Goal: Information Seeking & Learning: Learn about a topic

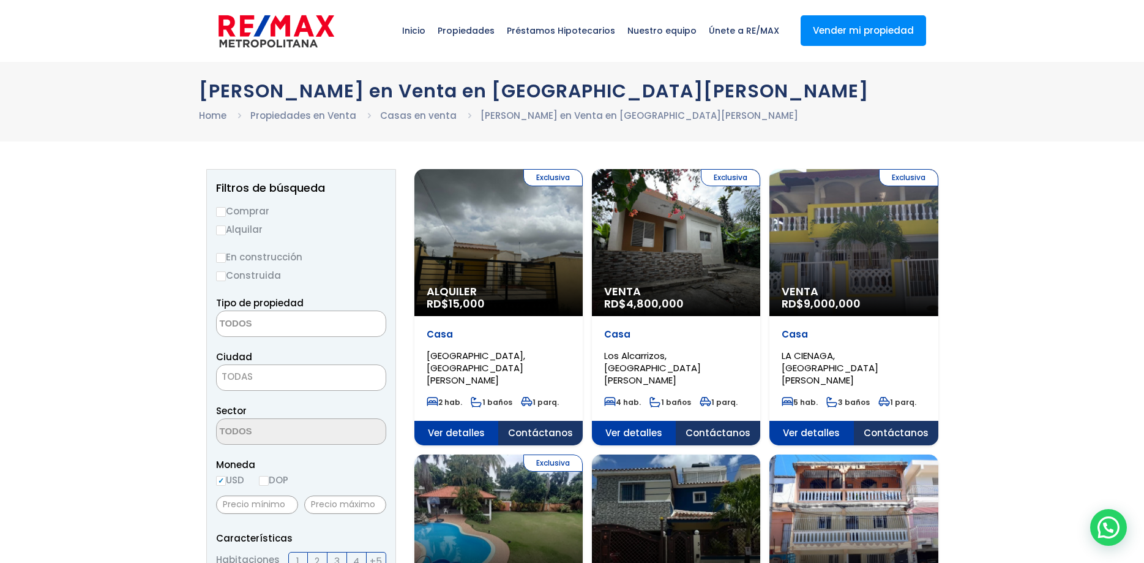
select select
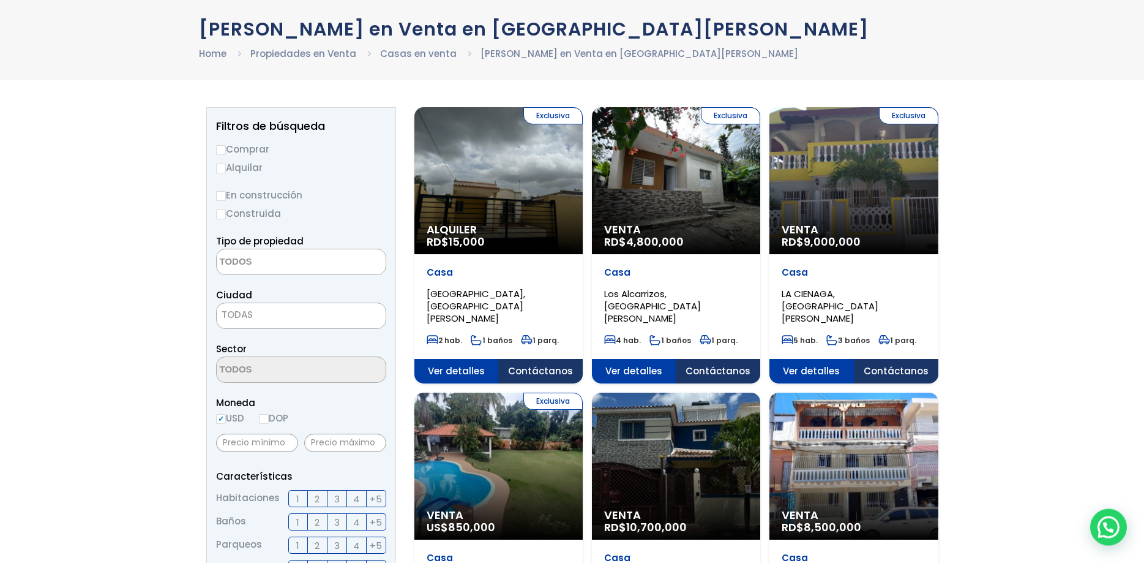
scroll to position [62, 0]
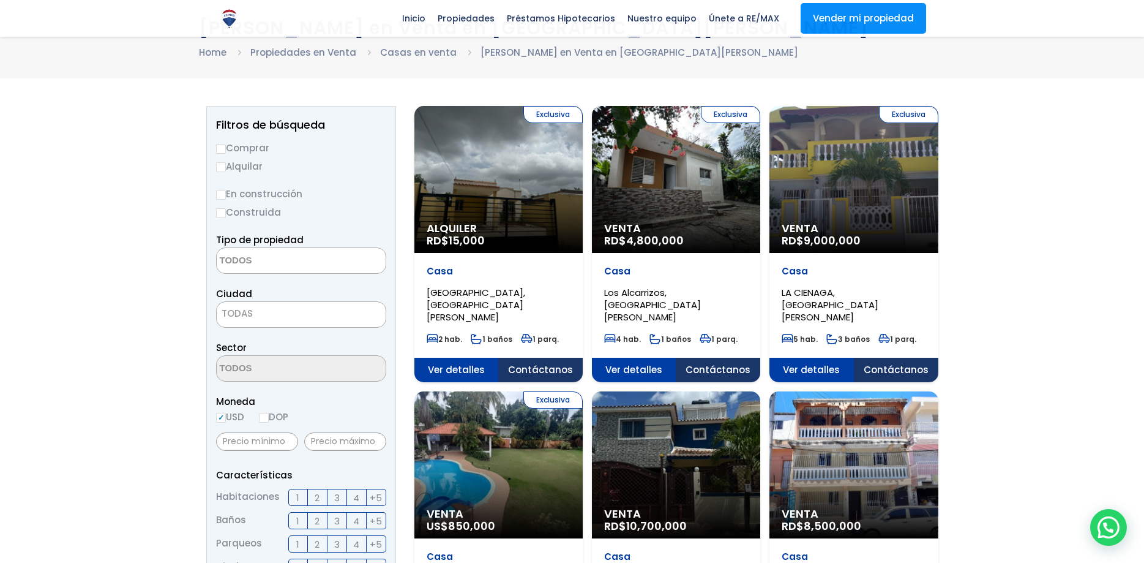
click at [485, 235] on span "9,000,000" at bounding box center [467, 240] width 36 height 15
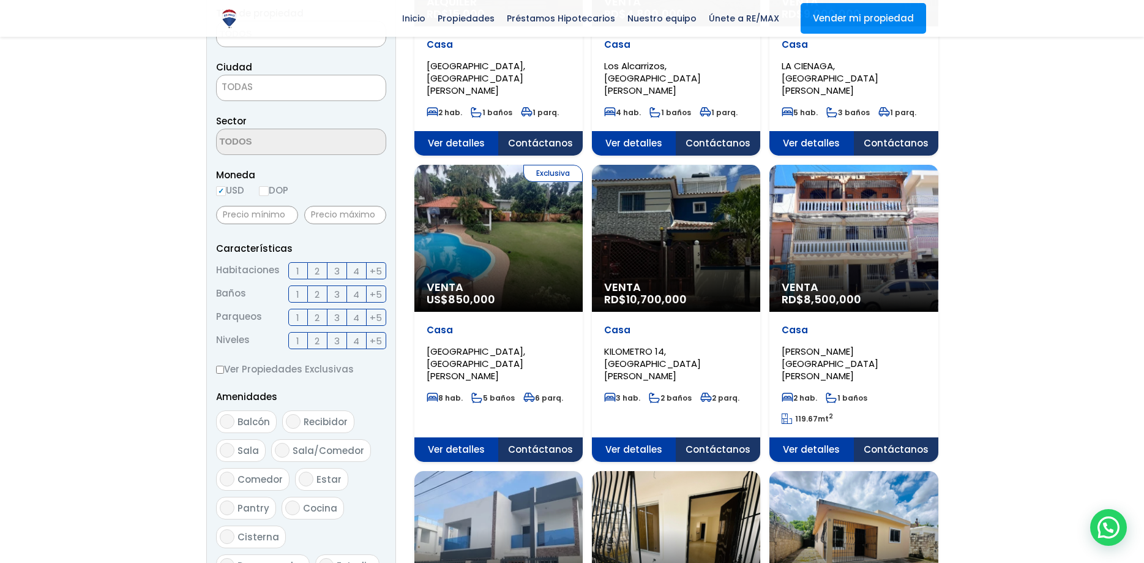
scroll to position [312, 0]
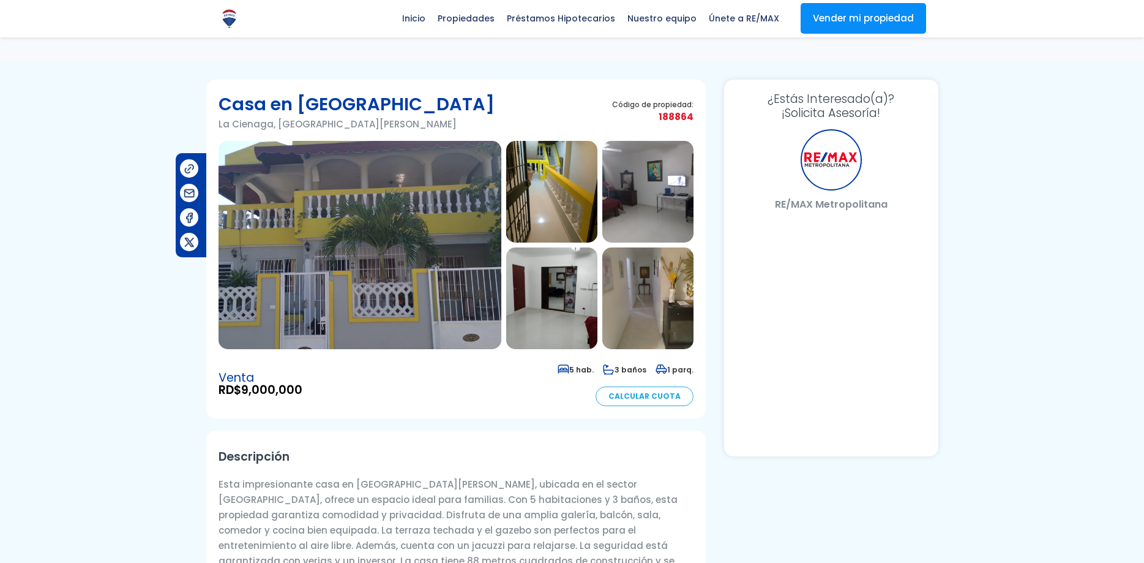
scroll to position [85, 0]
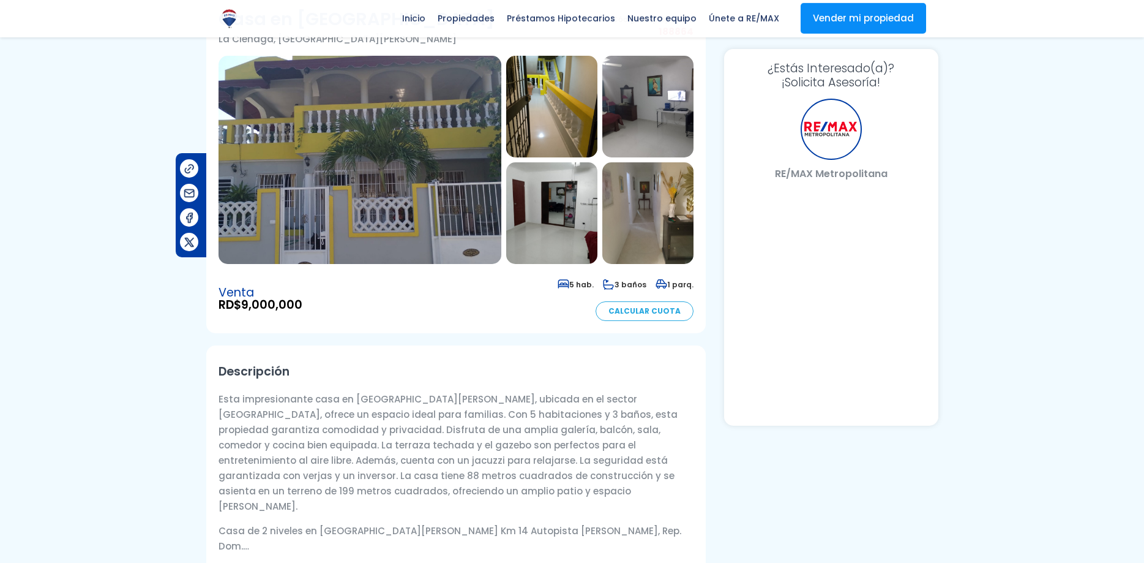
select select "DO"
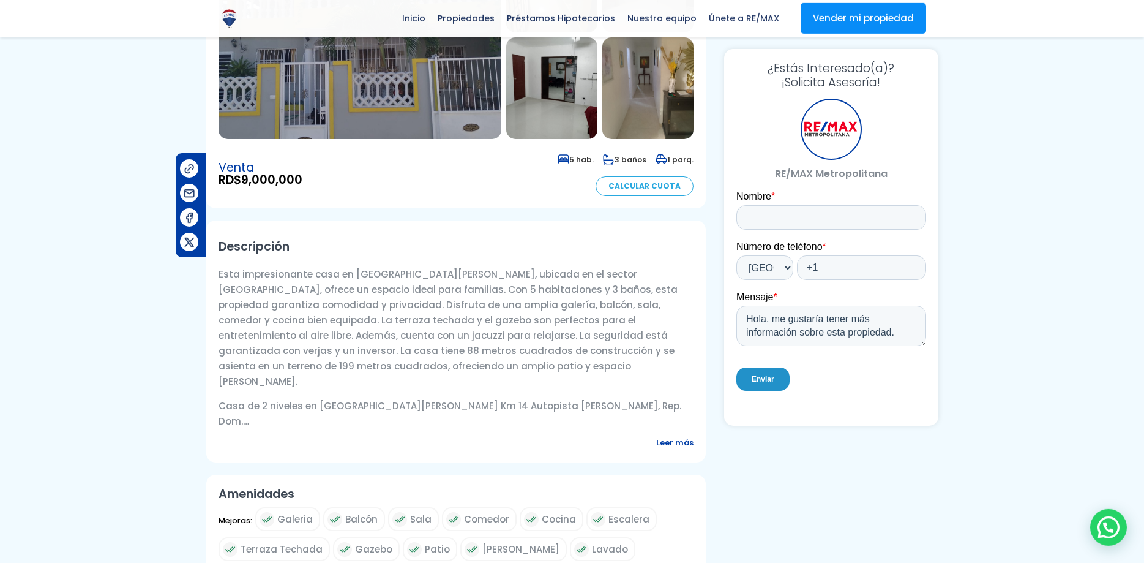
scroll to position [0, 0]
click at [437, 351] on p "Esta impresionante casa en Santo Domingo Oeste, ubicada en el sector La Cienaga…" at bounding box center [456, 327] width 475 height 122
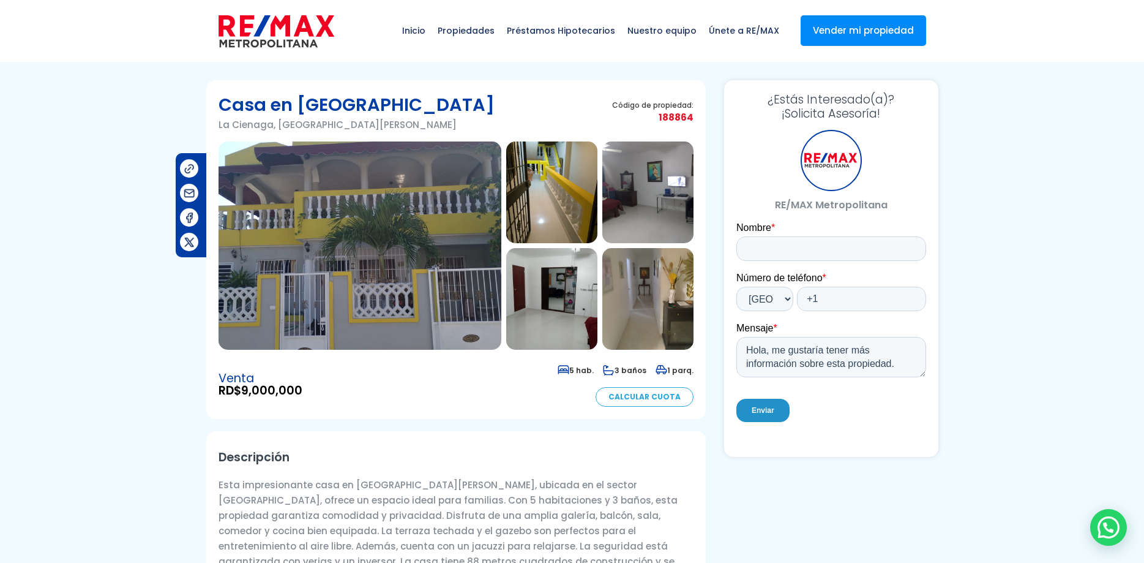
click at [417, 223] on img at bounding box center [360, 245] width 283 height 208
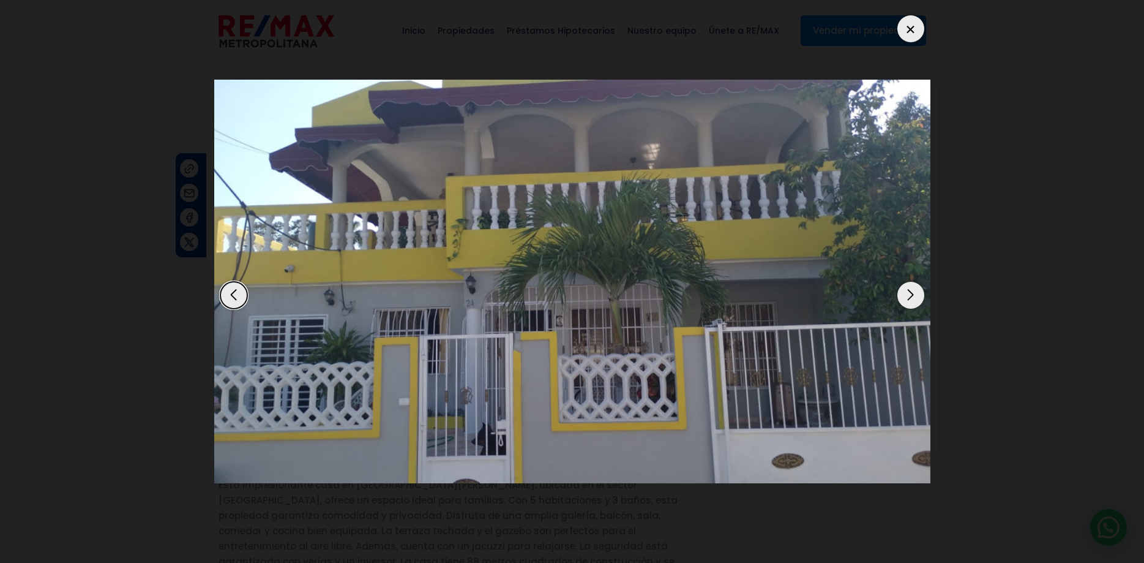
click at [911, 282] on div "Next slide" at bounding box center [911, 295] width 27 height 27
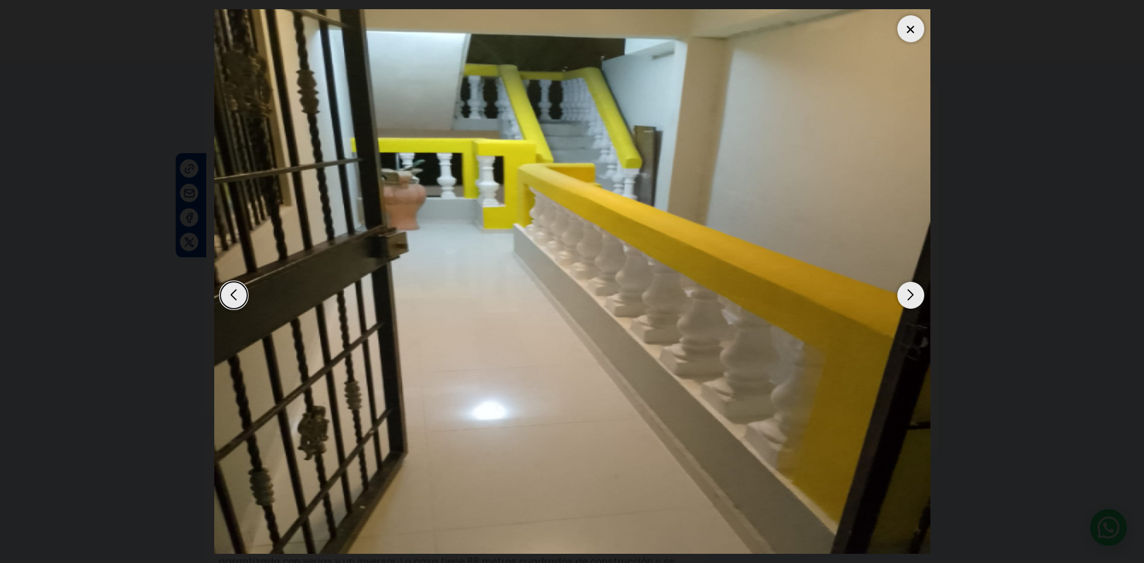
click at [911, 282] on div "Next slide" at bounding box center [911, 295] width 27 height 27
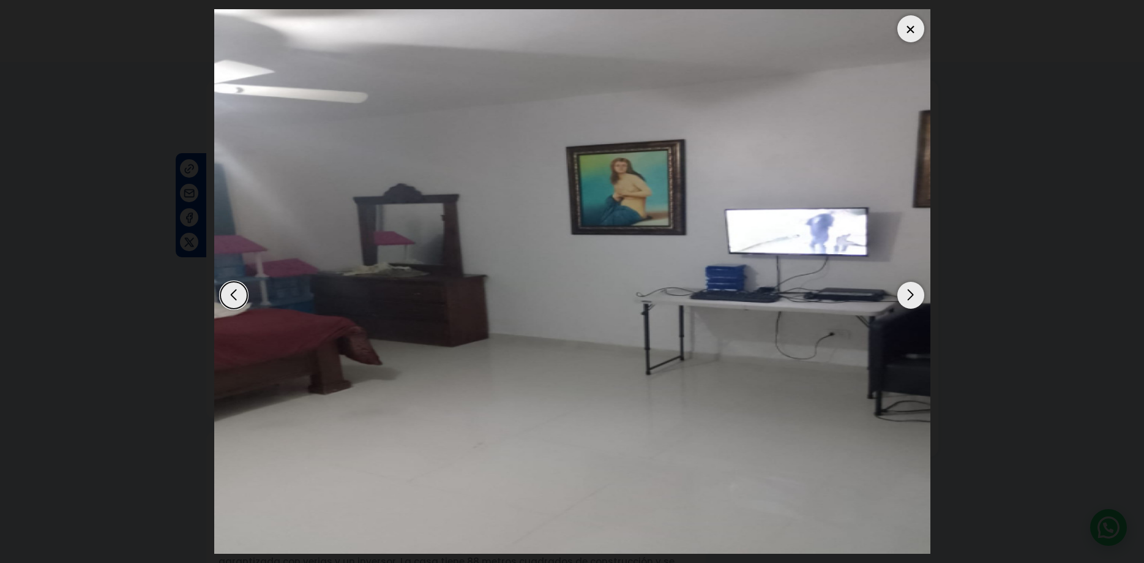
click at [910, 282] on div "Next slide" at bounding box center [911, 295] width 27 height 27
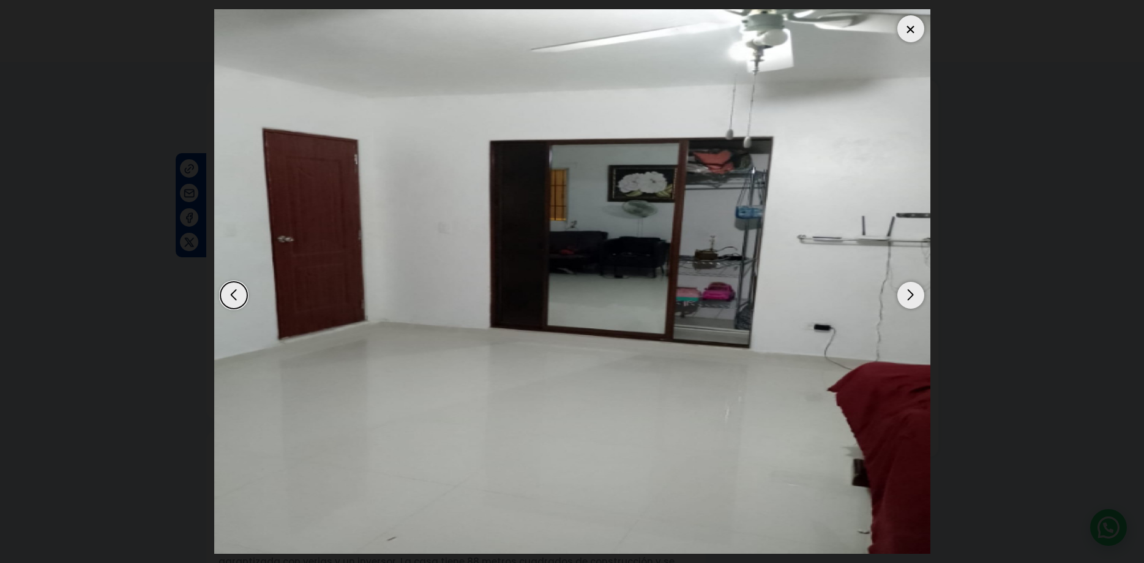
click at [910, 282] on div "Next slide" at bounding box center [911, 295] width 27 height 27
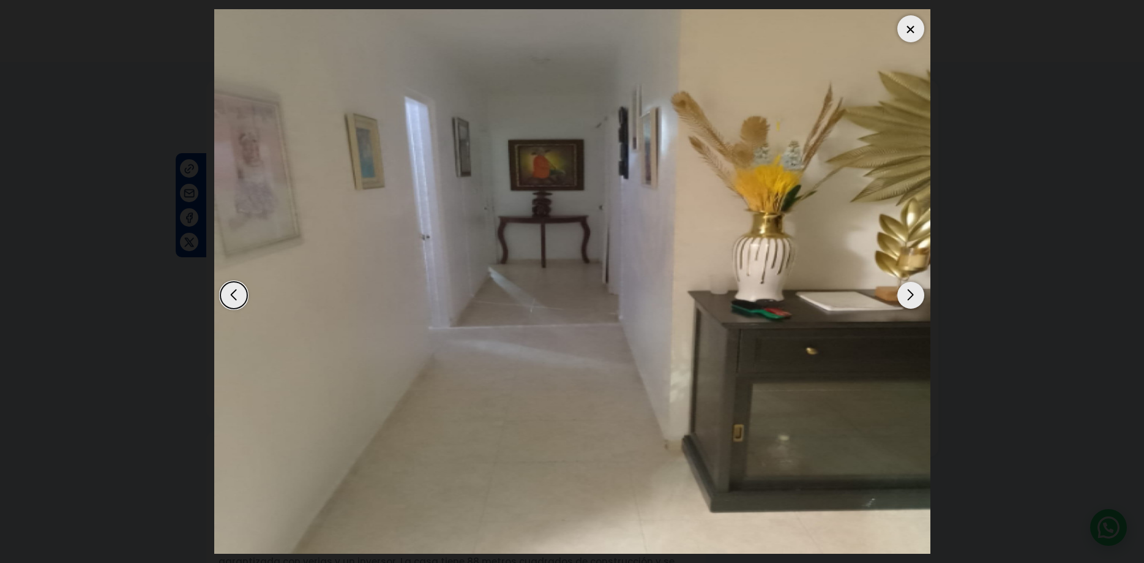
click at [910, 282] on div "Next slide" at bounding box center [911, 295] width 27 height 27
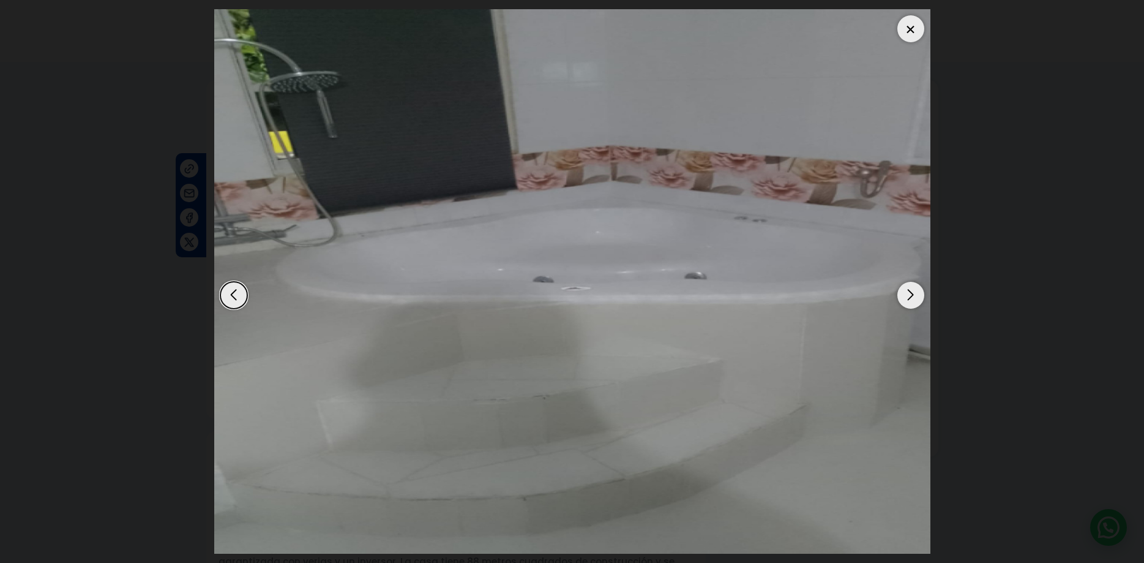
click at [910, 282] on div "Next slide" at bounding box center [911, 295] width 27 height 27
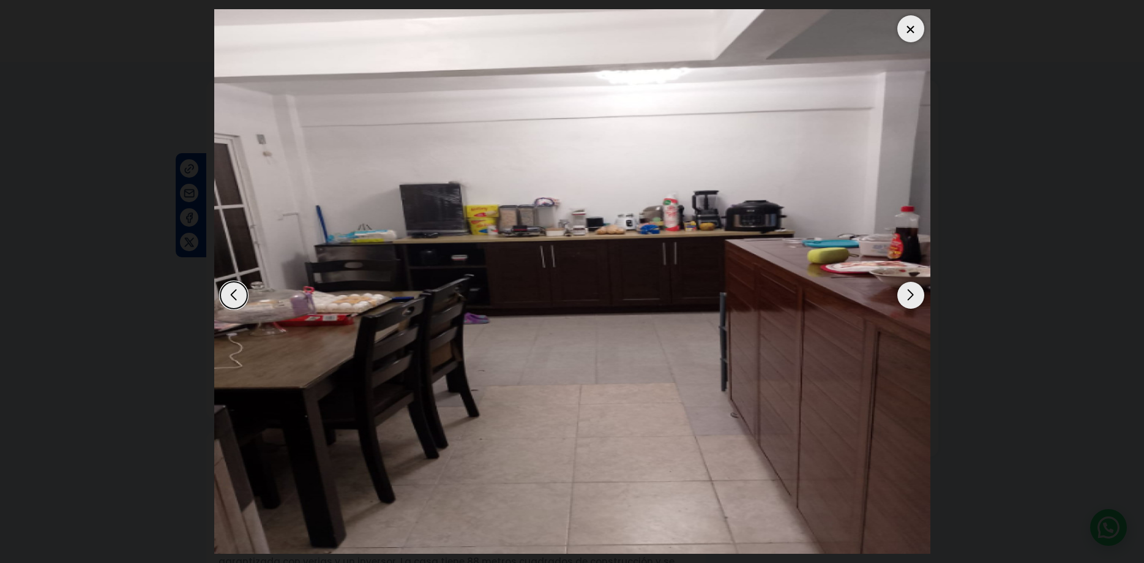
click at [914, 282] on div "Next slide" at bounding box center [911, 295] width 27 height 27
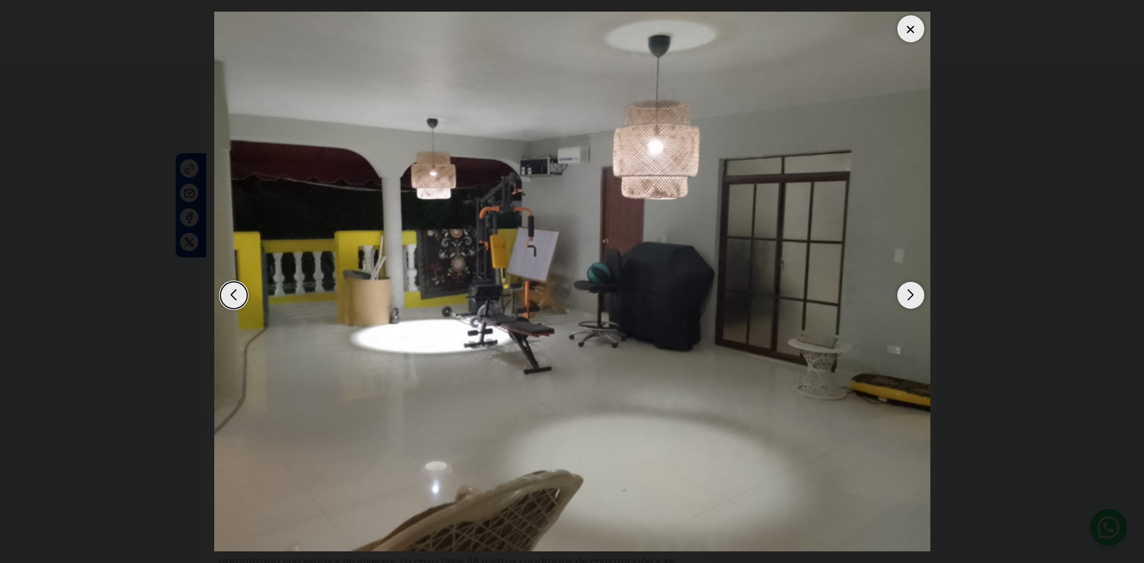
click at [914, 282] on div "Next slide" at bounding box center [911, 295] width 27 height 27
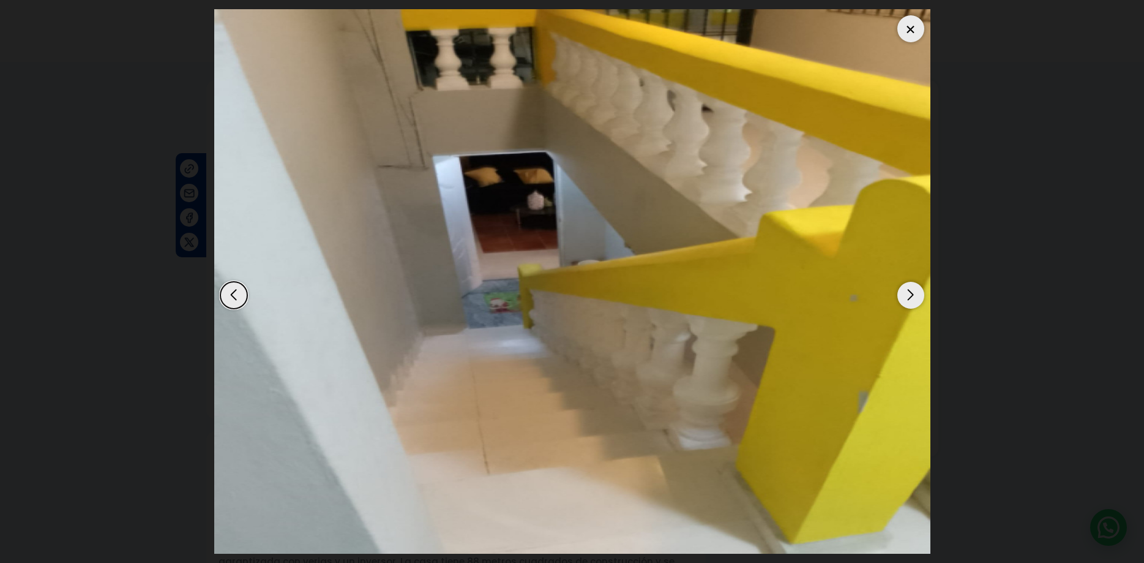
click at [914, 282] on div "Next slide" at bounding box center [911, 295] width 27 height 27
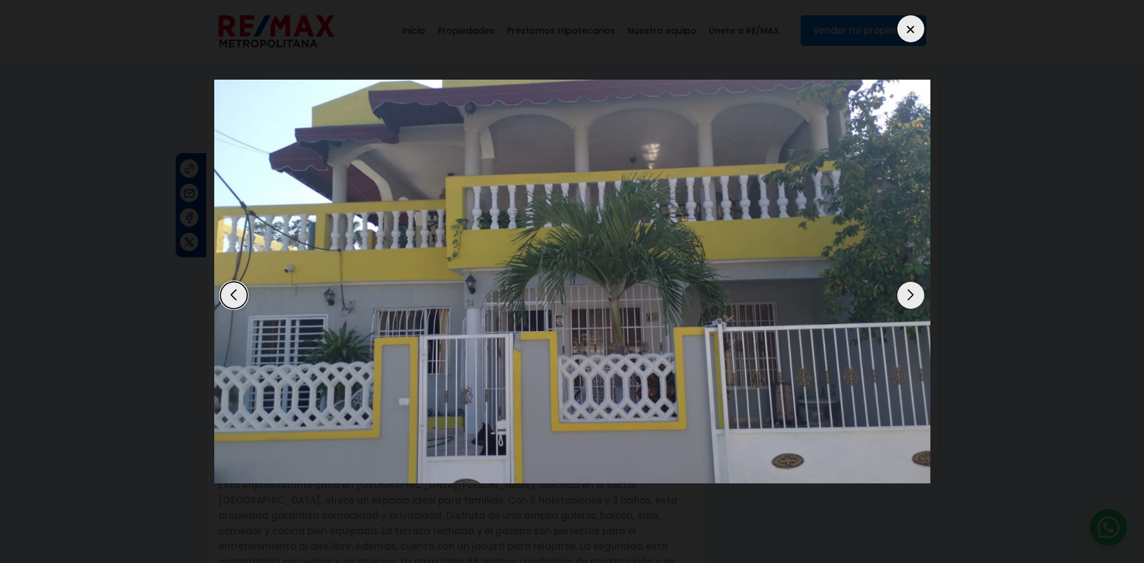
click at [914, 282] on div "Next slide" at bounding box center [911, 295] width 27 height 27
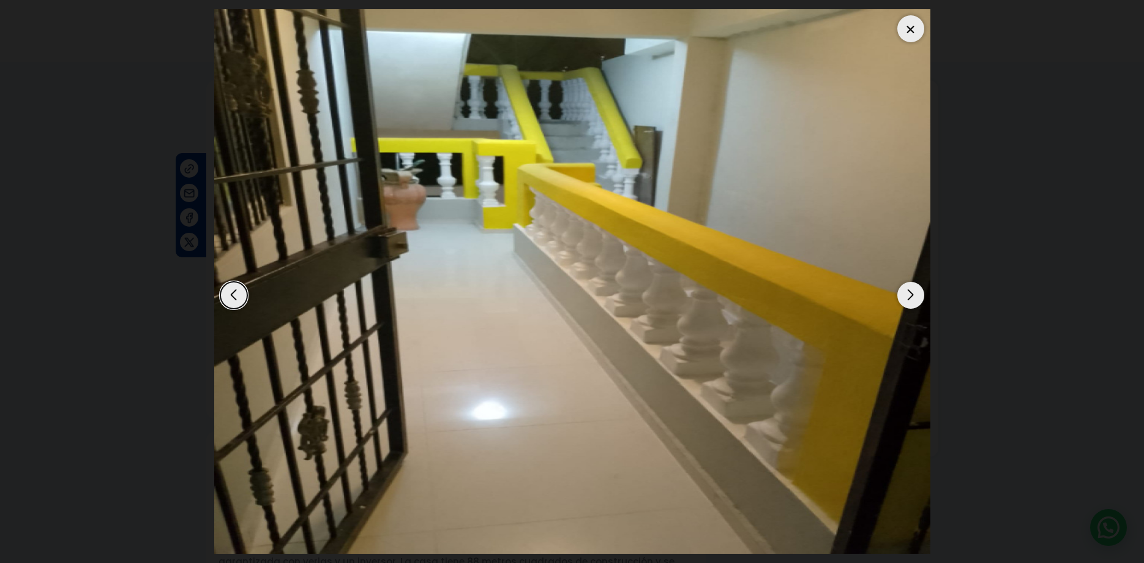
click at [913, 283] on div "Next slide" at bounding box center [911, 295] width 27 height 27
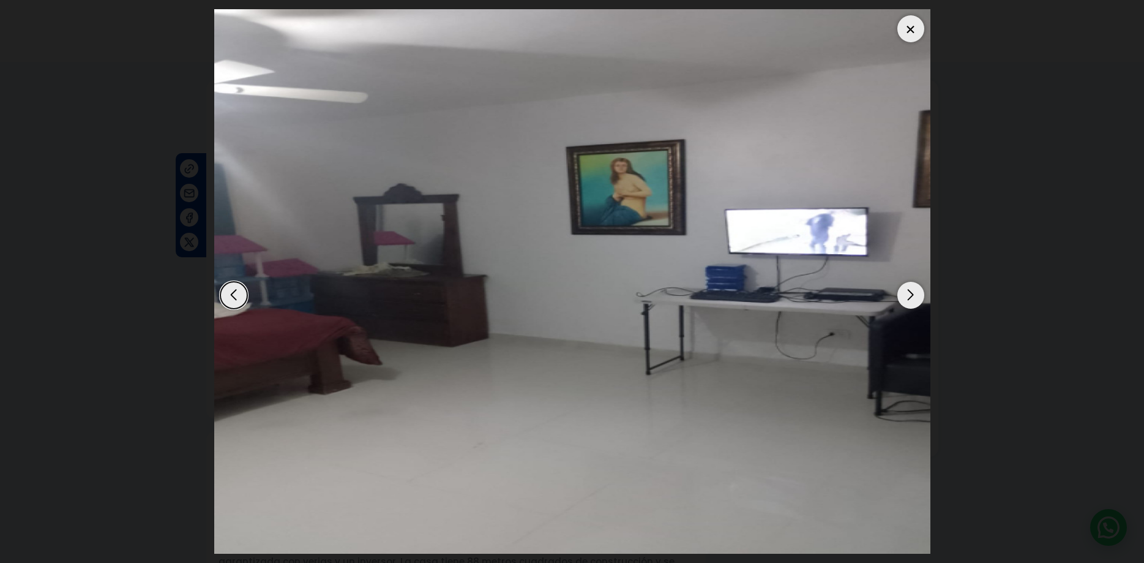
click at [913, 283] on div "Next slide" at bounding box center [911, 295] width 27 height 27
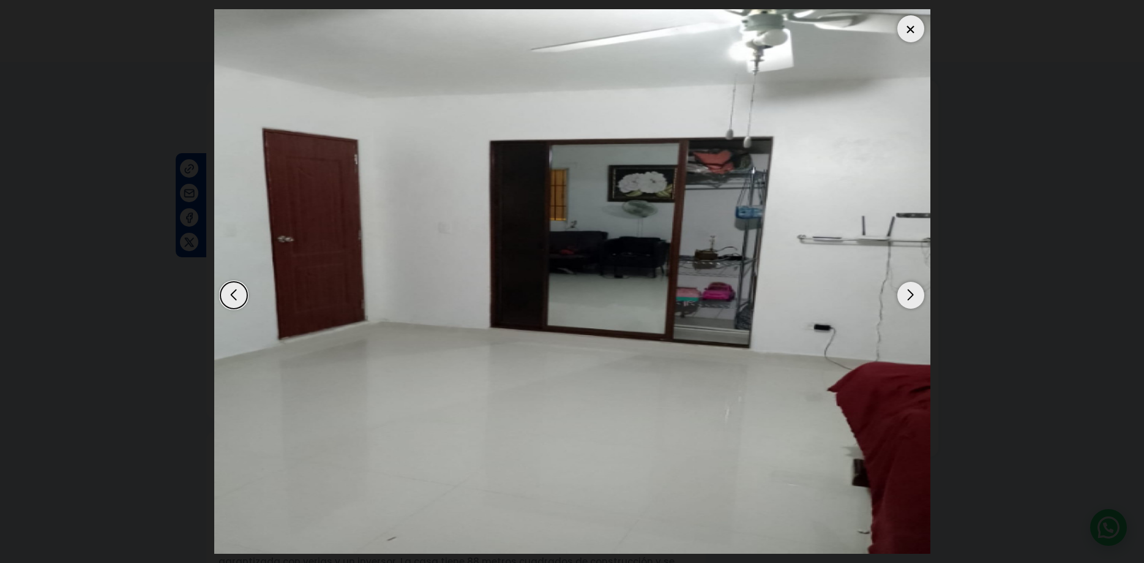
click at [913, 283] on div "Next slide" at bounding box center [911, 295] width 27 height 27
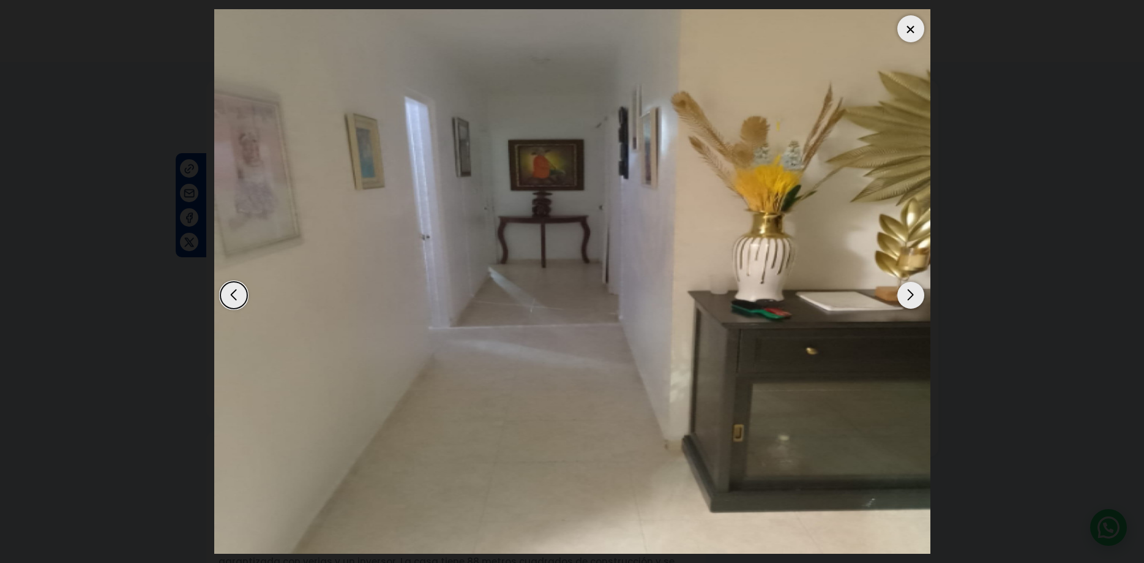
click at [913, 283] on div "Next slide" at bounding box center [911, 295] width 27 height 27
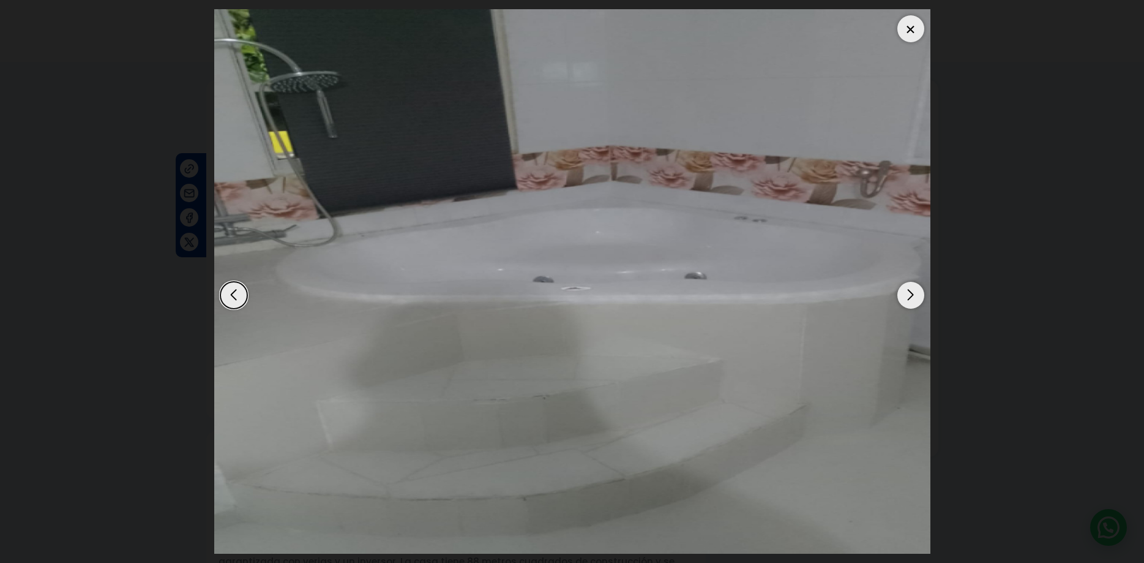
click at [913, 283] on div "Next slide" at bounding box center [911, 295] width 27 height 27
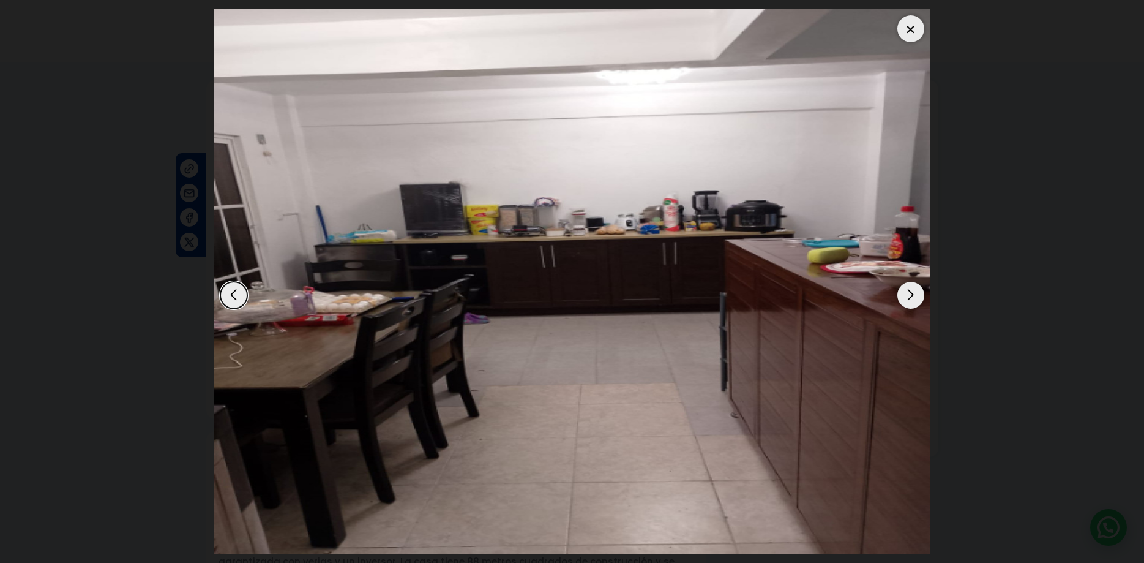
click at [913, 283] on div "Next slide" at bounding box center [911, 295] width 27 height 27
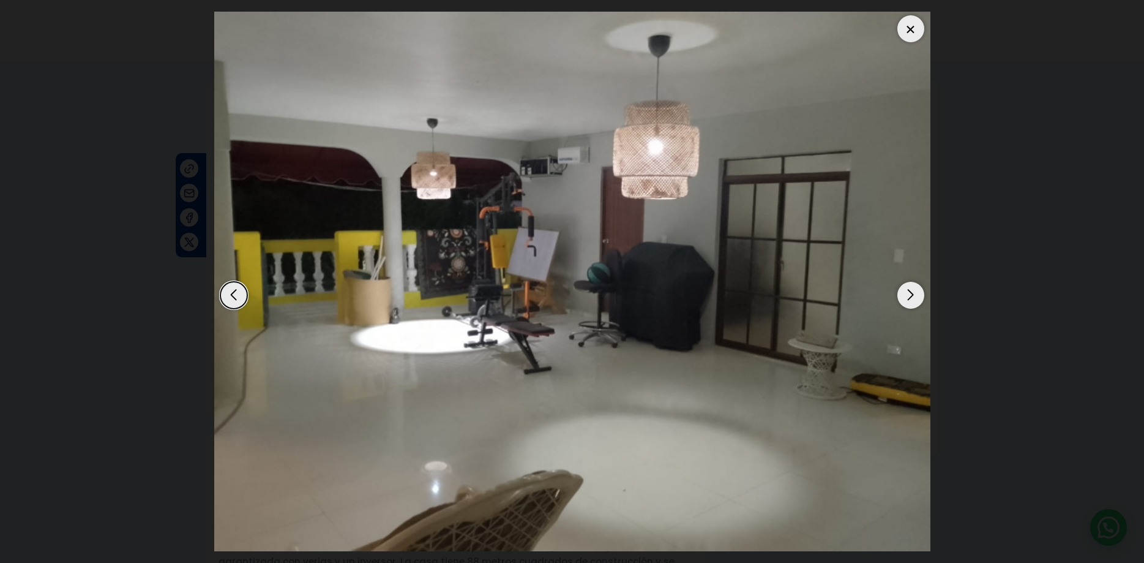
click at [913, 283] on div "Next slide" at bounding box center [911, 295] width 27 height 27
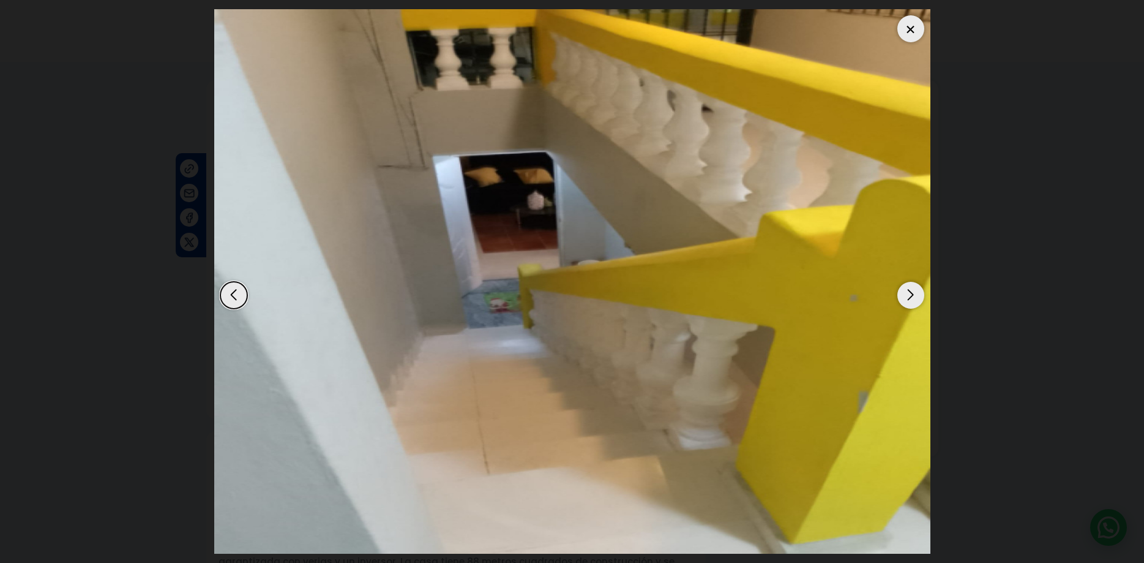
click at [913, 283] on div "Next slide" at bounding box center [911, 295] width 27 height 27
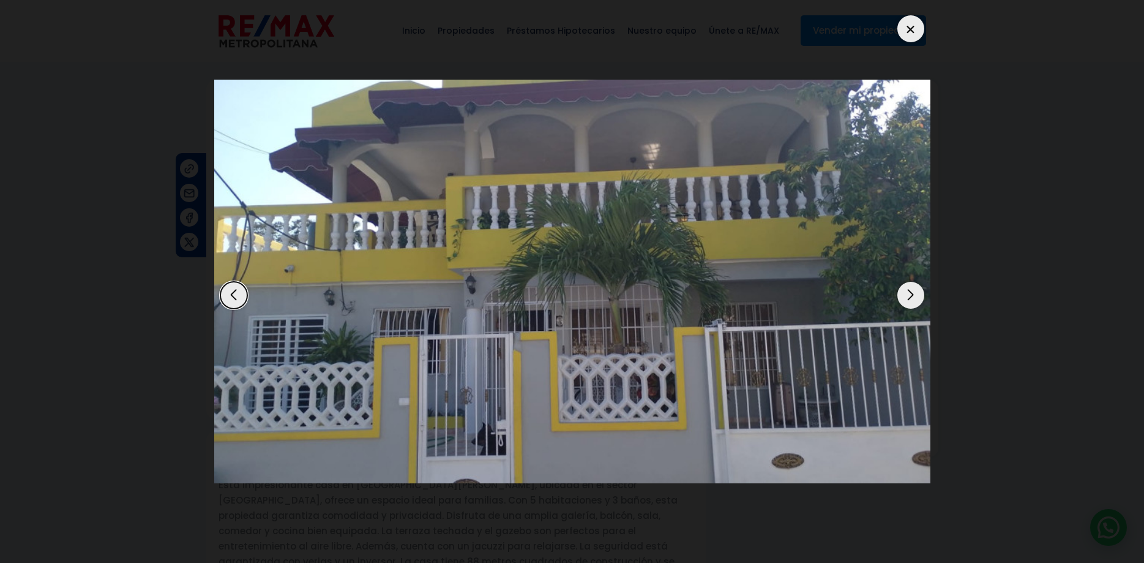
click at [503, 507] on div "1 / 9" at bounding box center [572, 281] width 716 height 544
click at [914, 15] on div at bounding box center [911, 28] width 27 height 27
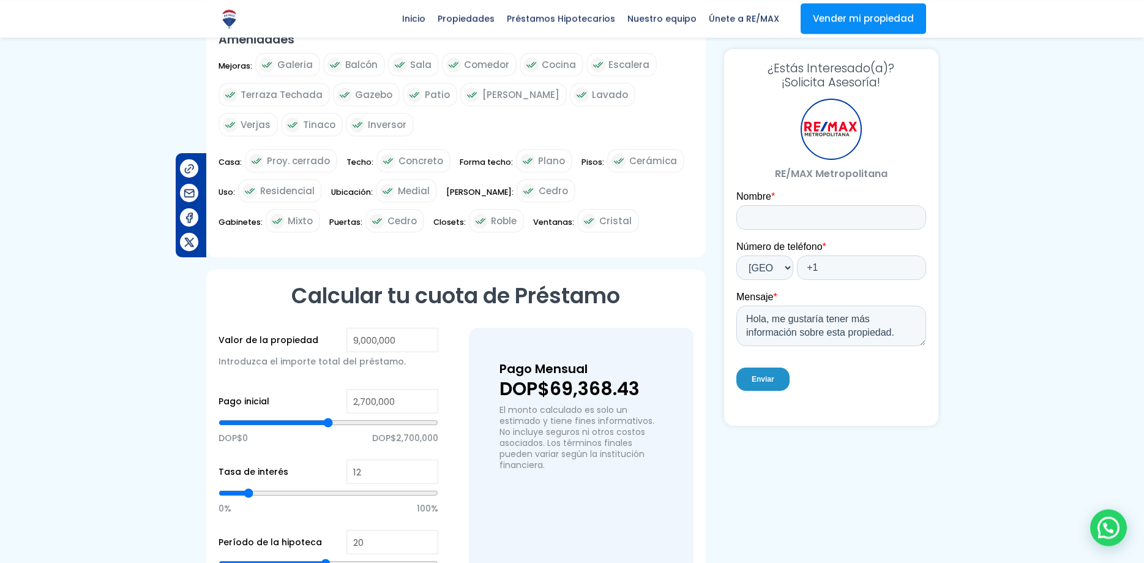
scroll to position [687, 0]
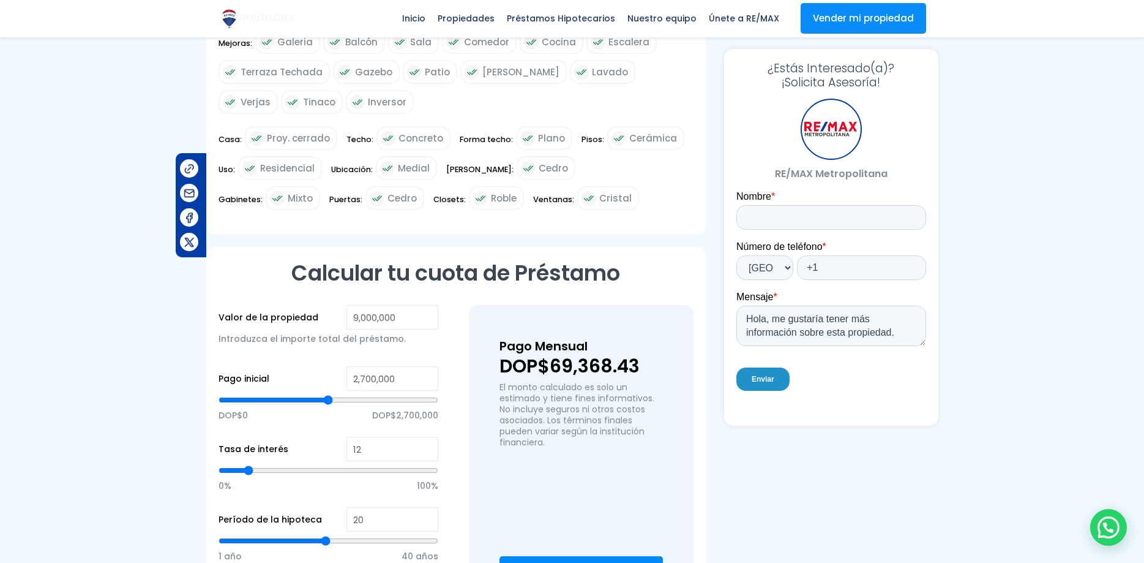
drag, startPoint x: 553, startPoint y: 388, endPoint x: 646, endPoint y: 388, distance: 93.1
click at [646, 375] on p "DOP$69,368.43" at bounding box center [581, 366] width 163 height 18
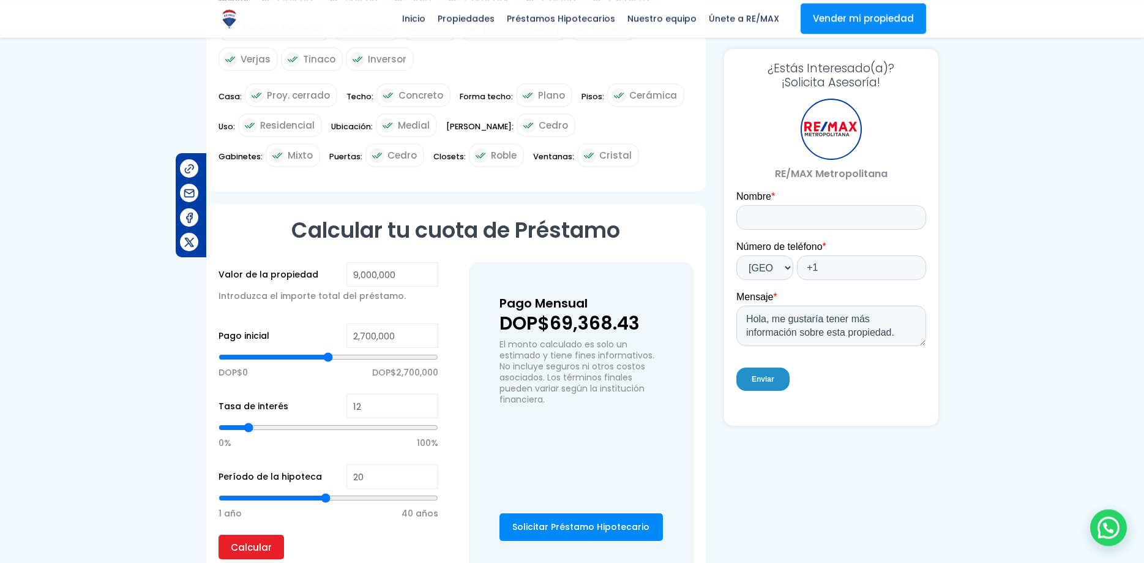
scroll to position [749, 0]
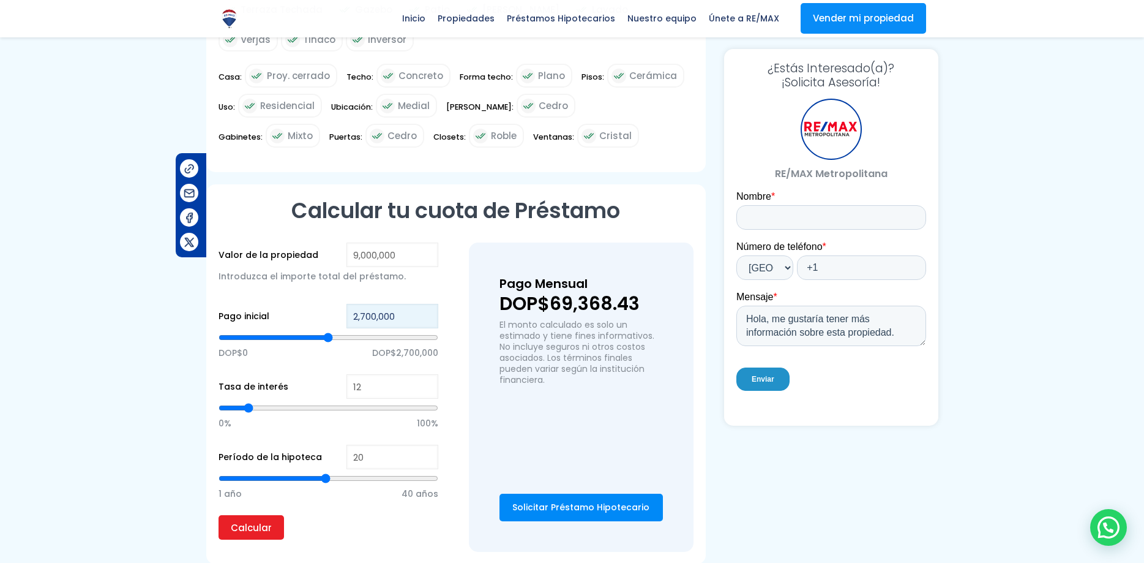
drag, startPoint x: 356, startPoint y: 334, endPoint x: 339, endPoint y: 337, distance: 17.3
click at [347, 328] on input "2,700,000" at bounding box center [393, 316] width 92 height 24
drag, startPoint x: 350, startPoint y: 332, endPoint x: 361, endPoint y: 333, distance: 11.0
click at [361, 328] on input "2,700,000" at bounding box center [393, 316] width 92 height 24
type input "5,700,000"
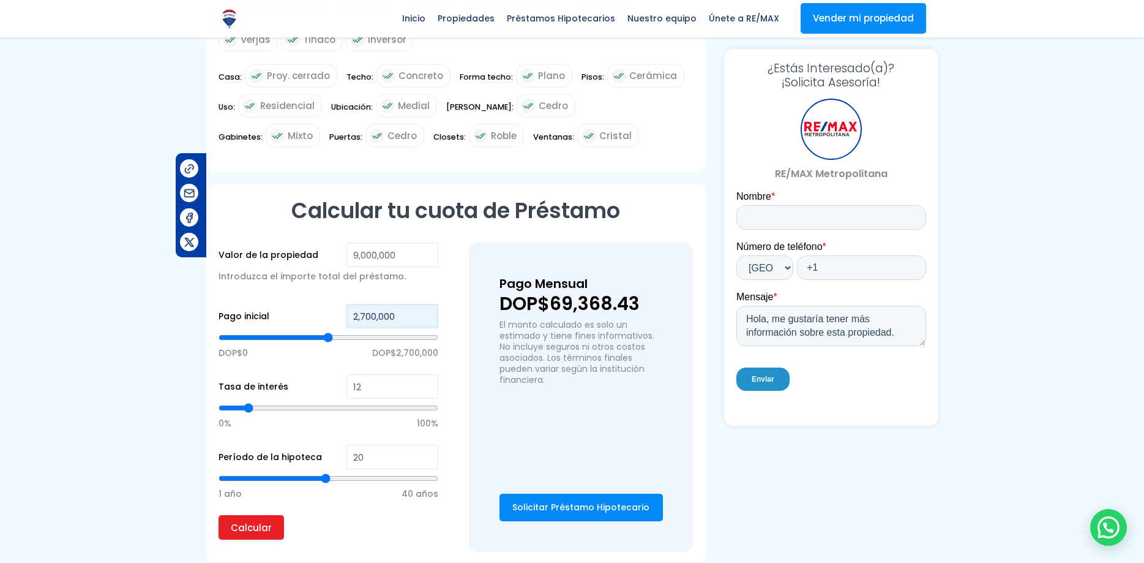
type input "5700000"
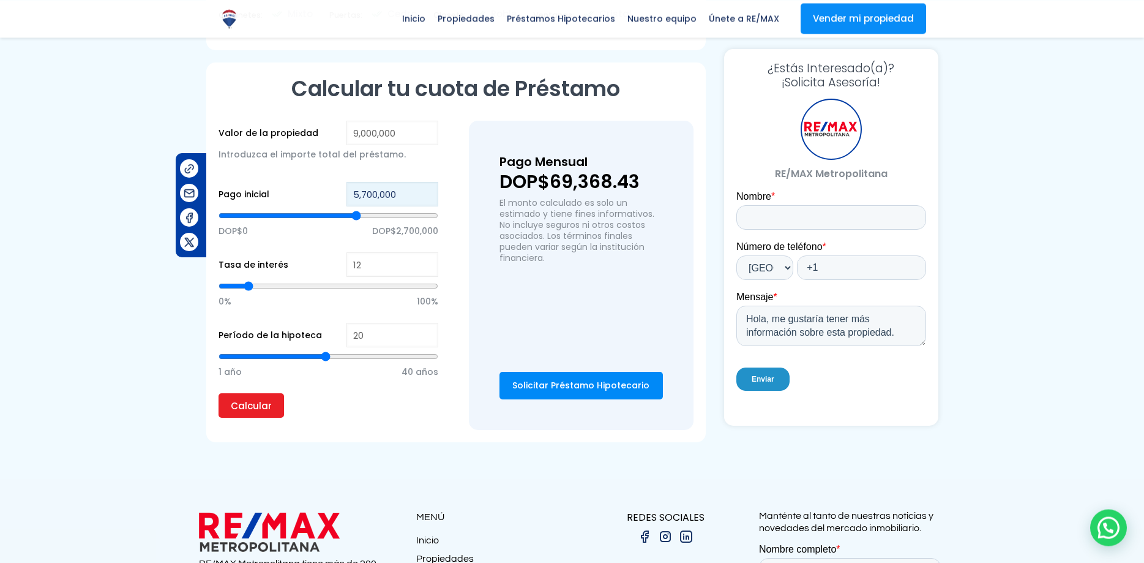
scroll to position [874, 0]
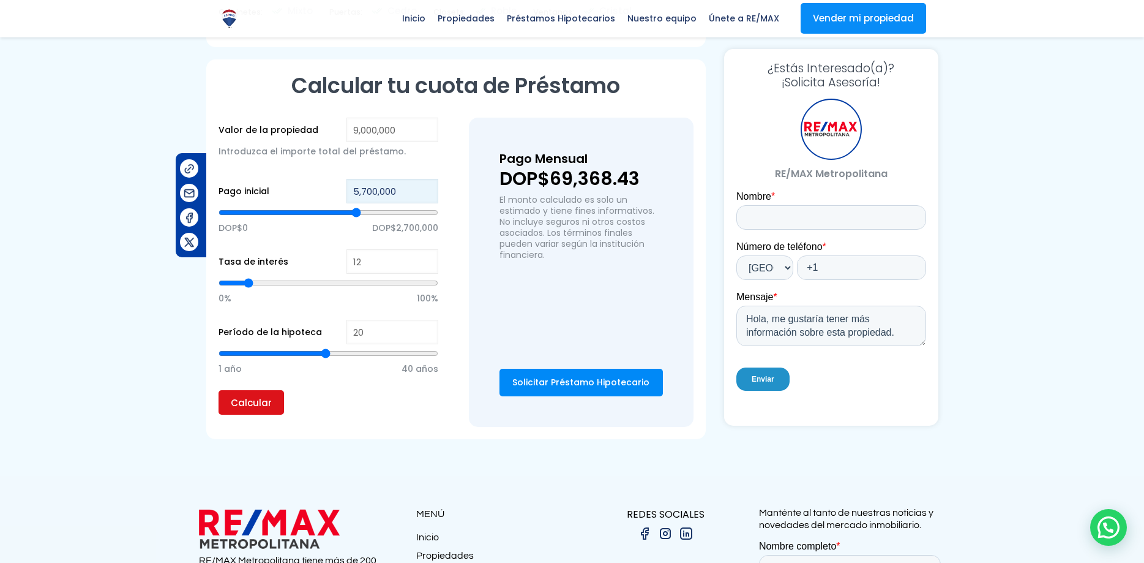
type input "5,700,000"
click at [256, 415] on input "Calcular" at bounding box center [252, 402] width 66 height 24
drag, startPoint x: 551, startPoint y: 200, endPoint x: 645, endPoint y: 193, distance: 94.6
click at [645, 188] on p "DOP$36,335.84" at bounding box center [581, 179] width 163 height 18
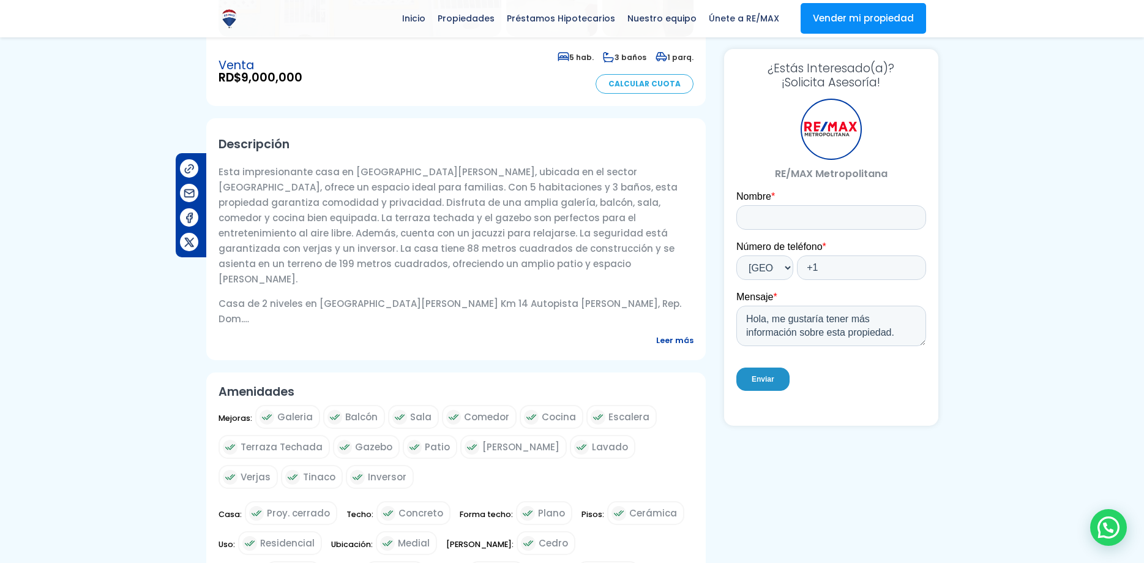
scroll to position [62, 0]
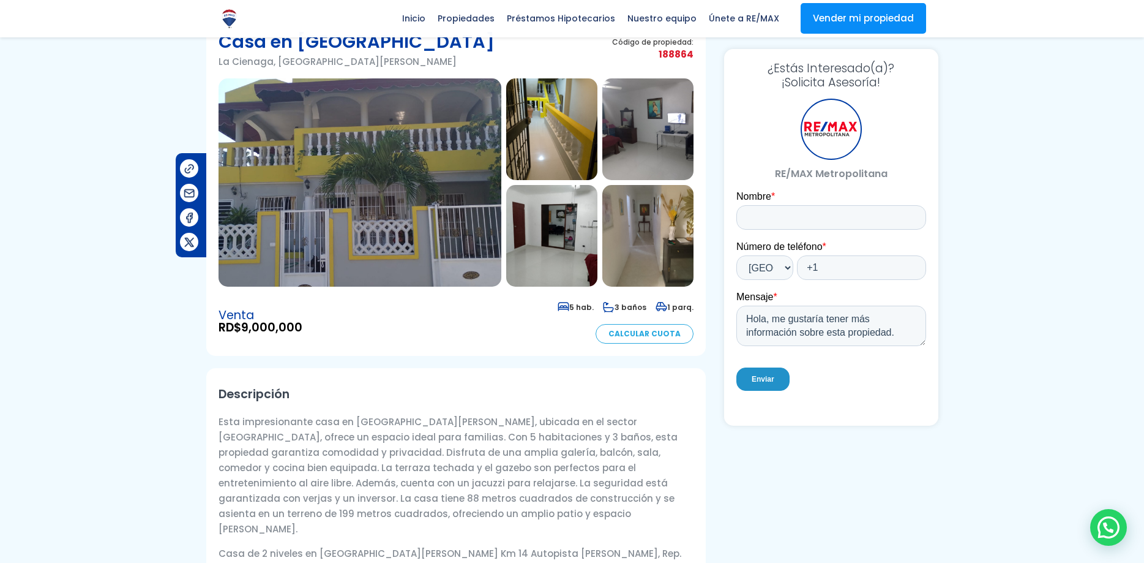
click at [416, 231] on img at bounding box center [360, 182] width 283 height 208
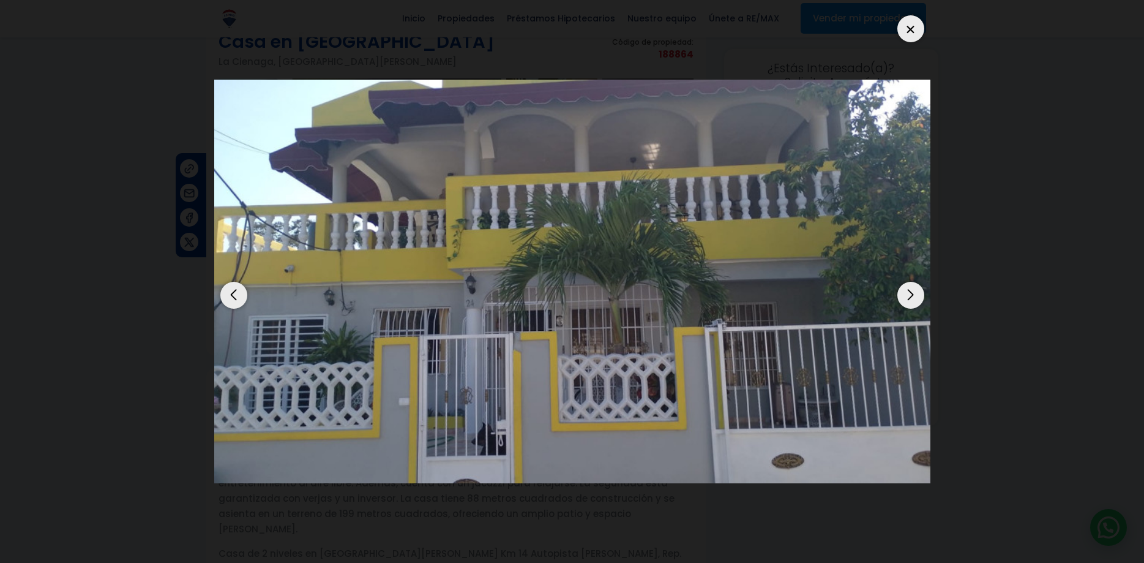
click at [911, 282] on div "Next slide" at bounding box center [911, 295] width 27 height 27
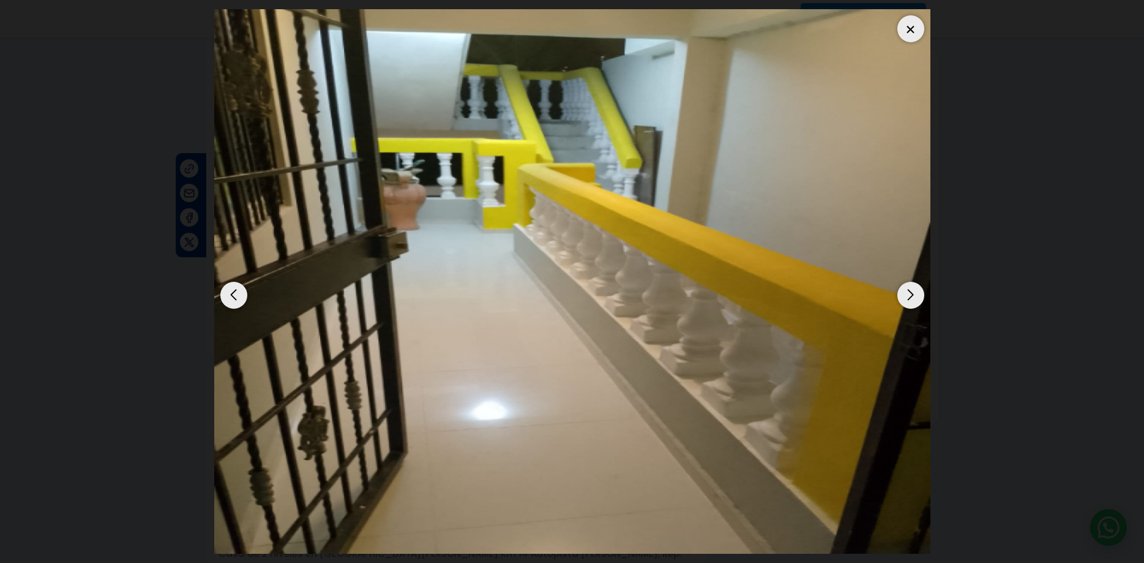
click at [911, 282] on div "Next slide" at bounding box center [911, 295] width 27 height 27
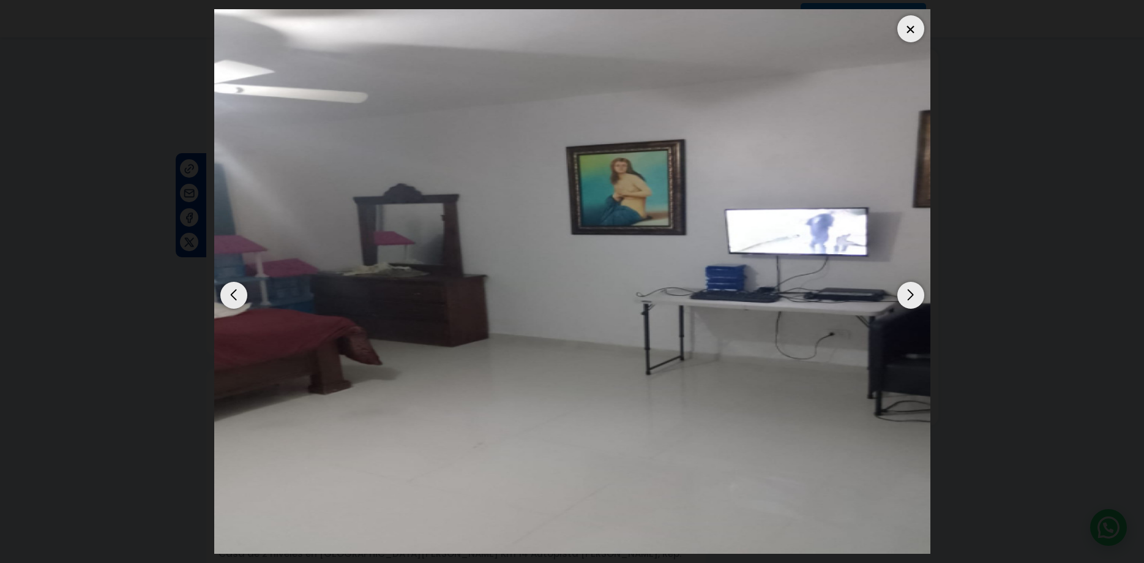
click at [911, 282] on div "Next slide" at bounding box center [911, 295] width 27 height 27
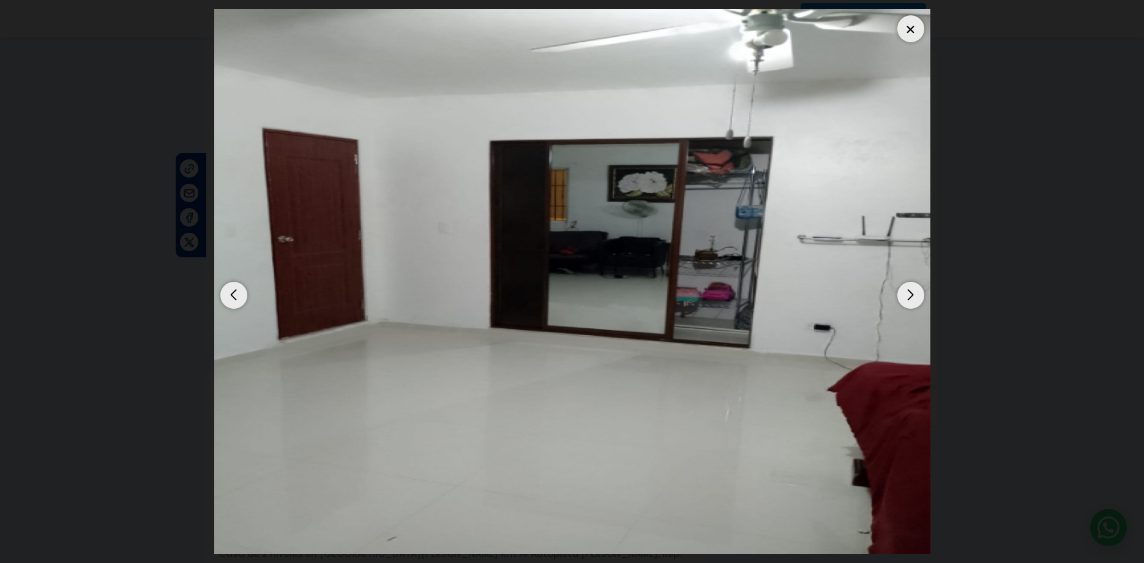
click at [911, 282] on div "Next slide" at bounding box center [911, 295] width 27 height 27
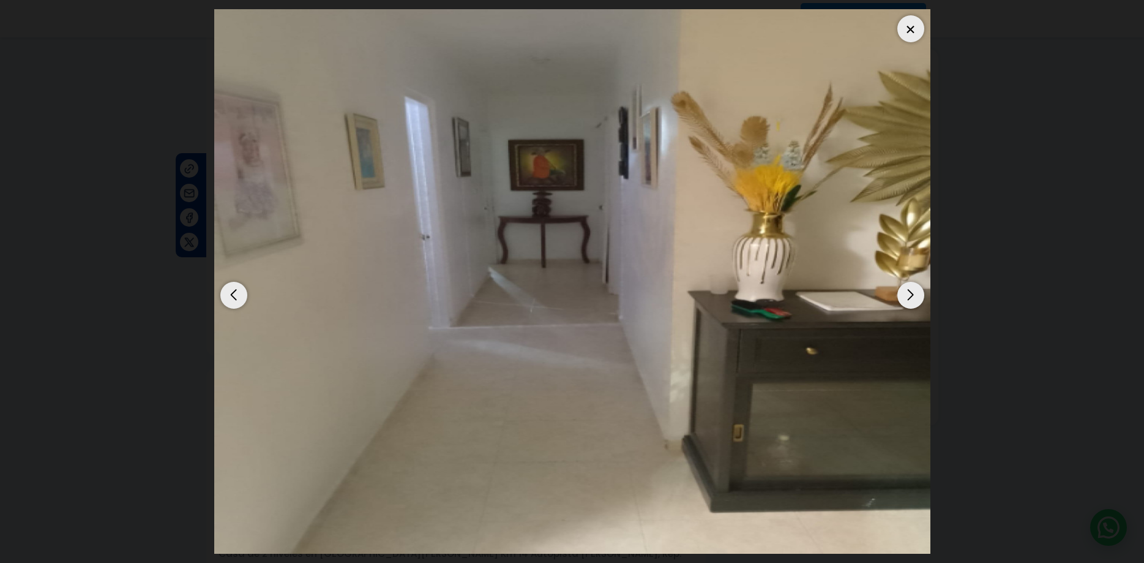
click at [911, 282] on div "Next slide" at bounding box center [911, 295] width 27 height 27
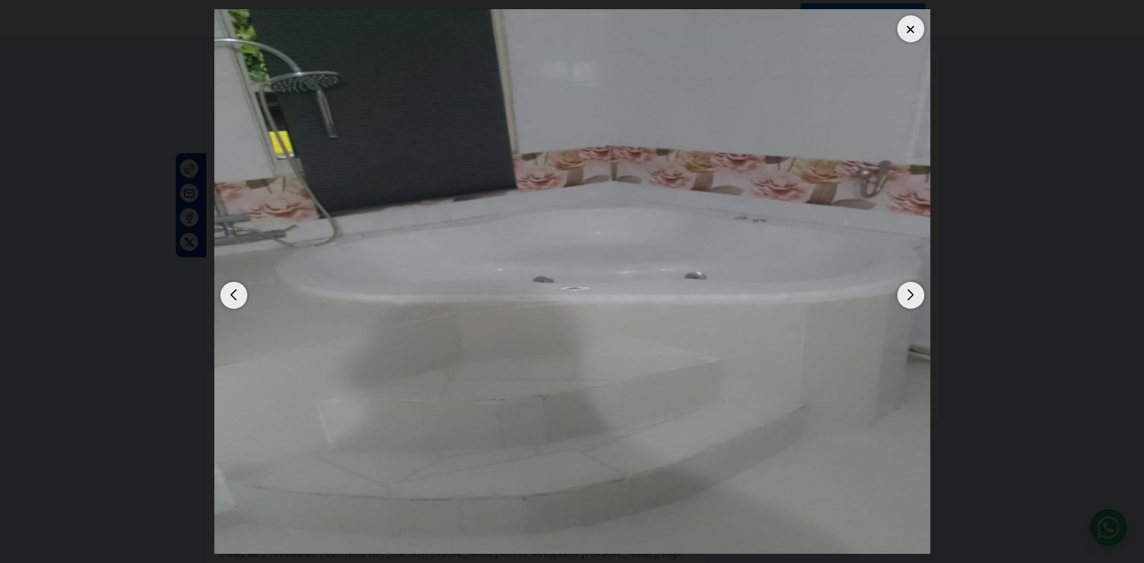
click at [911, 282] on div "Next slide" at bounding box center [911, 295] width 27 height 27
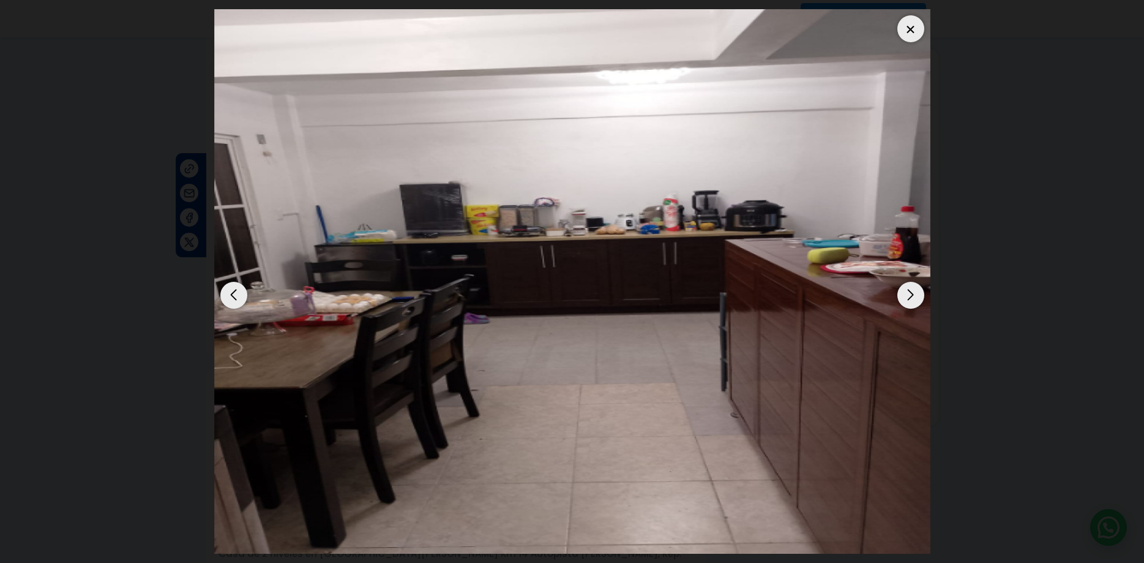
click at [911, 282] on div "Next slide" at bounding box center [911, 295] width 27 height 27
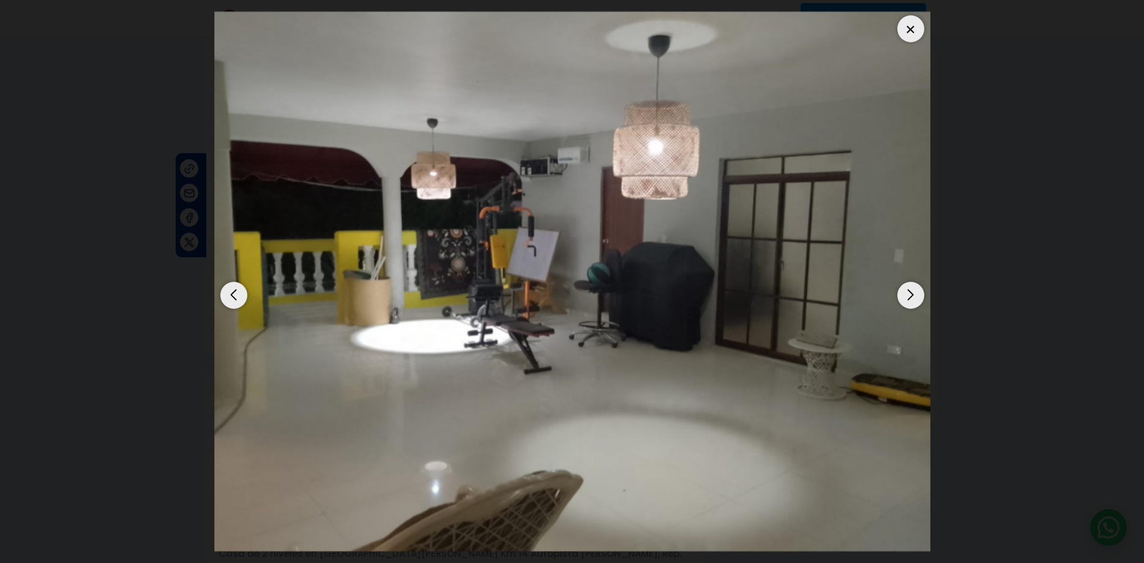
click at [911, 282] on div "Next slide" at bounding box center [911, 295] width 27 height 27
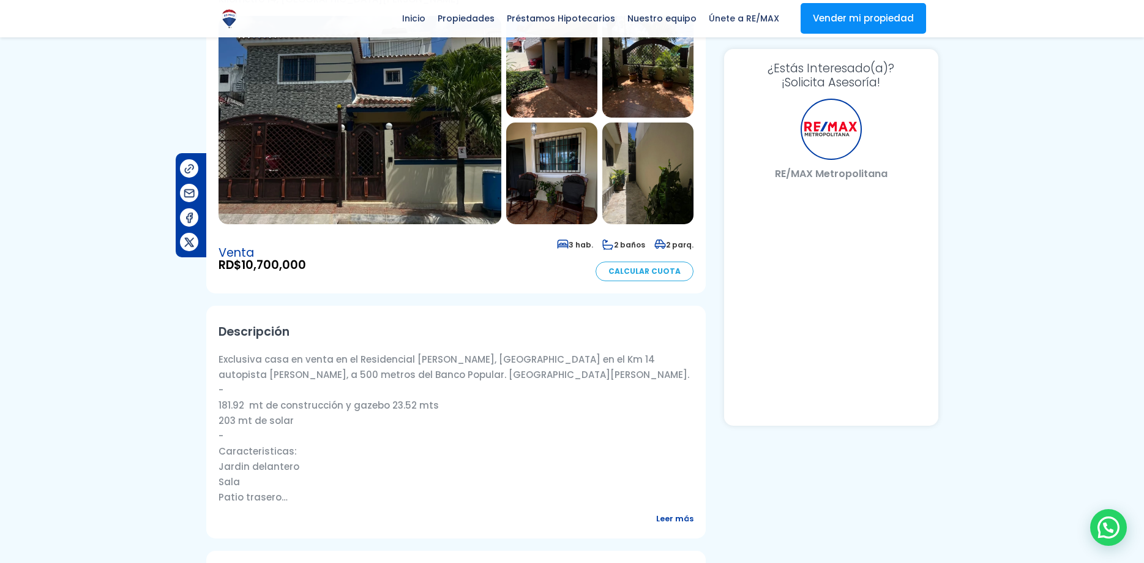
select select "DO"
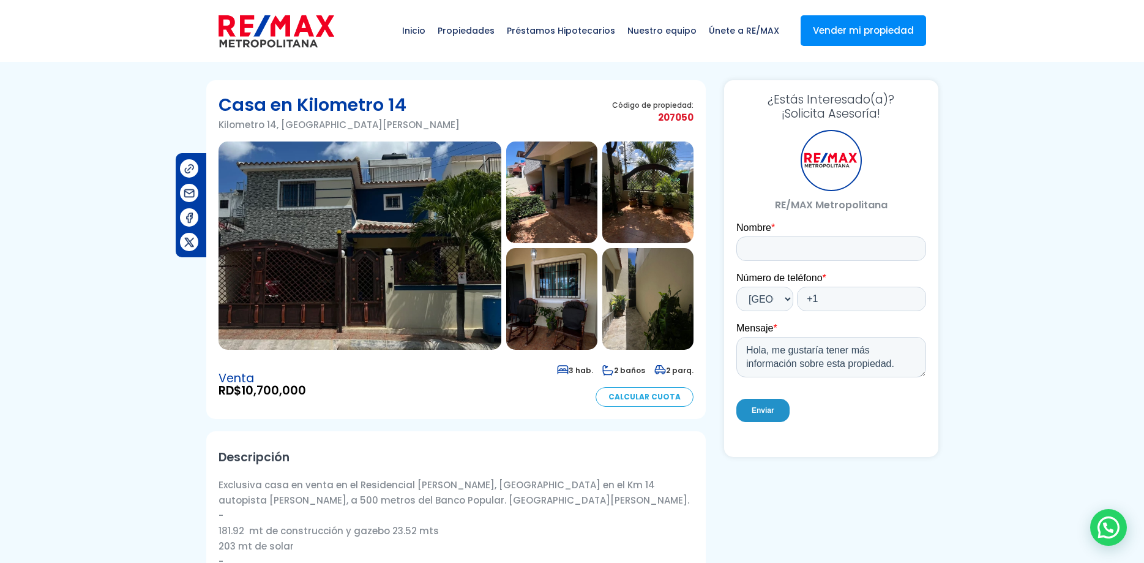
click at [316, 202] on img at bounding box center [360, 245] width 283 height 208
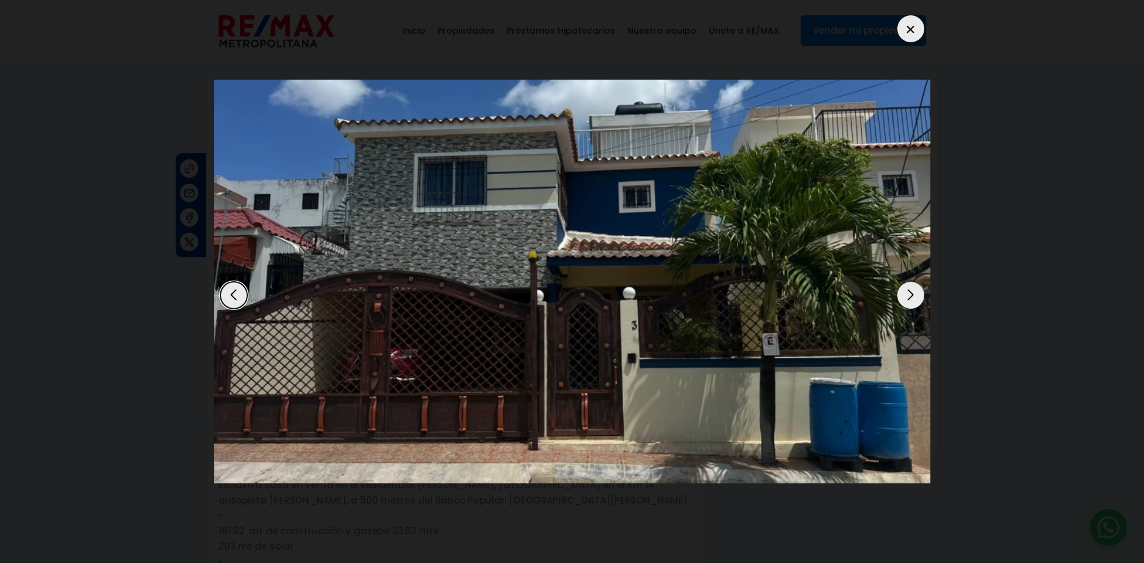
click at [909, 284] on div "Next slide" at bounding box center [911, 295] width 27 height 27
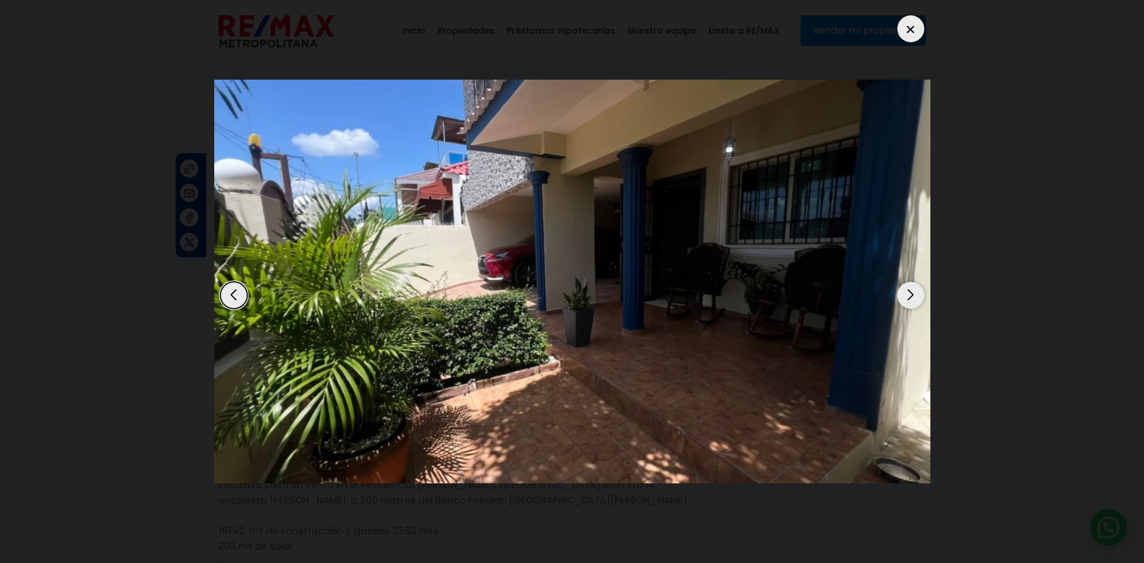
click at [909, 284] on div "Next slide" at bounding box center [911, 295] width 27 height 27
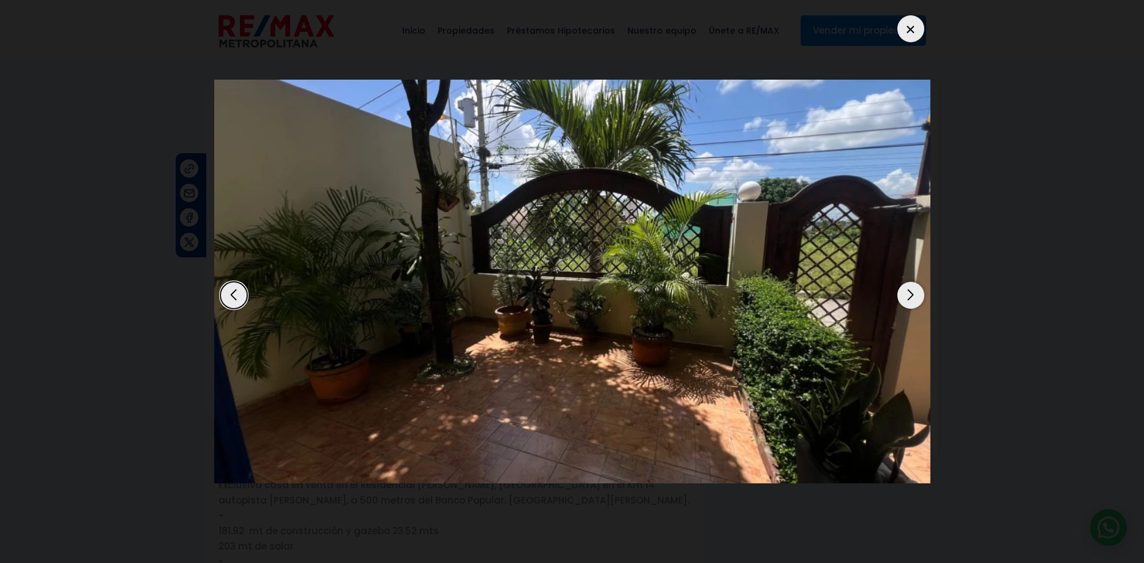
click at [909, 284] on div "Next slide" at bounding box center [911, 295] width 27 height 27
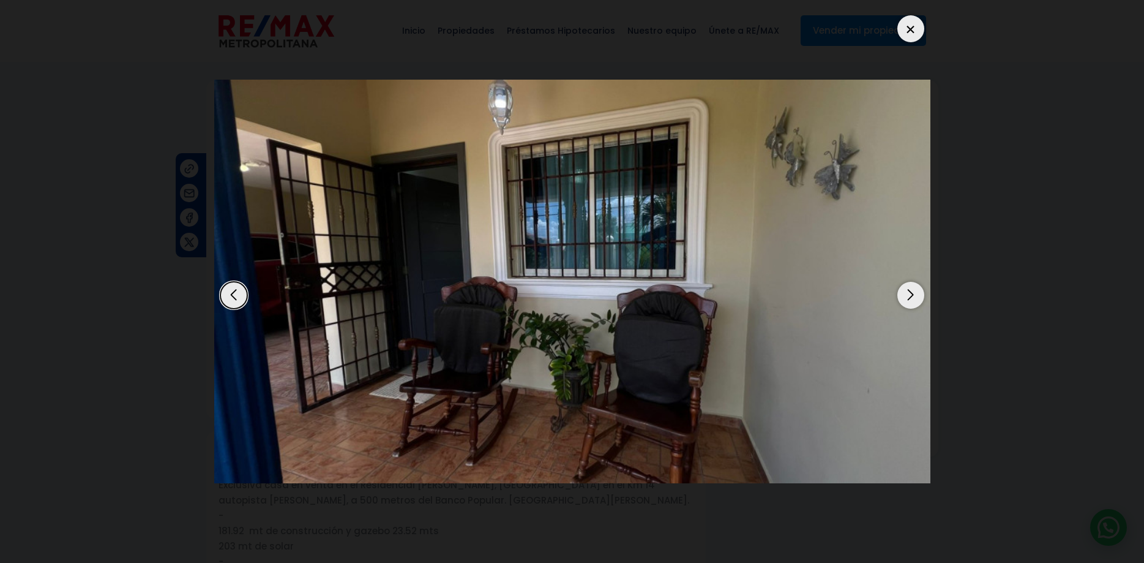
click at [909, 284] on div "Next slide" at bounding box center [911, 295] width 27 height 27
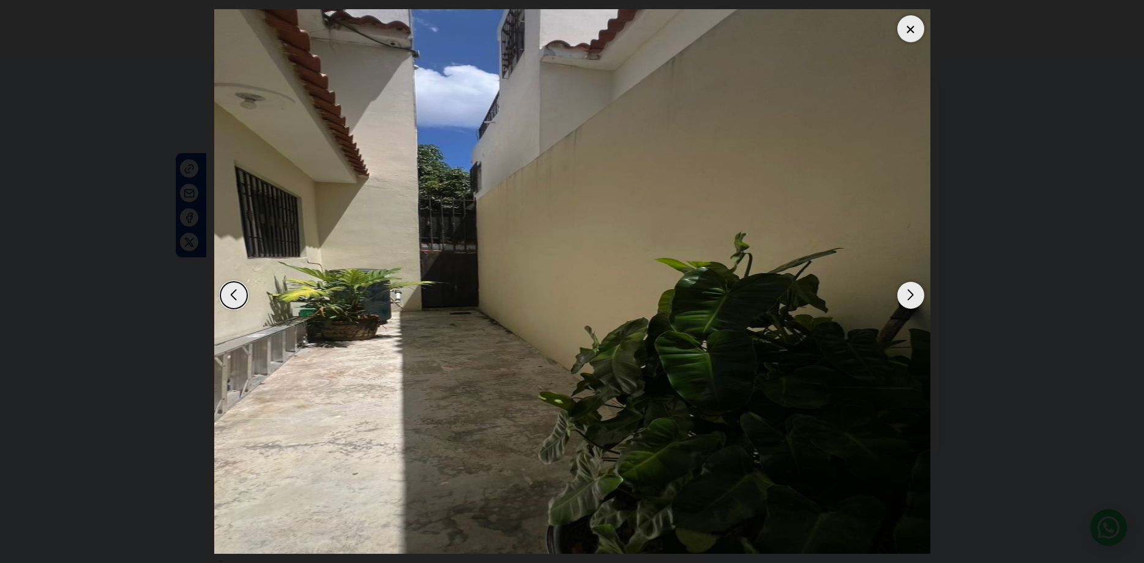
click at [909, 284] on div "Next slide" at bounding box center [911, 295] width 27 height 27
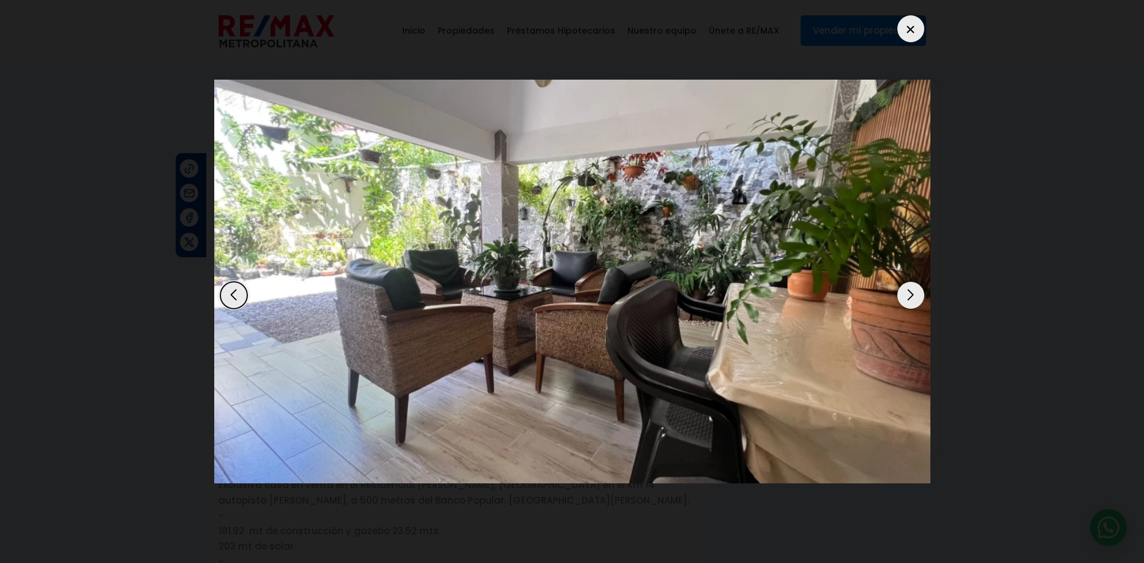
click at [909, 284] on div "Next slide" at bounding box center [911, 295] width 27 height 27
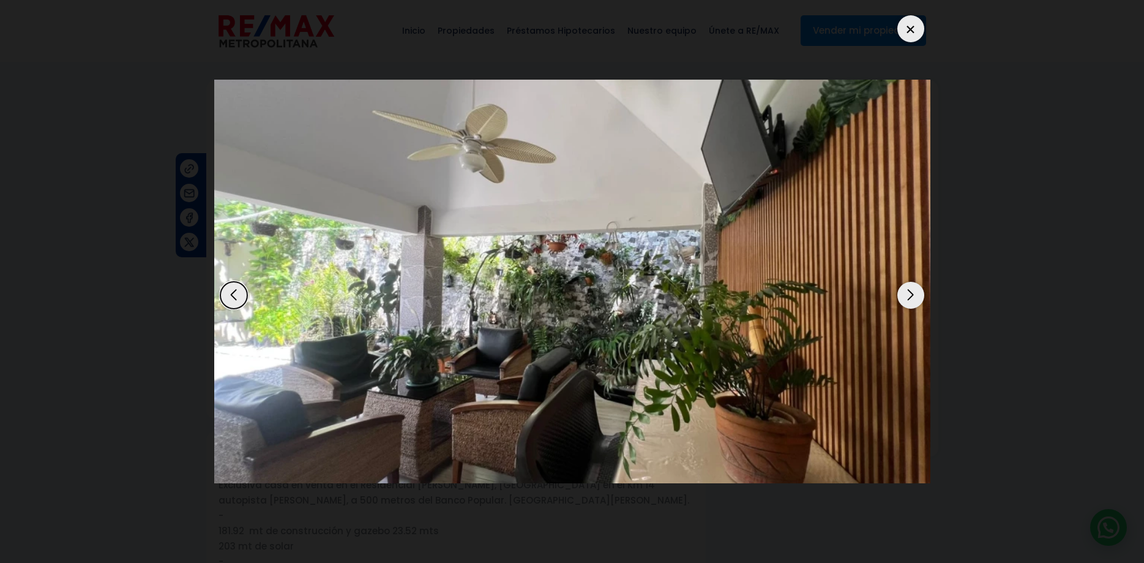
click at [909, 284] on div "Next slide" at bounding box center [911, 295] width 27 height 27
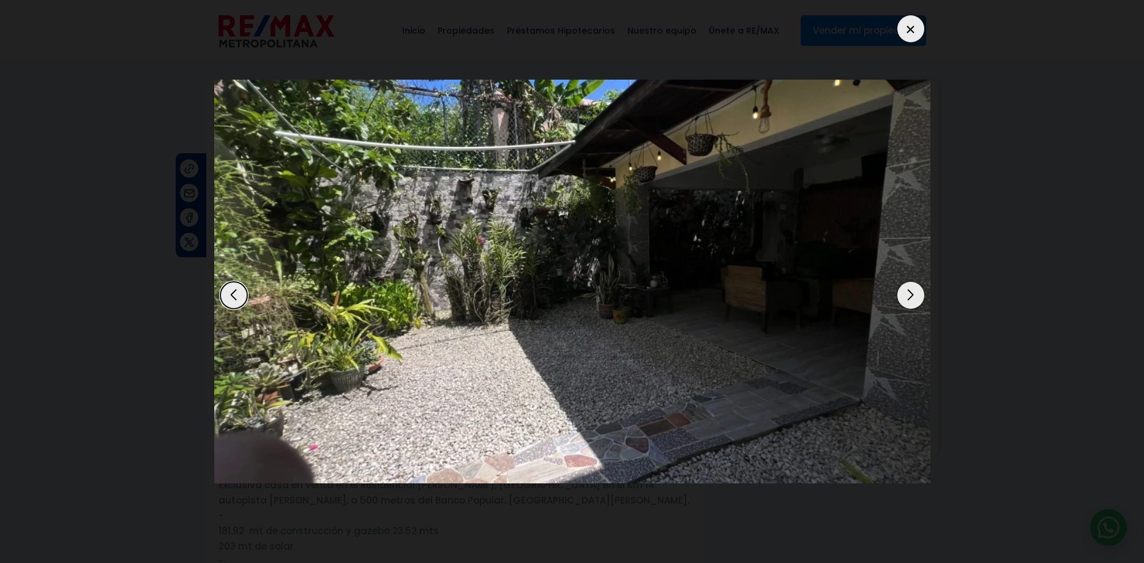
click at [909, 284] on div "Next slide" at bounding box center [911, 295] width 27 height 27
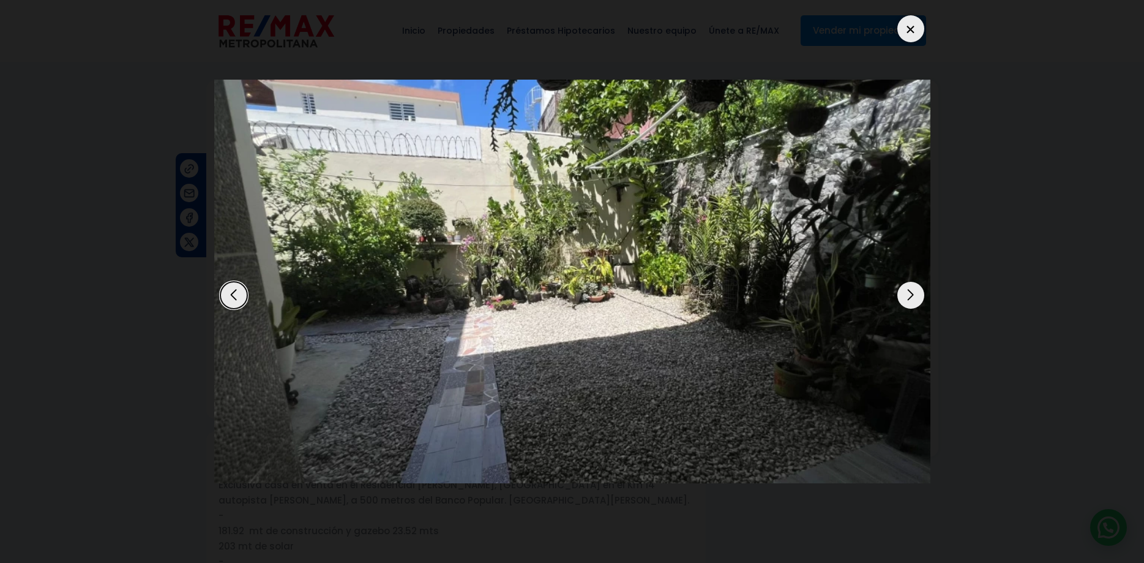
click at [909, 284] on div "Next slide" at bounding box center [911, 295] width 27 height 27
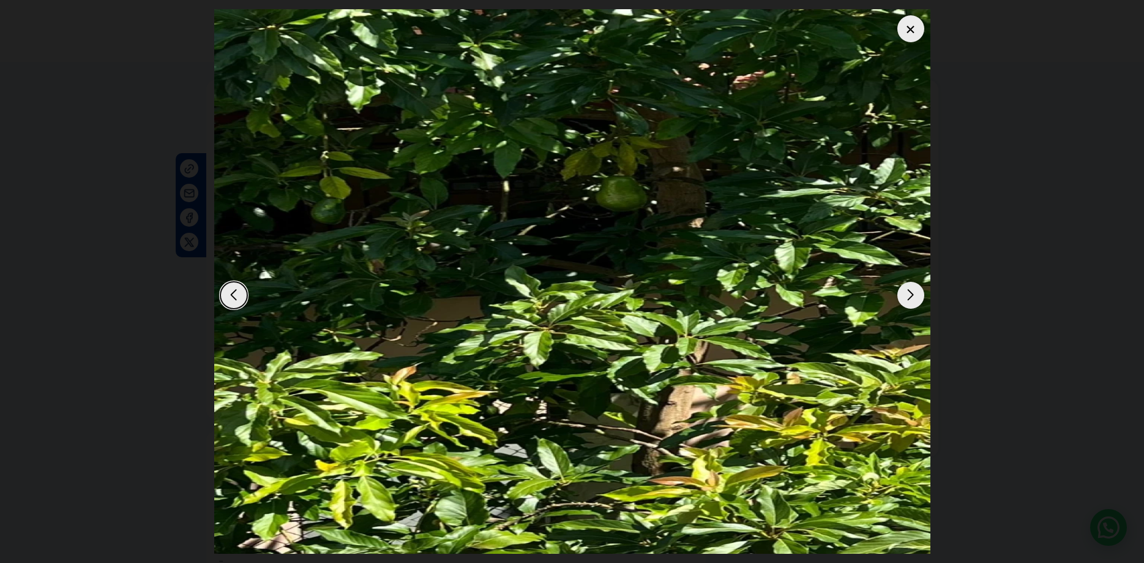
click at [909, 284] on div "Next slide" at bounding box center [911, 295] width 27 height 27
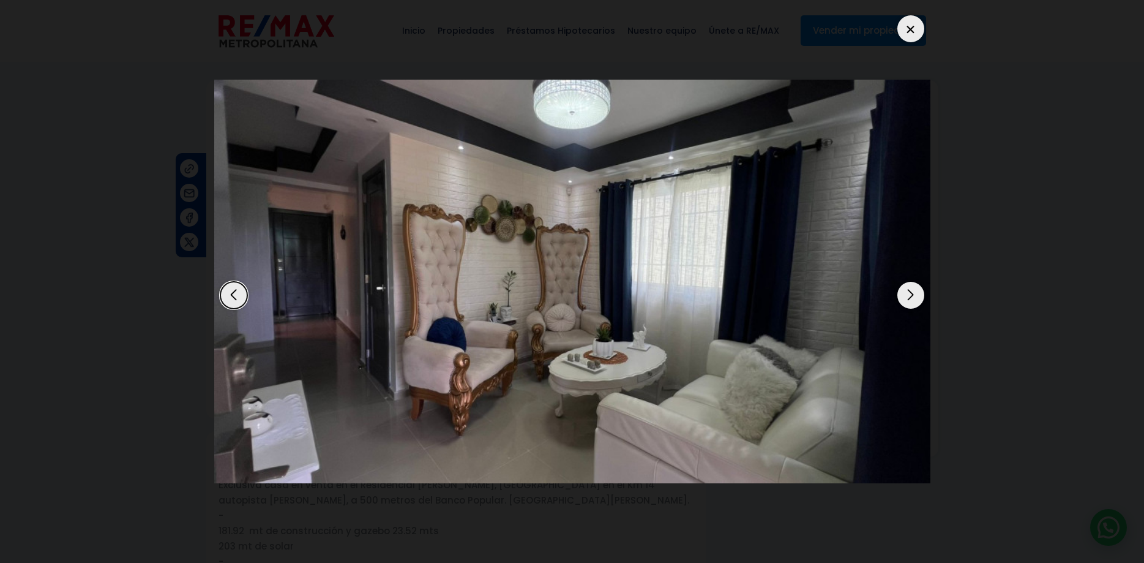
click at [909, 284] on div "Next slide" at bounding box center [911, 295] width 27 height 27
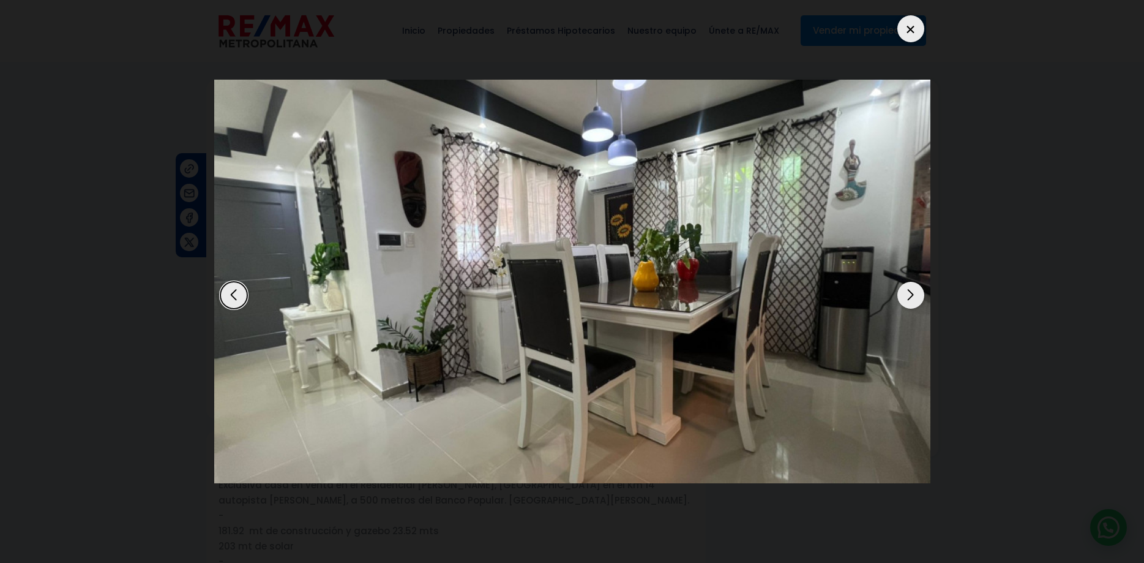
click at [912, 287] on div "Next slide" at bounding box center [911, 295] width 27 height 27
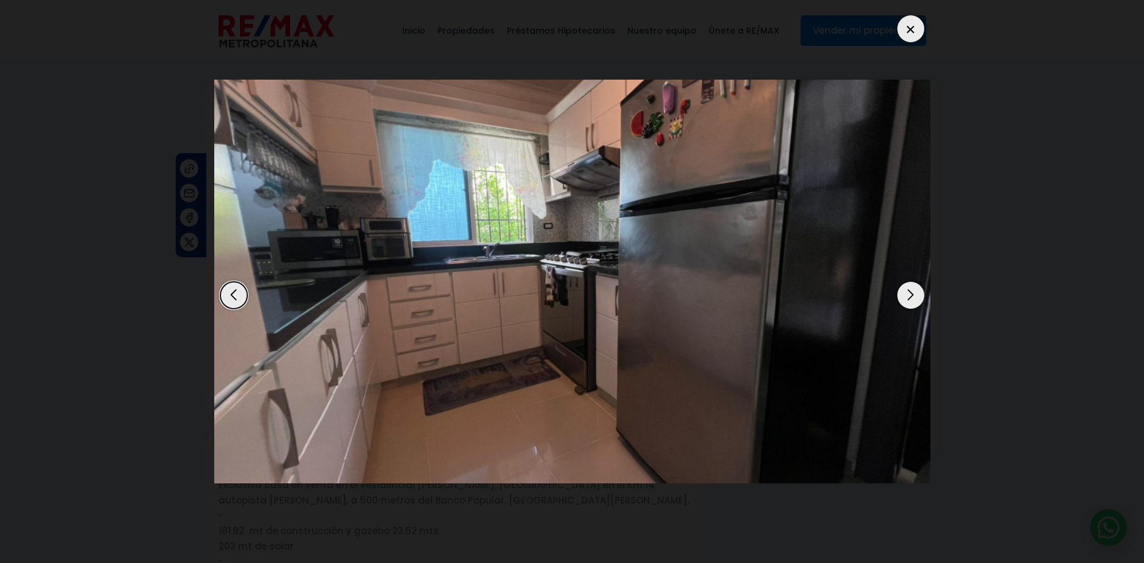
click at [912, 284] on div "Next slide" at bounding box center [911, 295] width 27 height 27
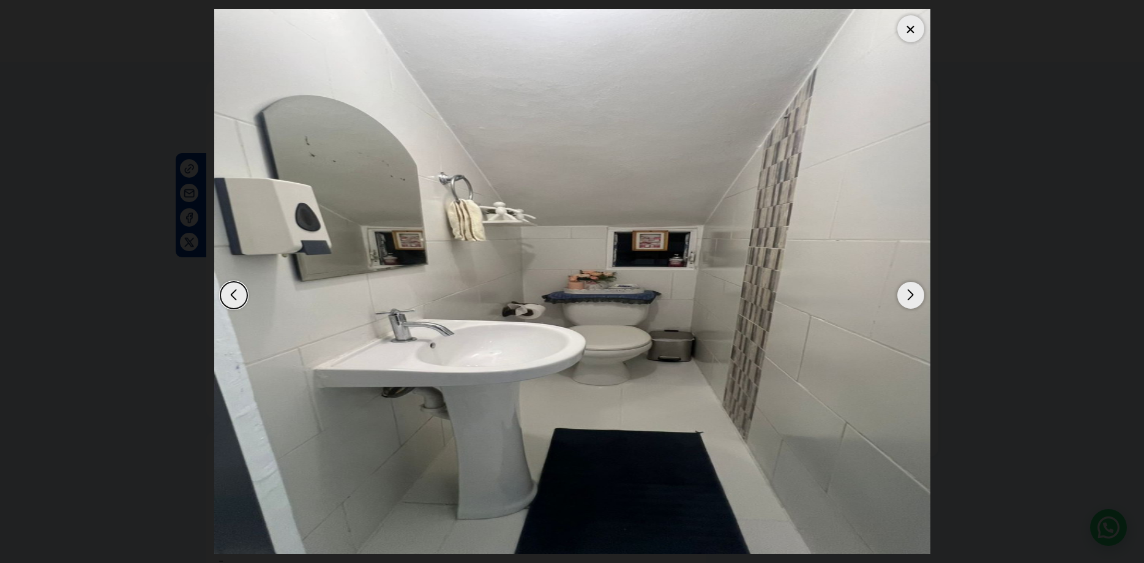
click at [912, 284] on div "Next slide" at bounding box center [911, 295] width 27 height 27
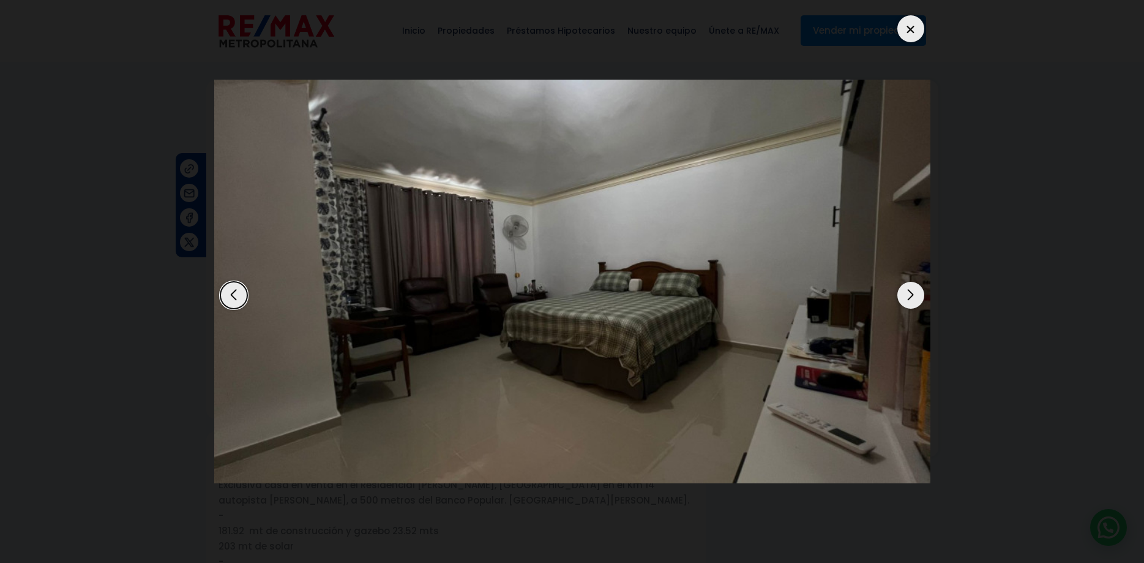
click at [912, 284] on div "Next slide" at bounding box center [911, 295] width 27 height 27
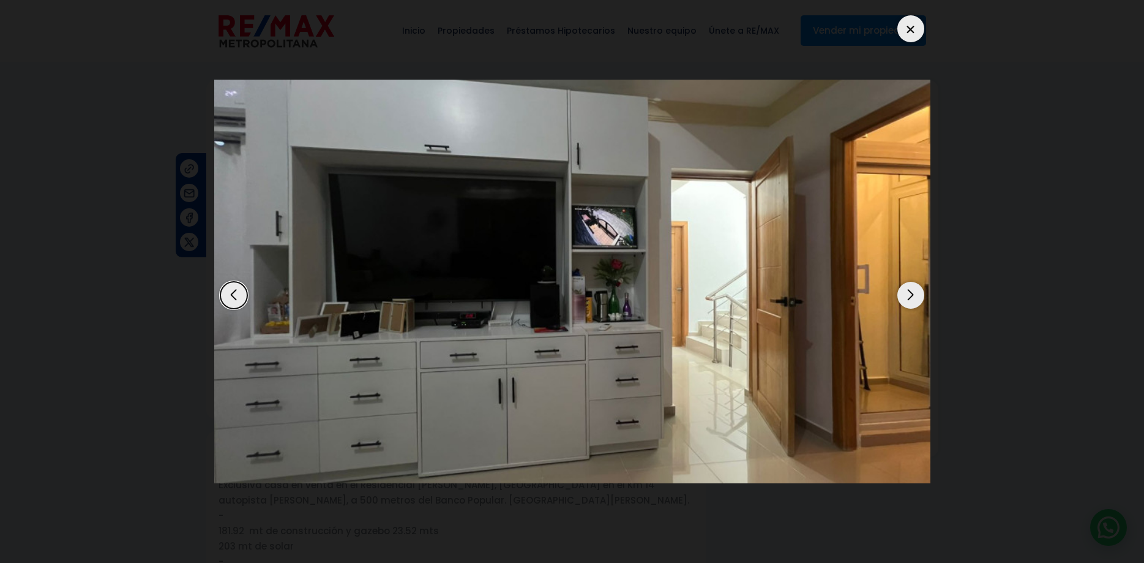
click at [912, 284] on div "Next slide" at bounding box center [911, 295] width 27 height 27
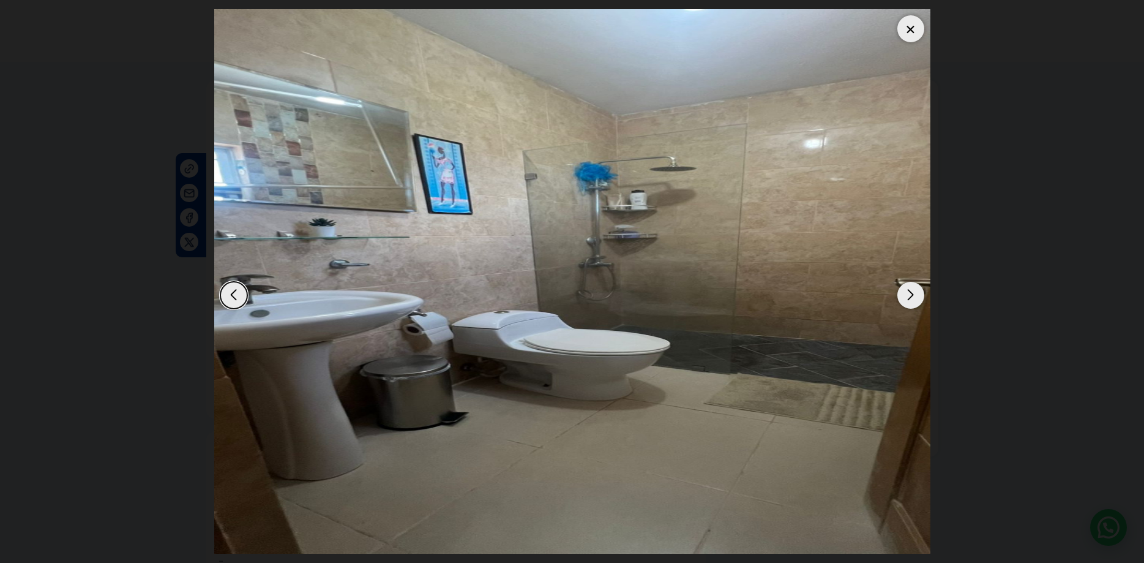
click at [912, 284] on div "Next slide" at bounding box center [911, 295] width 27 height 27
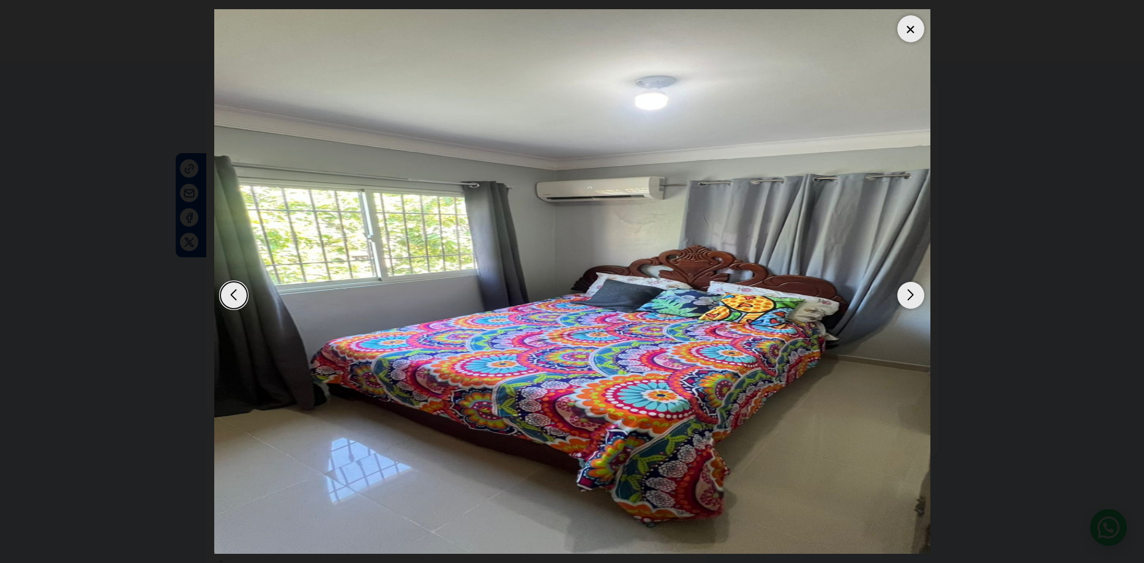
click at [912, 284] on div "Next slide" at bounding box center [911, 295] width 27 height 27
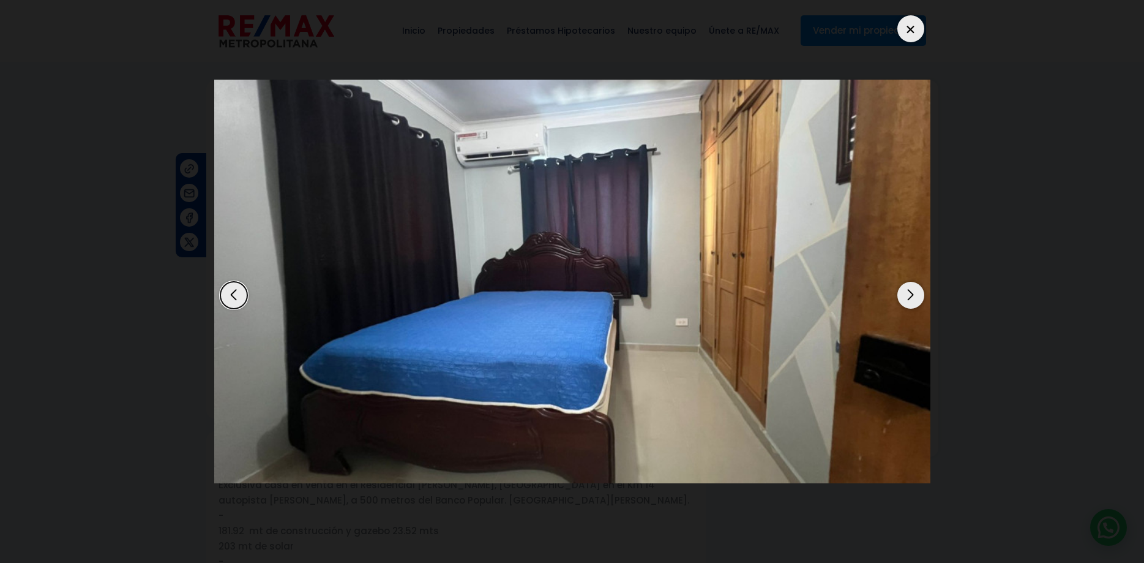
click at [912, 284] on div "Next slide" at bounding box center [911, 295] width 27 height 27
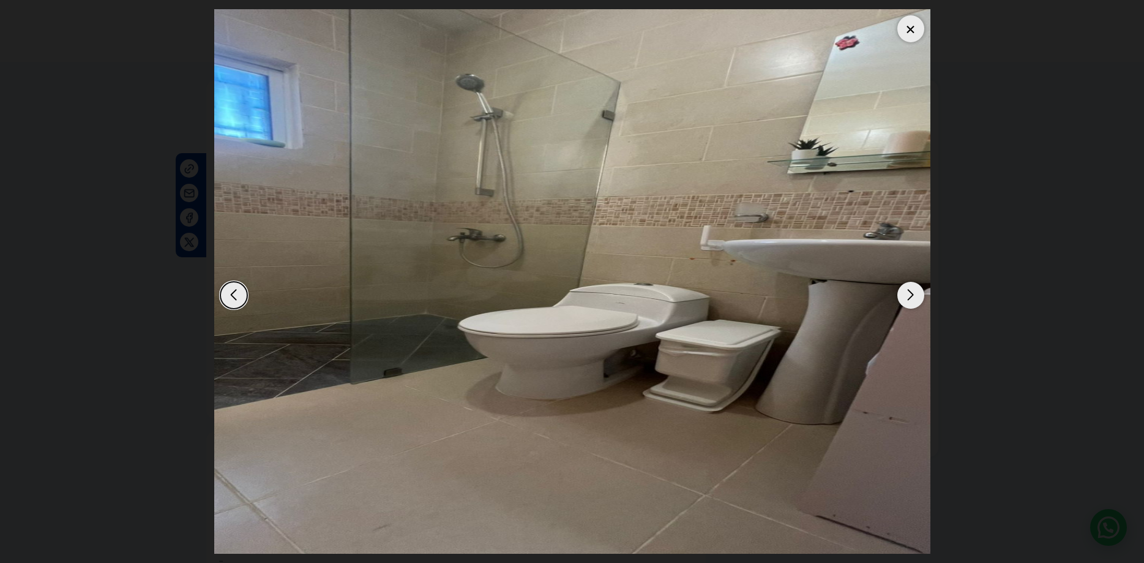
click at [912, 284] on div "Next slide" at bounding box center [911, 295] width 27 height 27
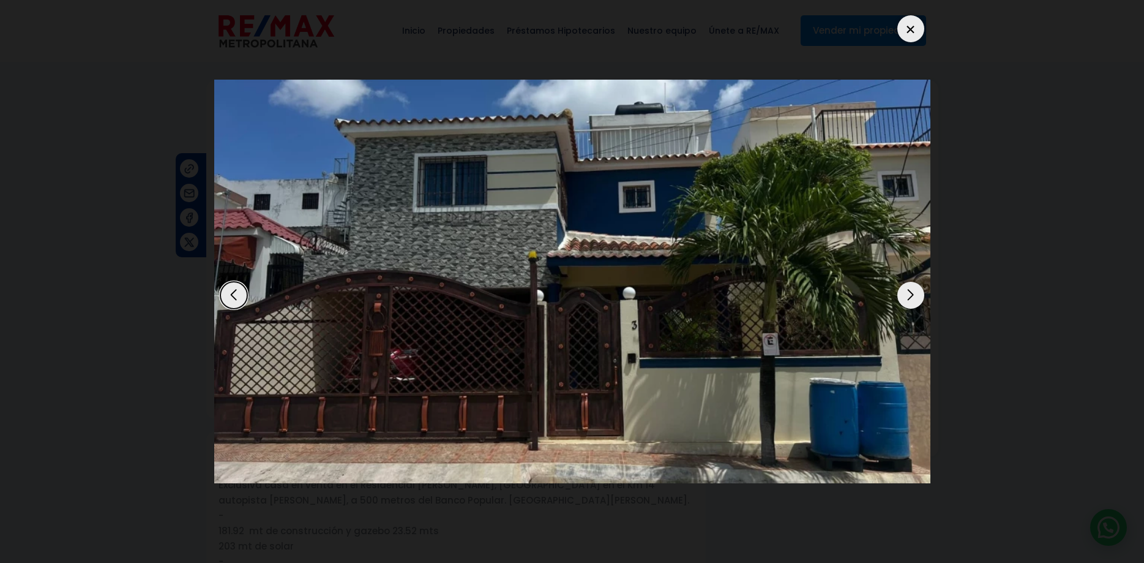
click at [422, 535] on div "1 / 20" at bounding box center [572, 281] width 716 height 544
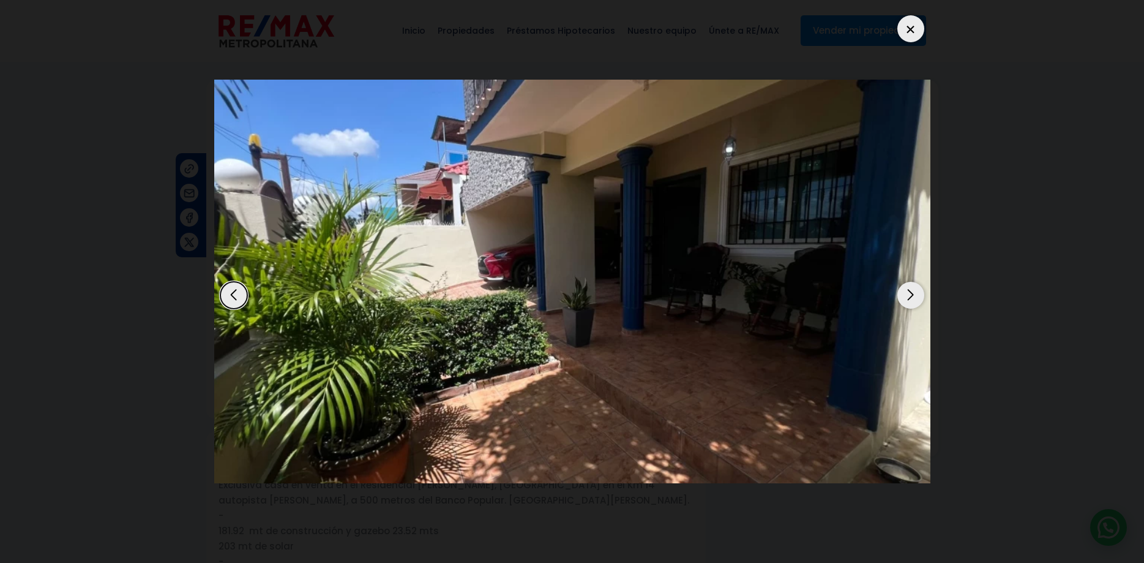
click at [409, 515] on div "2 / 20" at bounding box center [572, 281] width 716 height 544
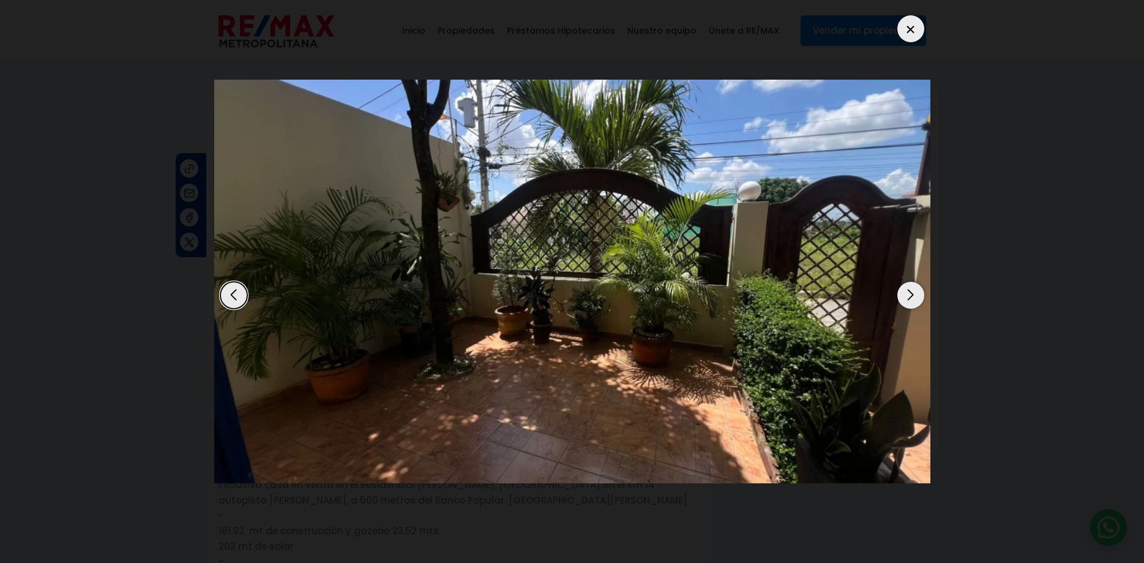
drag, startPoint x: 154, startPoint y: 86, endPoint x: 163, endPoint y: 107, distance: 23.3
click at [205, 86] on dialog at bounding box center [572, 281] width 735 height 563
click at [910, 19] on div at bounding box center [911, 28] width 27 height 27
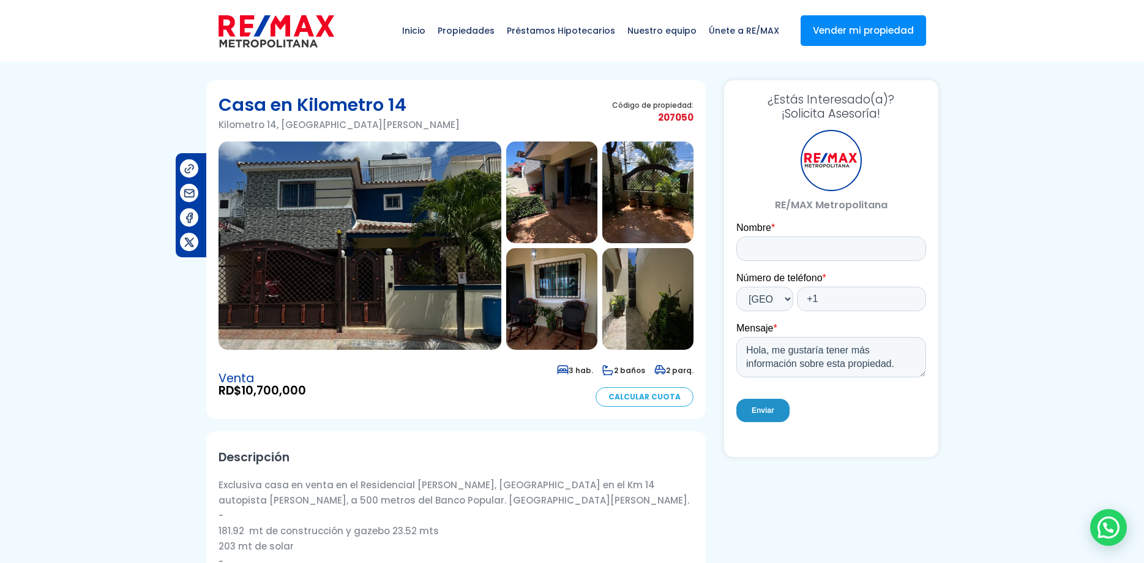
click at [292, 239] on img at bounding box center [360, 245] width 283 height 208
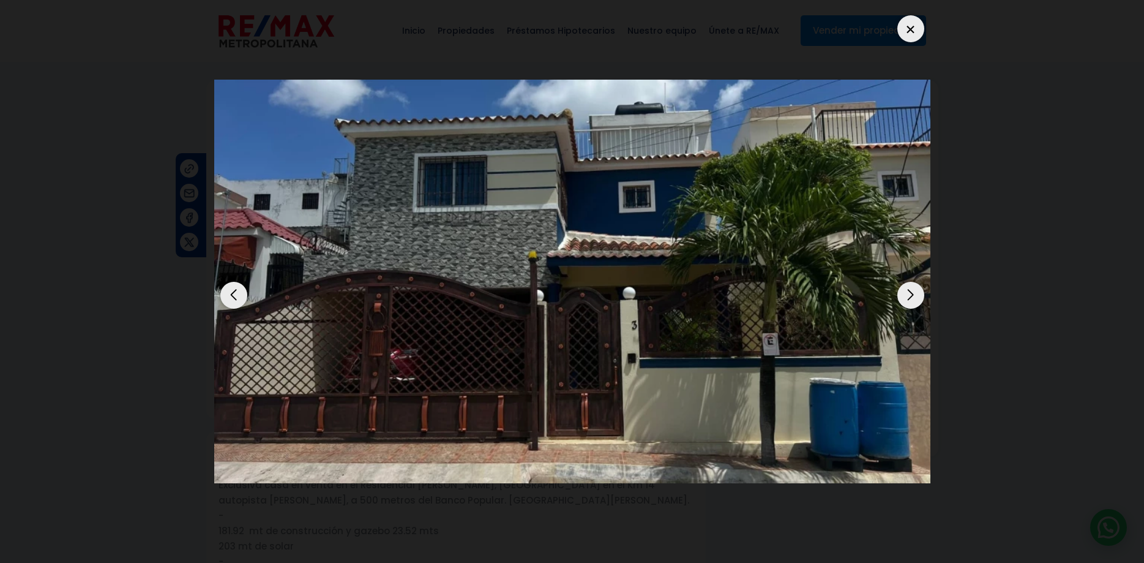
click at [919, 288] on div "Next slide" at bounding box center [911, 295] width 27 height 27
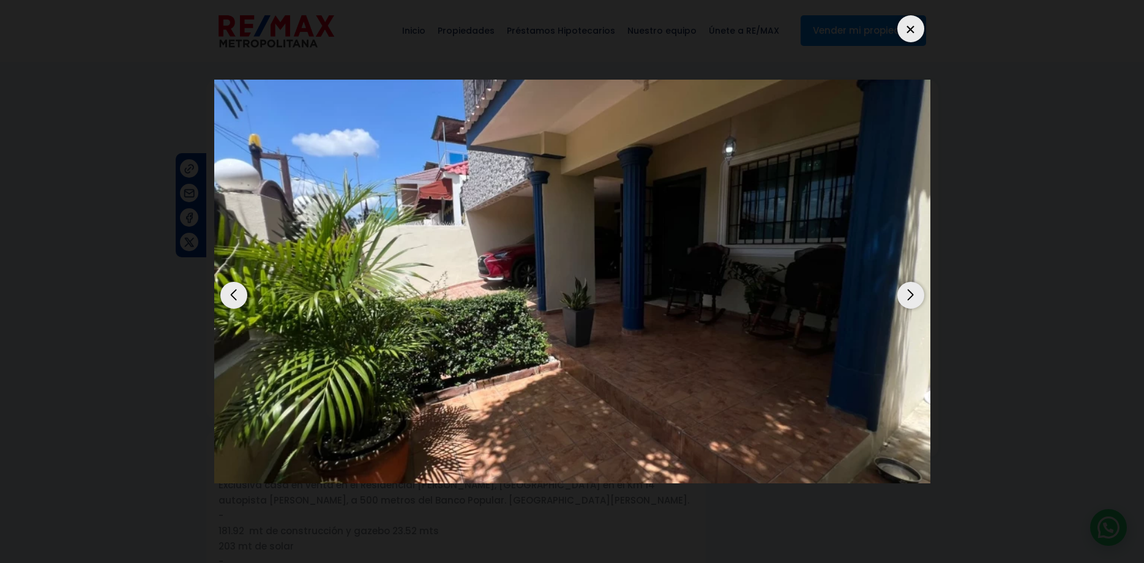
click at [919, 288] on div "Next slide" at bounding box center [911, 295] width 27 height 27
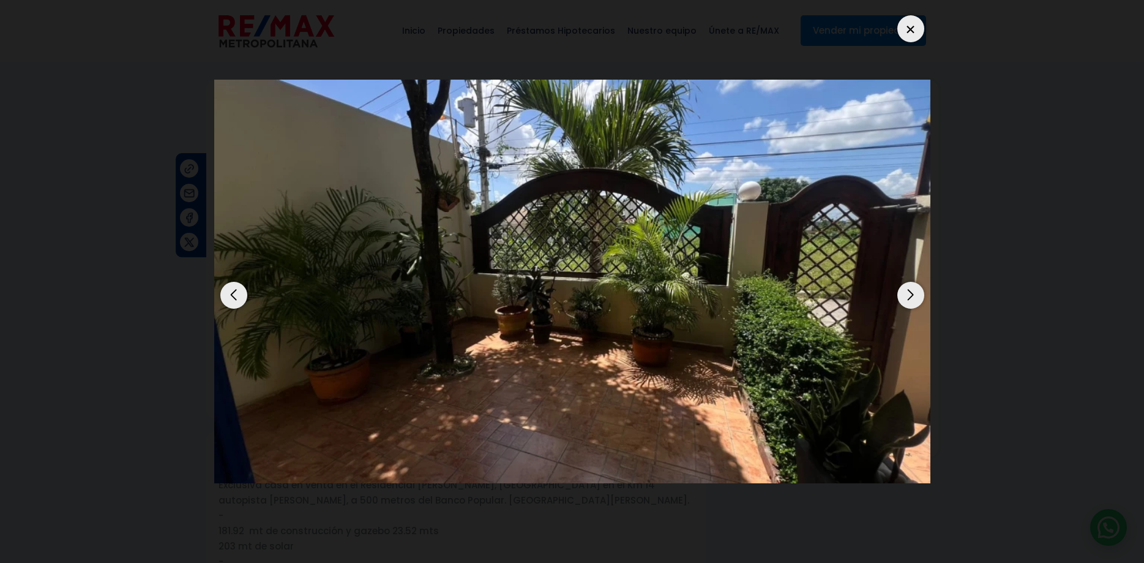
click at [908, 283] on div "Next slide" at bounding box center [911, 295] width 27 height 27
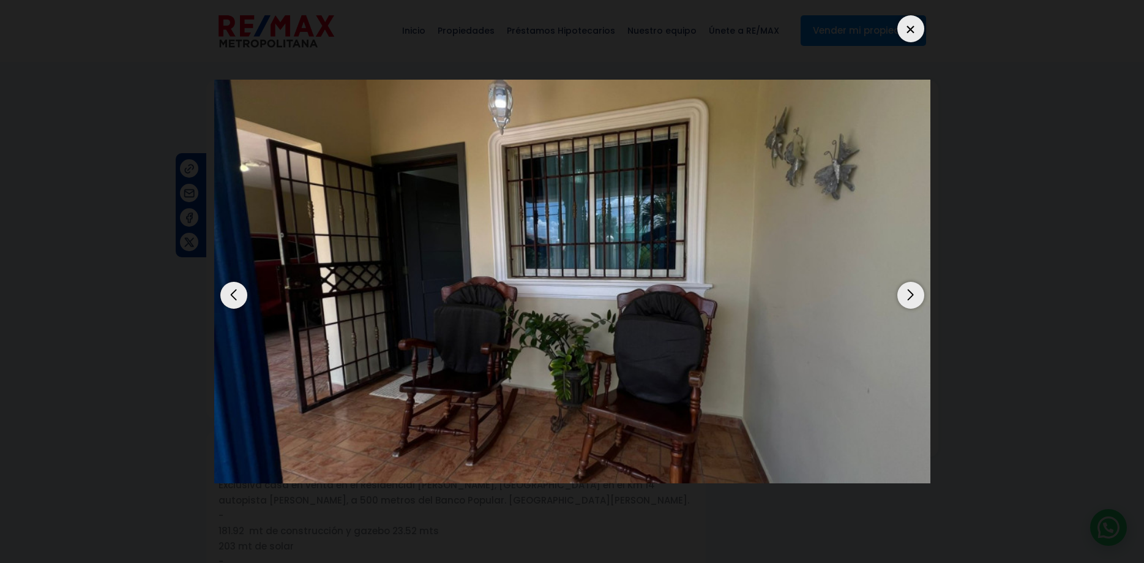
click at [235, 286] on div "Previous slide" at bounding box center [233, 295] width 27 height 27
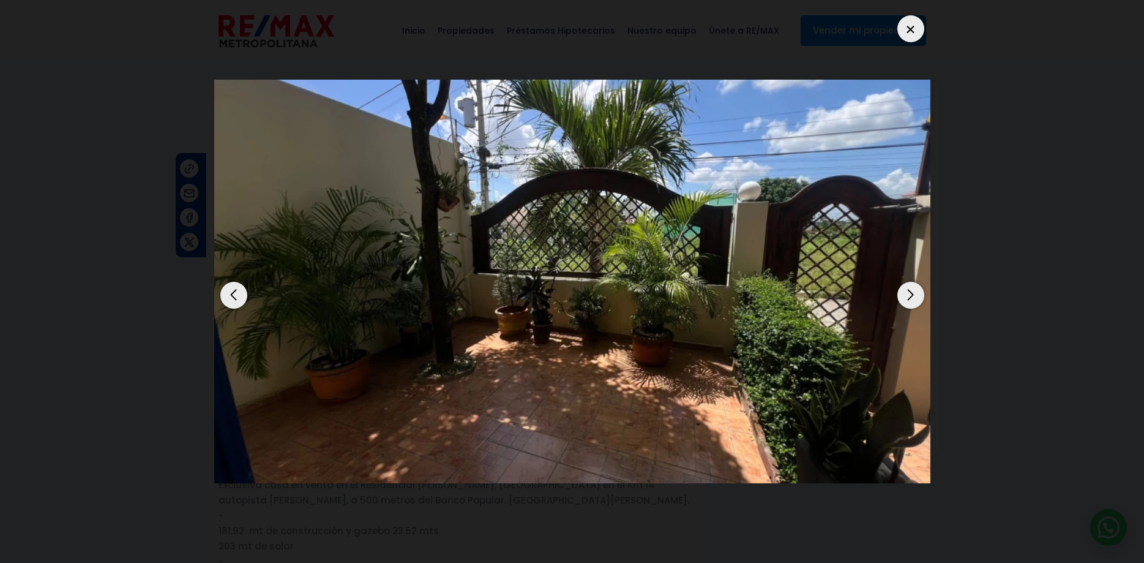
click at [907, 288] on div "Next slide" at bounding box center [911, 295] width 27 height 27
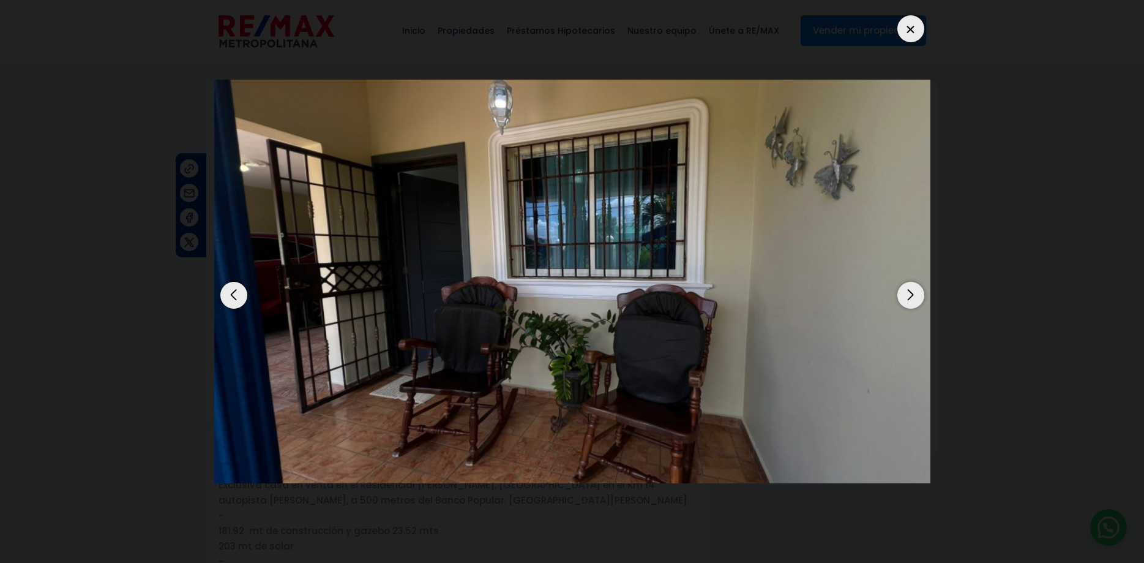
click at [910, 287] on div "Next slide" at bounding box center [911, 295] width 27 height 27
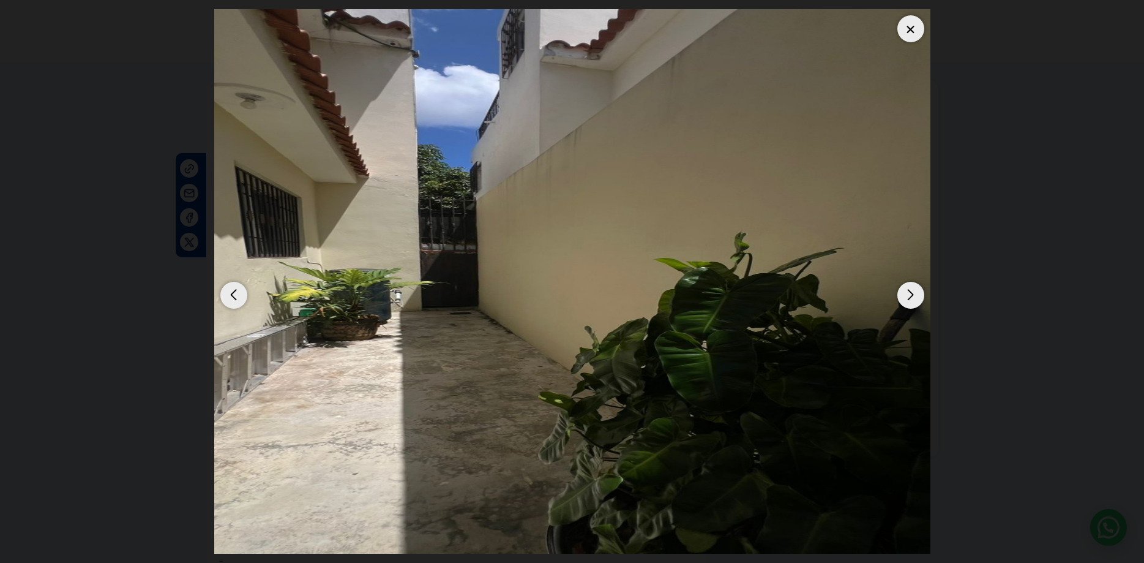
click at [911, 287] on div "Next slide" at bounding box center [911, 295] width 27 height 27
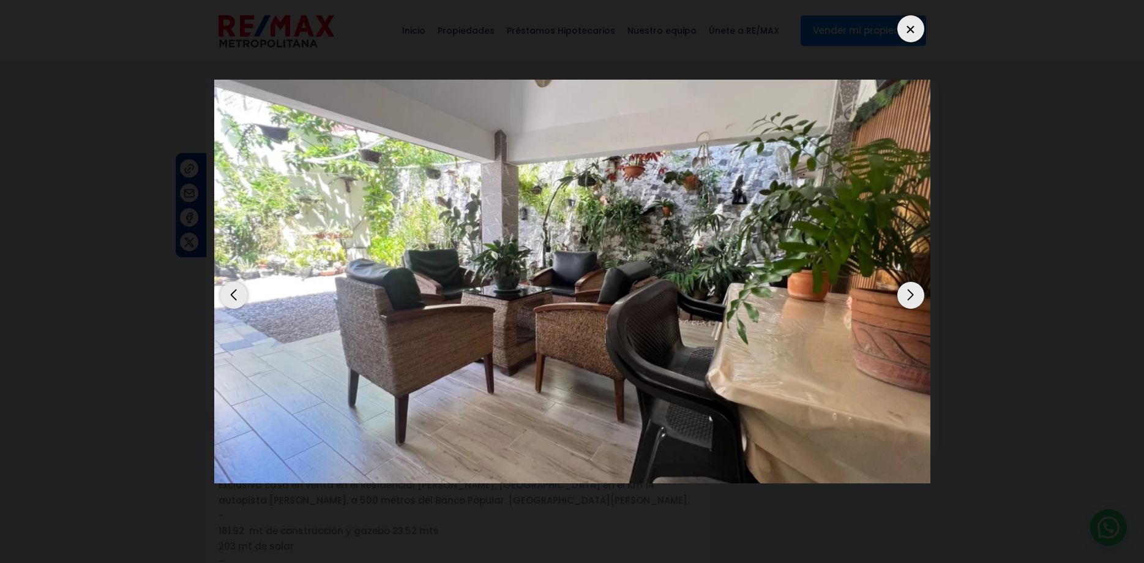
click at [911, 287] on div "Next slide" at bounding box center [911, 295] width 27 height 27
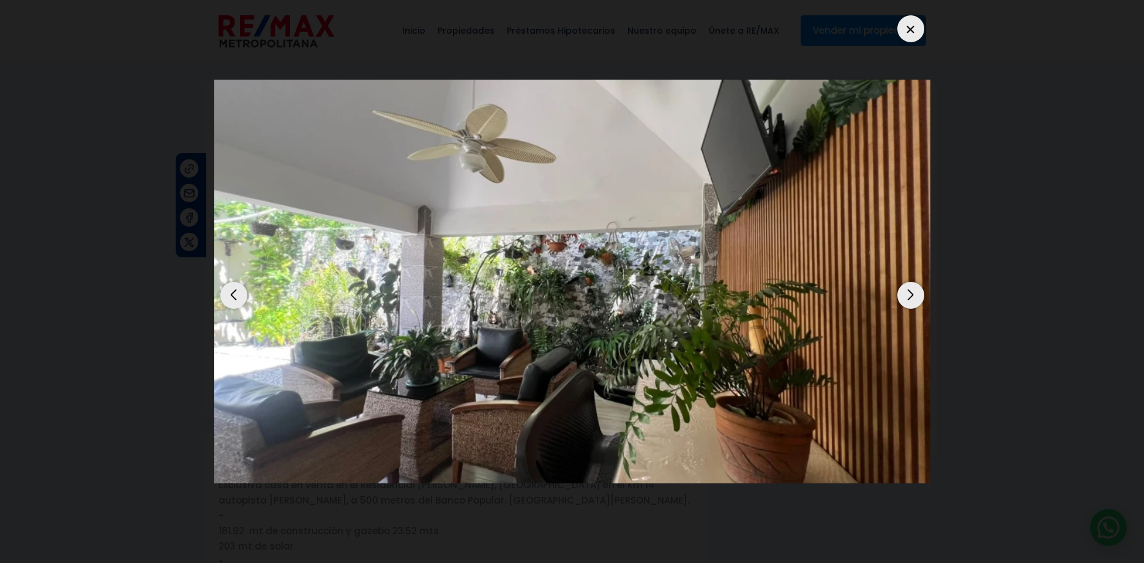
click at [911, 287] on div "Next slide" at bounding box center [911, 295] width 27 height 27
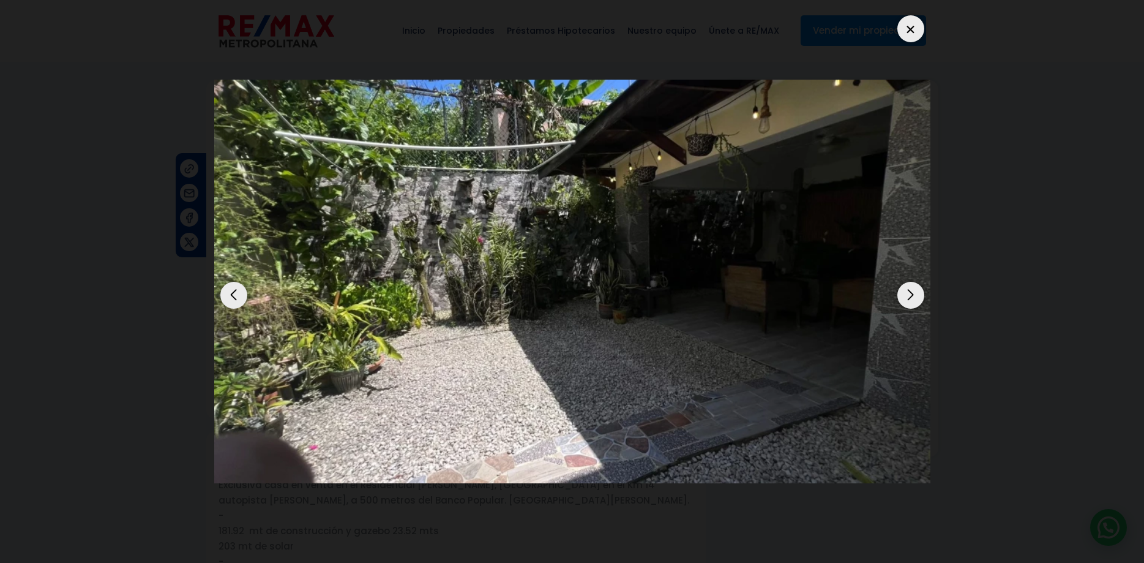
click at [236, 282] on div "Previous slide" at bounding box center [233, 295] width 27 height 27
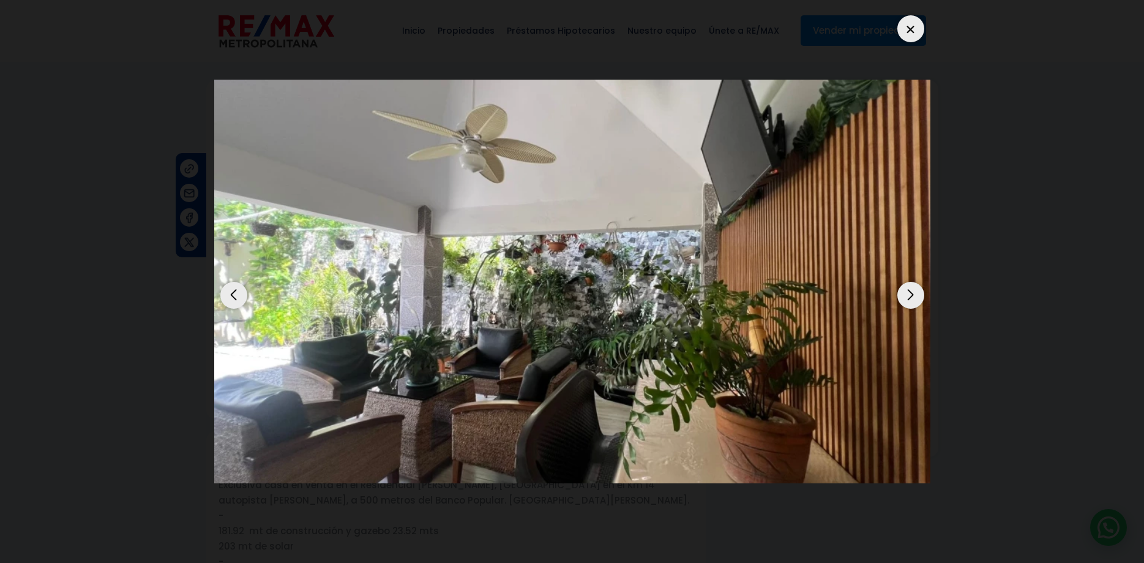
click at [912, 285] on div "Next slide" at bounding box center [911, 295] width 27 height 27
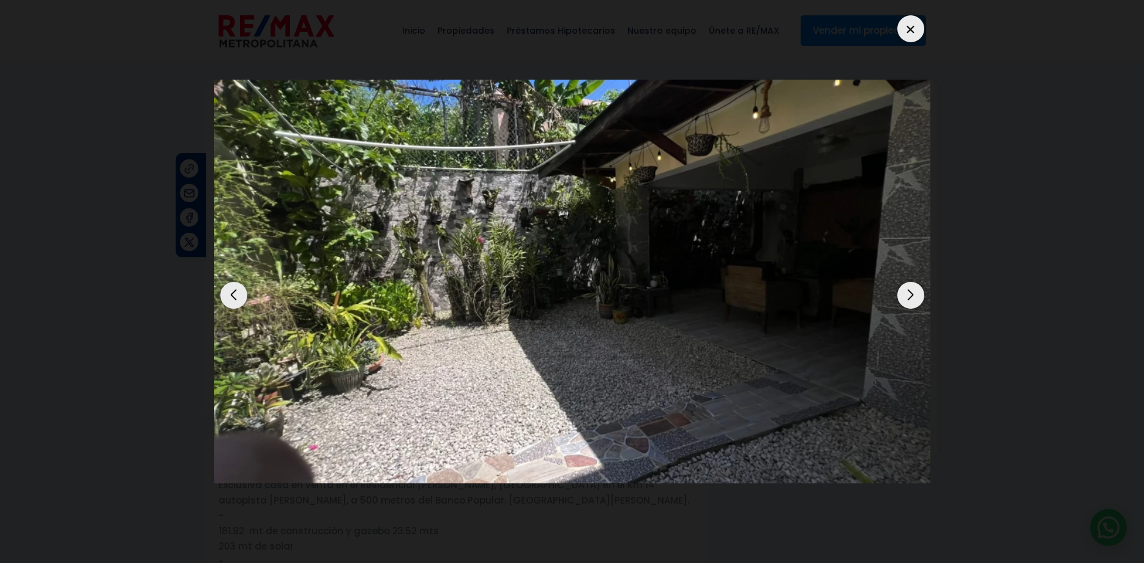
click at [912, 285] on div "Next slide" at bounding box center [911, 295] width 27 height 27
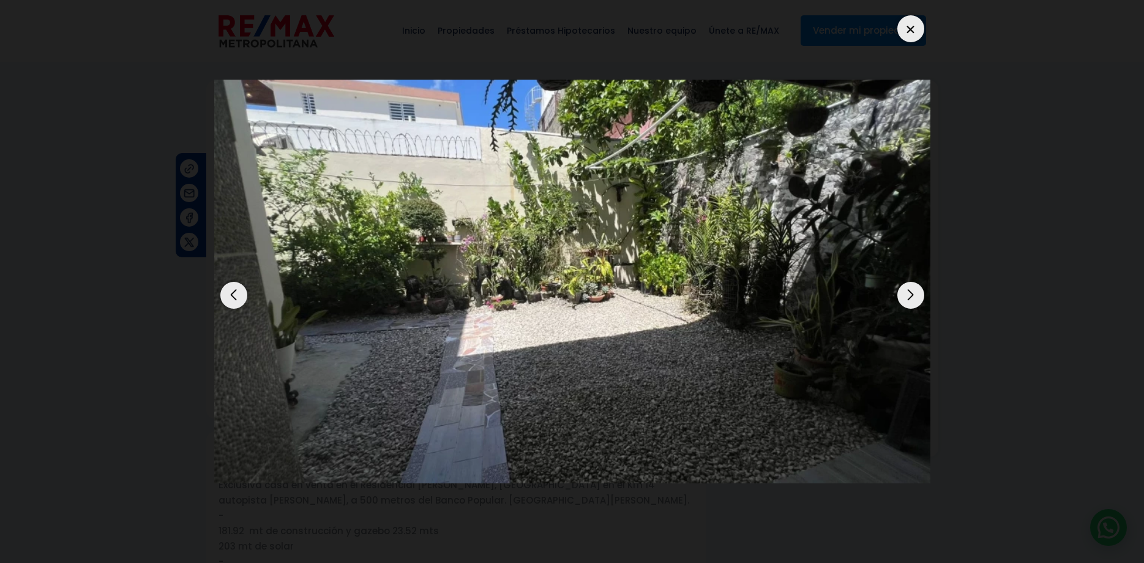
click at [912, 285] on div "Next slide" at bounding box center [911, 295] width 27 height 27
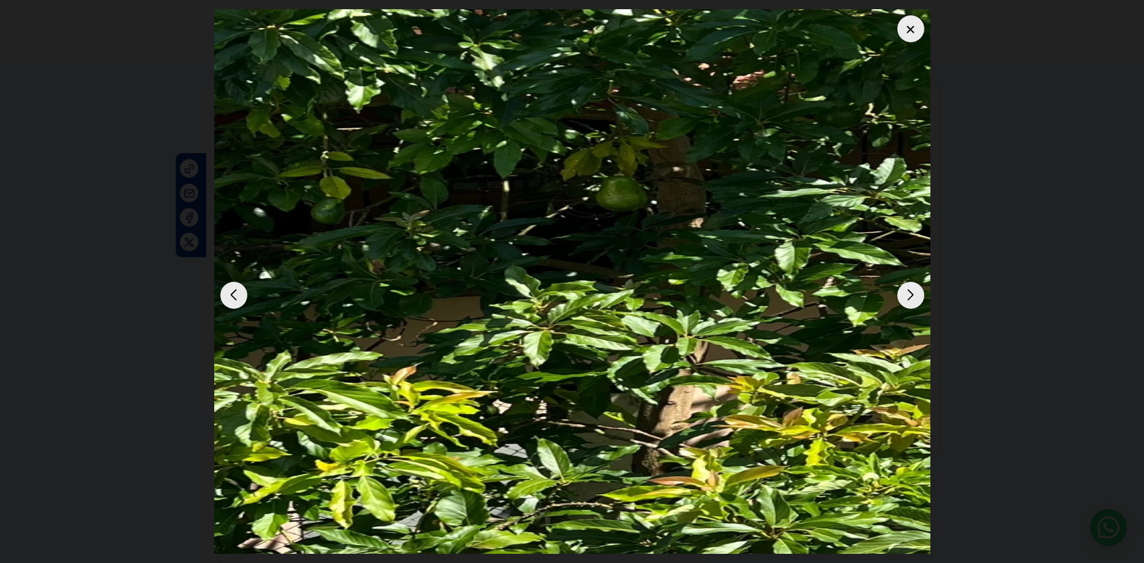
click at [912, 17] on div at bounding box center [911, 28] width 27 height 27
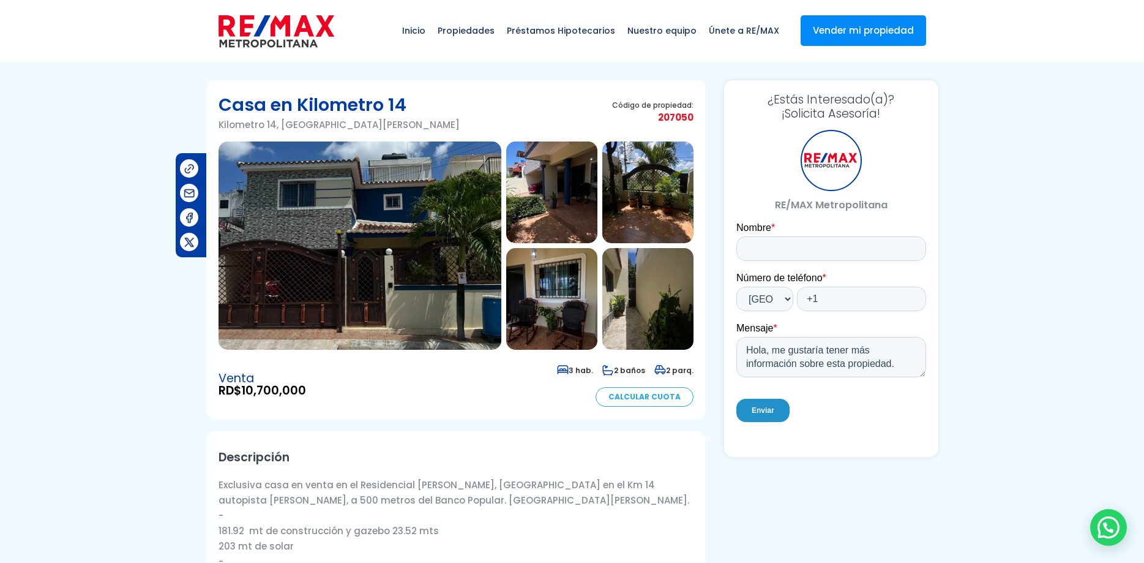
click at [321, 498] on p "Exclusiva casa en venta en el Residencial Michelle Marie Casas, Ubicado en el K…" at bounding box center [456, 553] width 475 height 153
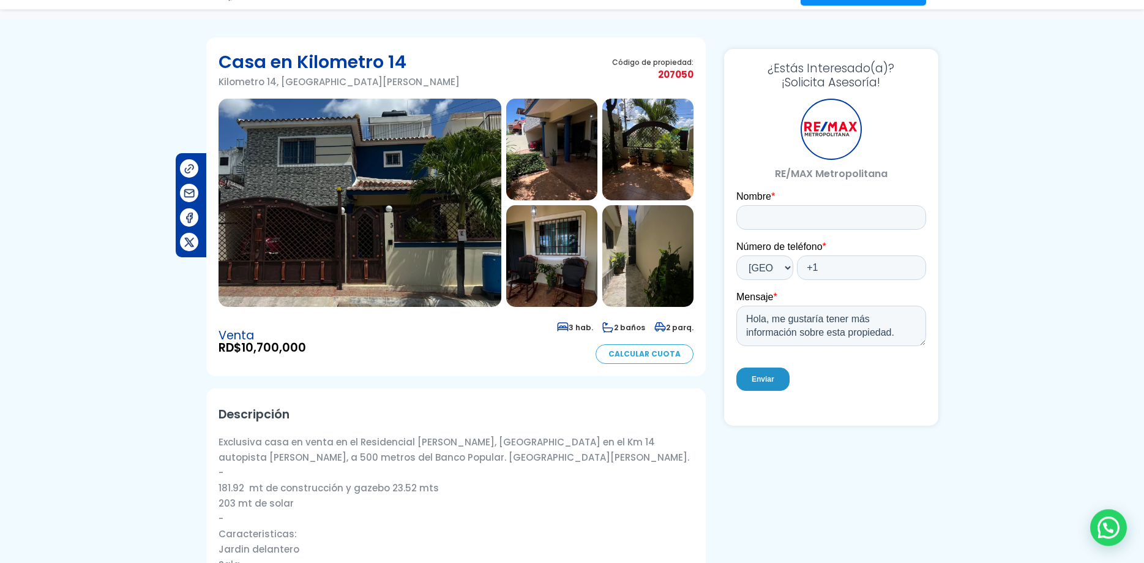
scroll to position [62, 0]
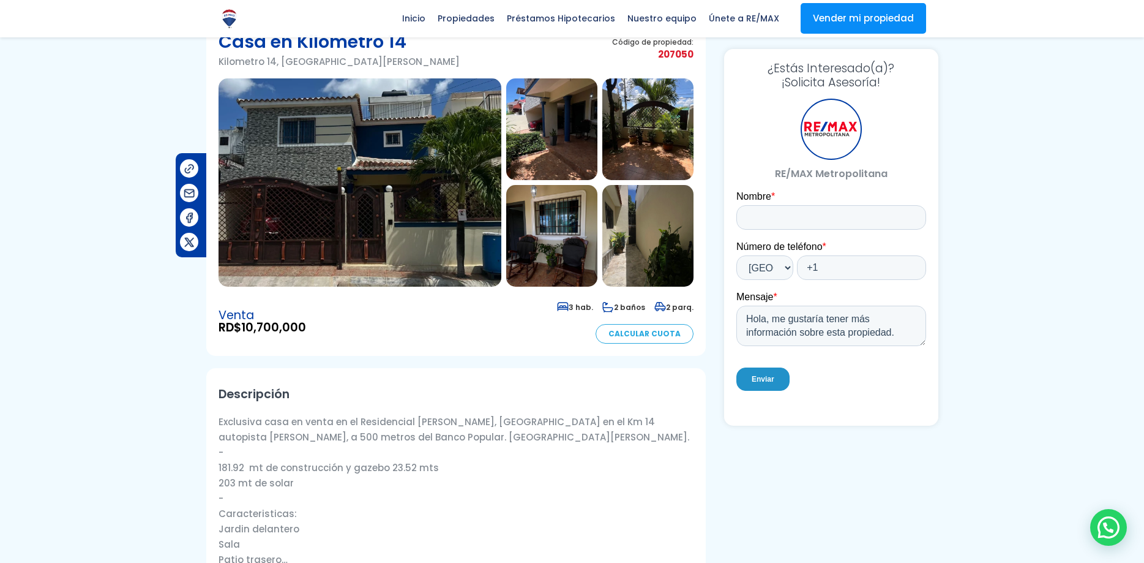
click at [331, 161] on img at bounding box center [360, 182] width 283 height 208
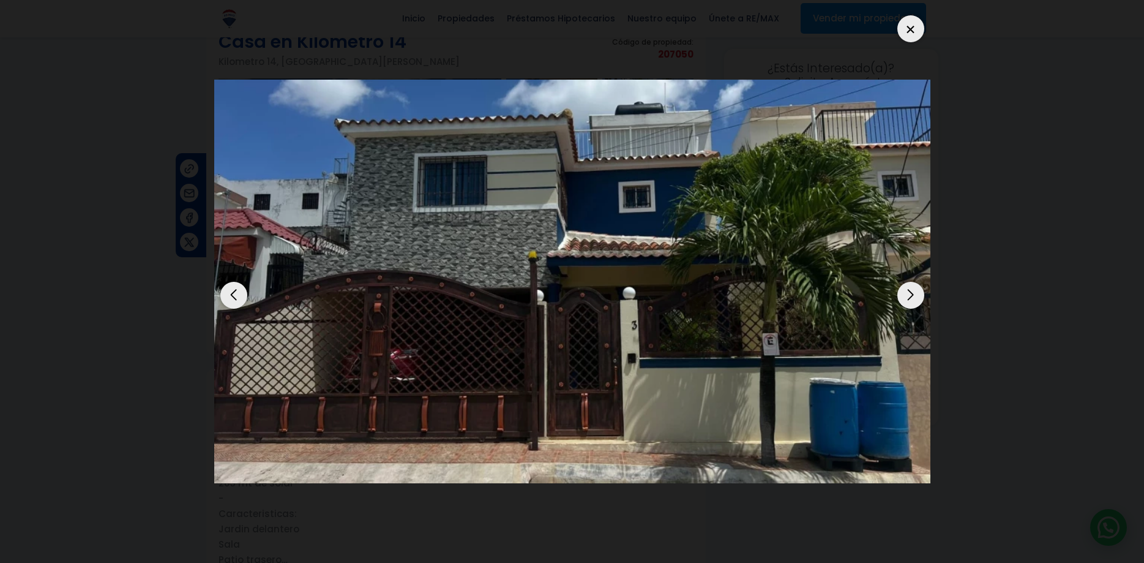
click at [912, 283] on div "Next slide" at bounding box center [911, 295] width 27 height 27
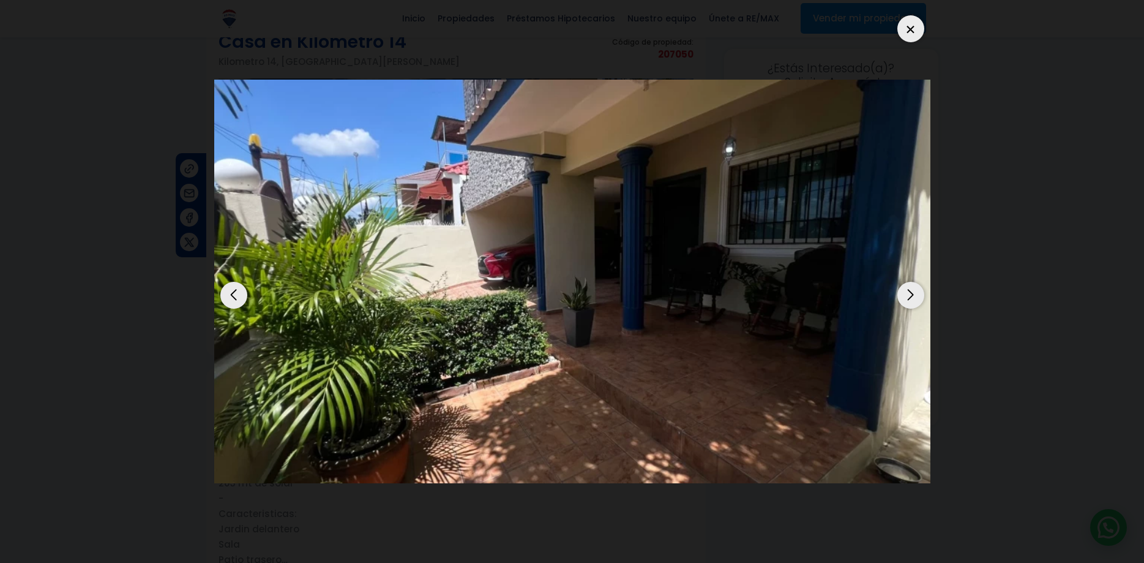
click at [916, 282] on div "Next slide" at bounding box center [911, 295] width 27 height 27
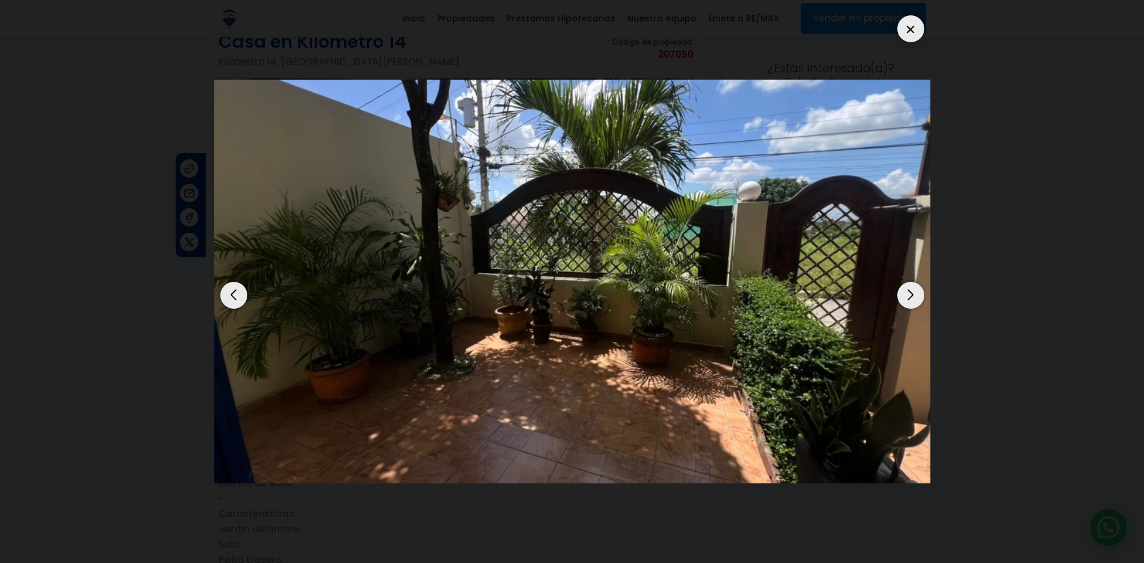
click at [915, 283] on div "Next slide" at bounding box center [911, 295] width 27 height 27
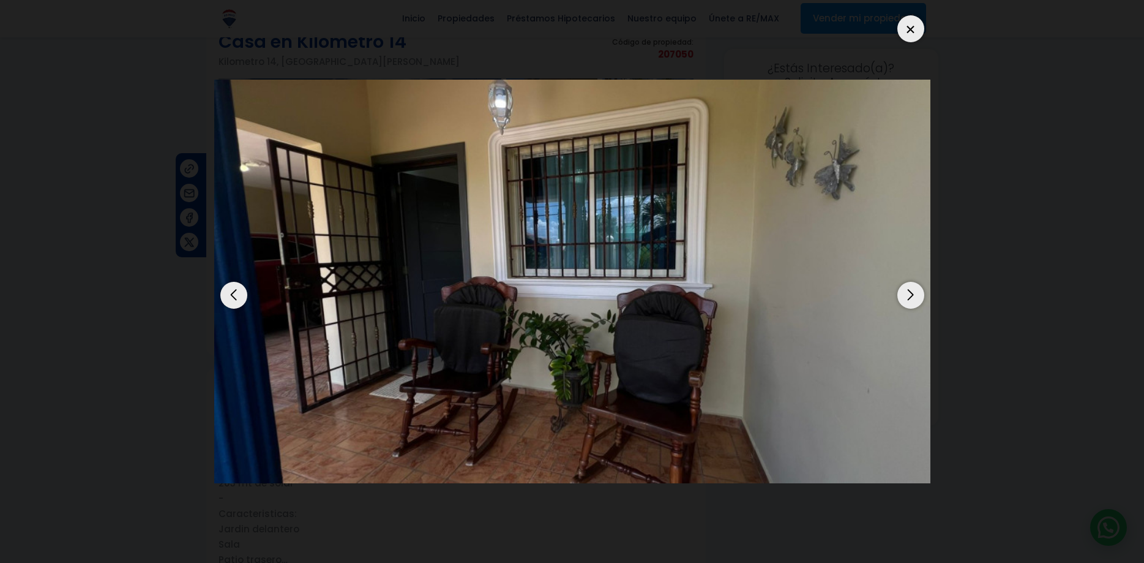
click at [915, 283] on div "Next slide" at bounding box center [911, 295] width 27 height 27
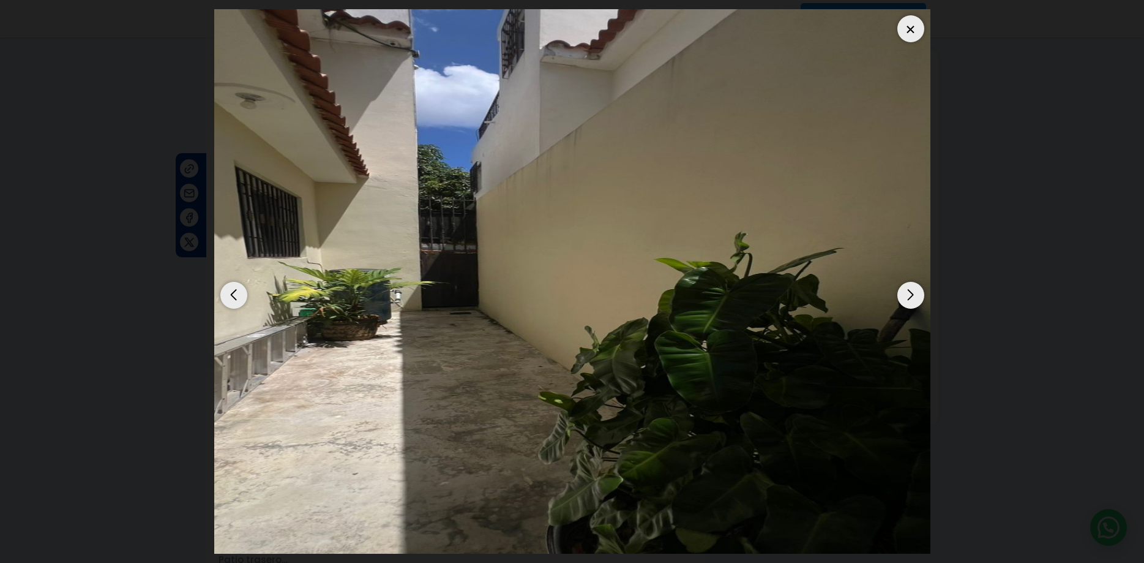
click at [916, 282] on div "Next slide" at bounding box center [911, 295] width 27 height 27
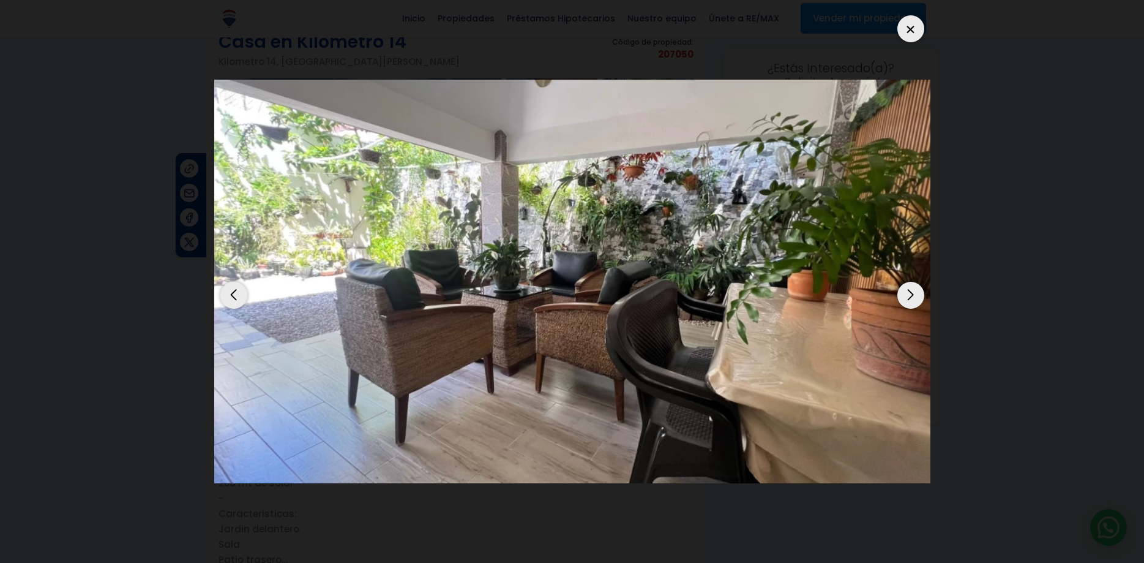
click at [915, 285] on div "Next slide" at bounding box center [911, 295] width 27 height 27
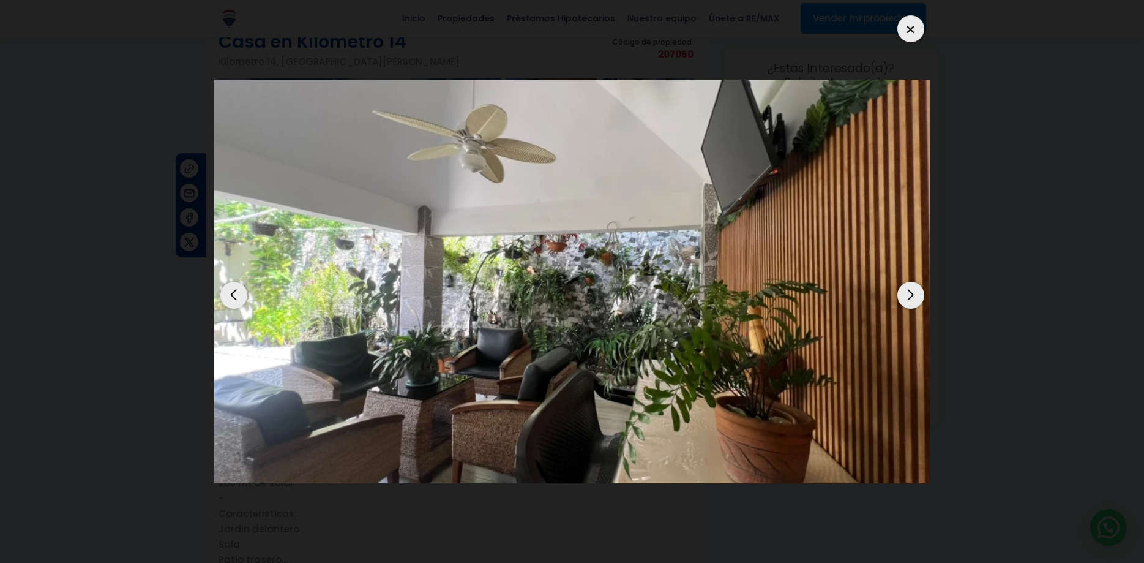
click at [905, 282] on div "Next slide" at bounding box center [911, 295] width 27 height 27
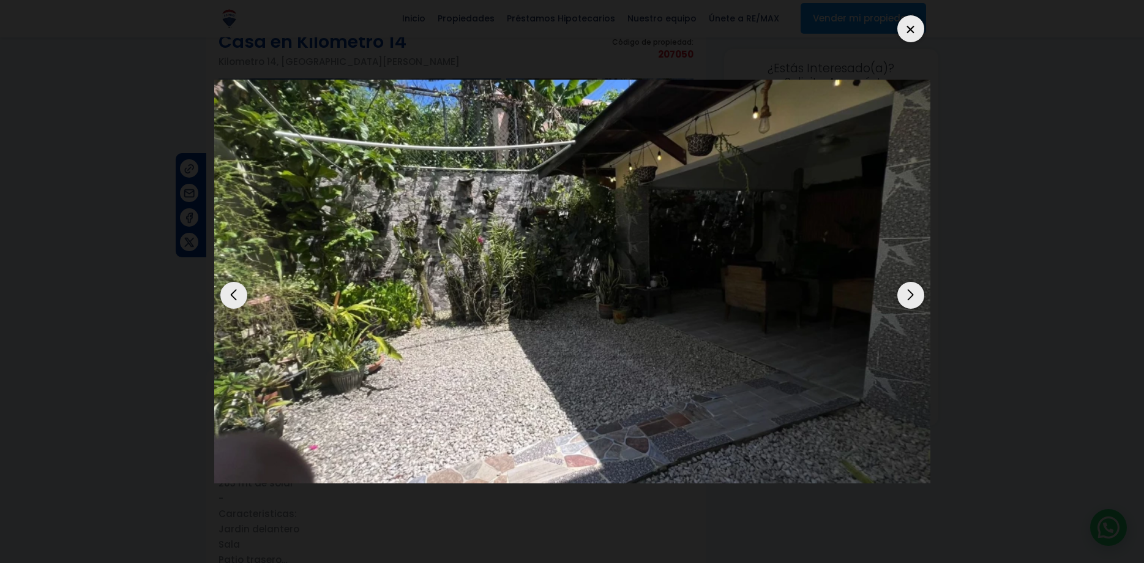
click at [911, 282] on div "Next slide" at bounding box center [911, 295] width 27 height 27
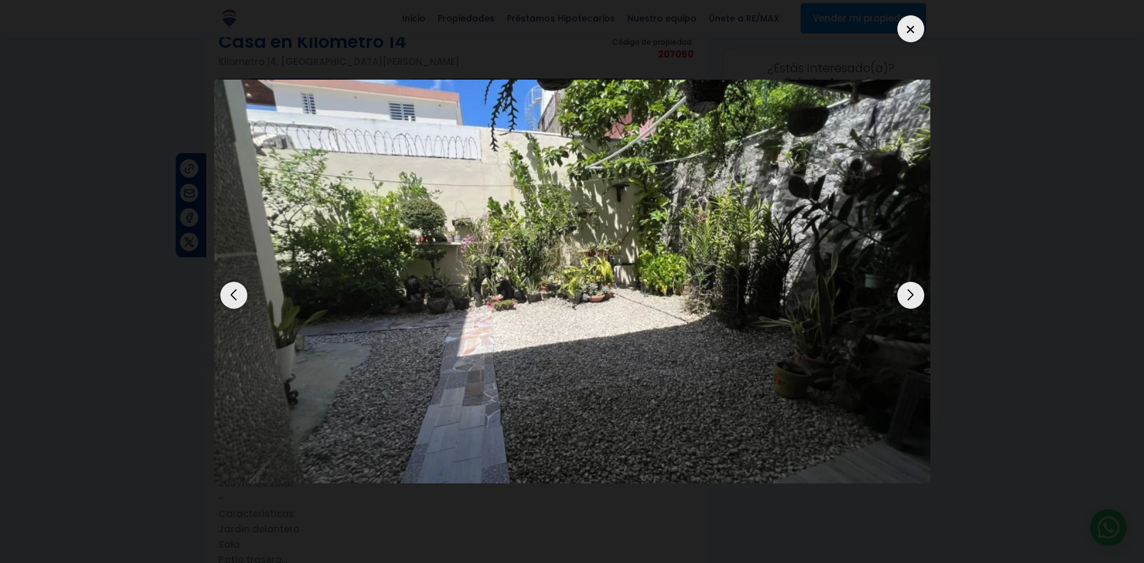
click at [911, 282] on div "Next slide" at bounding box center [911, 295] width 27 height 27
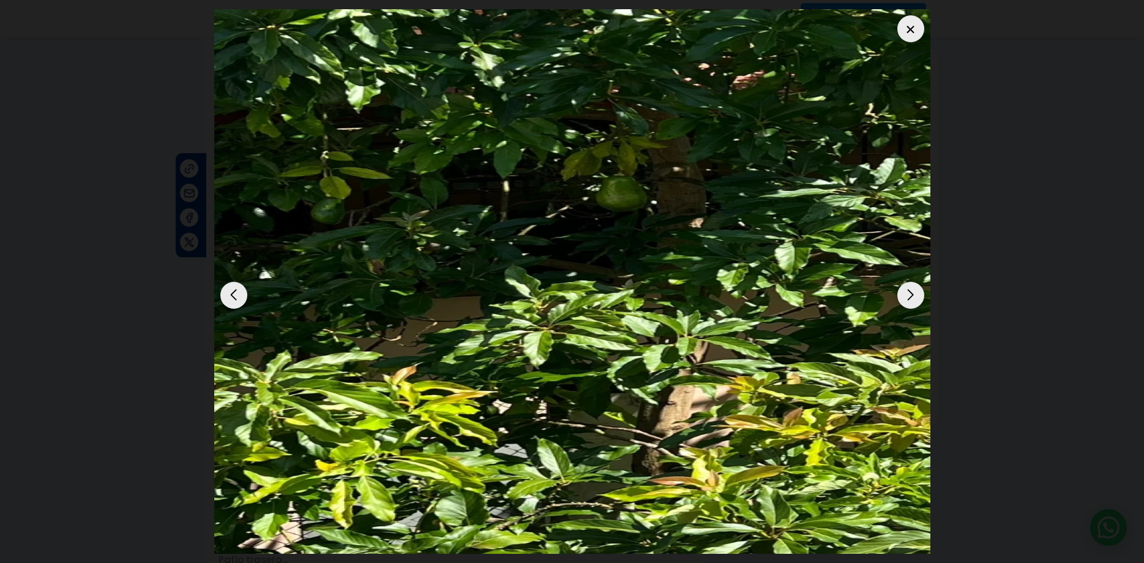
click at [914, 288] on div "Next slide" at bounding box center [911, 295] width 27 height 27
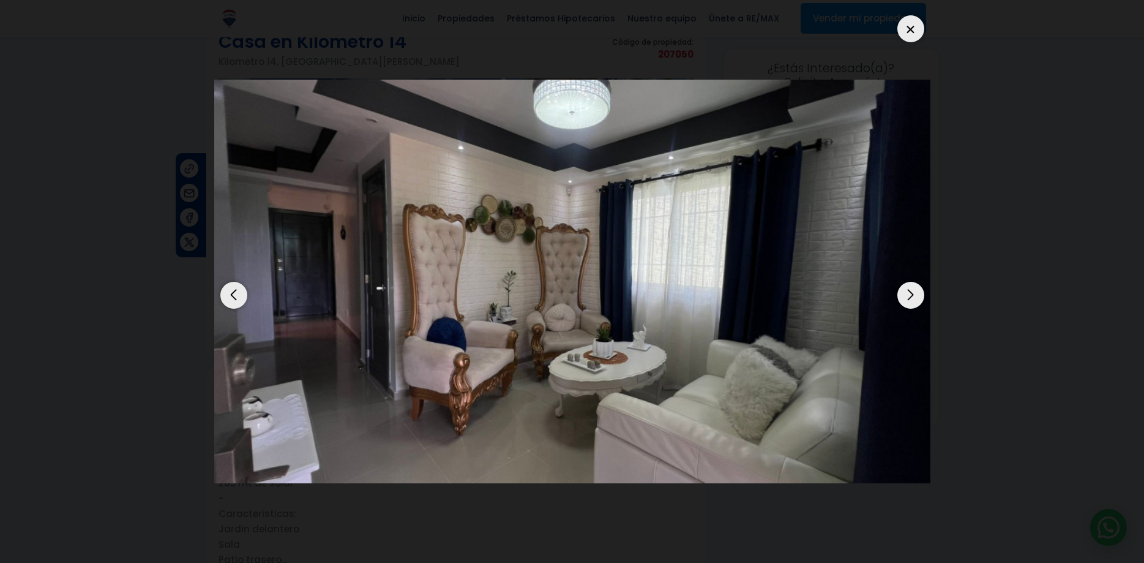
click at [914, 285] on div "Next slide" at bounding box center [911, 295] width 27 height 27
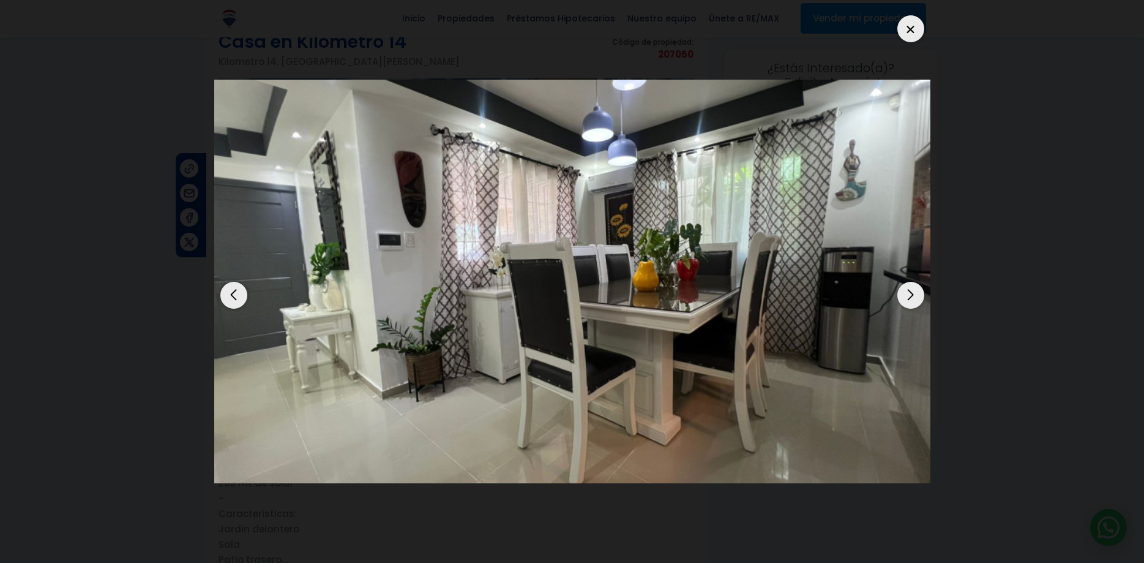
click at [913, 282] on div "Next slide" at bounding box center [911, 295] width 27 height 27
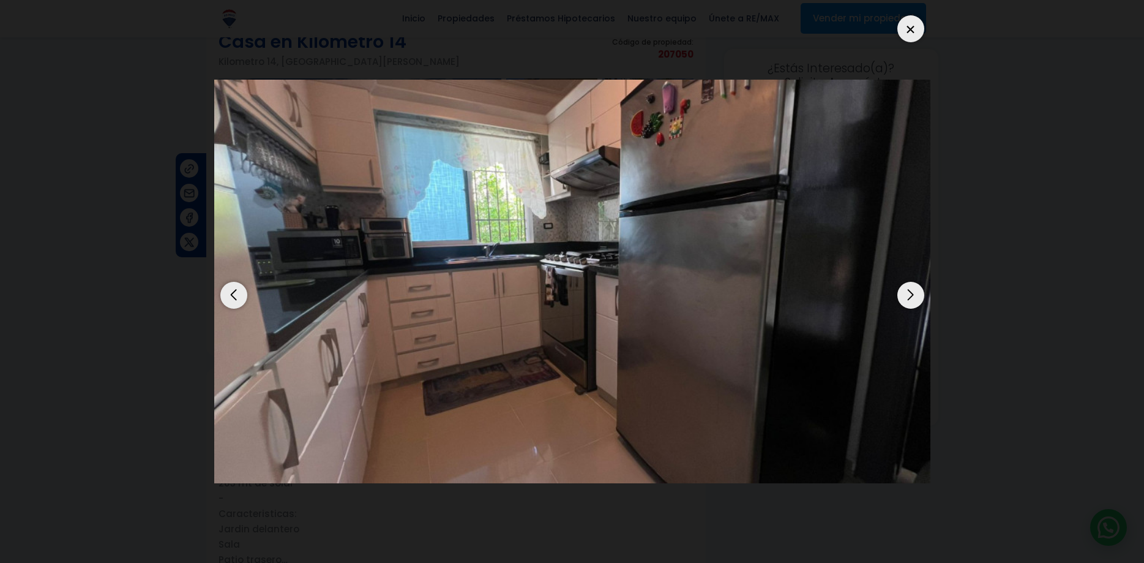
click at [913, 282] on div "Next slide" at bounding box center [911, 295] width 27 height 27
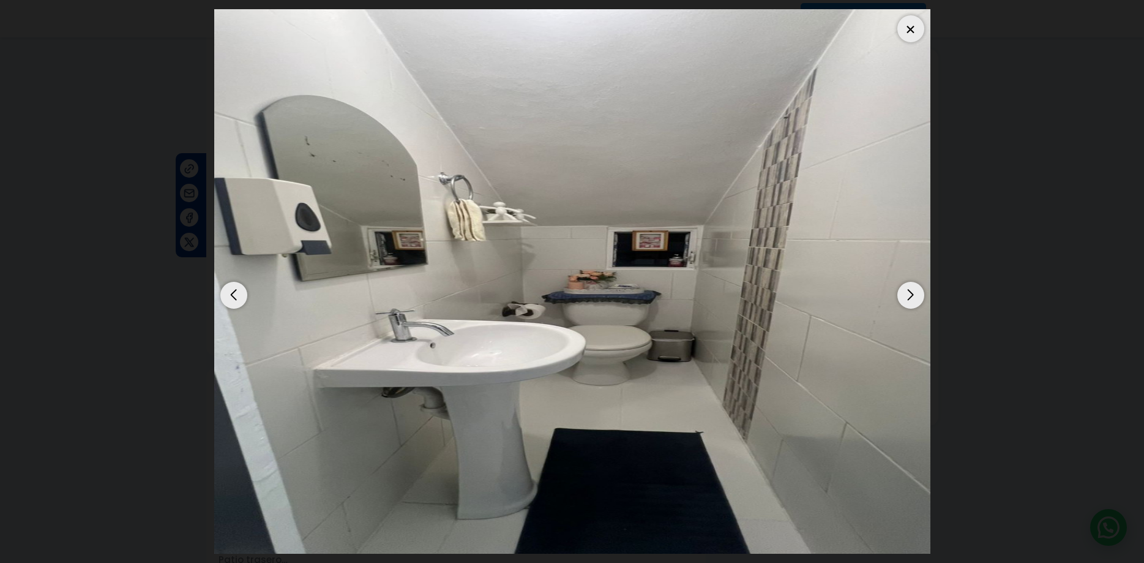
click at [915, 285] on div "Next slide" at bounding box center [911, 295] width 27 height 27
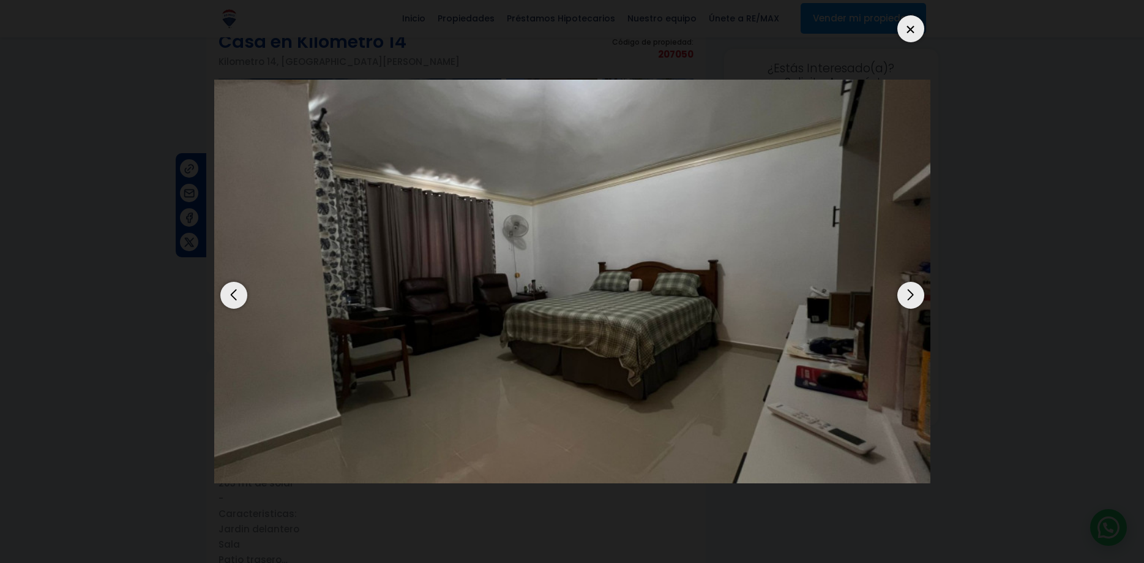
click at [915, 285] on div "Next slide" at bounding box center [911, 295] width 27 height 27
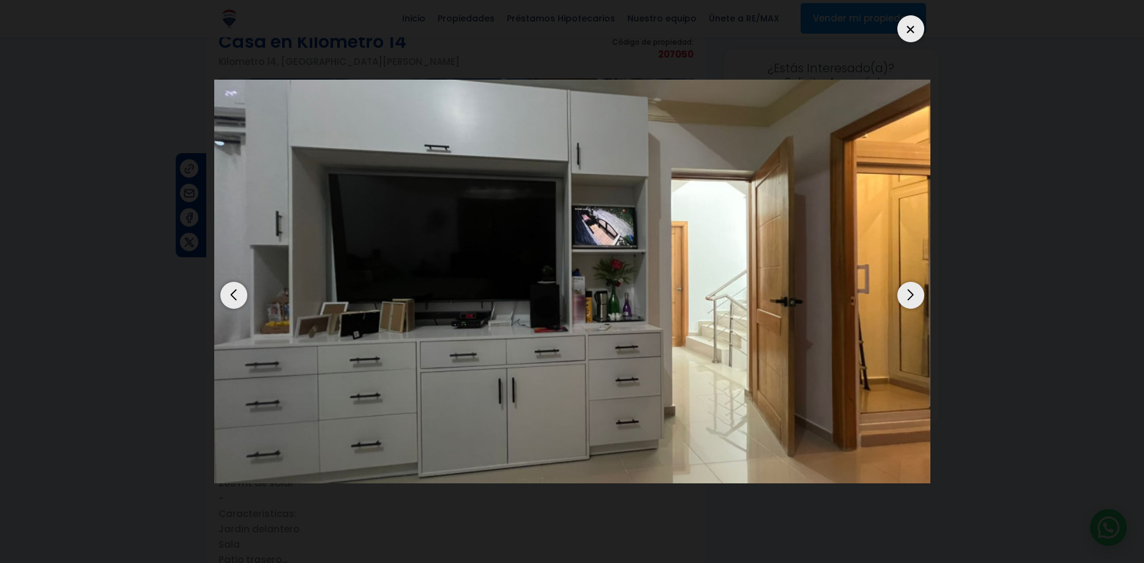
click at [915, 285] on div "Next slide" at bounding box center [911, 295] width 27 height 27
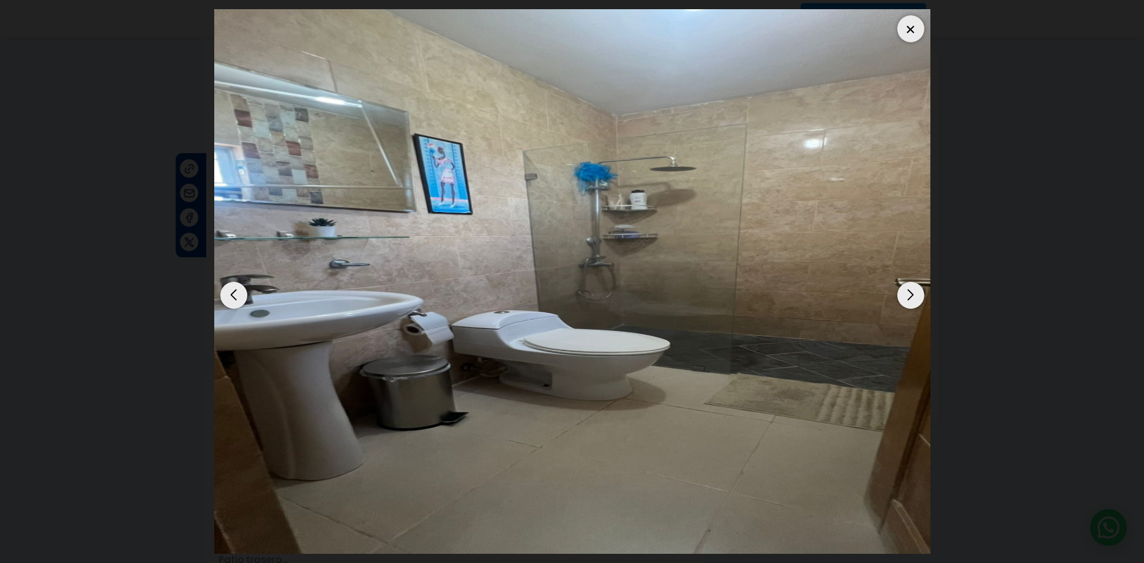
click at [915, 285] on div "Next slide" at bounding box center [911, 295] width 27 height 27
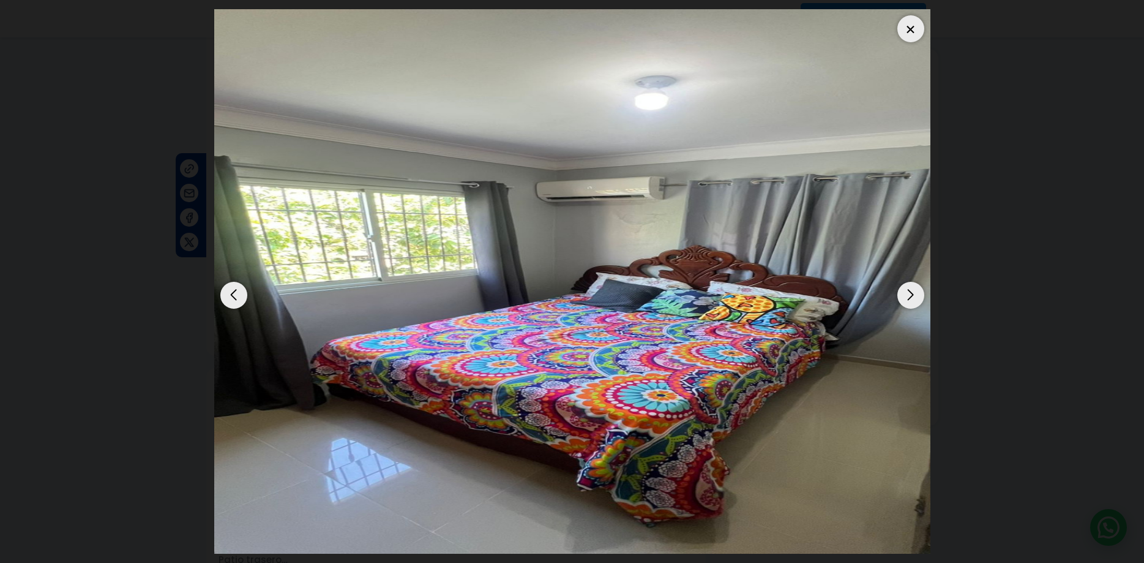
click at [915, 285] on div "Next slide" at bounding box center [911, 295] width 27 height 27
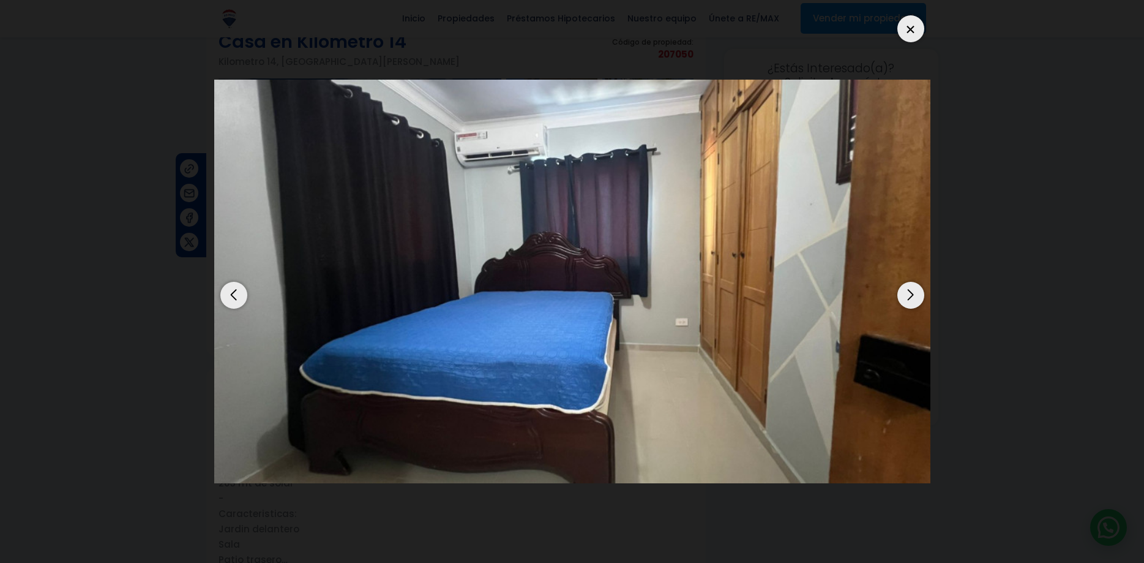
click at [915, 285] on div "Next slide" at bounding box center [911, 295] width 27 height 27
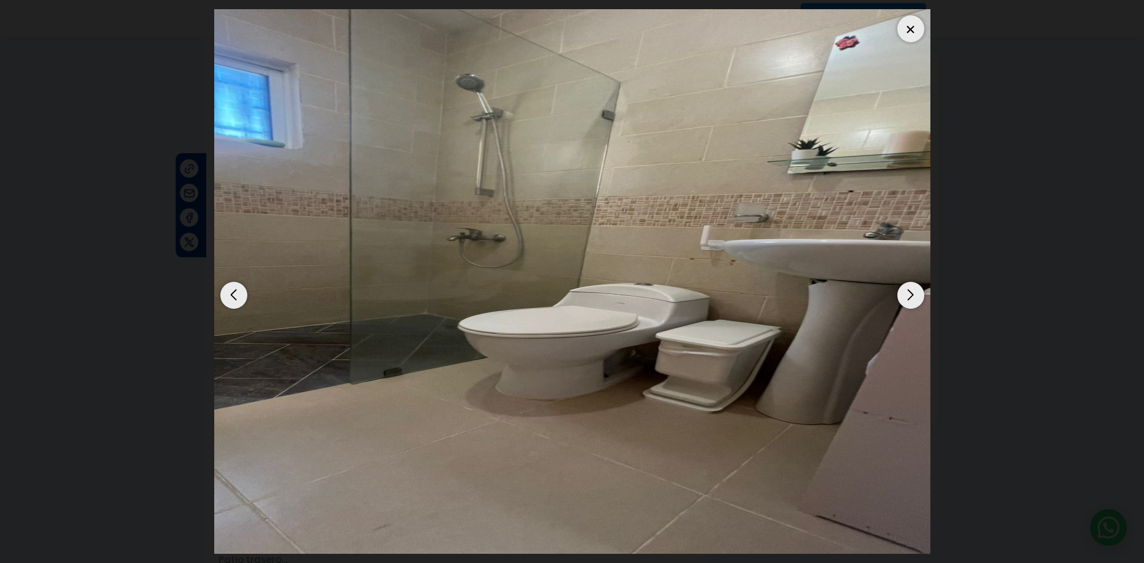
click at [915, 285] on div "Next slide" at bounding box center [911, 295] width 27 height 27
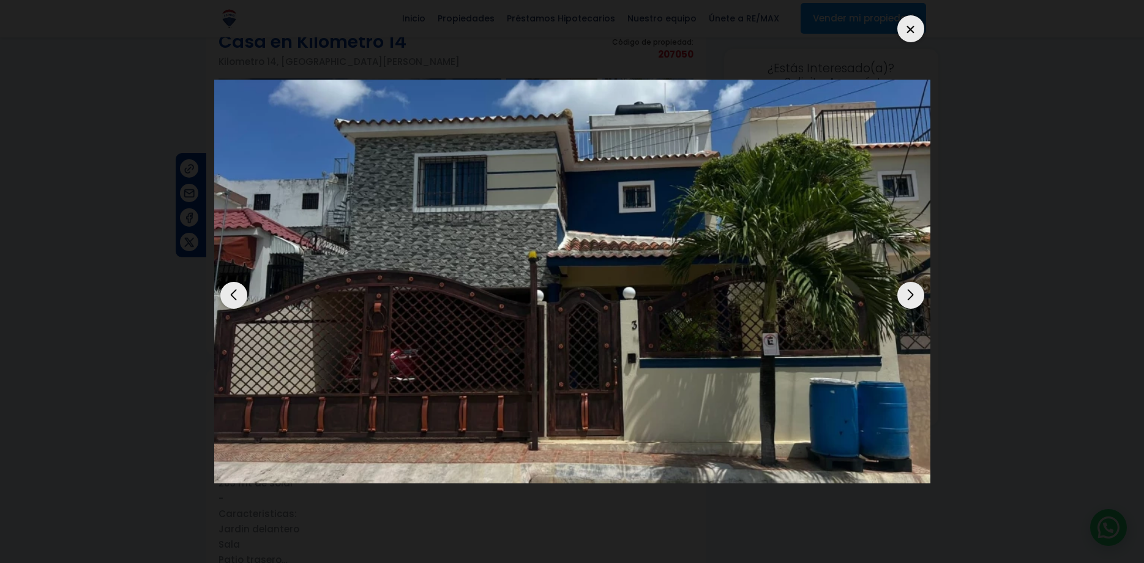
click at [914, 283] on div "Next slide" at bounding box center [911, 295] width 27 height 27
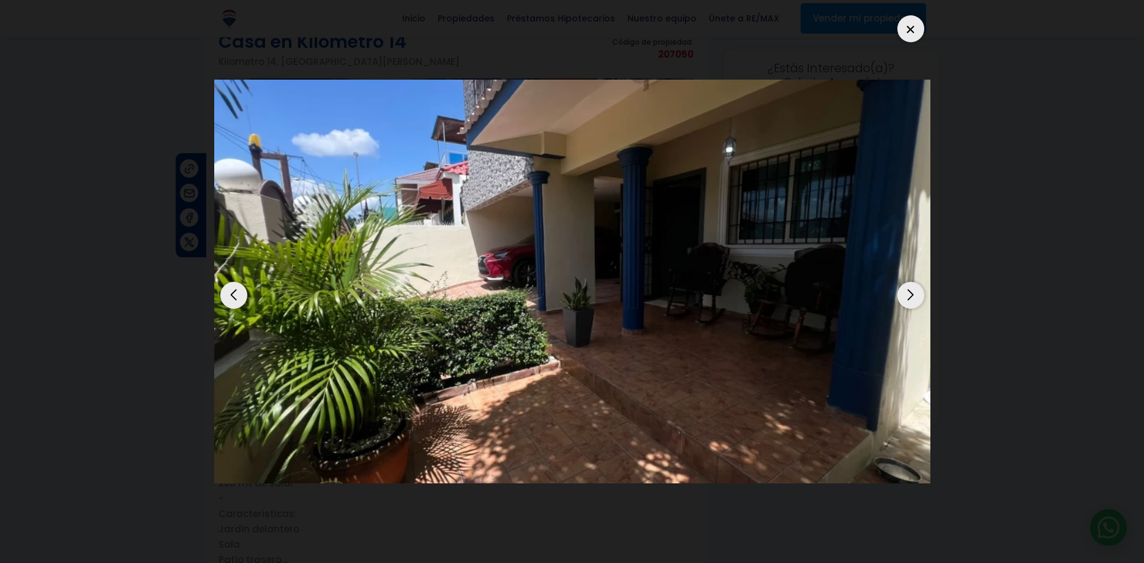
click at [909, 283] on div "Next slide" at bounding box center [911, 295] width 27 height 27
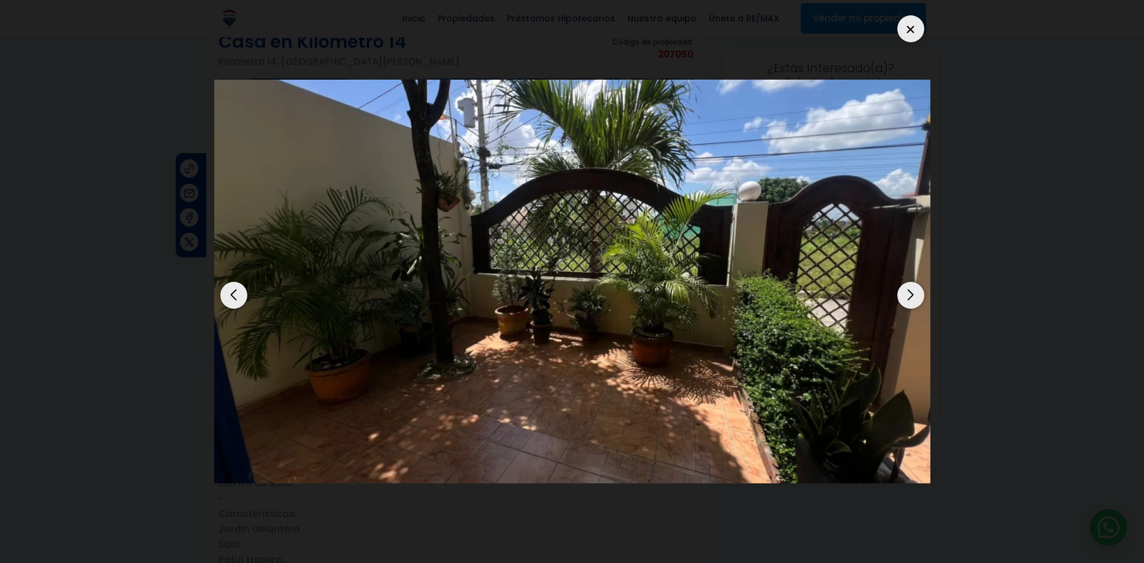
click at [910, 283] on div "Next slide" at bounding box center [911, 295] width 27 height 27
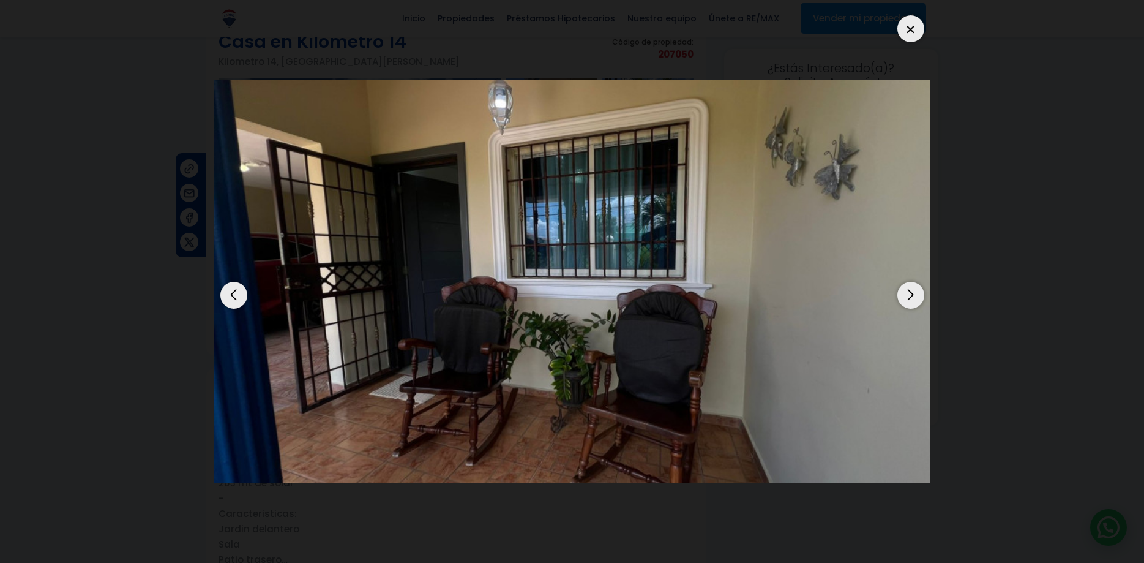
click at [910, 283] on div "Next slide" at bounding box center [911, 295] width 27 height 27
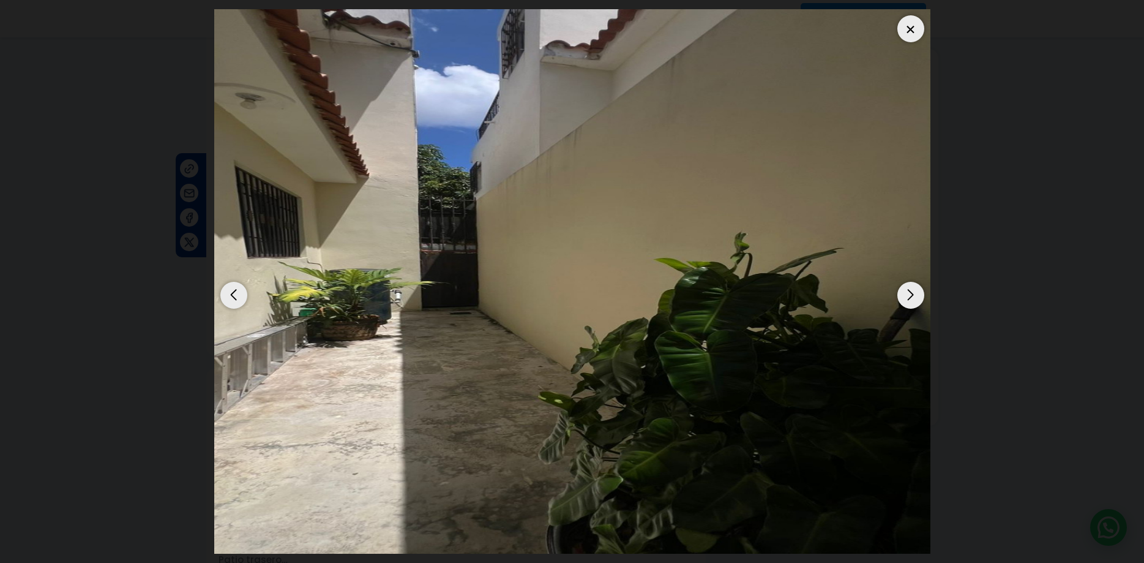
click at [905, 285] on div "Next slide" at bounding box center [911, 295] width 27 height 27
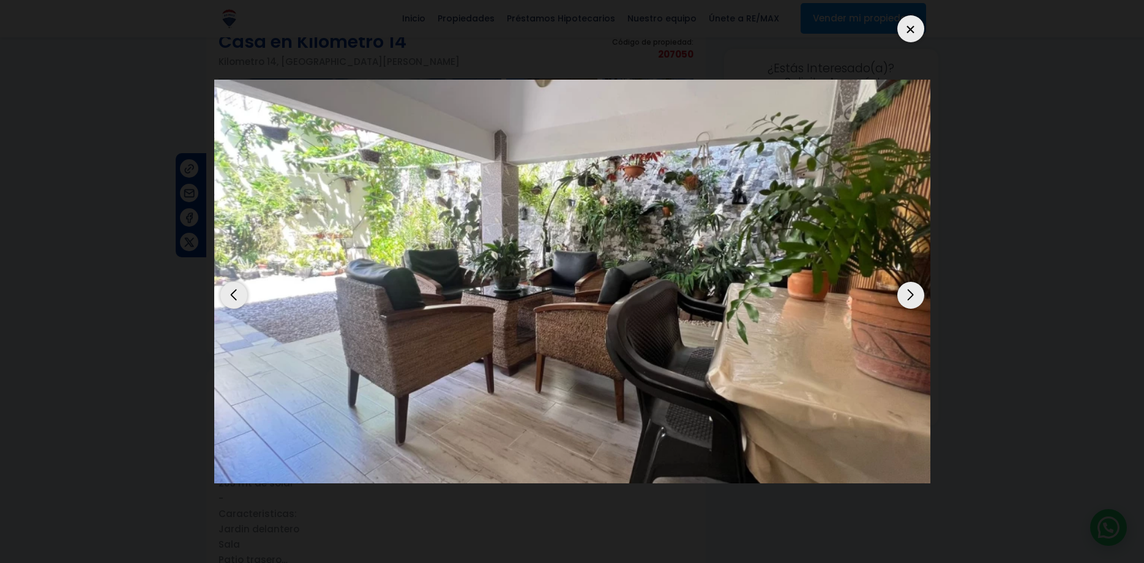
click at [910, 286] on div "Next slide" at bounding box center [911, 295] width 27 height 27
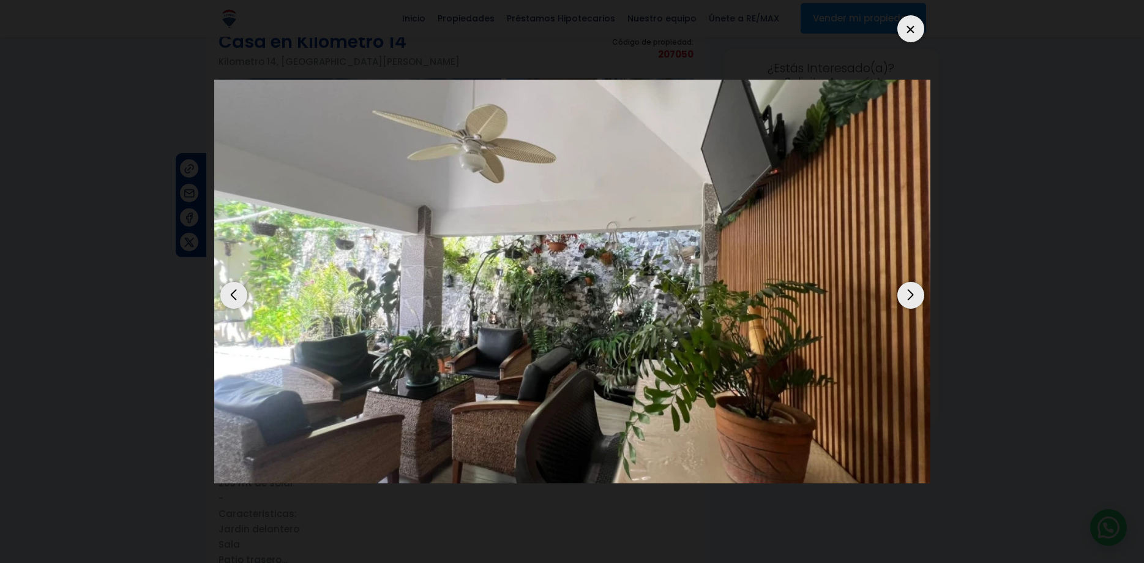
click at [909, 282] on div "Next slide" at bounding box center [911, 295] width 27 height 27
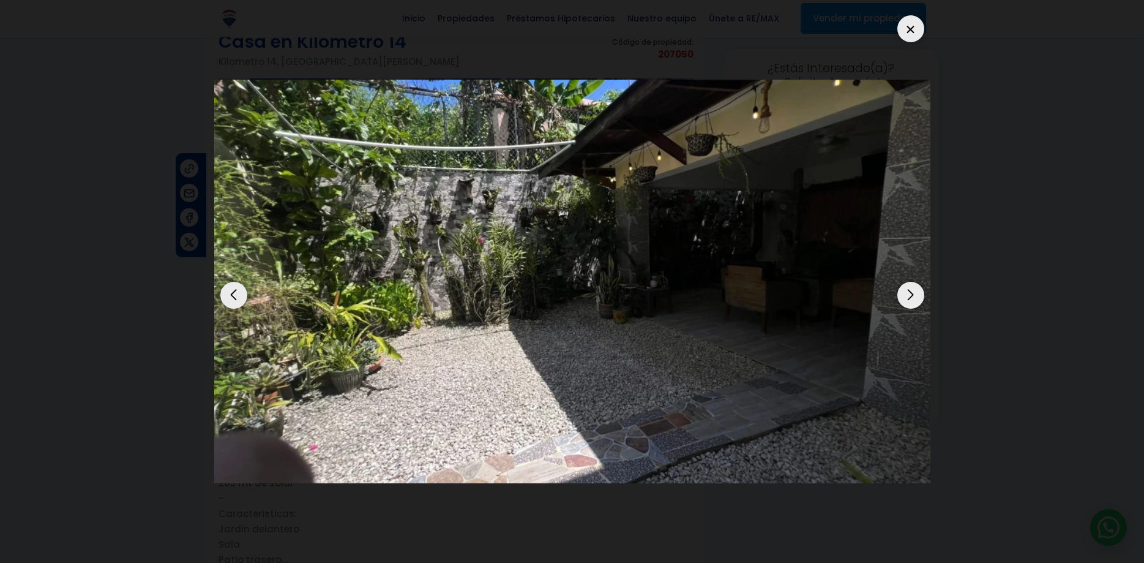
click at [907, 283] on div "Next slide" at bounding box center [911, 295] width 27 height 27
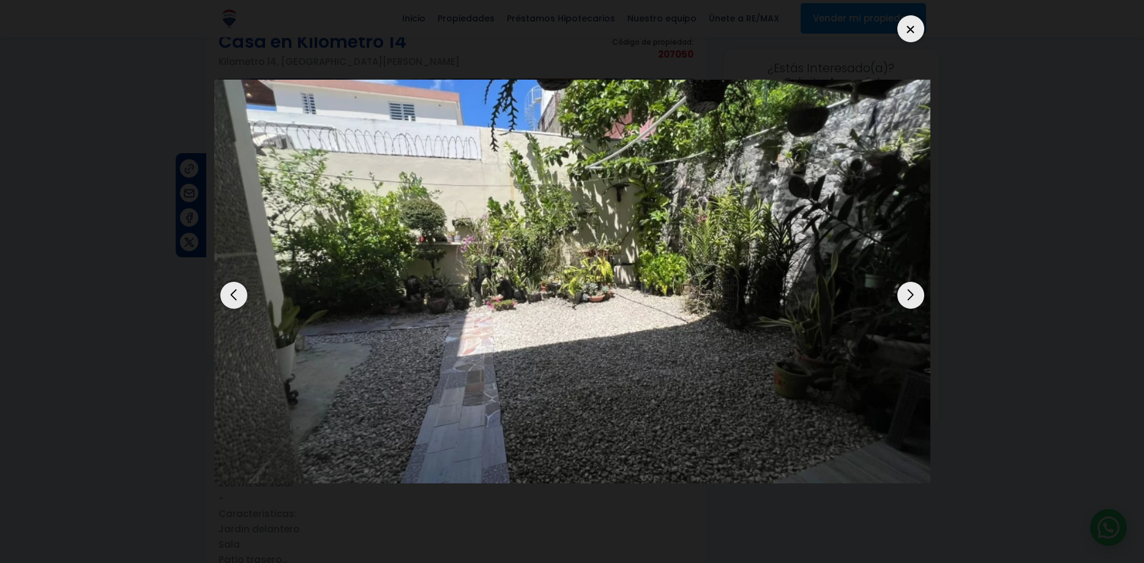
click at [907, 283] on div "Next slide" at bounding box center [911, 295] width 27 height 27
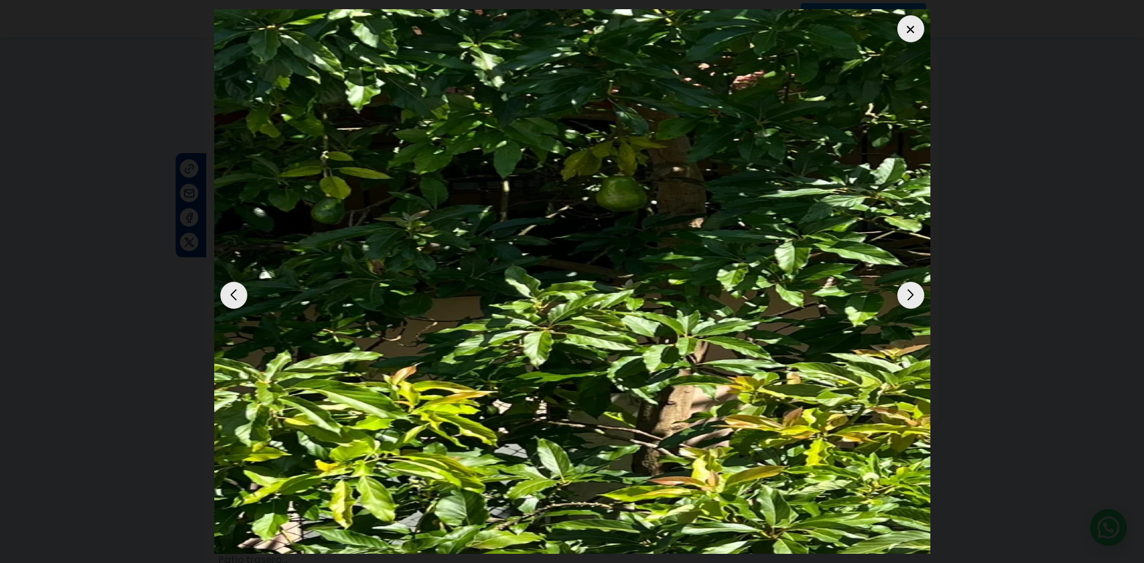
click at [907, 283] on div "Next slide" at bounding box center [911, 295] width 27 height 27
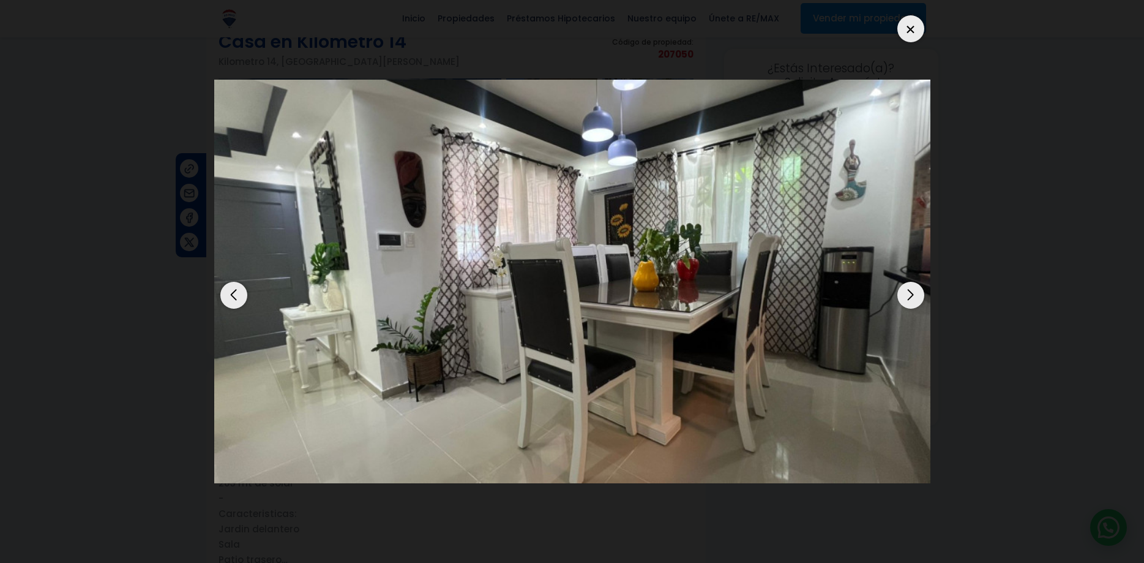
click at [311, 529] on div "12 / 20" at bounding box center [572, 281] width 716 height 544
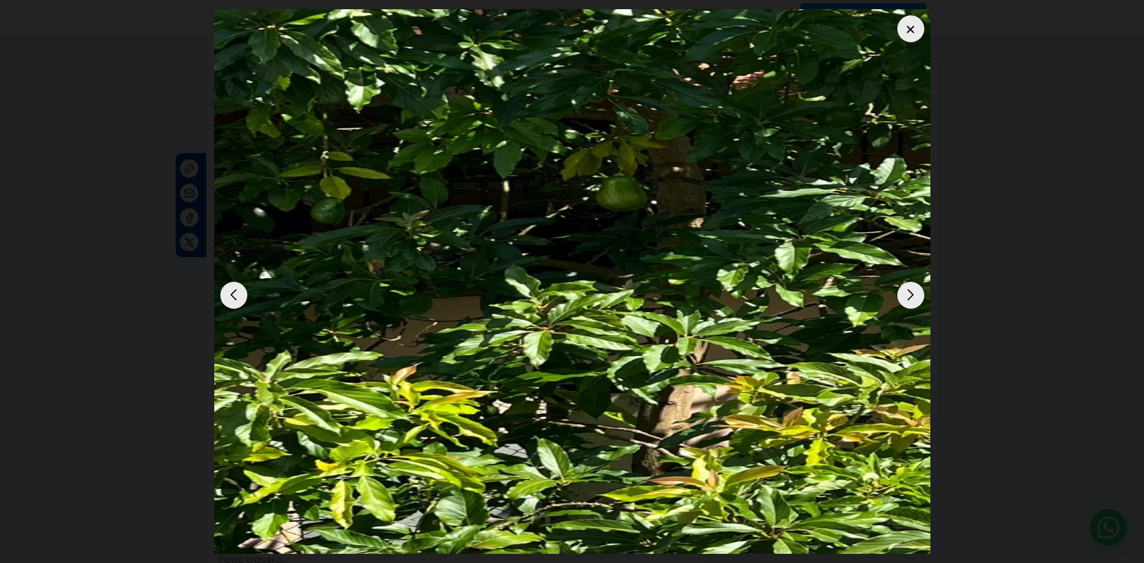
click at [914, 18] on div at bounding box center [911, 28] width 27 height 27
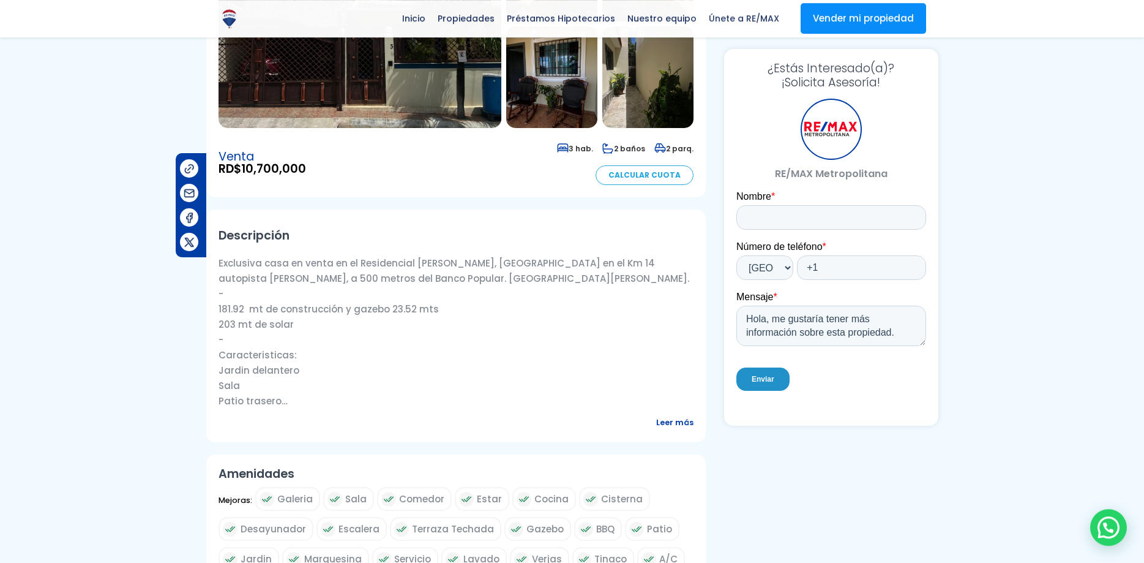
scroll to position [250, 0]
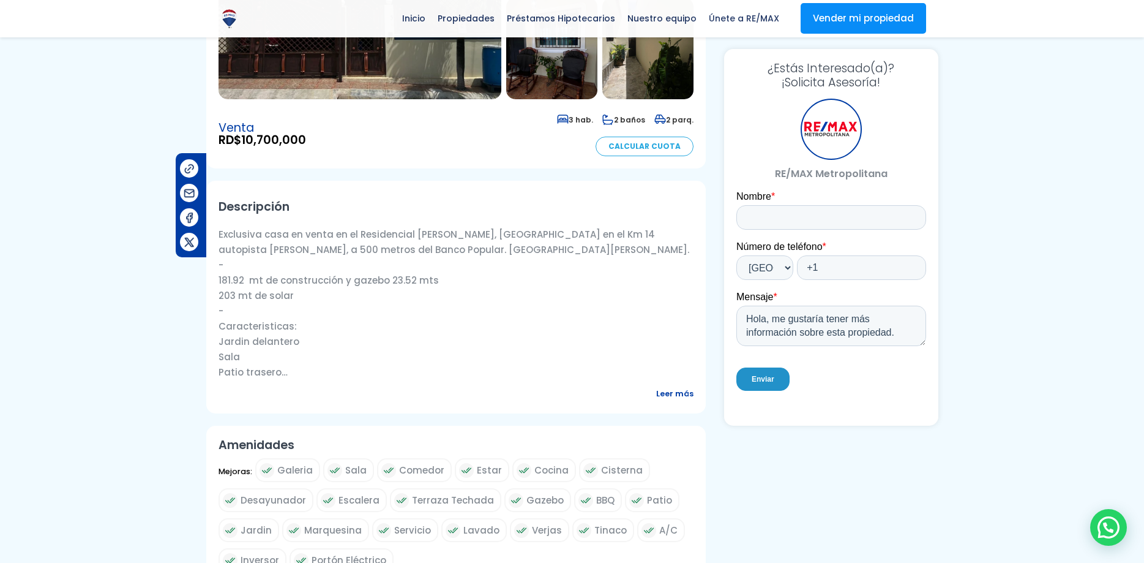
click at [674, 388] on span "Leer más" at bounding box center [674, 393] width 37 height 15
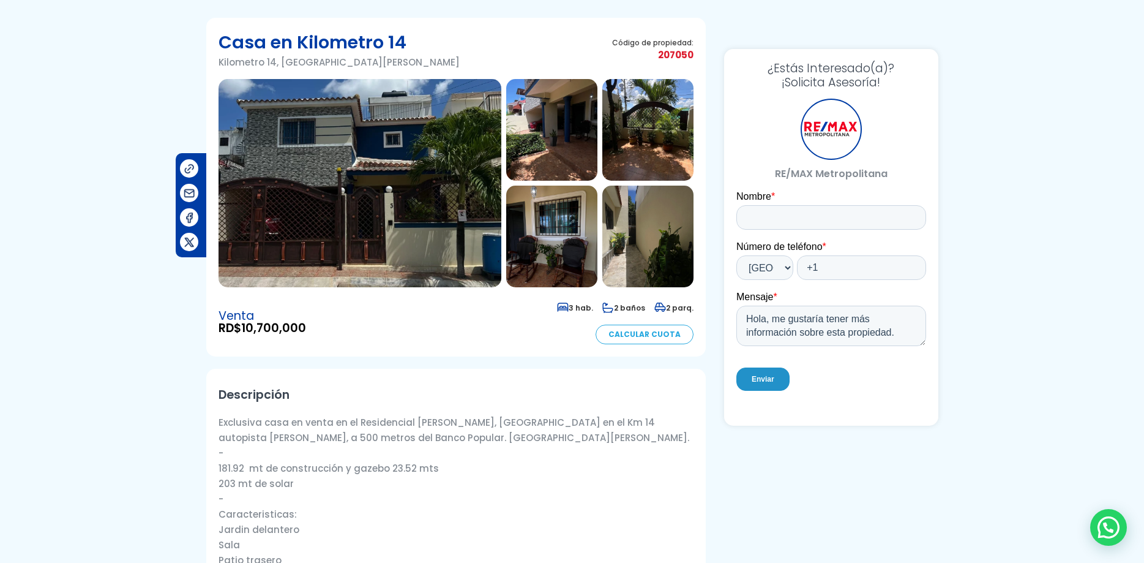
scroll to position [0, 0]
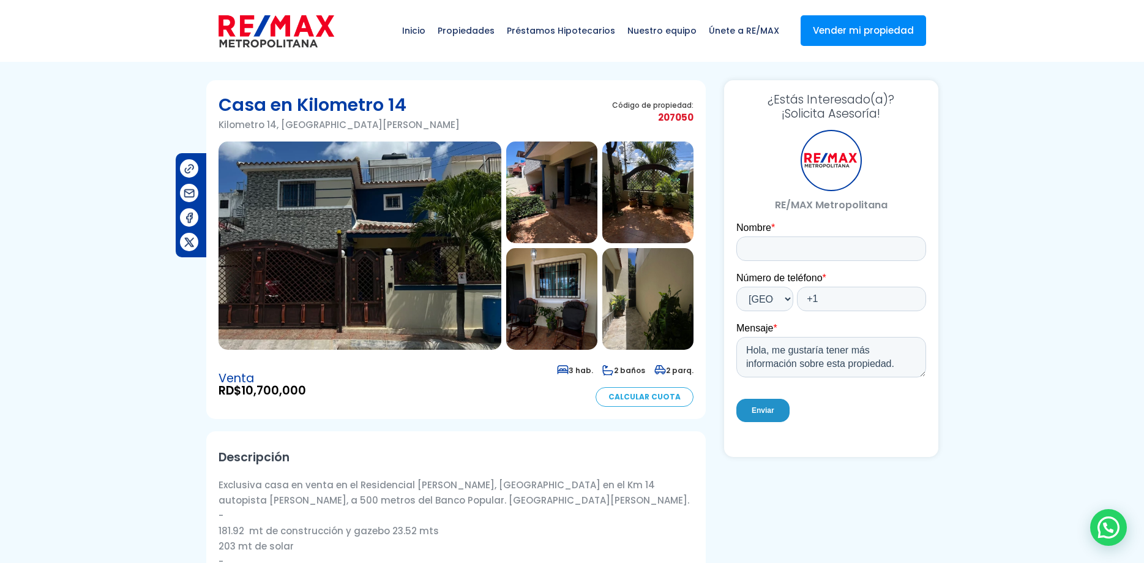
drag, startPoint x: 220, startPoint y: 380, endPoint x: 321, endPoint y: 386, distance: 101.2
click at [321, 386] on div "Venta RD$ 10,700,000 3 hab. 2 baños 2 parq. Calcular Cuota" at bounding box center [456, 384] width 475 height 45
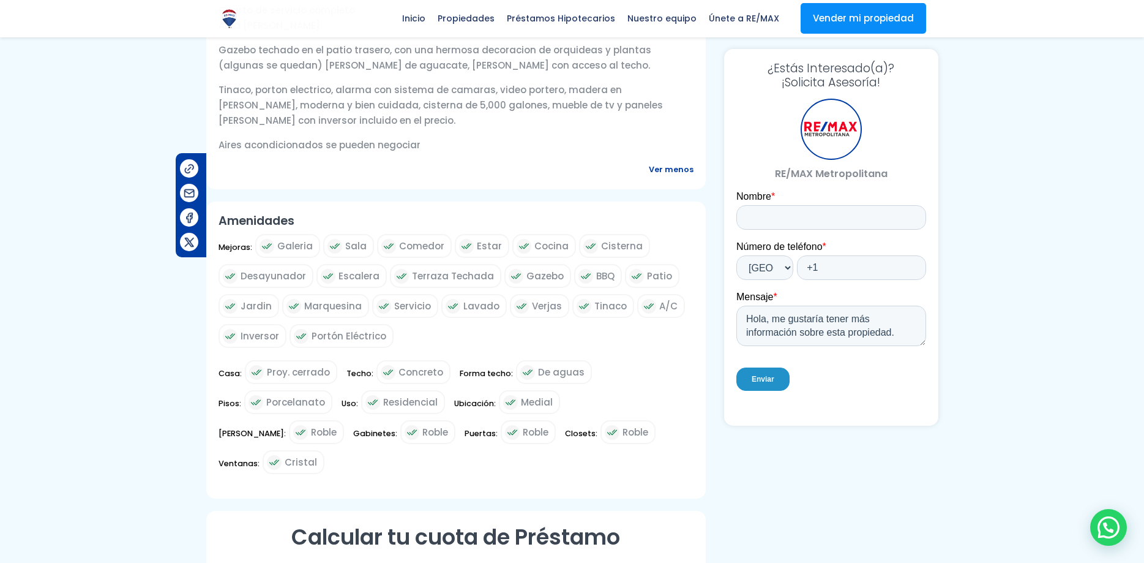
scroll to position [1062, 0]
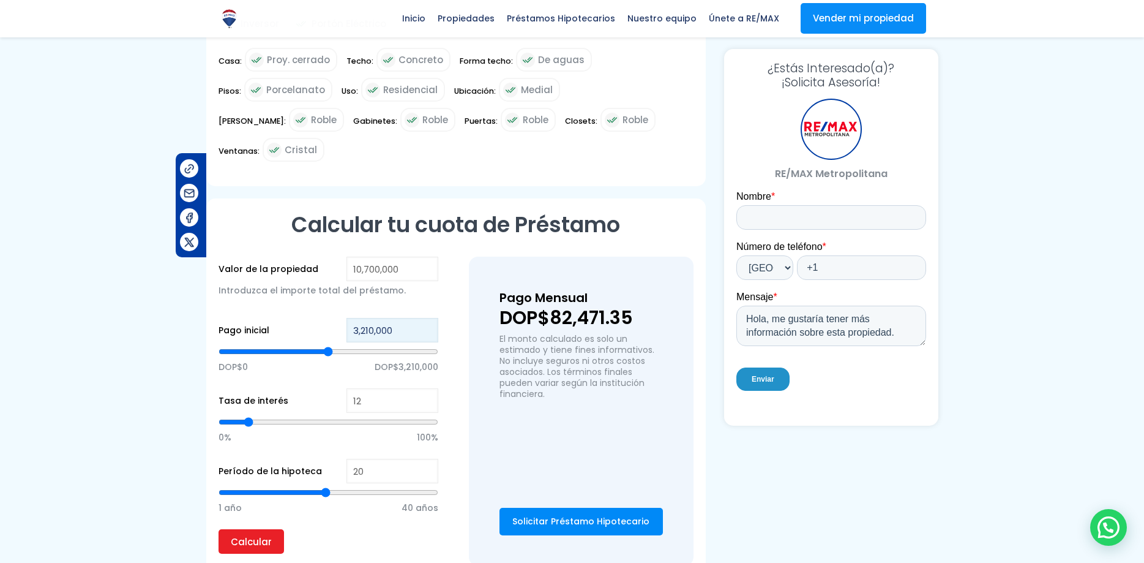
click at [356, 318] on input "3,210,000" at bounding box center [393, 330] width 92 height 24
drag, startPoint x: 404, startPoint y: 300, endPoint x: 332, endPoint y: 301, distance: 71.6
click at [347, 318] on input "3,210,000" at bounding box center [393, 330] width 92 height 24
type input "6"
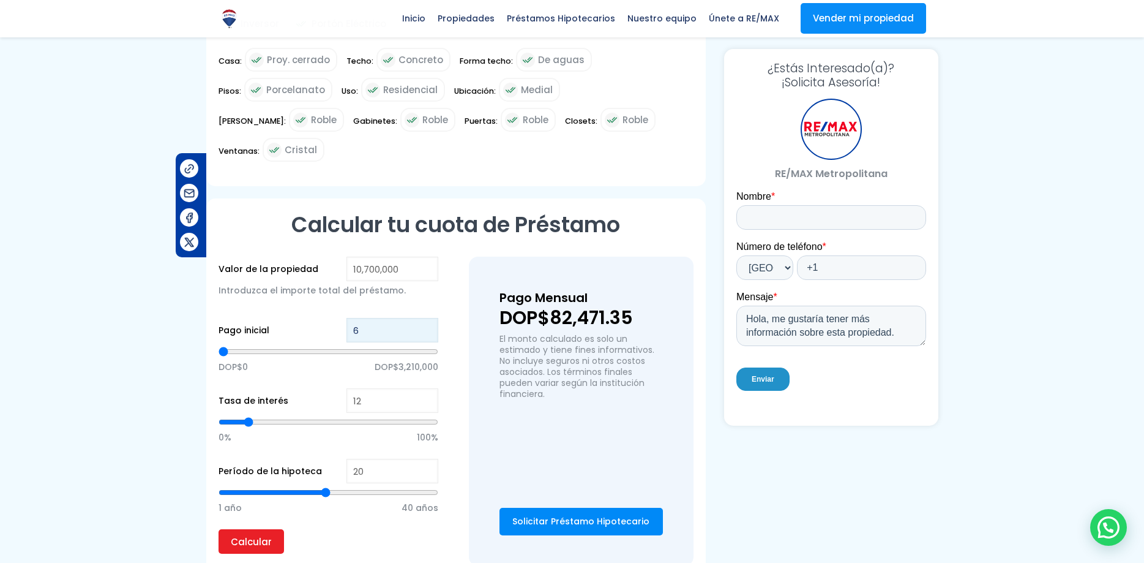
type input "60"
type input "600"
type input "6,000"
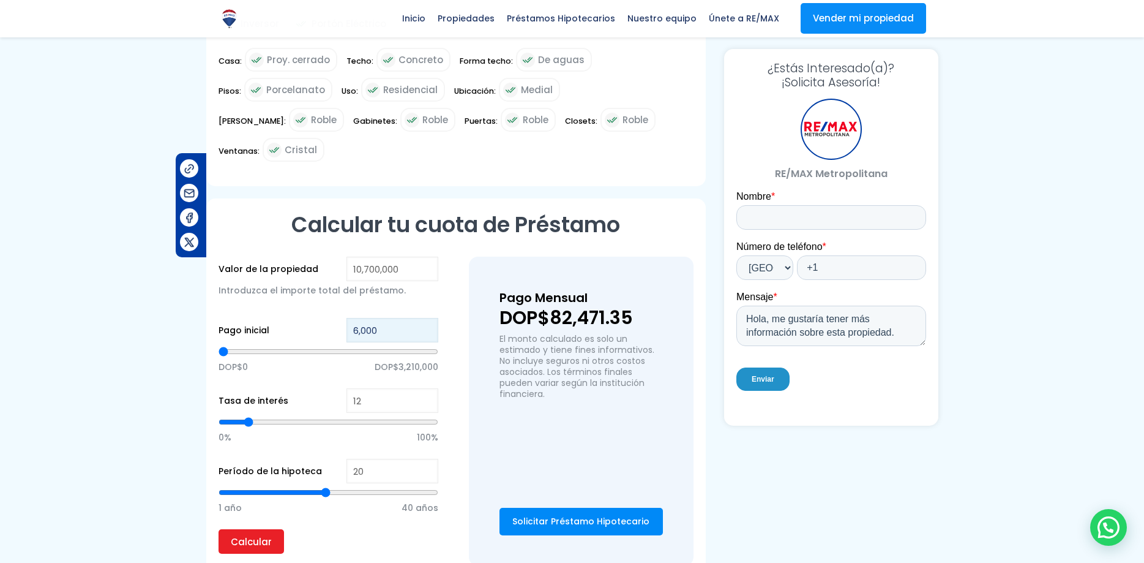
type input "6000"
type input "60,000"
type input "60000"
type input "600,000"
type input "600000"
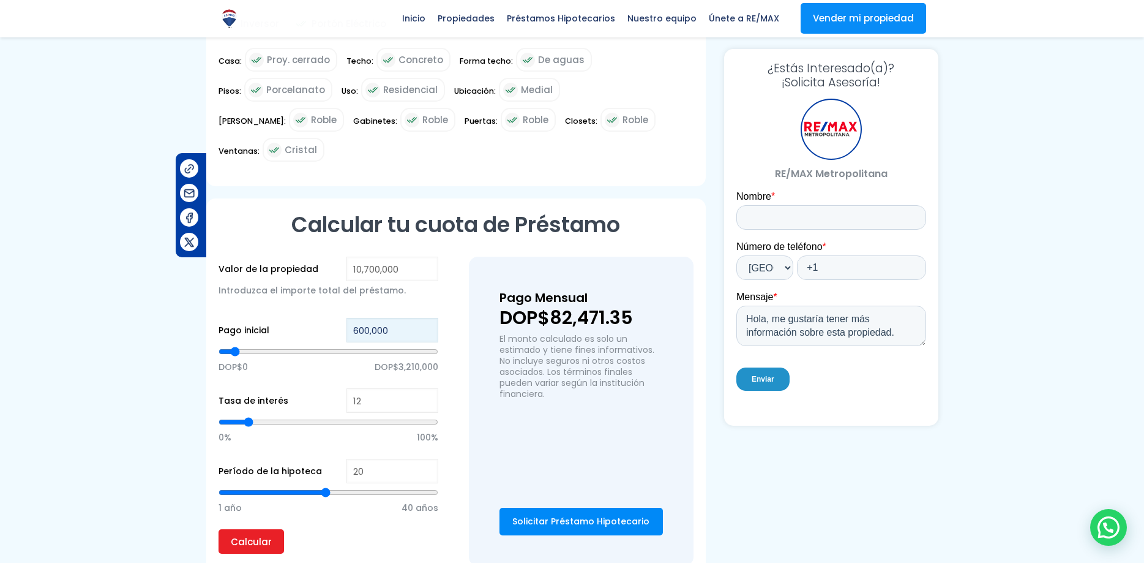
type input "6,000,000"
type input "6000000"
type input "6,000,000"
click at [366, 388] on input "12" at bounding box center [393, 400] width 92 height 24
click at [245, 529] on input "Calcular" at bounding box center [252, 541] width 66 height 24
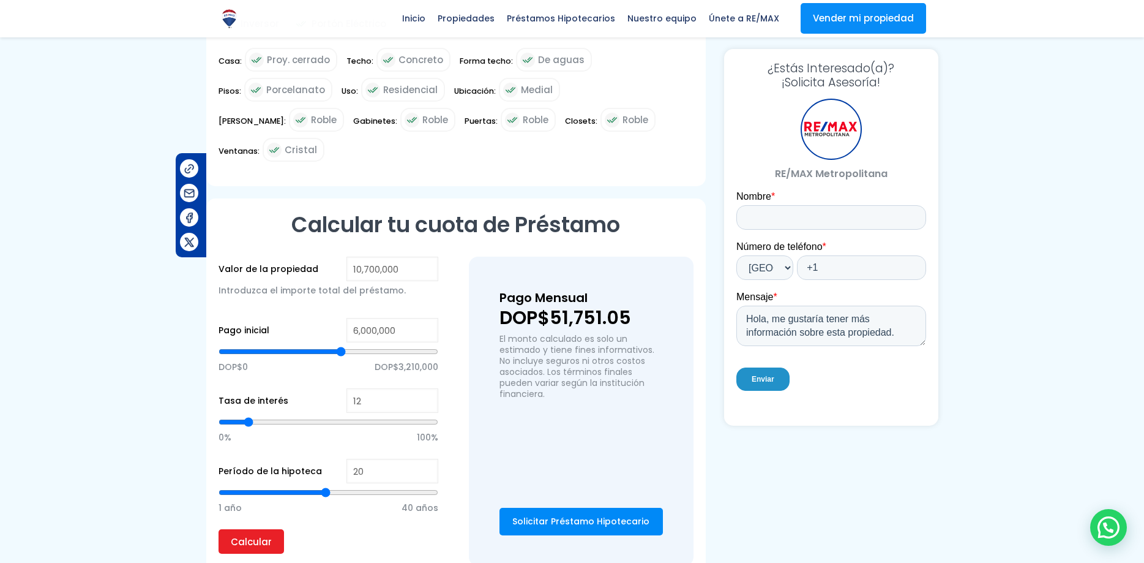
drag, startPoint x: 549, startPoint y: 284, endPoint x: 652, endPoint y: 282, distance: 102.9
click at [652, 309] on p "DOP$51,751.05" at bounding box center [581, 318] width 163 height 18
click at [566, 309] on p "DOP$51,751.05" at bounding box center [581, 318] width 163 height 18
drag, startPoint x: 551, startPoint y: 291, endPoint x: 639, endPoint y: 291, distance: 87.6
click at [639, 309] on p "DOP$51,751.05" at bounding box center [581, 318] width 163 height 18
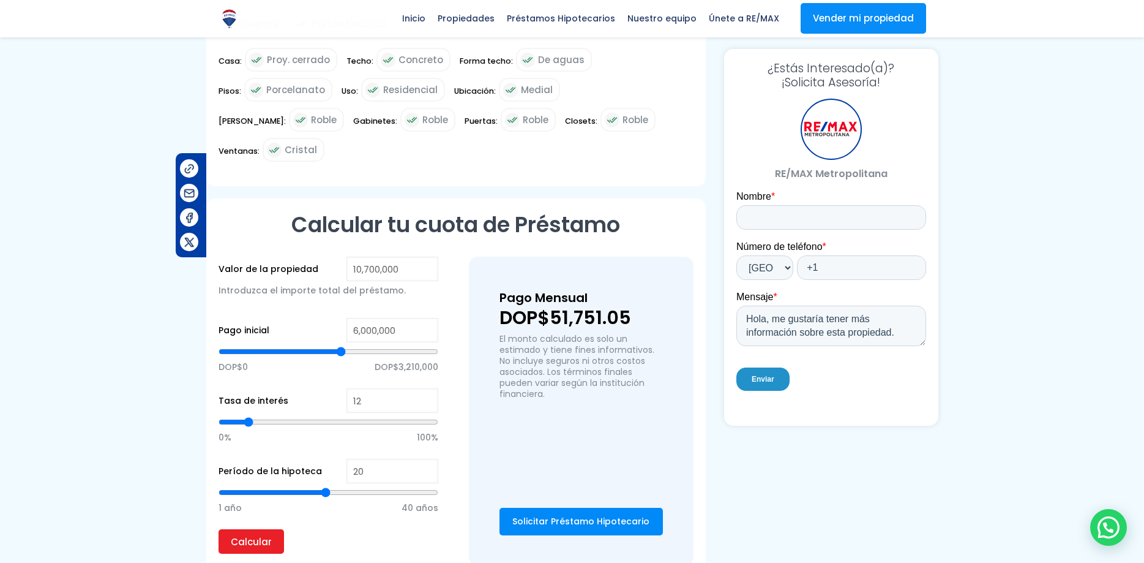
click at [571, 333] on p "El monto calculado es solo un estimado y tiene fines informativos. No incluye s…" at bounding box center [581, 366] width 163 height 66
drag, startPoint x: 501, startPoint y: 309, endPoint x: 549, endPoint y: 370, distance: 77.3
click at [549, 370] on div "Pago Mensual DOP$51,751.05 El monto calculado es solo un estimado y tiene fines…" at bounding box center [581, 365] width 163 height 157
click at [555, 369] on p "El monto calculado es solo un estimado y tiene fines informativos. No incluye s…" at bounding box center [581, 366] width 163 height 66
drag, startPoint x: 554, startPoint y: 368, endPoint x: 498, endPoint y: 304, distance: 85.1
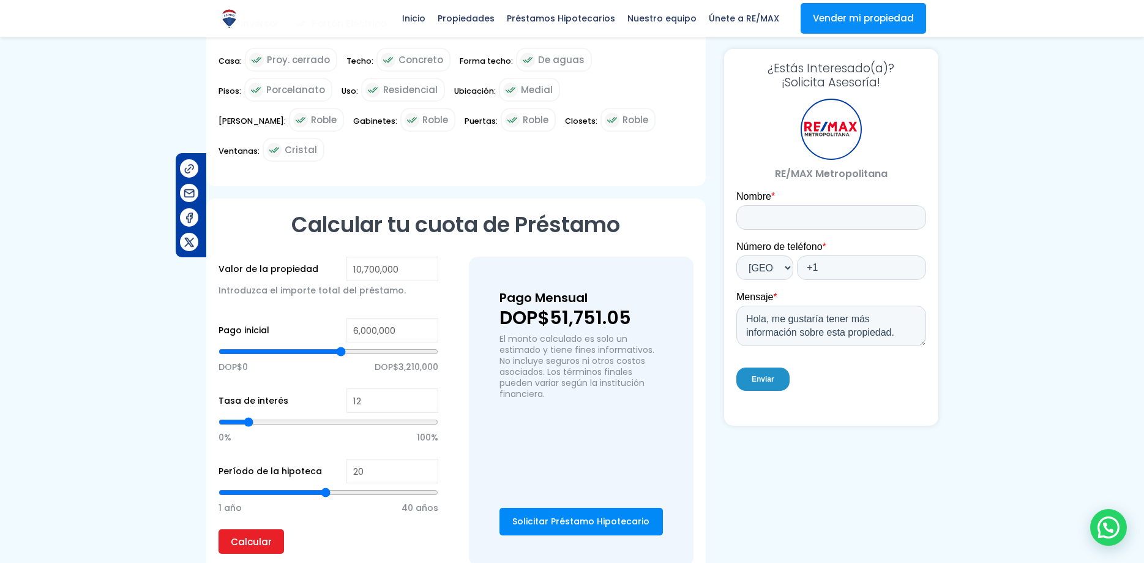
click at [497, 302] on div "Pago Mensual DOP$51,751.05 El monto calculado es solo un estimado y tiene fines…" at bounding box center [581, 411] width 225 height 309
drag, startPoint x: 276, startPoint y: 434, endPoint x: 290, endPoint y: 443, distance: 17.3
click at [277, 464] on label "Período de la hipoteca" at bounding box center [270, 471] width 103 height 15
click at [347, 459] on input "20" at bounding box center [393, 471] width 92 height 24
type input "19"
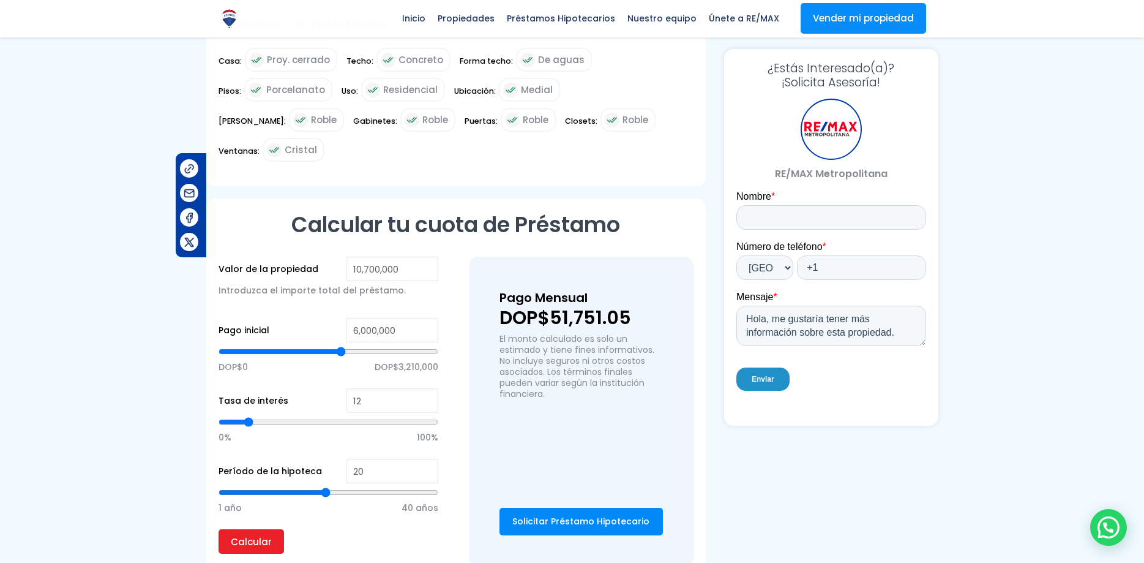
type input "19"
type input "20"
click at [326, 486] on input "range" at bounding box center [329, 492] width 220 height 12
click at [384, 459] on input "20" at bounding box center [393, 471] width 92 height 24
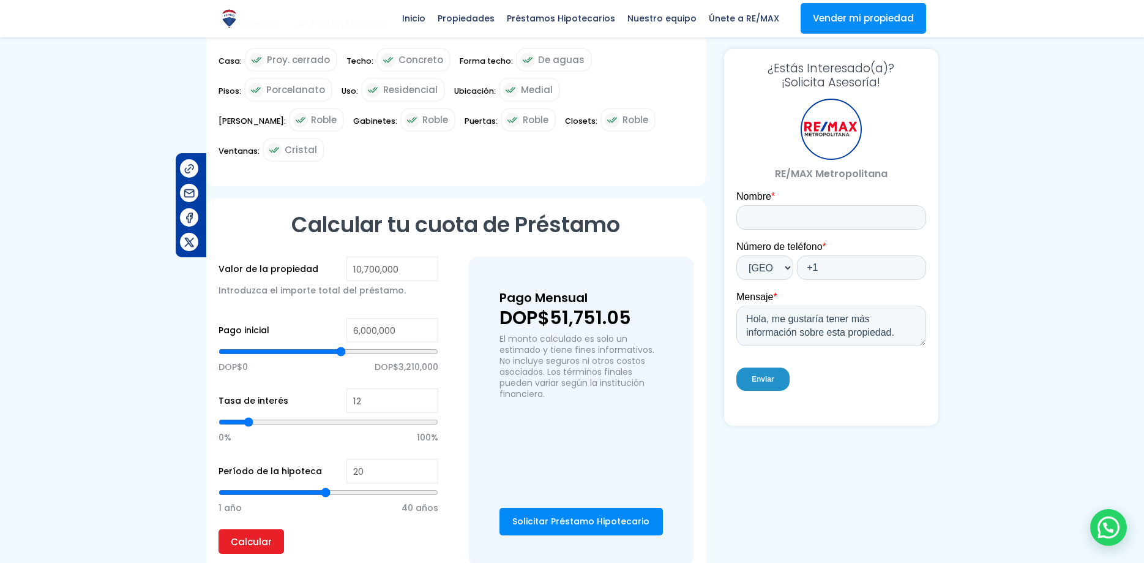
click at [556, 211] on h2 "Calcular tu cuota de Préstamo" at bounding box center [456, 225] width 475 height 28
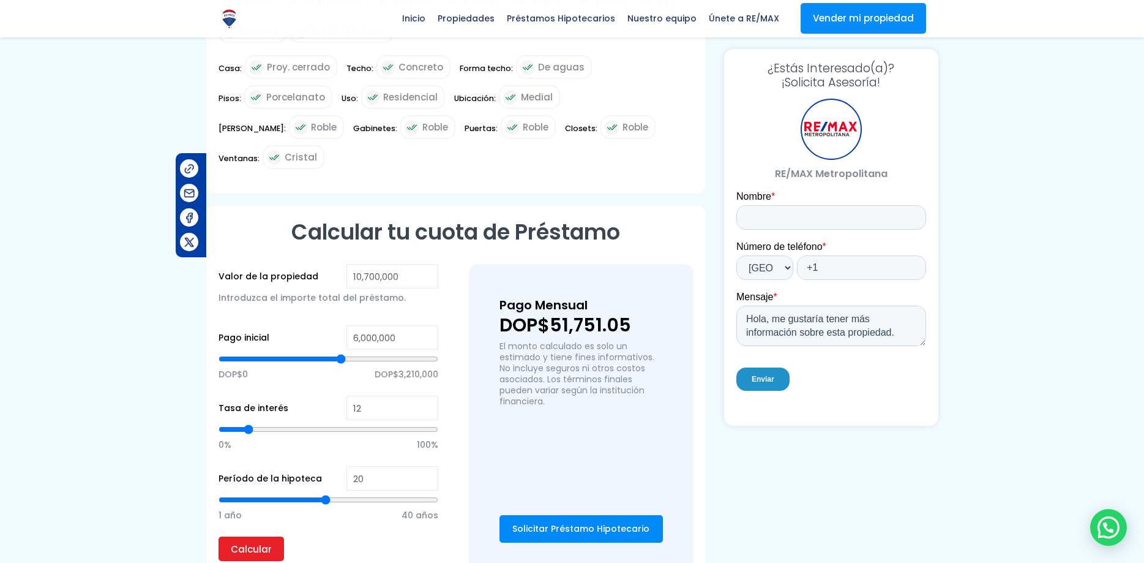
scroll to position [992, 0]
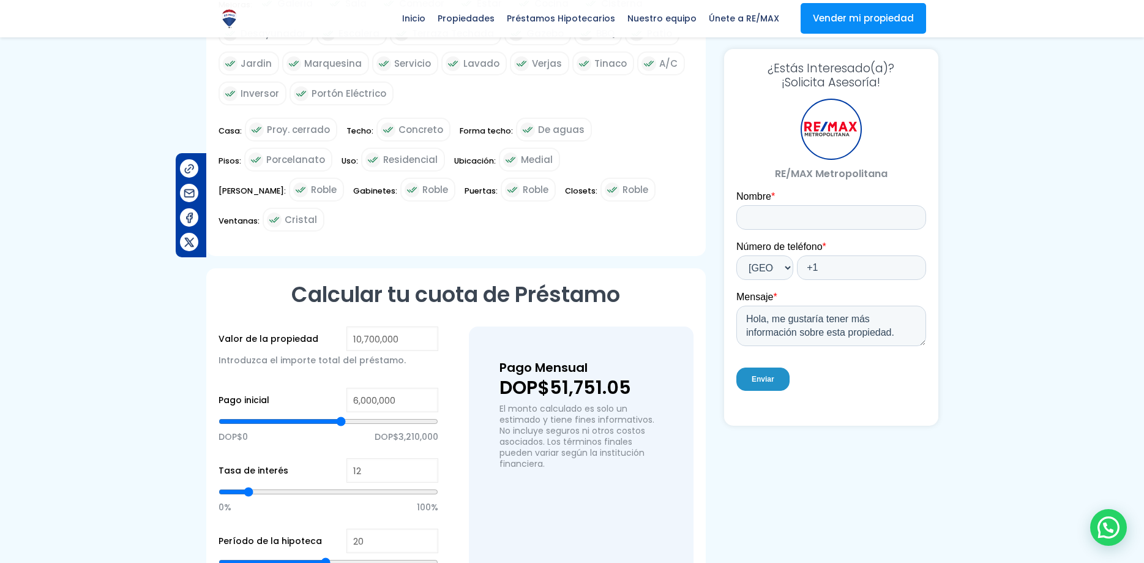
click at [549, 378] on p "DOP$51,751.05" at bounding box center [581, 387] width 163 height 18
drag, startPoint x: 607, startPoint y: 366, endPoint x: 633, endPoint y: 367, distance: 25.8
click at [604, 378] on p "DOP$51,751.05" at bounding box center [581, 387] width 163 height 18
drag, startPoint x: 629, startPoint y: 359, endPoint x: 550, endPoint y: 355, distance: 79.1
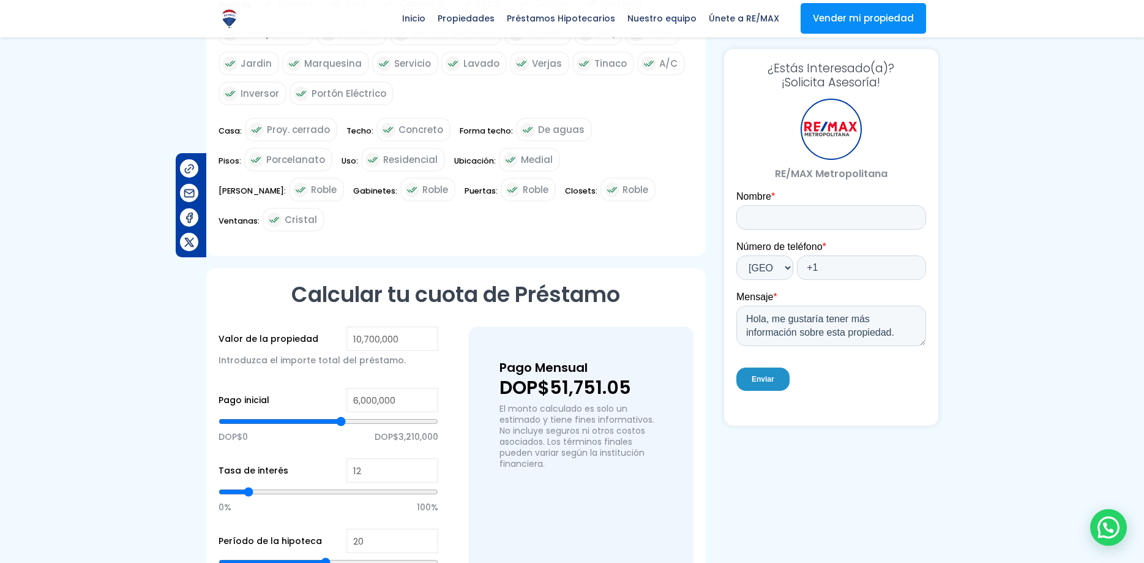
click at [550, 378] on p "DOP$51,751.05" at bounding box center [581, 387] width 163 height 18
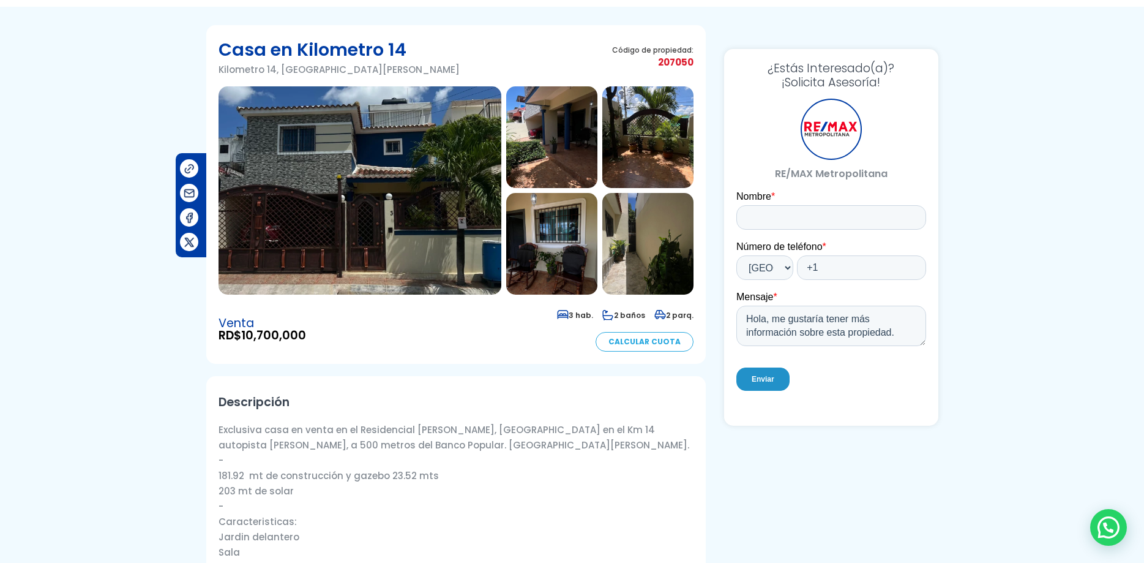
scroll to position [0, 0]
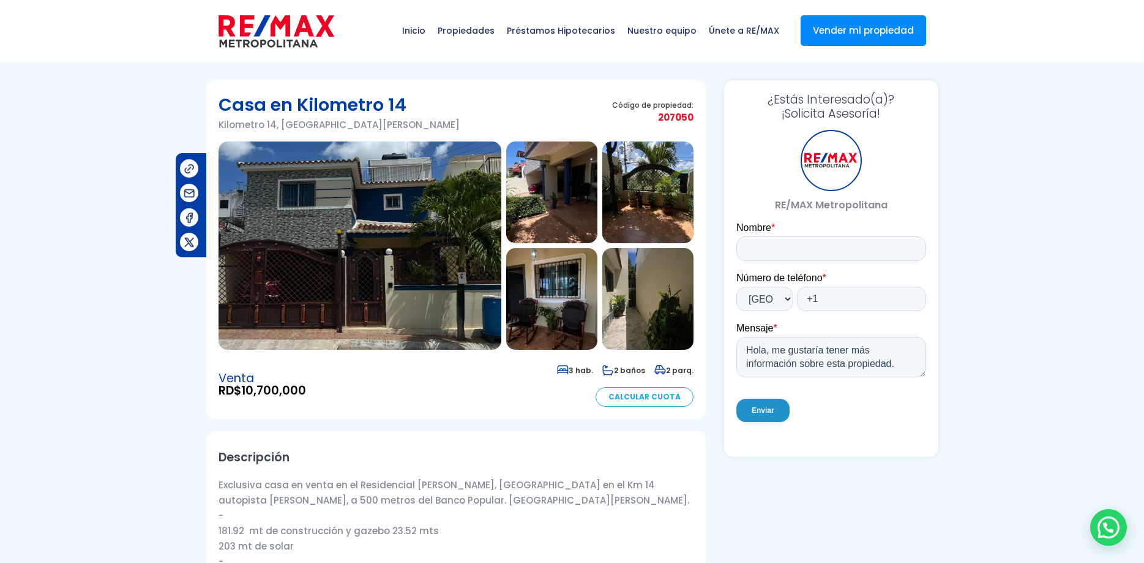
click at [669, 119] on span "207050" at bounding box center [652, 117] width 81 height 15
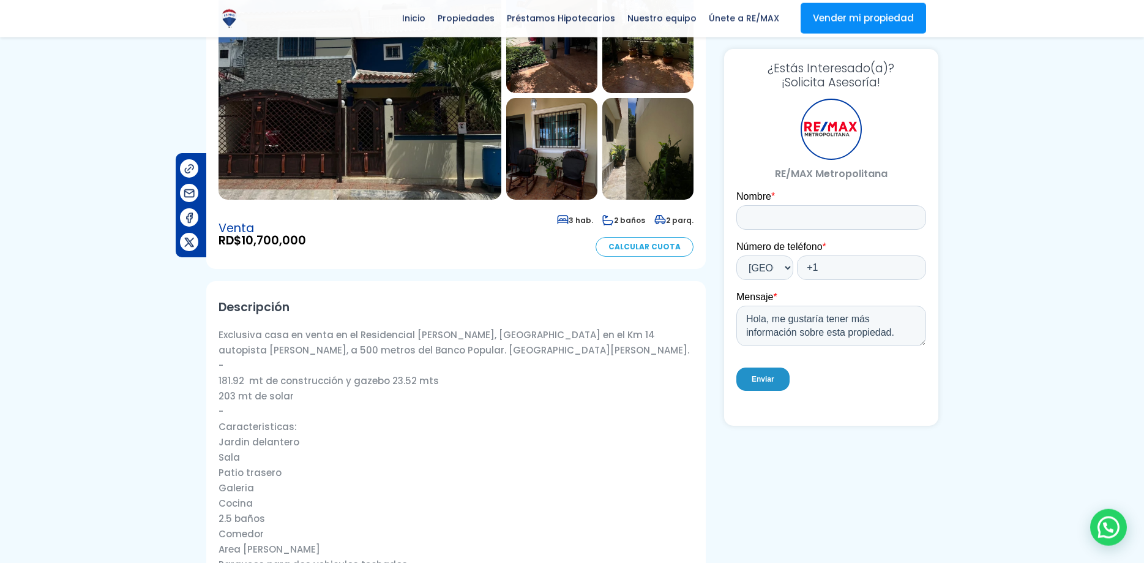
scroll to position [125, 0]
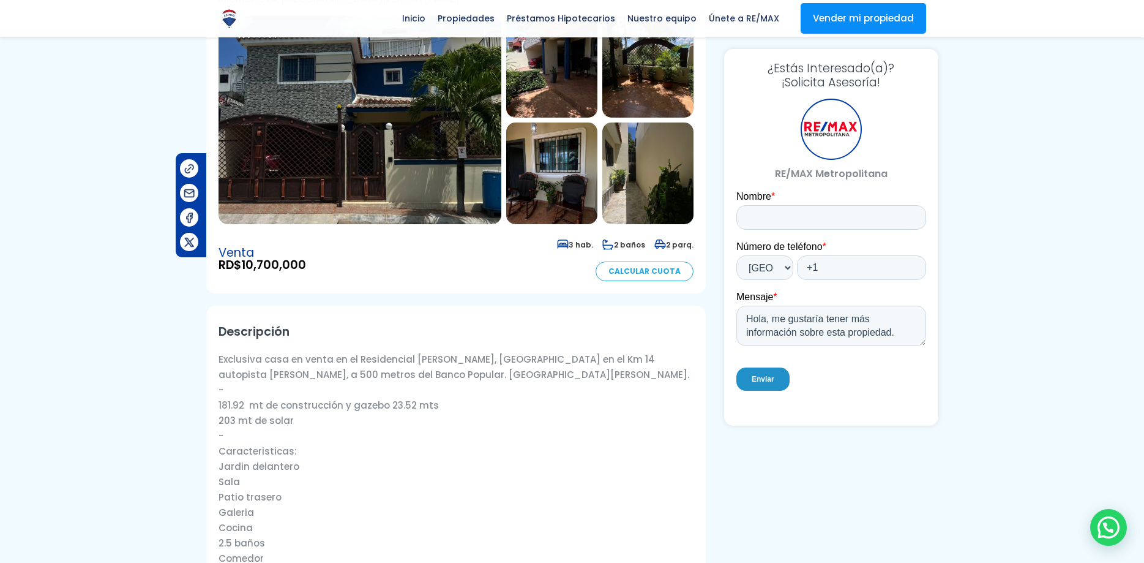
click at [668, 242] on span "2 parq." at bounding box center [674, 244] width 39 height 10
click at [641, 242] on span "2 baños" at bounding box center [624, 244] width 43 height 10
click at [577, 242] on span "3 hab." at bounding box center [575, 244] width 36 height 10
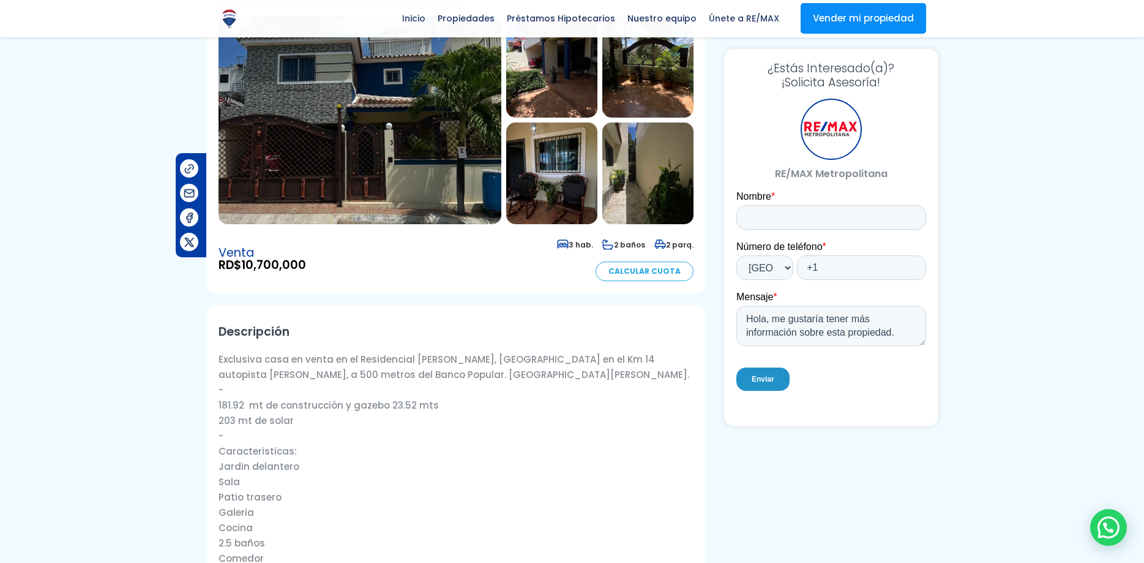
click at [577, 242] on span "3 hab." at bounding box center [575, 244] width 36 height 10
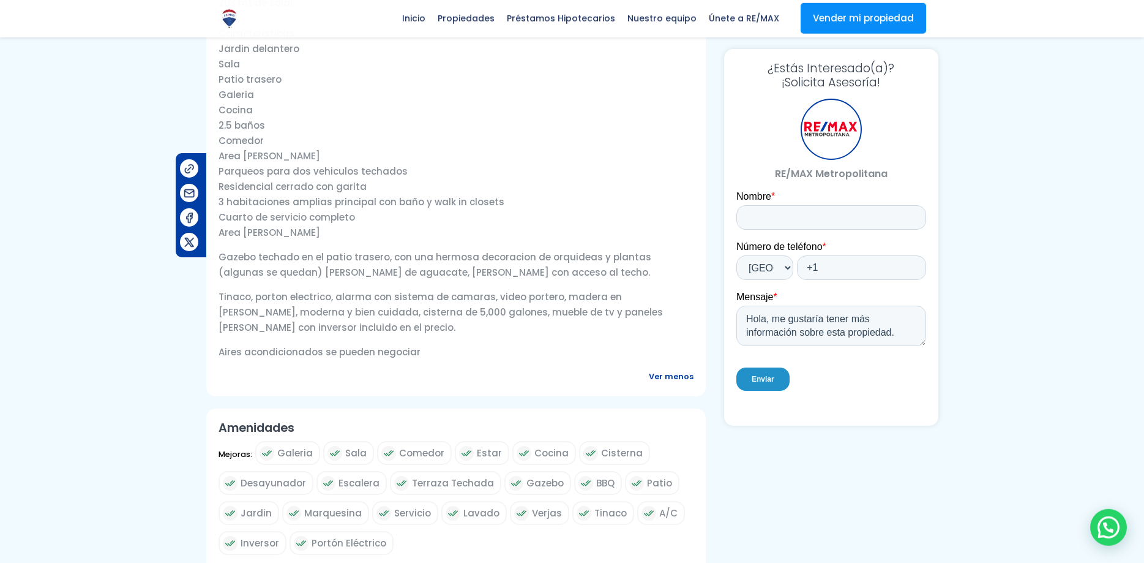
scroll to position [625, 0]
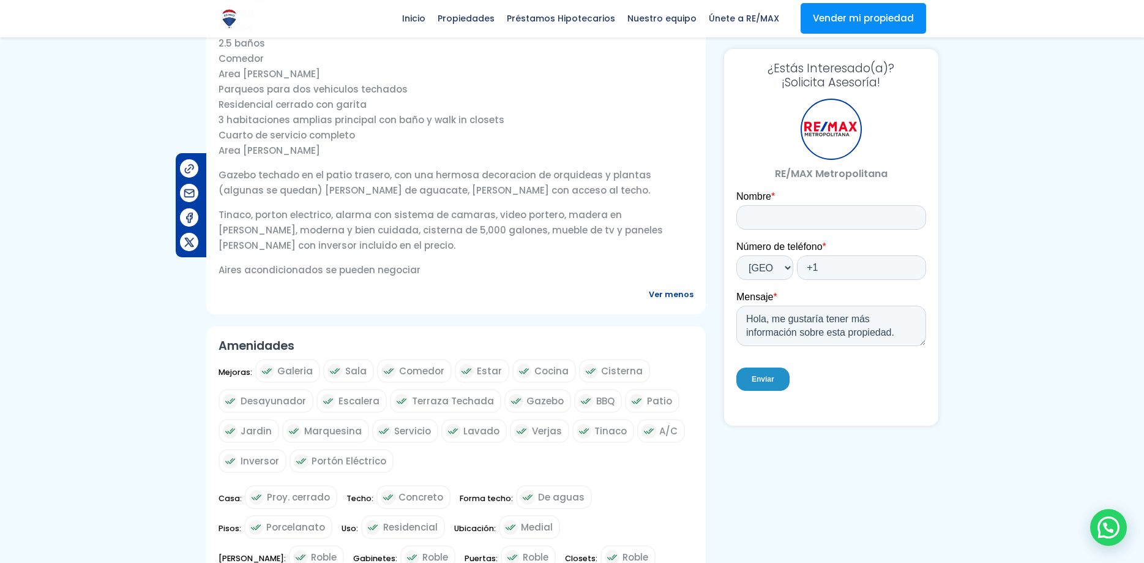
click at [358, 227] on p "Tinaco, porton electrico, alarma con sistema de camaras, video portero, madera …" at bounding box center [456, 230] width 475 height 46
click at [385, 233] on p "Tinaco, porton electrico, alarma con sistema de camaras, video portero, madera …" at bounding box center [456, 230] width 475 height 46
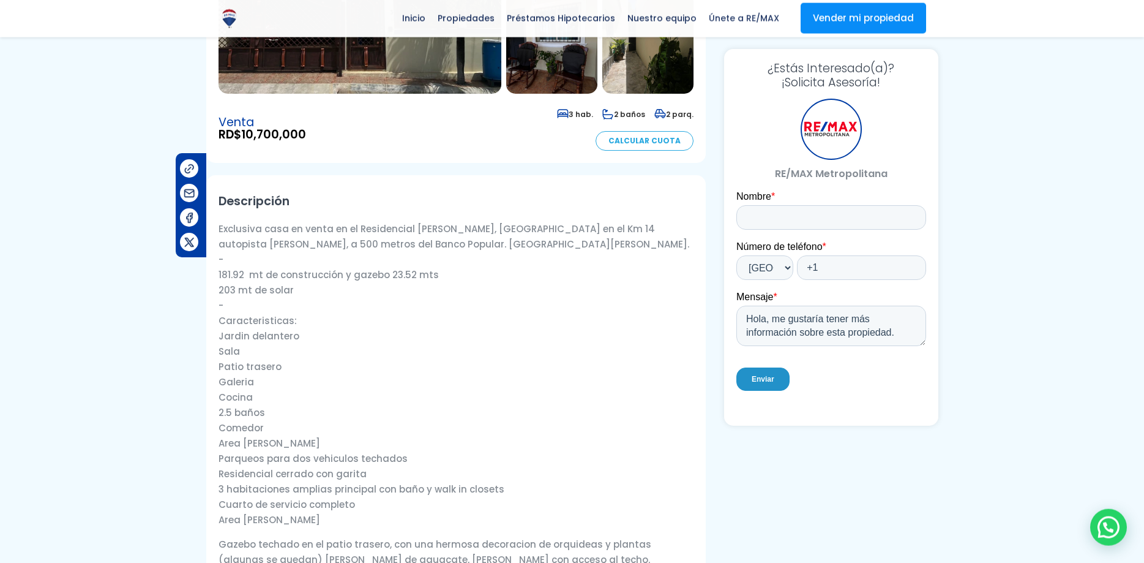
scroll to position [250, 0]
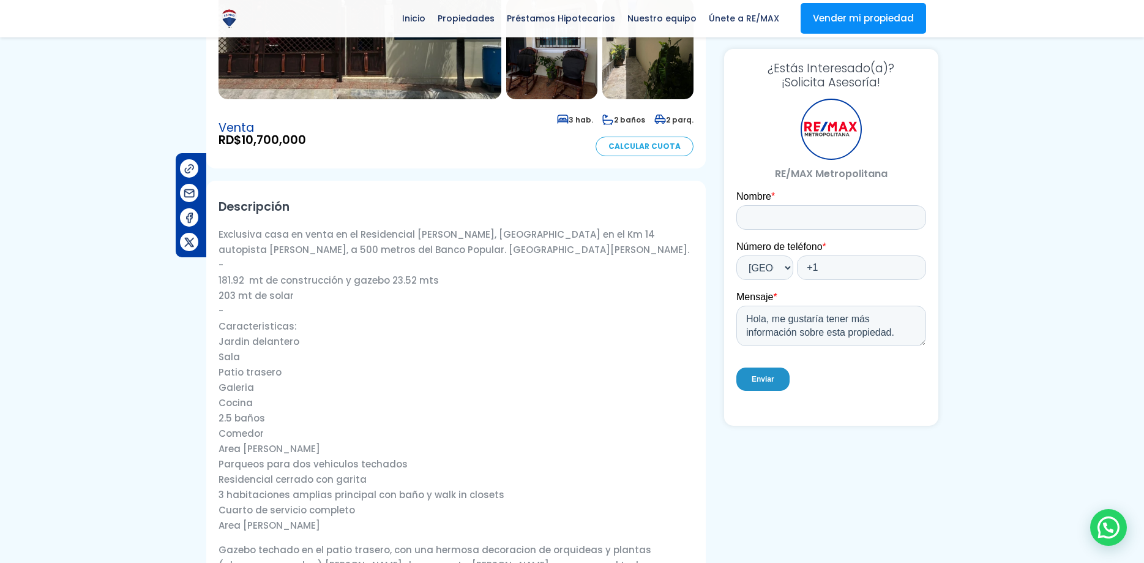
click at [358, 280] on p "Exclusiva casa en venta en el Residencial Michelle Marie Casas, Ubicado en el K…" at bounding box center [456, 380] width 475 height 306
drag, startPoint x: 358, startPoint y: 280, endPoint x: 391, endPoint y: 295, distance: 36.5
click at [358, 282] on p "Exclusiva casa en venta en el Residencial Michelle Marie Casas, Ubicado en el K…" at bounding box center [456, 380] width 475 height 306
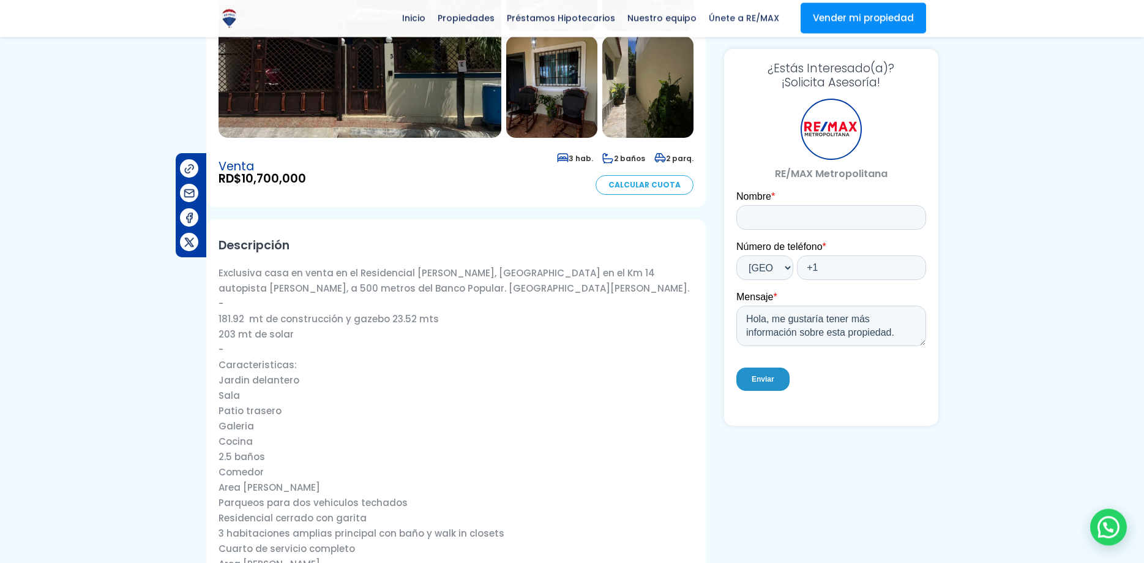
scroll to position [187, 0]
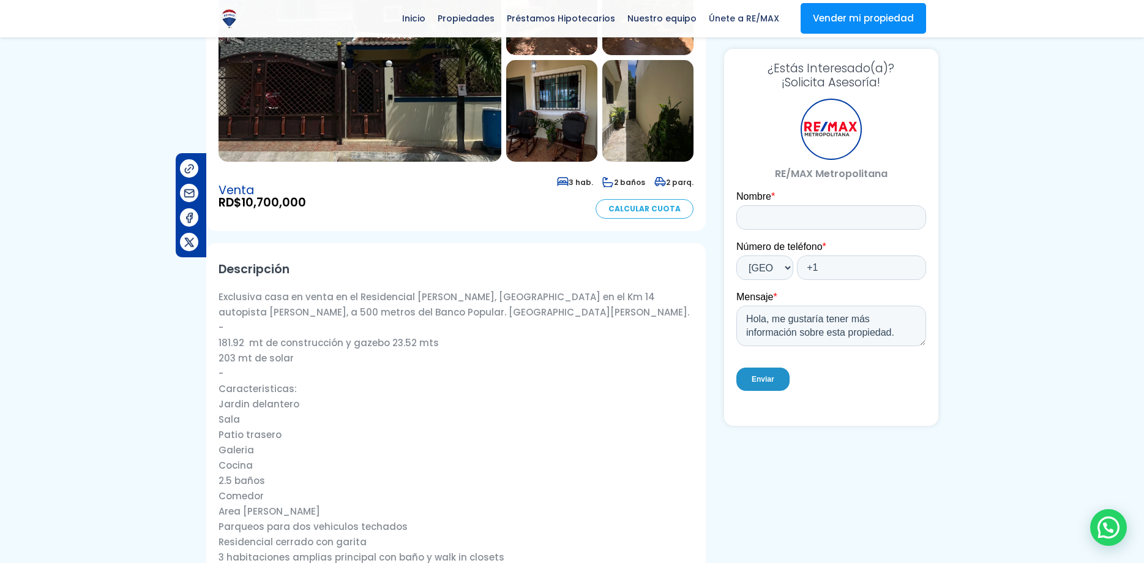
click at [323, 355] on p "Exclusiva casa en venta en el Residencial Michelle Marie Casas, Ubicado en el K…" at bounding box center [456, 442] width 475 height 306
click at [236, 346] on p "Exclusiva casa en venta en el Residencial Michelle Marie Casas, Ubicado en el K…" at bounding box center [456, 442] width 475 height 306
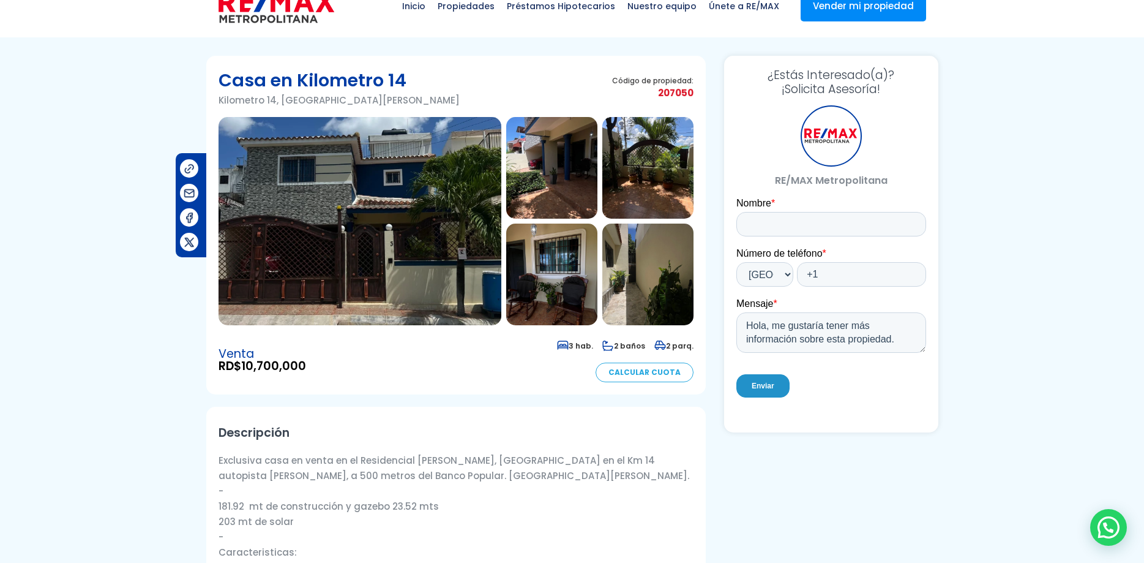
scroll to position [0, 0]
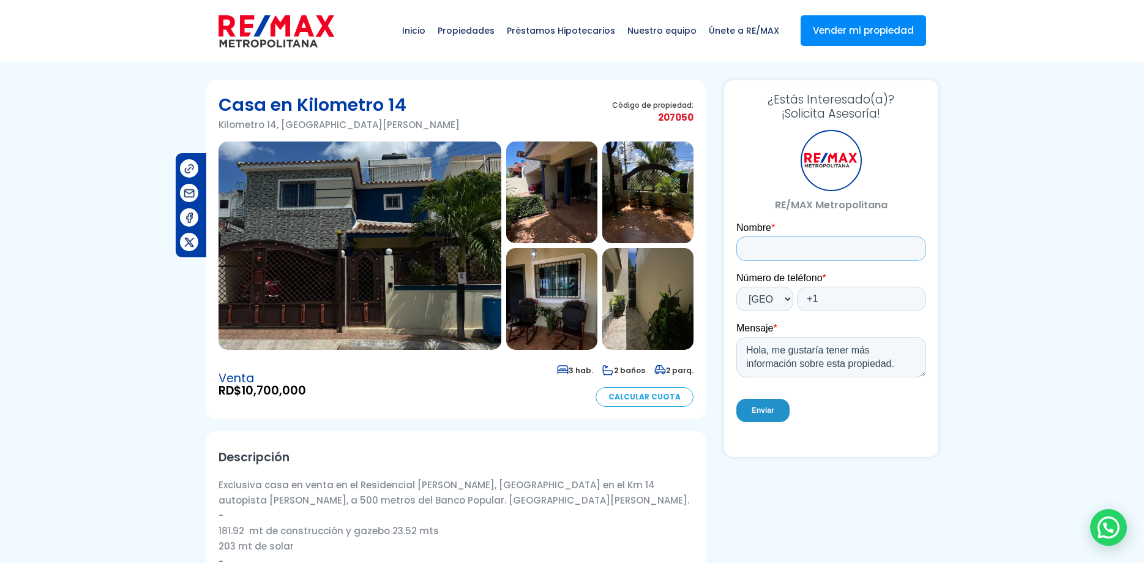
click at [822, 254] on input "Nombre *" at bounding box center [831, 248] width 190 height 24
click at [353, 223] on img at bounding box center [360, 245] width 283 height 208
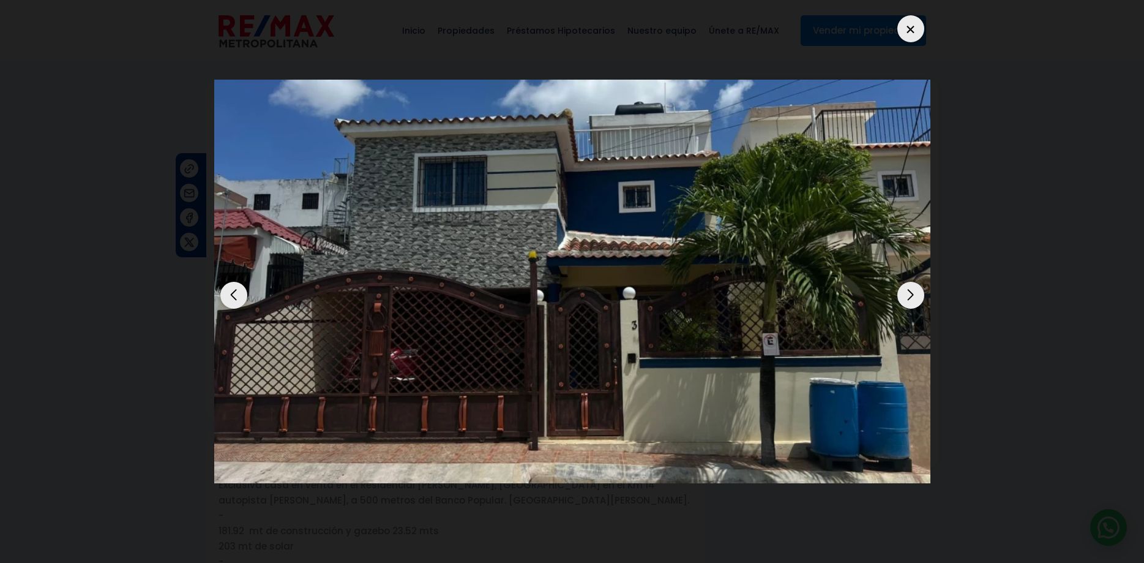
click at [909, 282] on div "Next slide" at bounding box center [911, 295] width 27 height 27
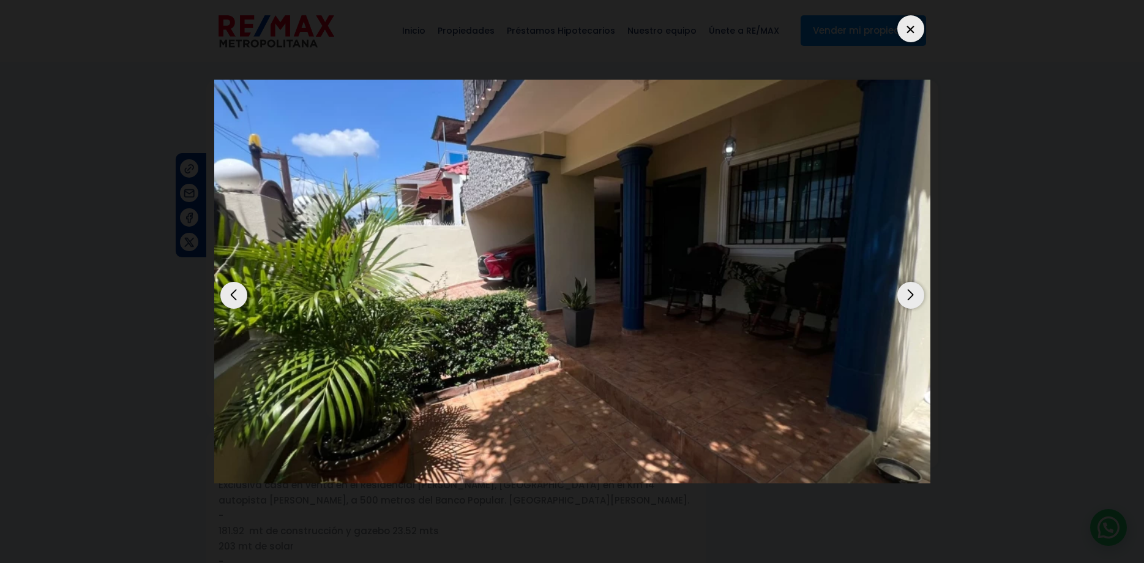
click at [909, 282] on div "Next slide" at bounding box center [911, 295] width 27 height 27
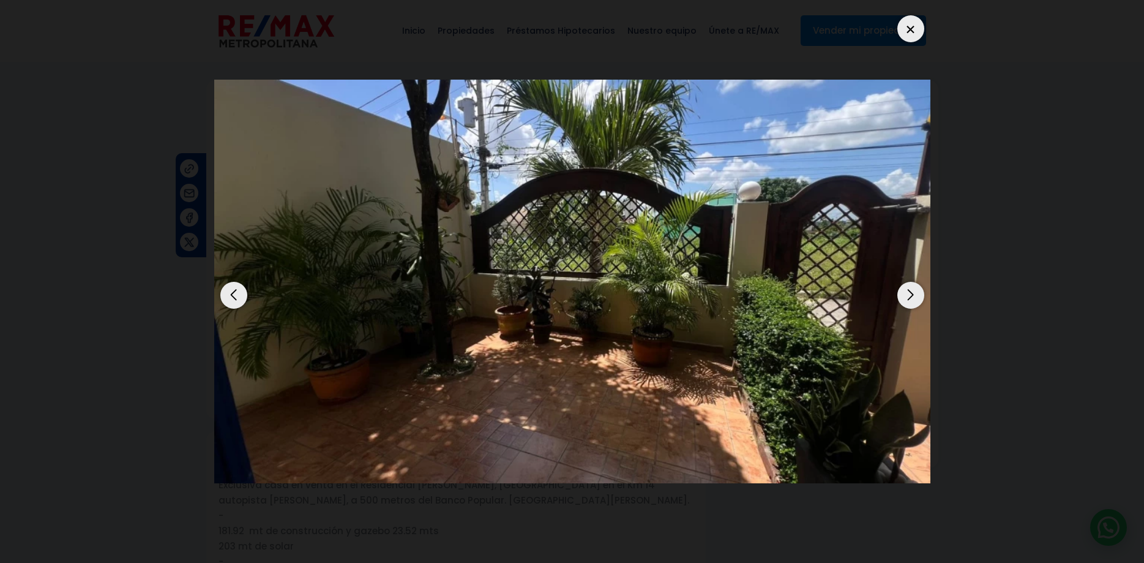
click at [237, 282] on div "Previous slide" at bounding box center [233, 295] width 27 height 27
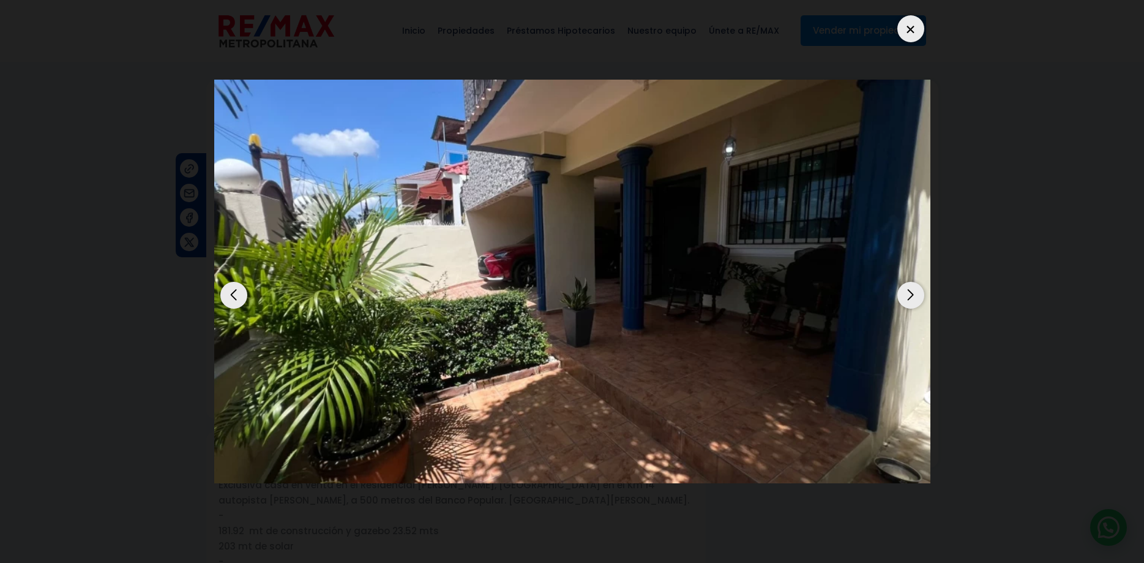
click at [237, 282] on div "Previous slide" at bounding box center [233, 295] width 27 height 27
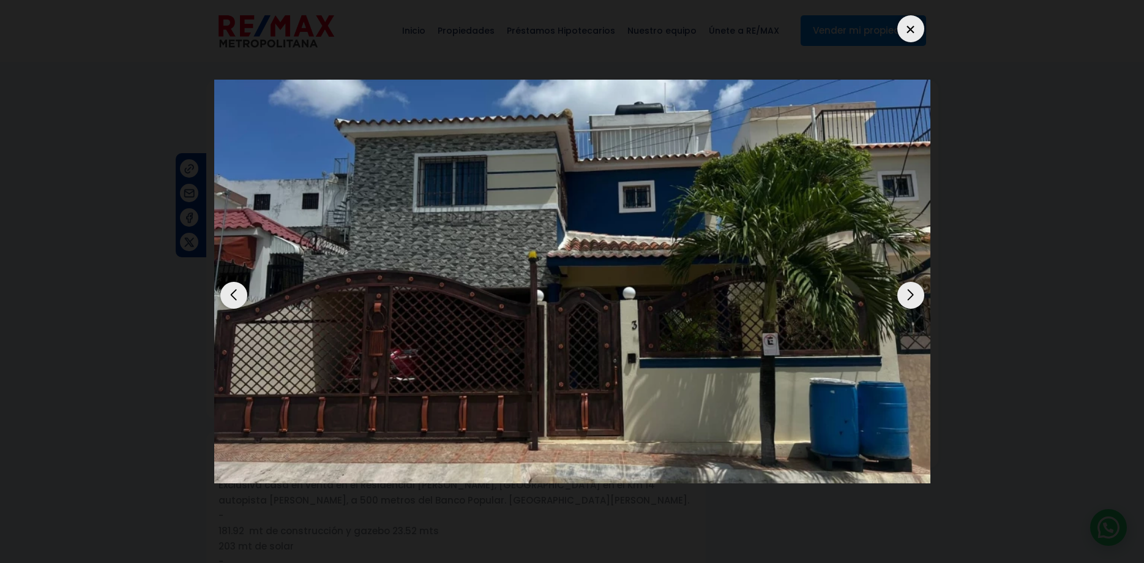
click at [910, 282] on div "Next slide" at bounding box center [911, 295] width 27 height 27
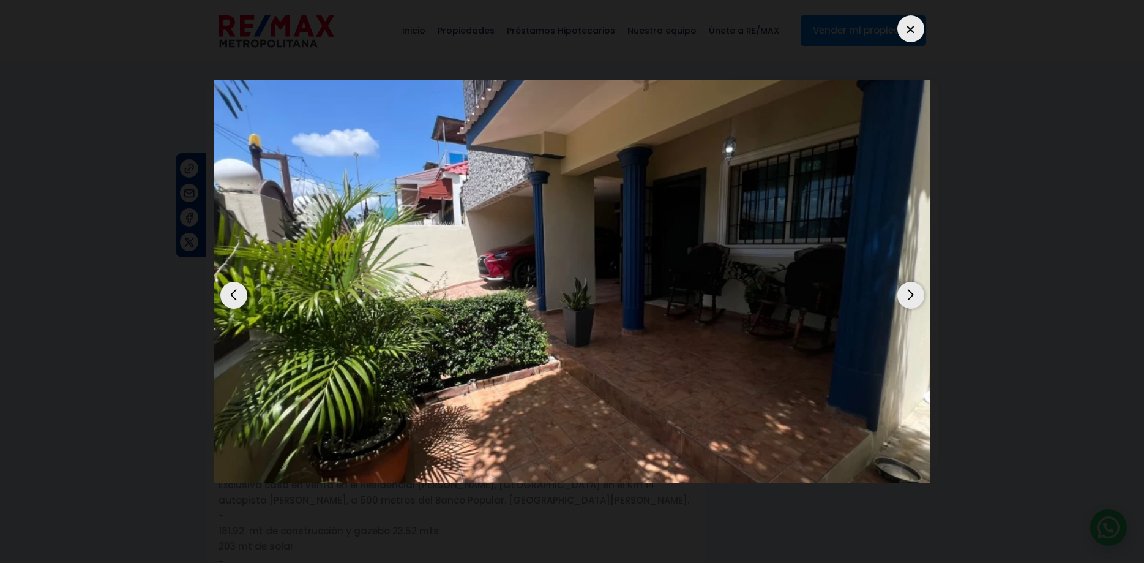
click at [910, 282] on div "Next slide" at bounding box center [911, 295] width 27 height 27
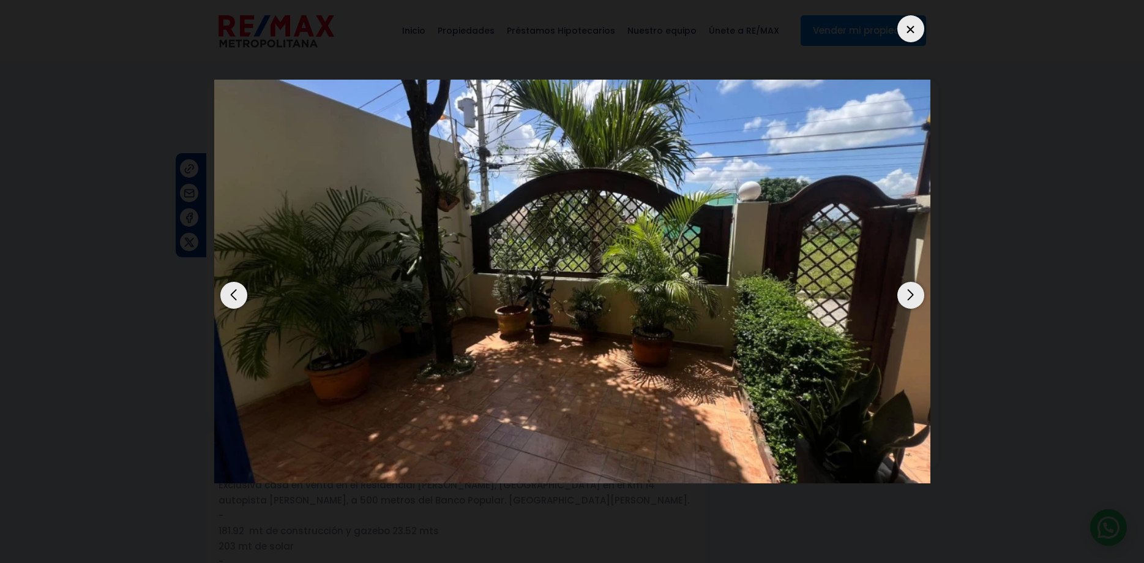
click at [910, 282] on div "Next slide" at bounding box center [911, 295] width 27 height 27
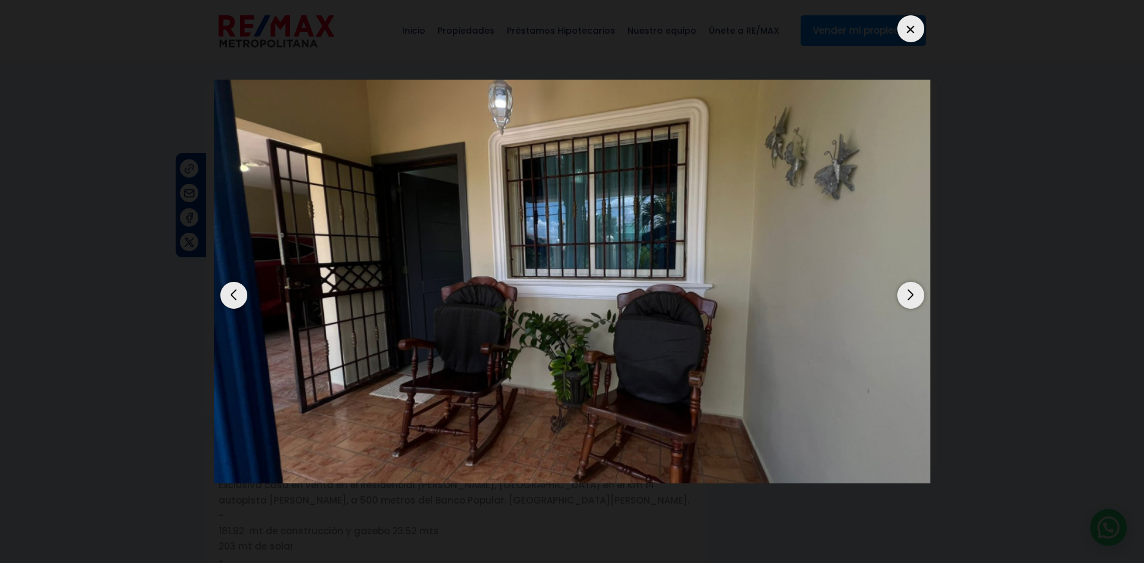
click at [910, 282] on div "Next slide" at bounding box center [911, 295] width 27 height 27
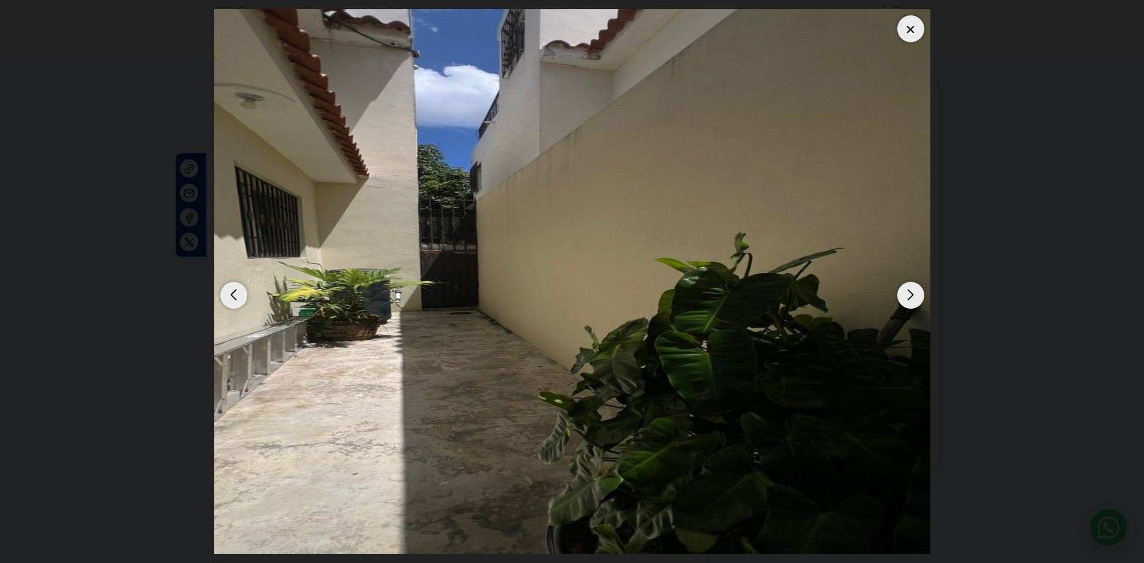
click at [910, 282] on div "Next slide" at bounding box center [911, 295] width 27 height 27
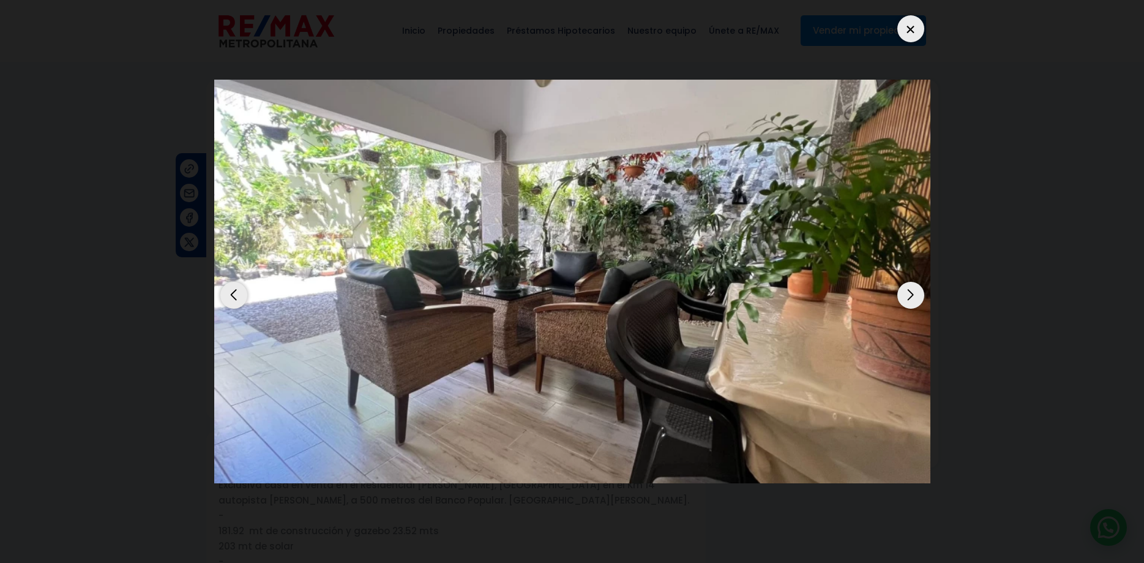
click at [910, 282] on div "Next slide" at bounding box center [911, 295] width 27 height 27
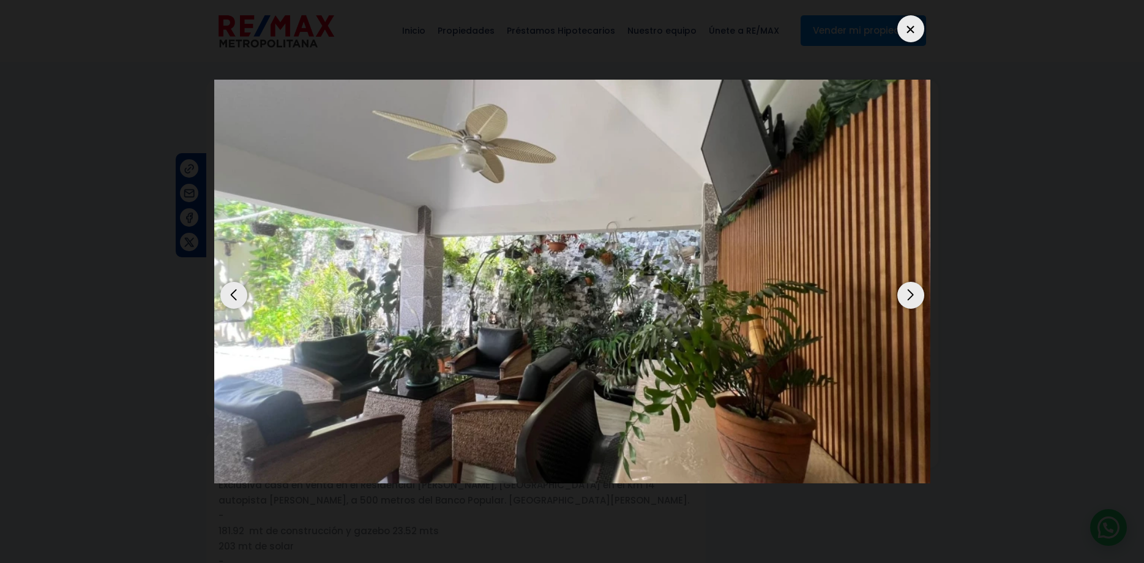
click at [910, 282] on div "Next slide" at bounding box center [911, 295] width 27 height 27
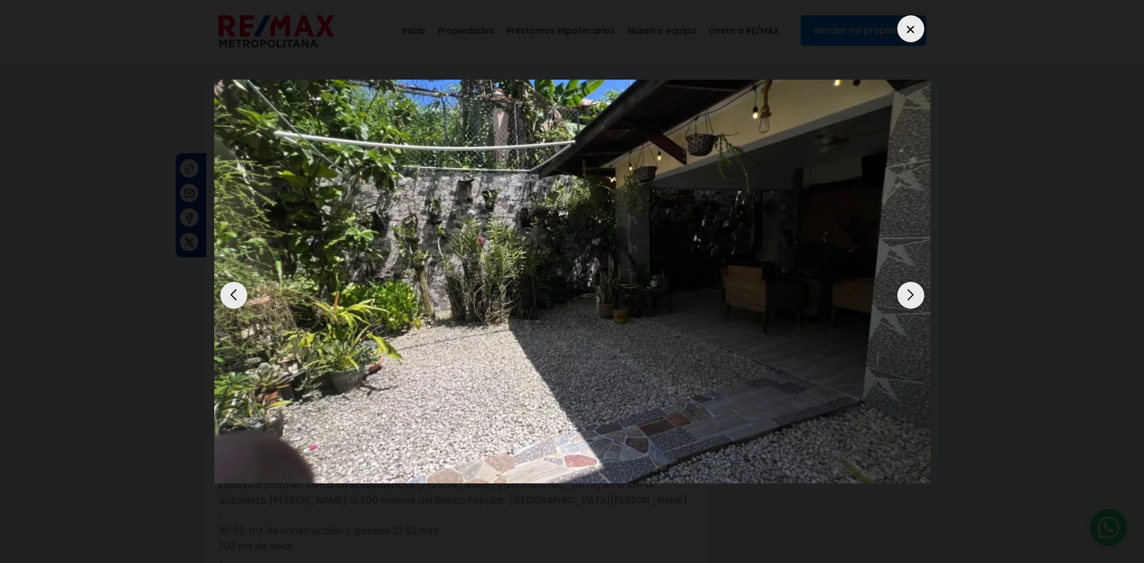
click at [915, 283] on div "Next slide" at bounding box center [911, 295] width 27 height 27
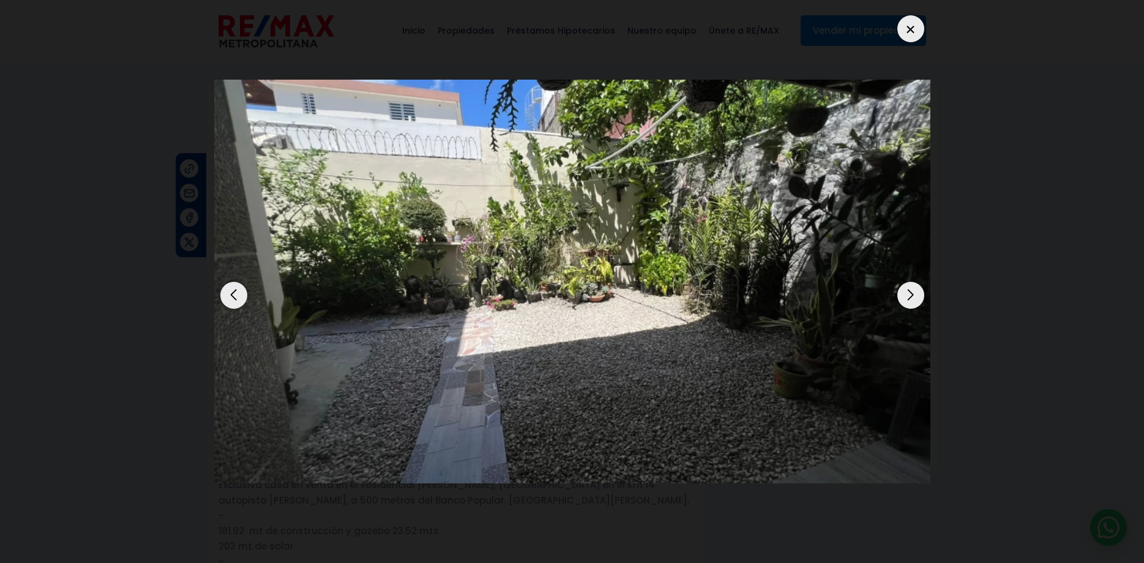
click at [915, 283] on div "Next slide" at bounding box center [911, 295] width 27 height 27
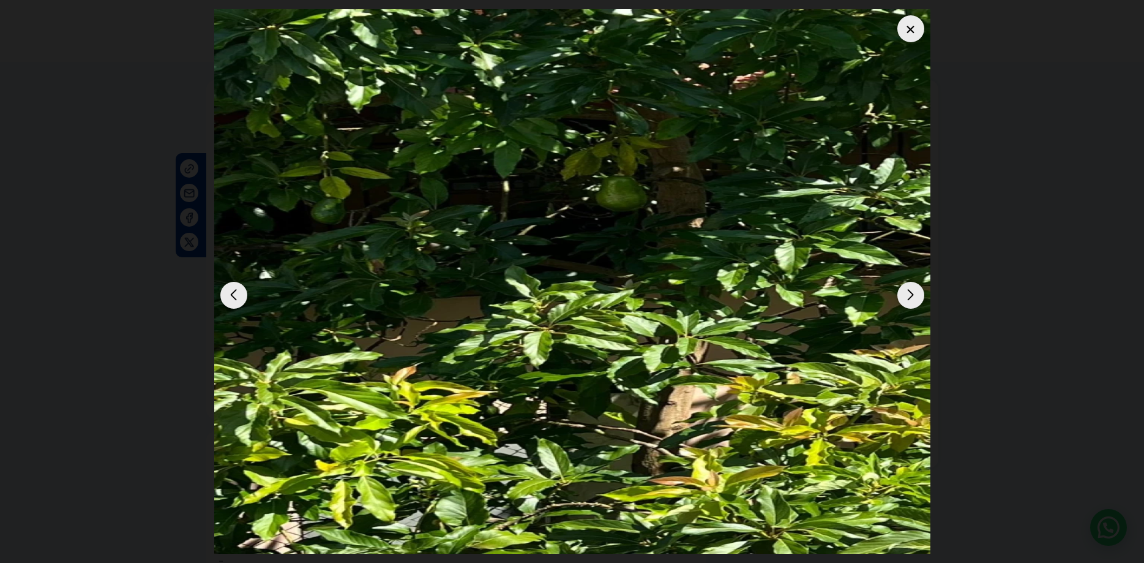
click at [923, 282] on div "Next slide" at bounding box center [911, 295] width 27 height 27
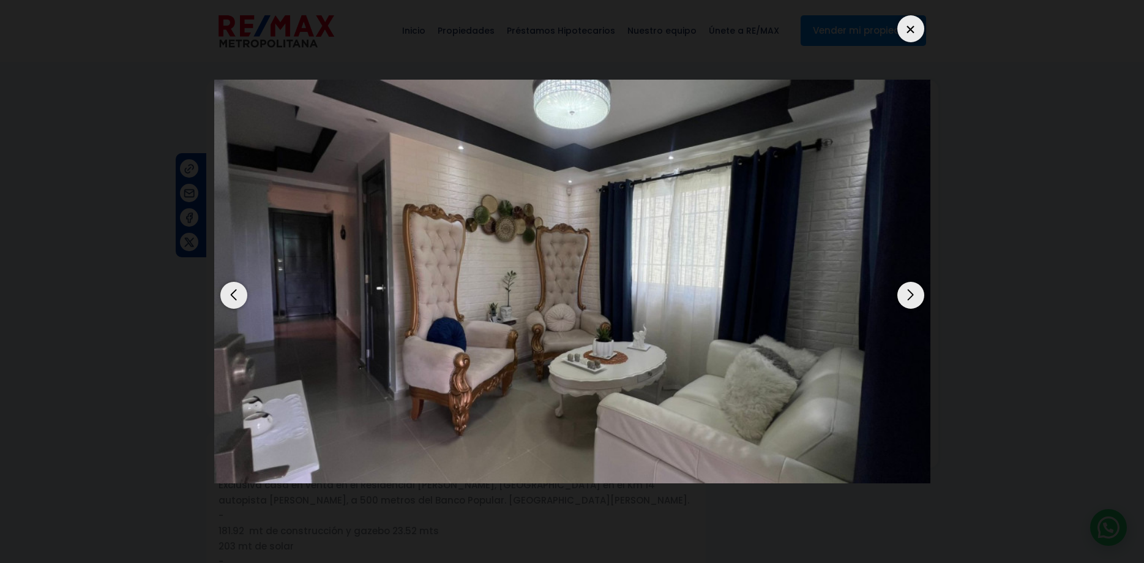
click at [923, 282] on div "Next slide" at bounding box center [911, 295] width 27 height 27
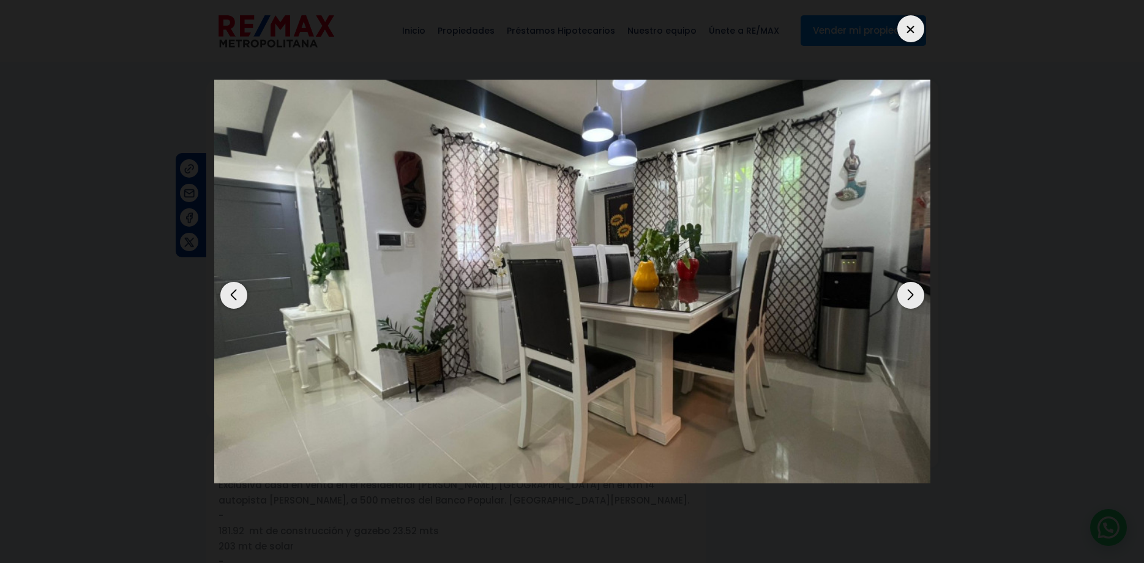
click at [916, 20] on div at bounding box center [911, 28] width 27 height 27
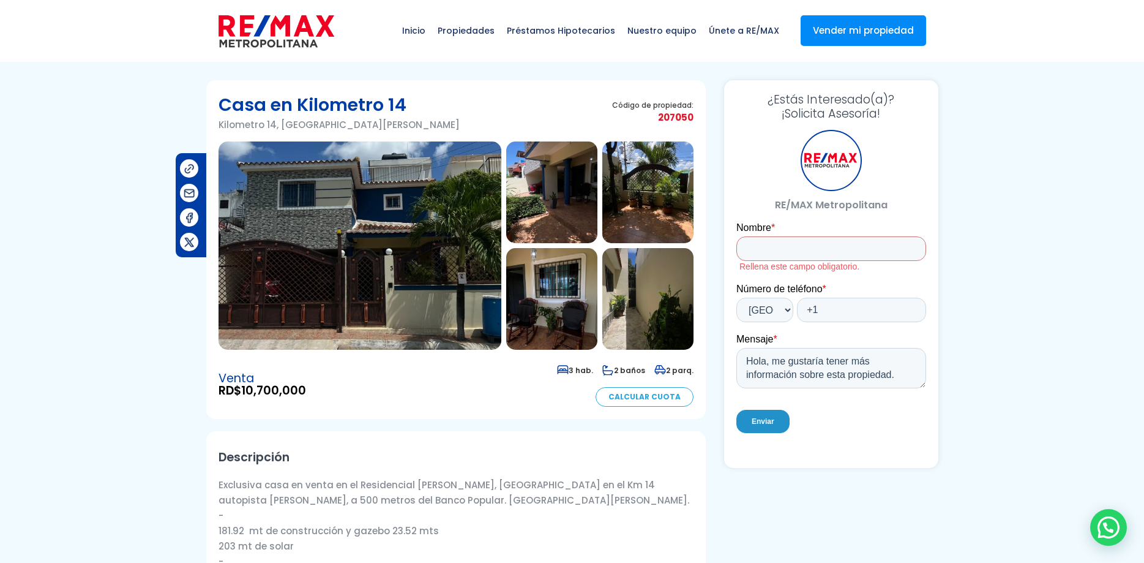
click at [383, 211] on img at bounding box center [360, 245] width 283 height 208
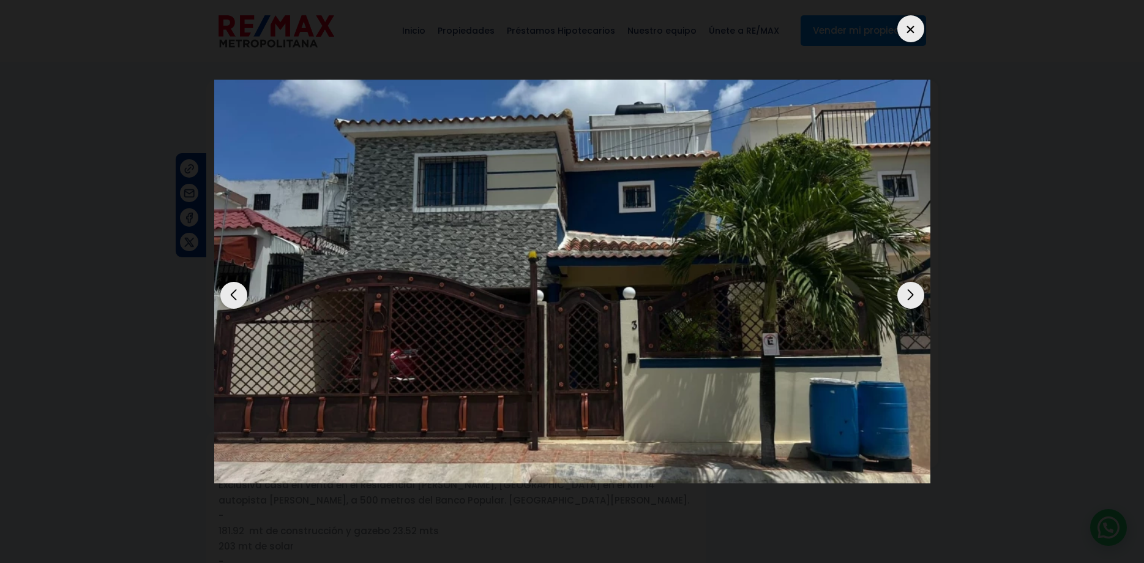
click at [912, 282] on div "Next slide" at bounding box center [911, 295] width 27 height 27
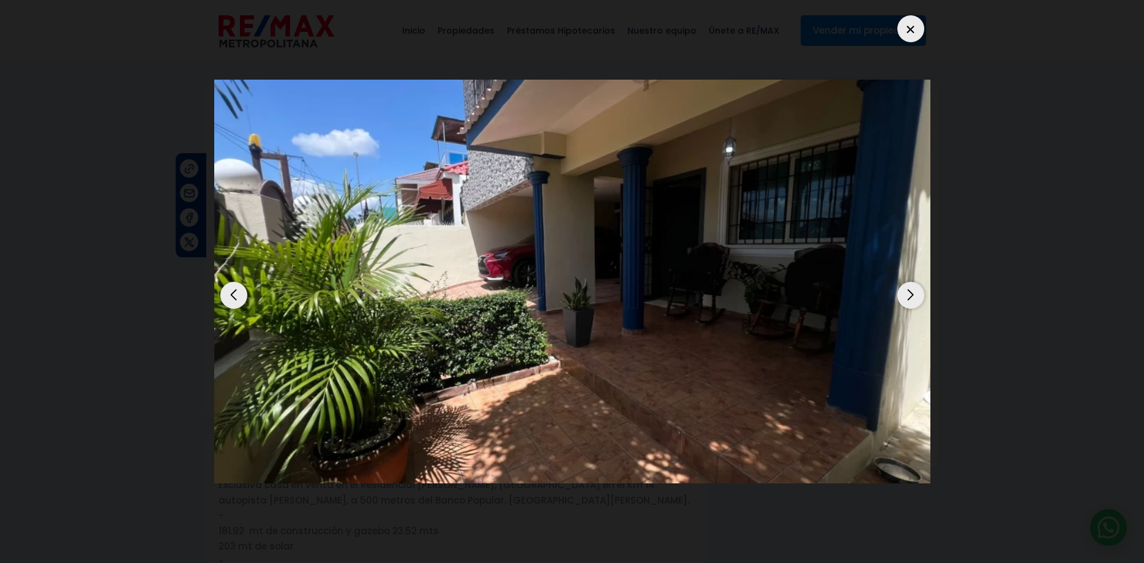
click at [912, 282] on div "Next slide" at bounding box center [911, 295] width 27 height 27
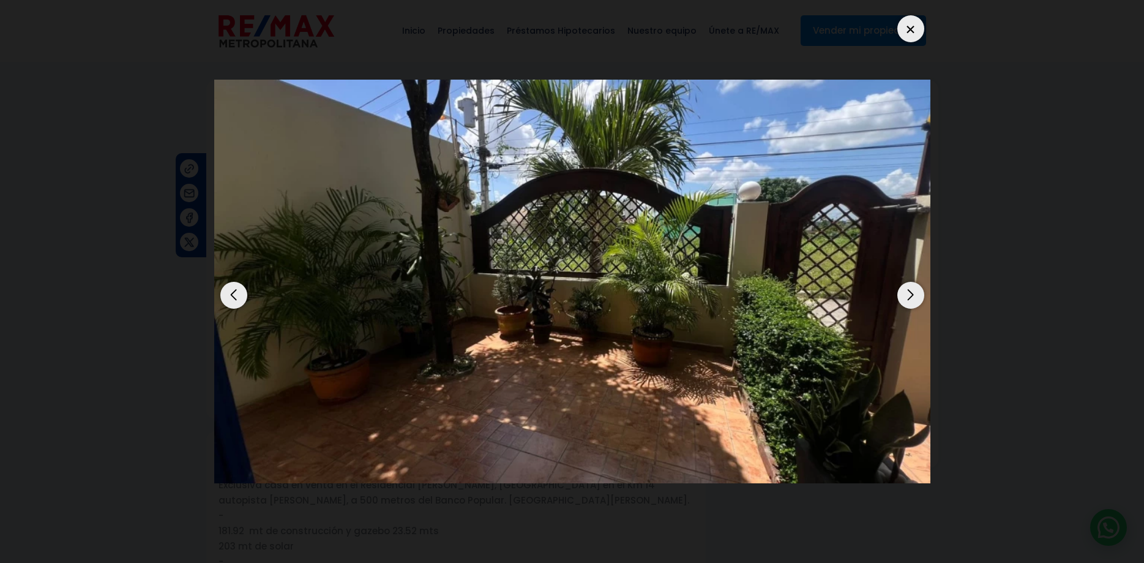
click at [912, 282] on div "Next slide" at bounding box center [911, 295] width 27 height 27
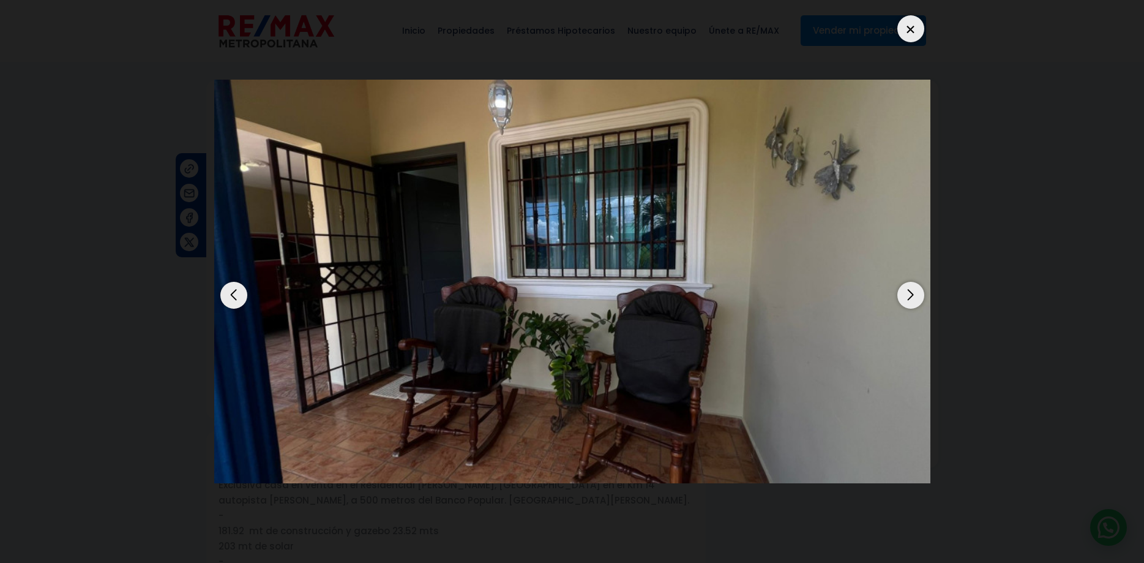
click at [916, 282] on div "Next slide" at bounding box center [911, 295] width 27 height 27
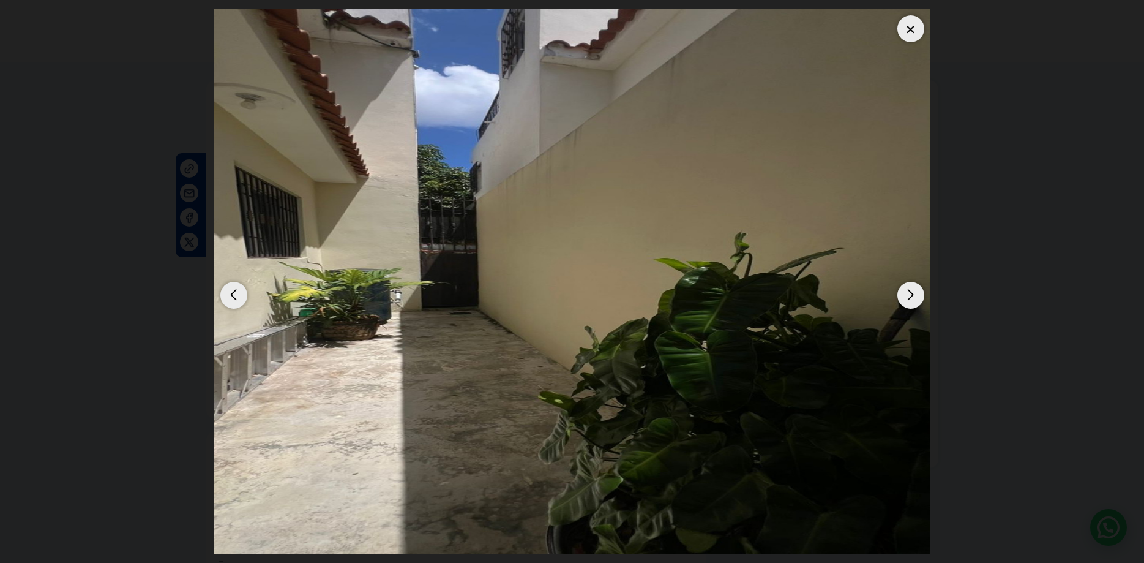
click at [916, 282] on div "Next slide" at bounding box center [911, 295] width 27 height 27
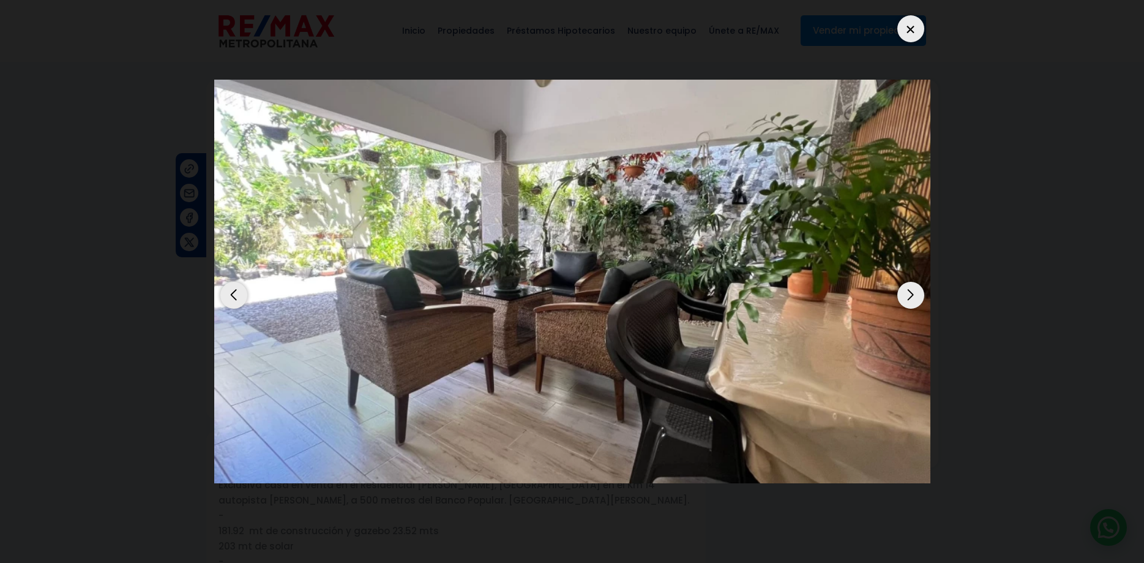
click at [914, 283] on div "Next slide" at bounding box center [911, 295] width 27 height 27
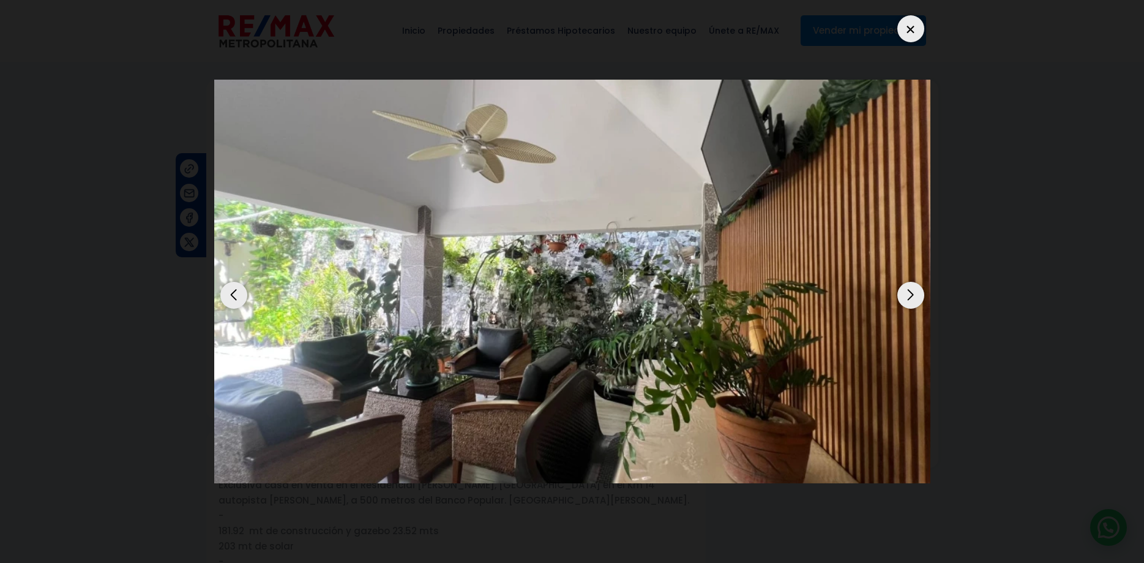
click at [914, 283] on div "Next slide" at bounding box center [911, 295] width 27 height 27
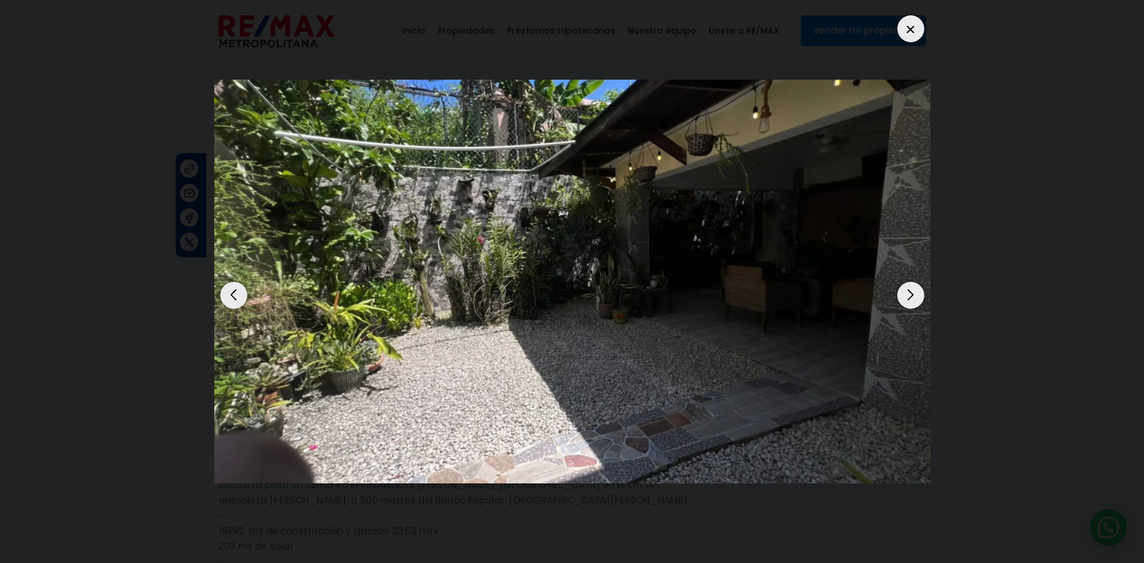
click at [914, 283] on div "Next slide" at bounding box center [911, 295] width 27 height 27
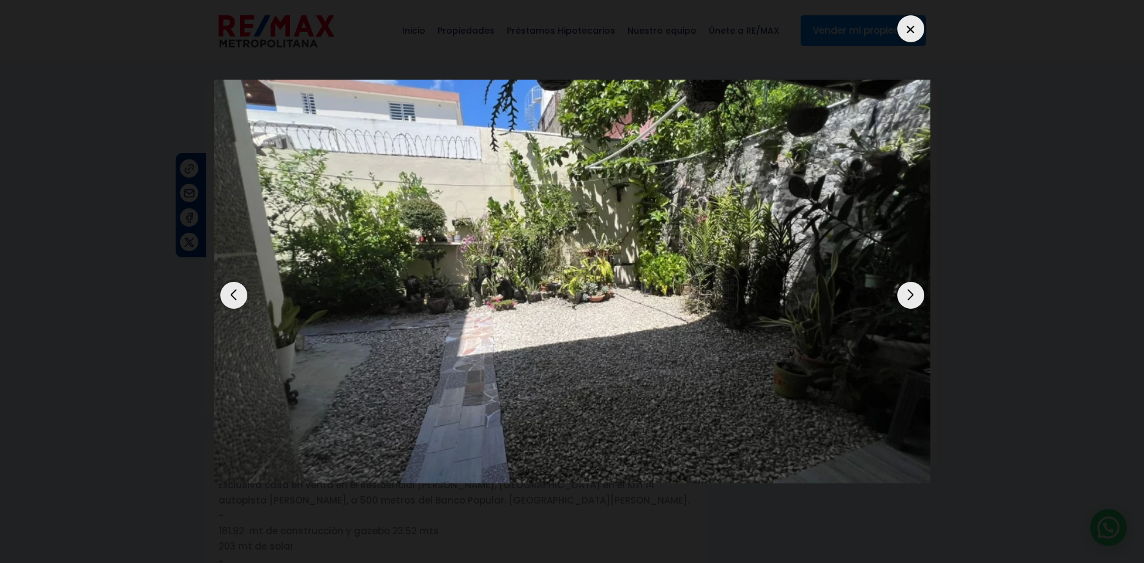
click at [910, 283] on div "Next slide" at bounding box center [911, 295] width 27 height 27
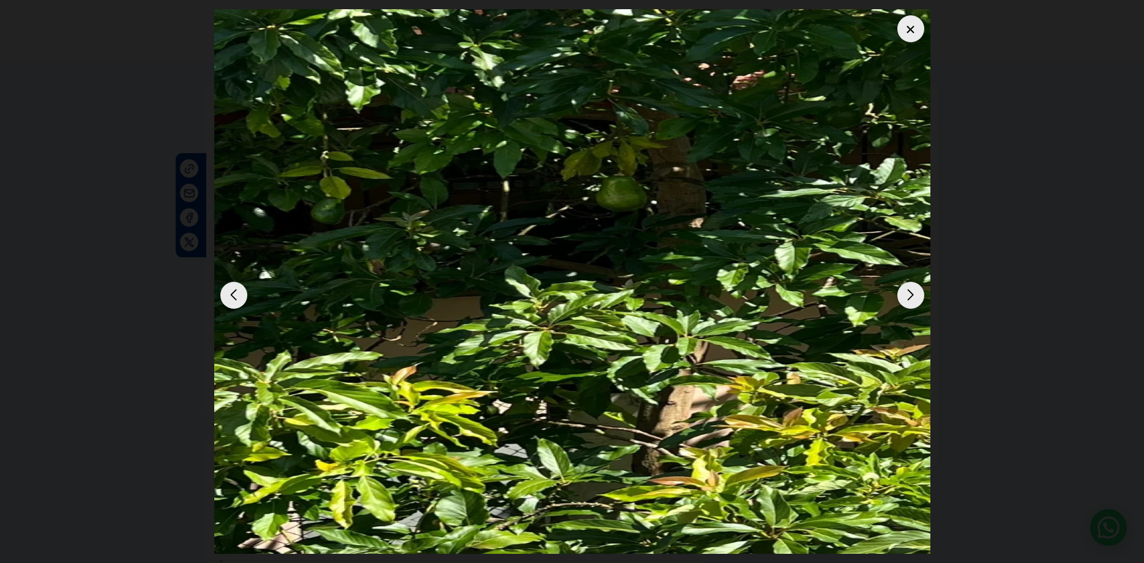
click at [914, 283] on div "Next slide" at bounding box center [911, 295] width 27 height 27
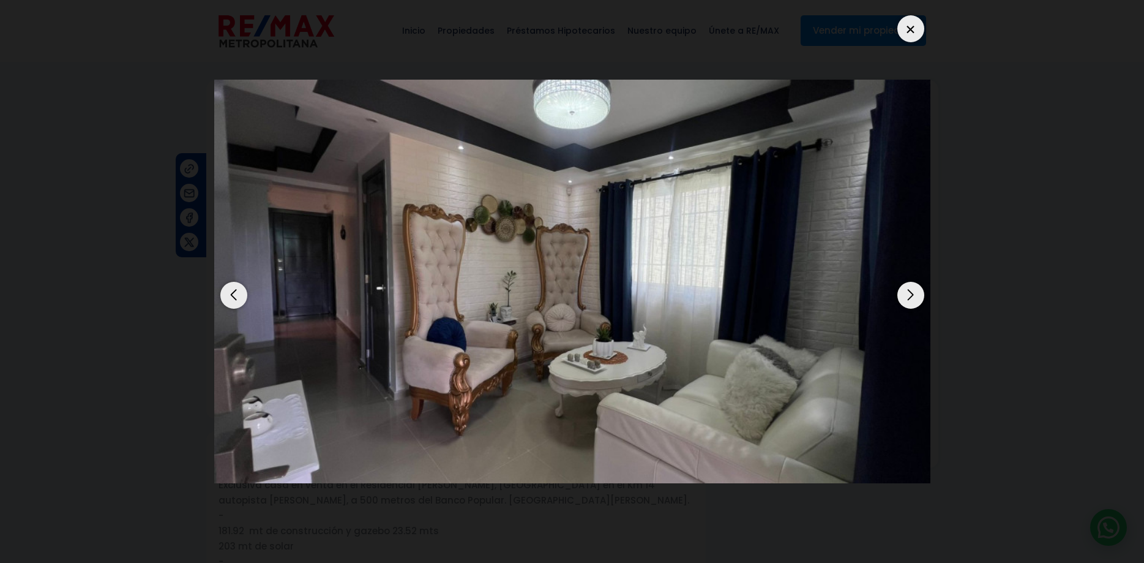
click at [914, 283] on div "Next slide" at bounding box center [911, 295] width 27 height 27
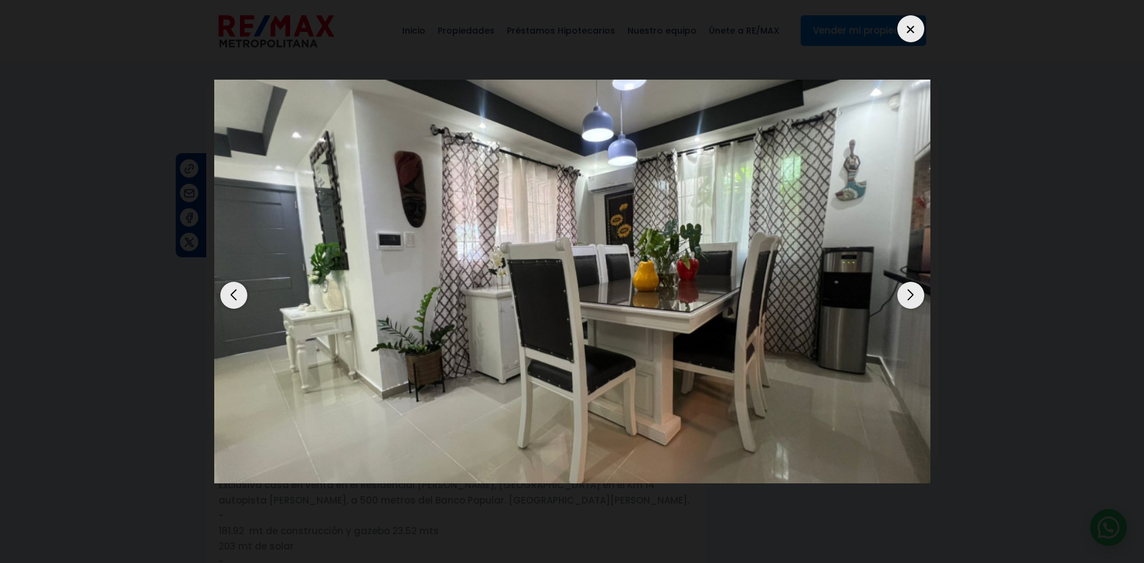
click at [914, 283] on div "Next slide" at bounding box center [911, 295] width 27 height 27
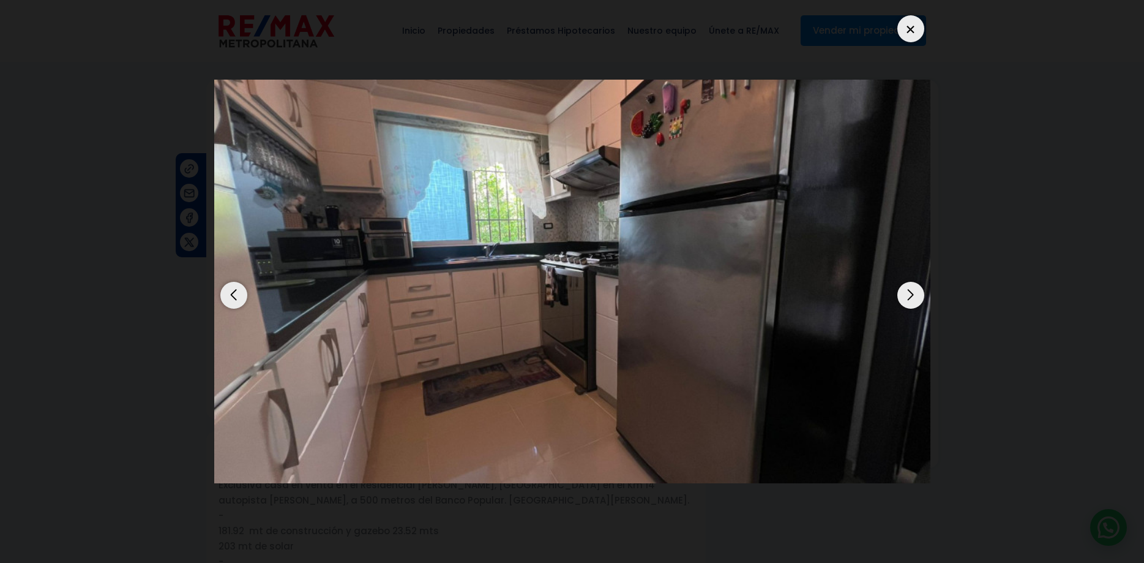
click at [914, 283] on div "Next slide" at bounding box center [911, 295] width 27 height 27
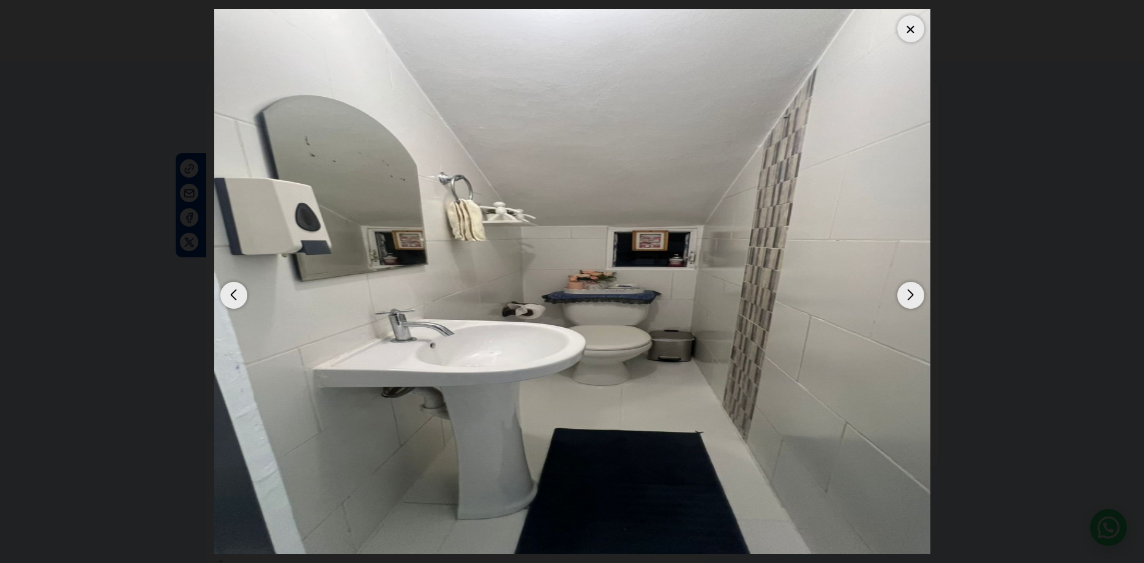
click at [914, 283] on div "Next slide" at bounding box center [911, 295] width 27 height 27
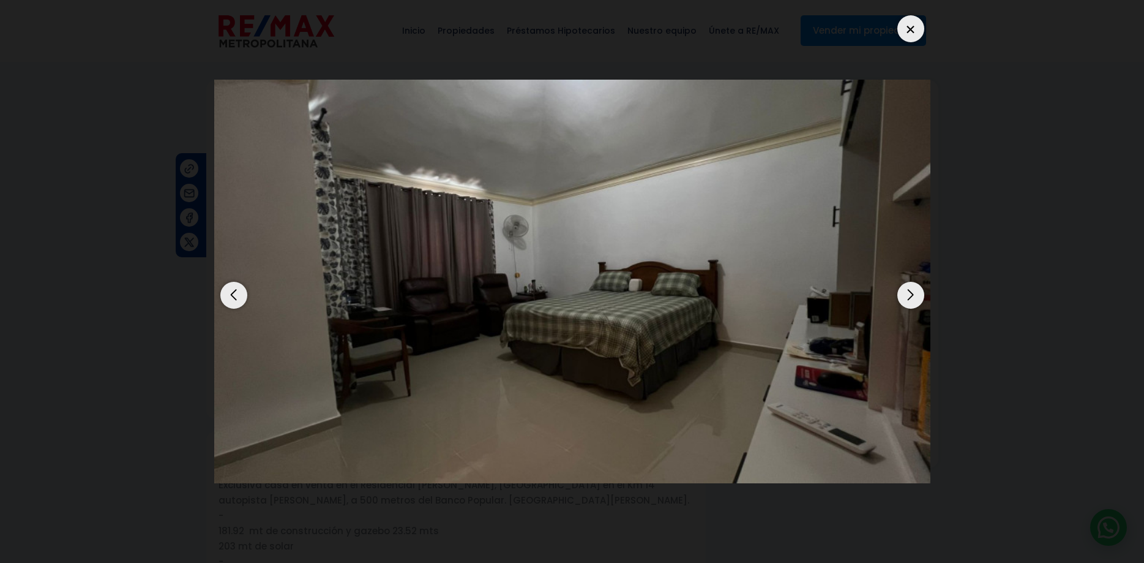
click at [914, 283] on div "Next slide" at bounding box center [911, 295] width 27 height 27
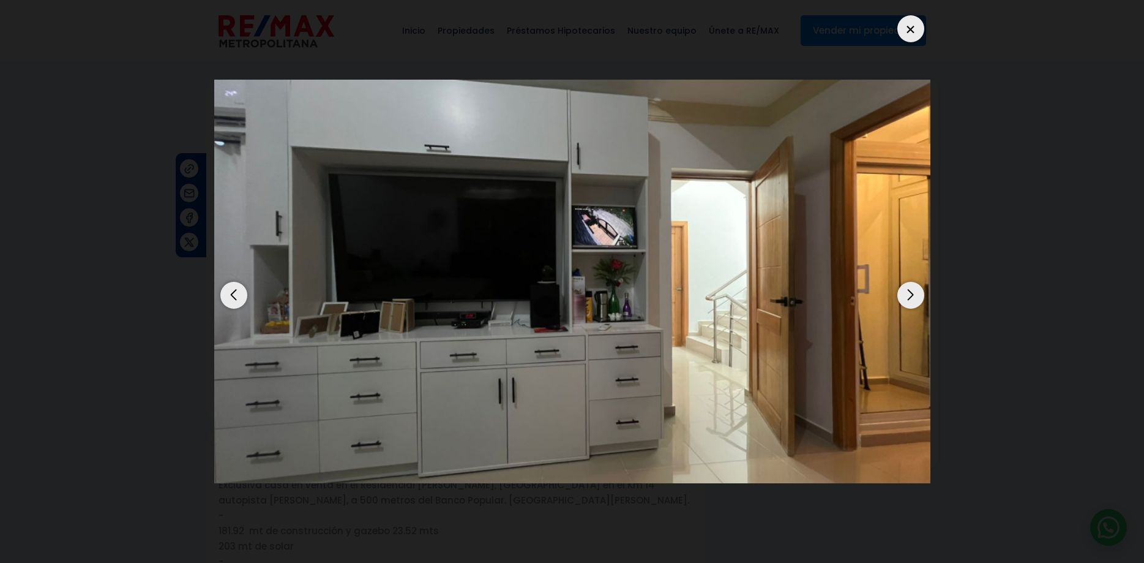
click at [914, 283] on div "Next slide" at bounding box center [911, 295] width 27 height 27
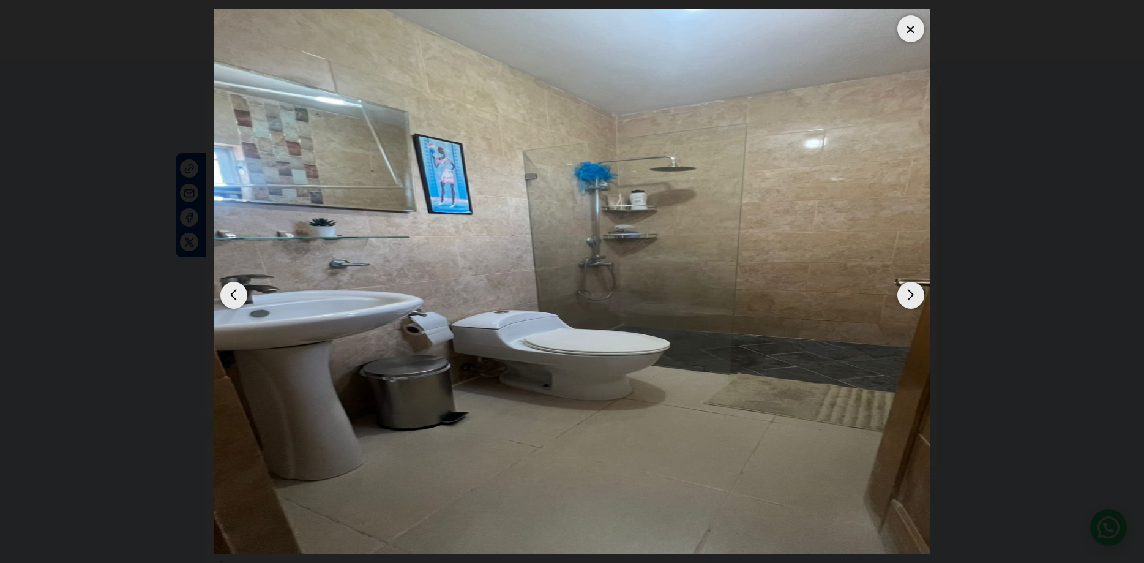
click at [914, 283] on div "Next slide" at bounding box center [911, 295] width 27 height 27
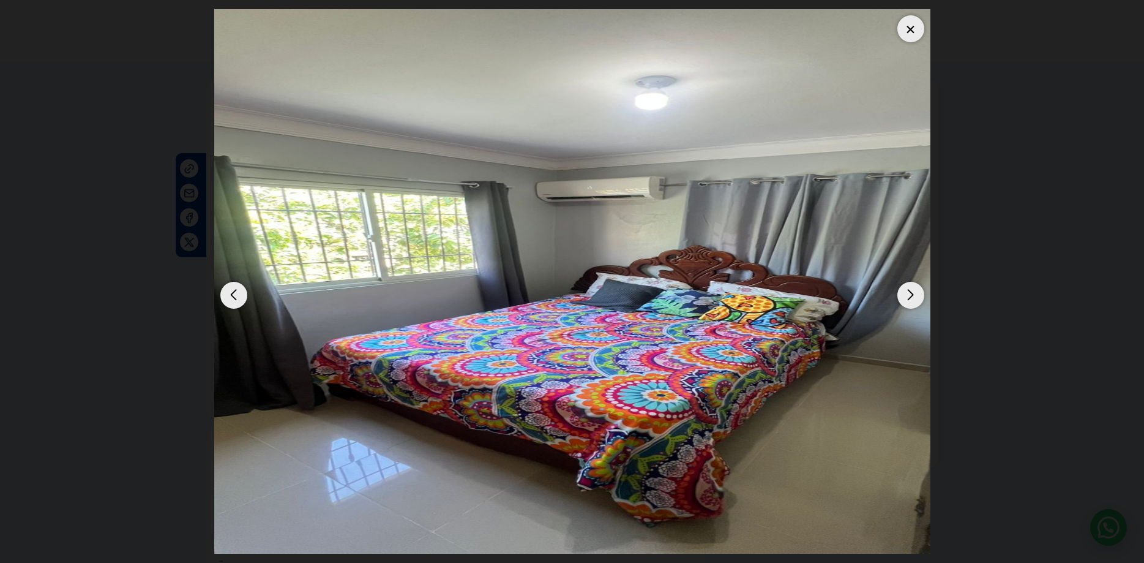
click at [907, 282] on div "Next slide" at bounding box center [911, 295] width 27 height 27
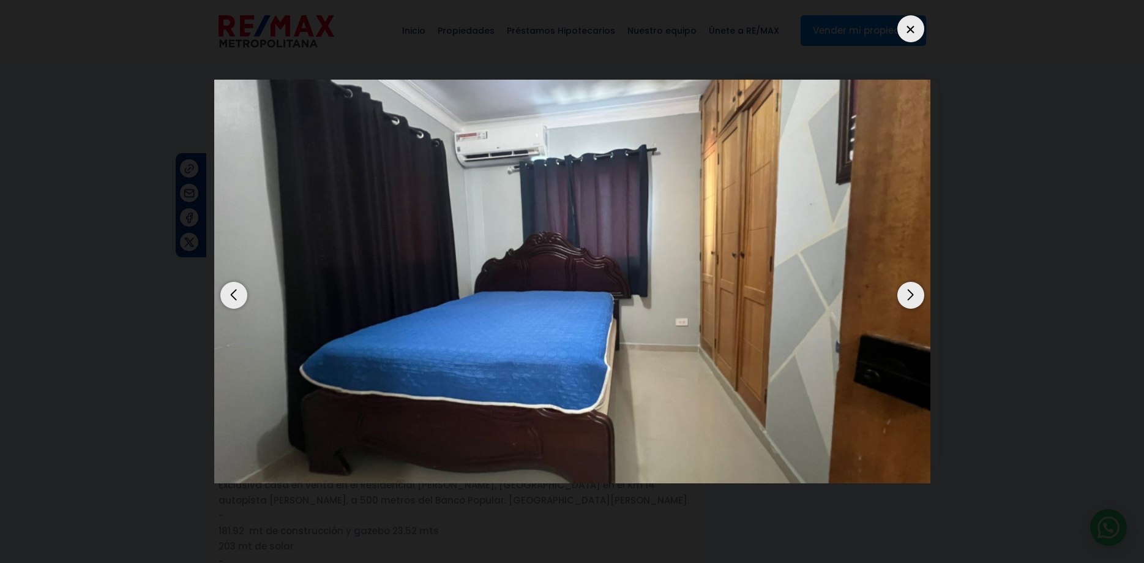
click at [907, 282] on div "Next slide" at bounding box center [911, 295] width 27 height 27
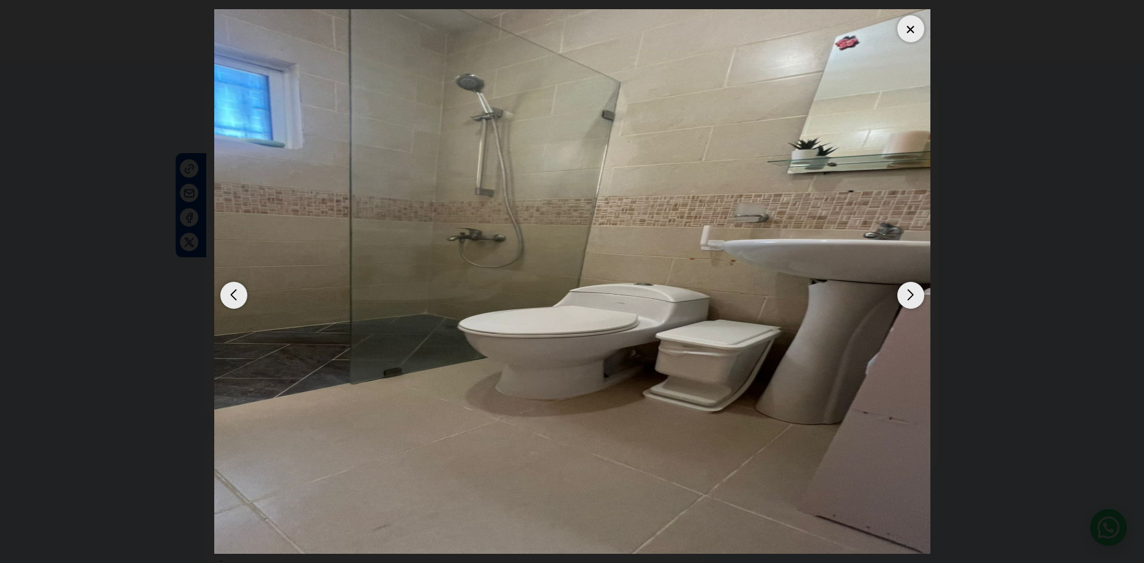
click at [907, 282] on div "Next slide" at bounding box center [911, 295] width 27 height 27
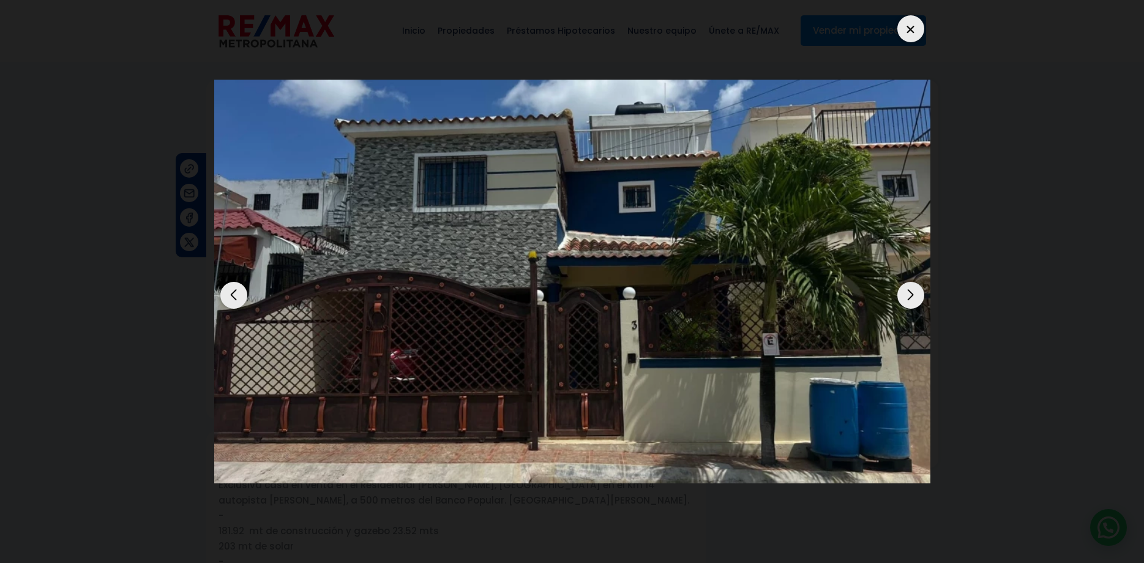
click at [907, 282] on div "Next slide" at bounding box center [911, 295] width 27 height 27
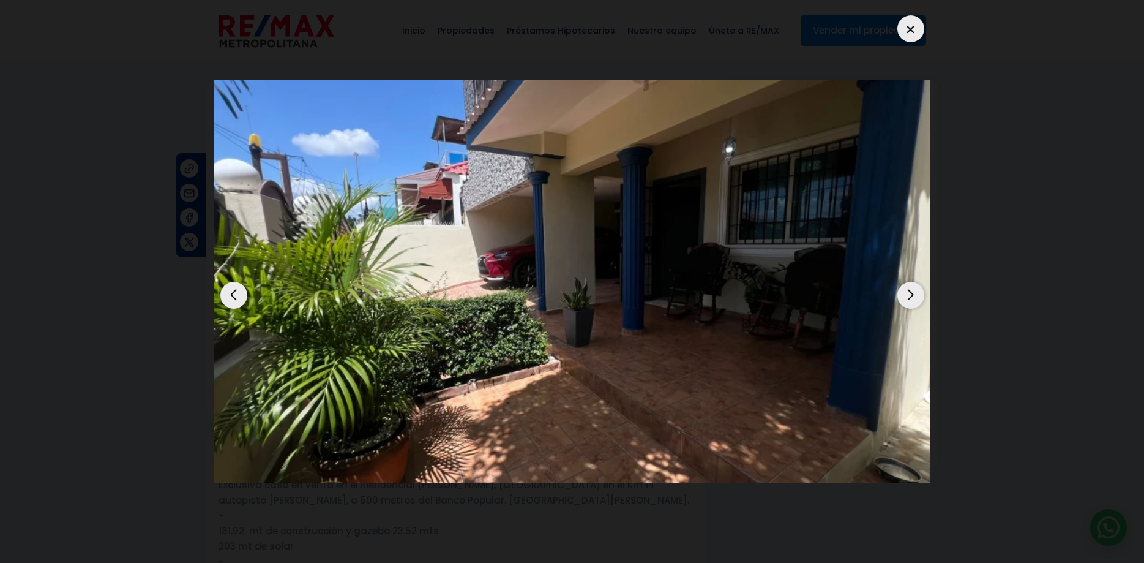
click at [907, 283] on div "Next slide" at bounding box center [911, 295] width 27 height 27
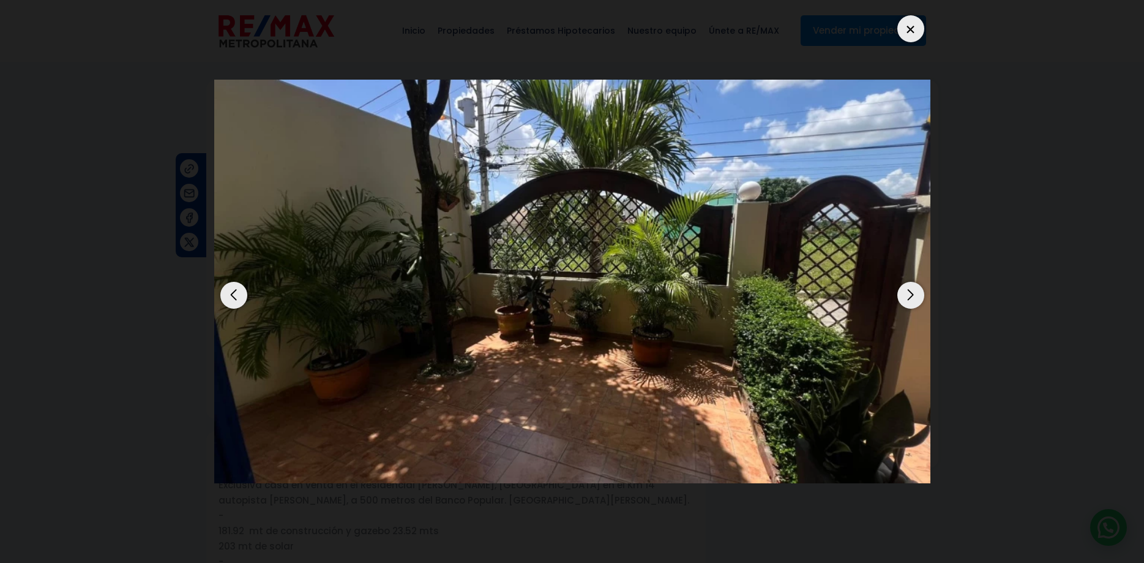
click at [912, 282] on div "Next slide" at bounding box center [911, 295] width 27 height 27
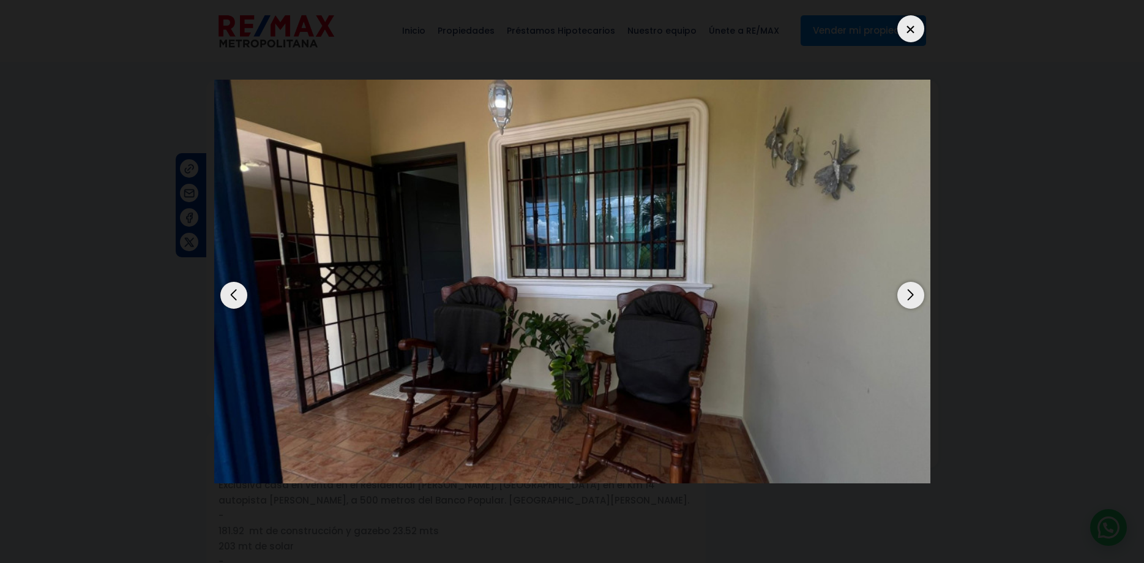
click at [912, 282] on div "Next slide" at bounding box center [911, 295] width 27 height 27
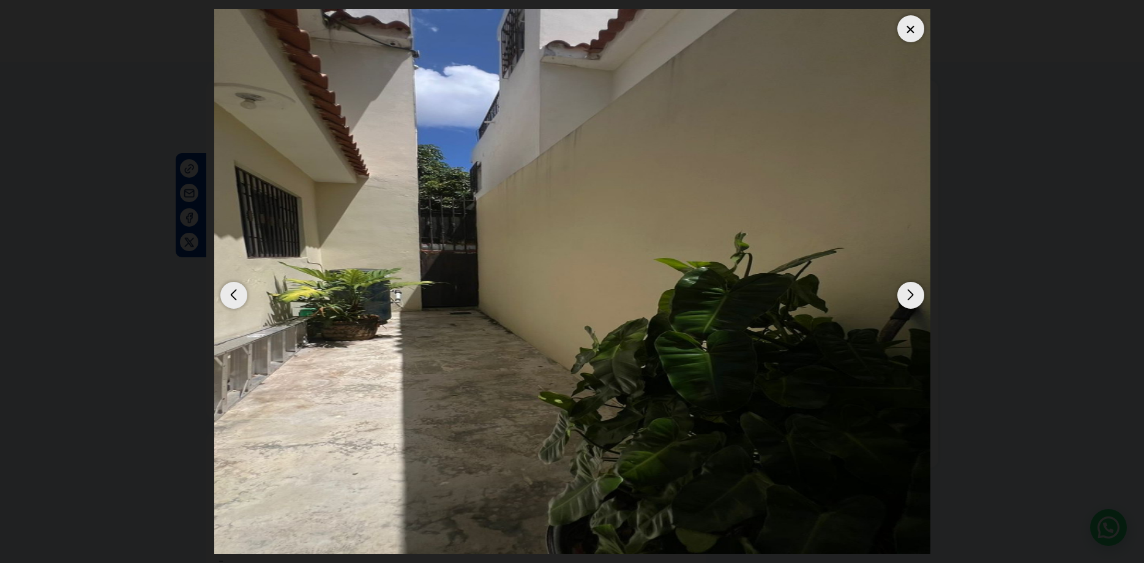
click at [899, 286] on div "Next slide" at bounding box center [911, 295] width 27 height 27
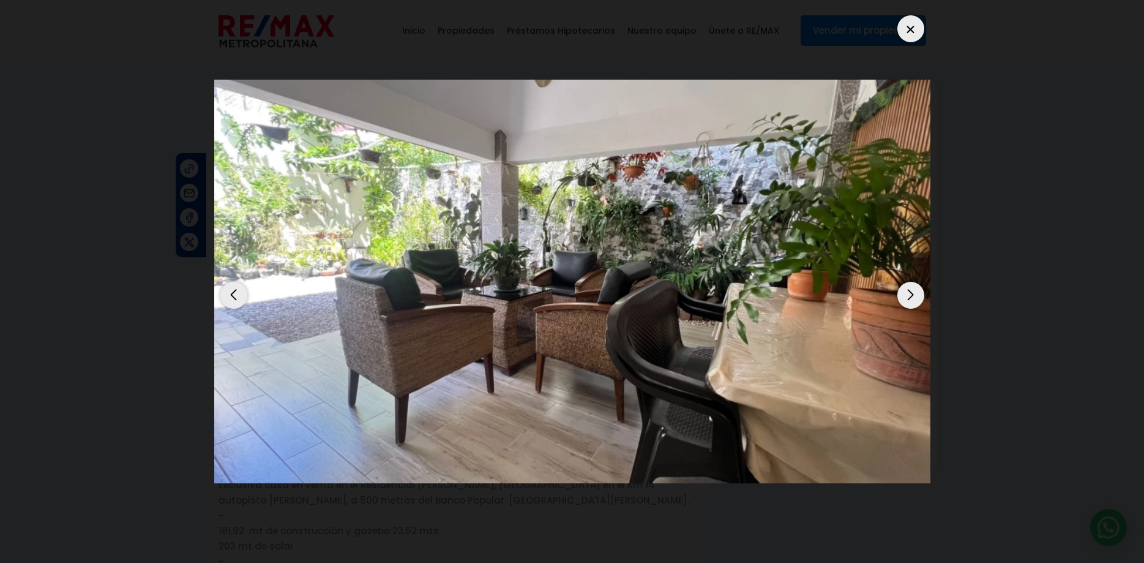
click at [899, 286] on div "Next slide" at bounding box center [911, 295] width 27 height 27
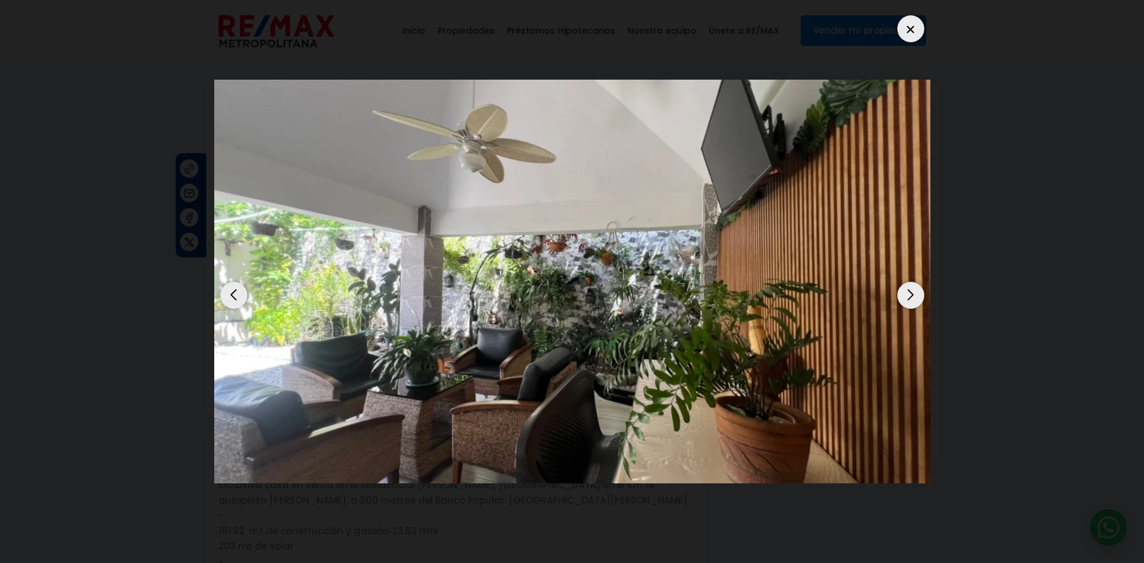
click at [899, 286] on div "Next slide" at bounding box center [911, 295] width 27 height 27
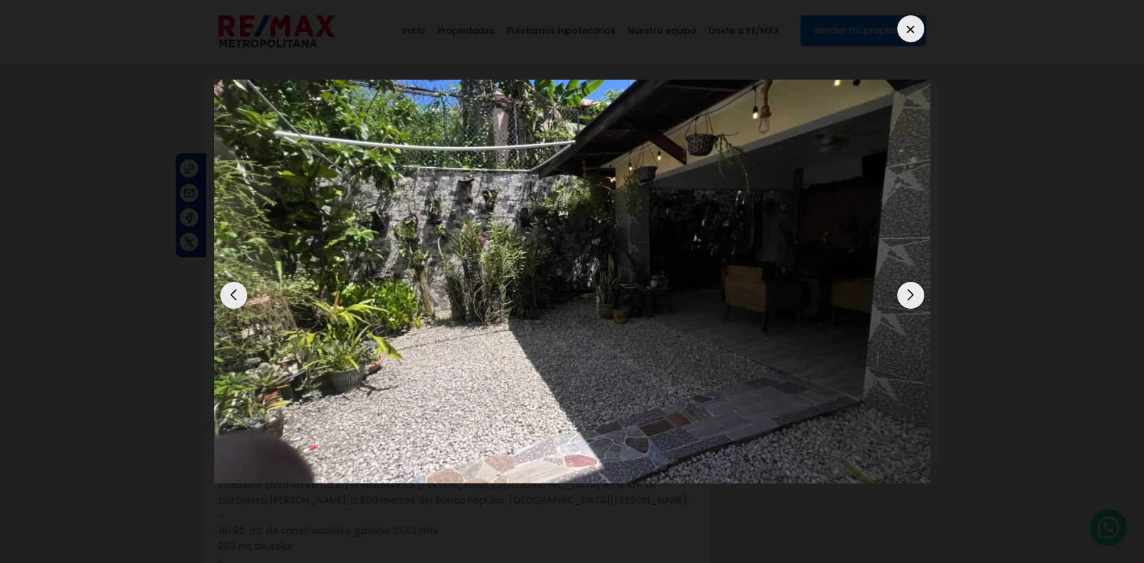
click at [899, 286] on div "Next slide" at bounding box center [911, 295] width 27 height 27
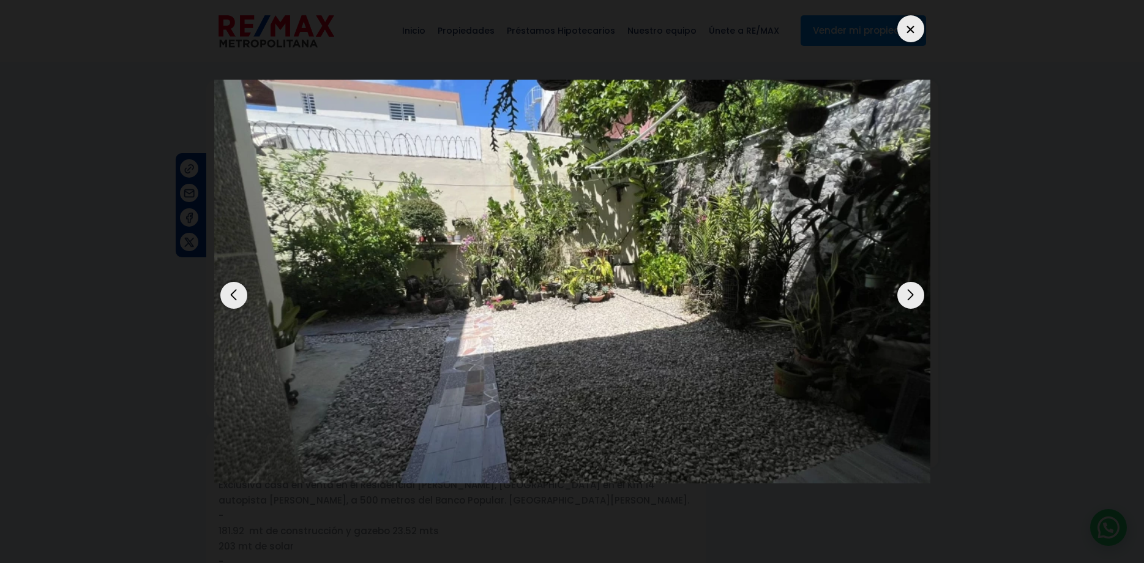
click at [899, 286] on div "Next slide" at bounding box center [911, 295] width 27 height 27
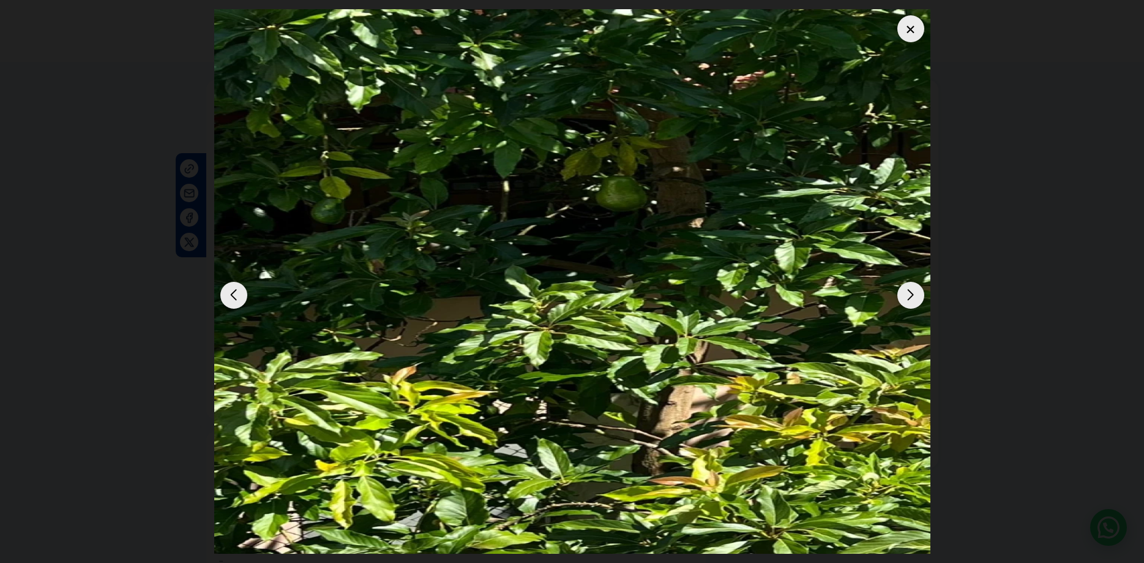
click at [899, 286] on div "Next slide" at bounding box center [911, 295] width 27 height 27
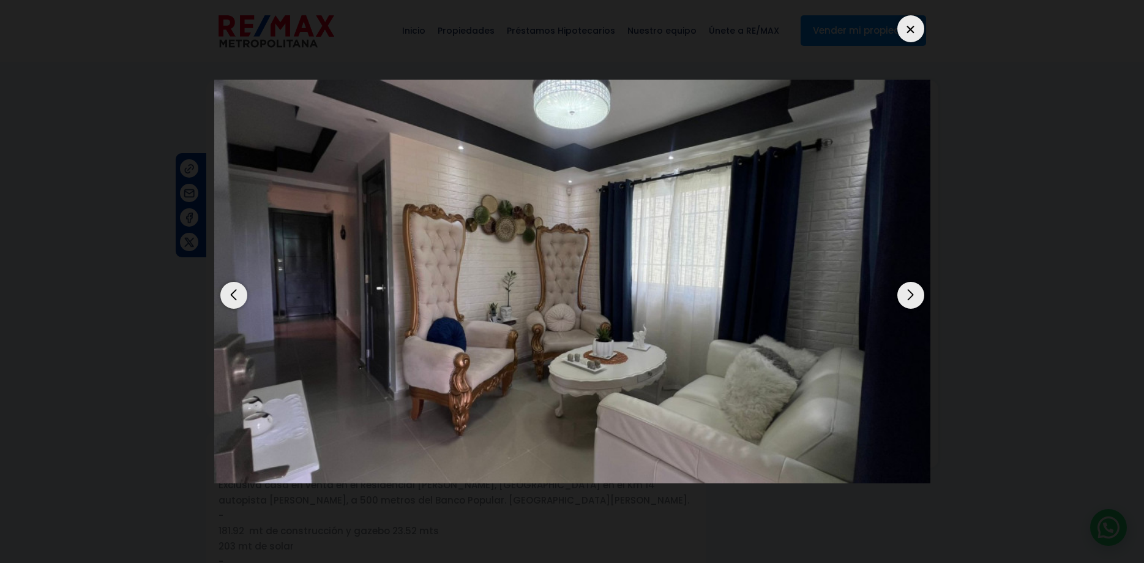
click at [899, 286] on div "Next slide" at bounding box center [911, 295] width 27 height 27
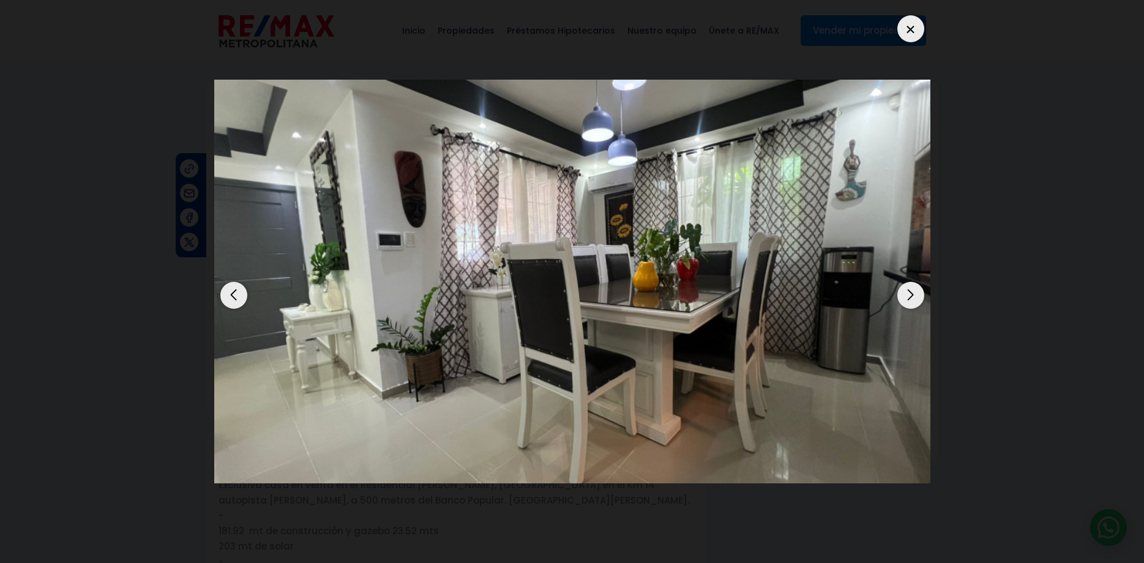
click at [920, 283] on div "Next slide" at bounding box center [911, 295] width 27 height 27
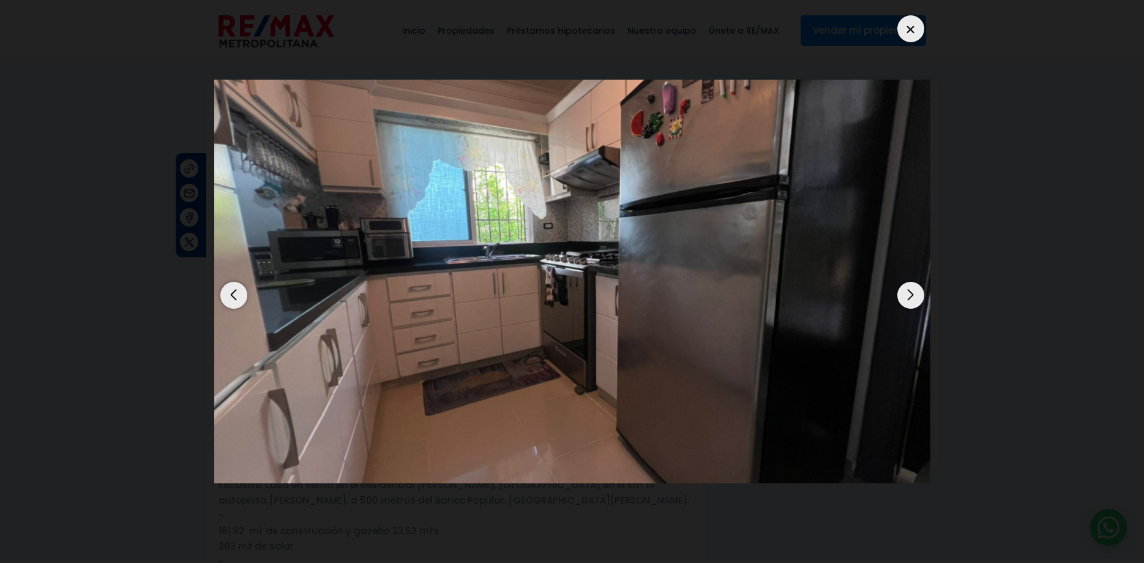
click at [917, 282] on div "Next slide" at bounding box center [911, 295] width 27 height 27
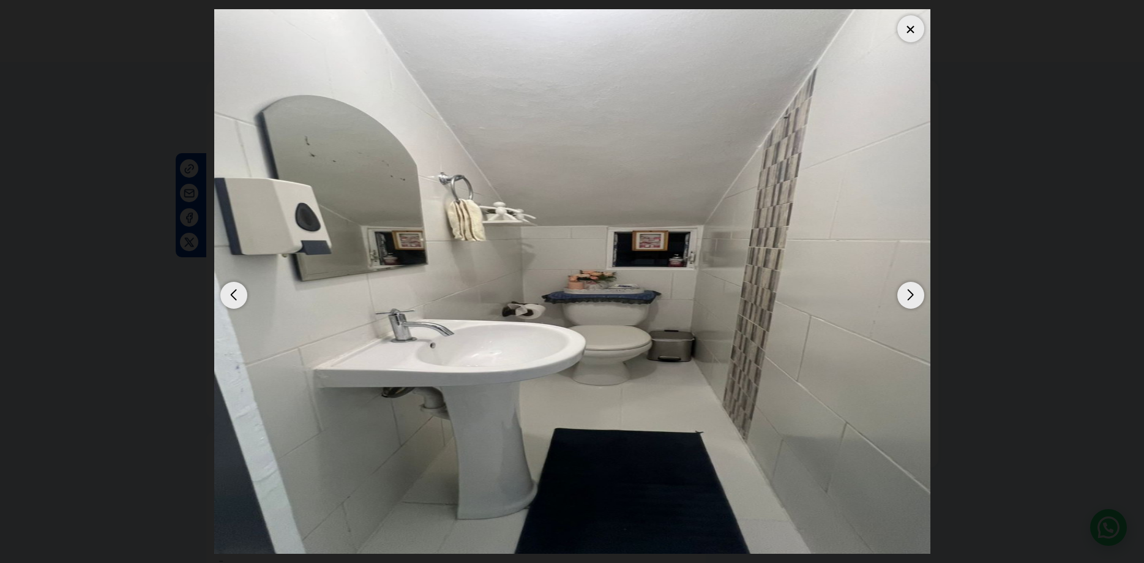
click at [917, 288] on div "Next slide" at bounding box center [911, 295] width 27 height 27
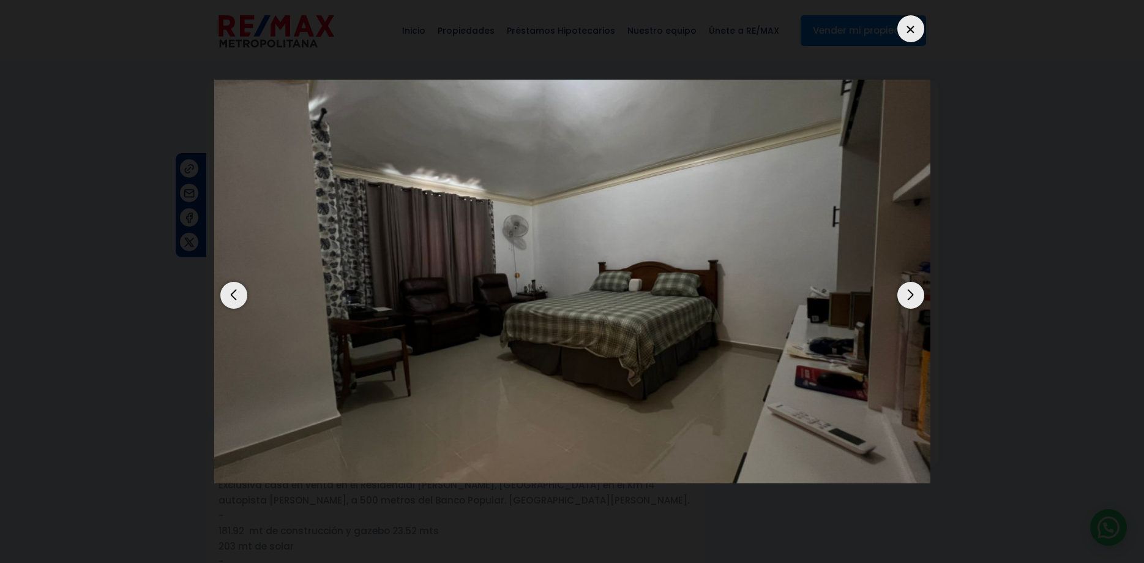
click at [233, 285] on div "Previous slide" at bounding box center [233, 295] width 27 height 27
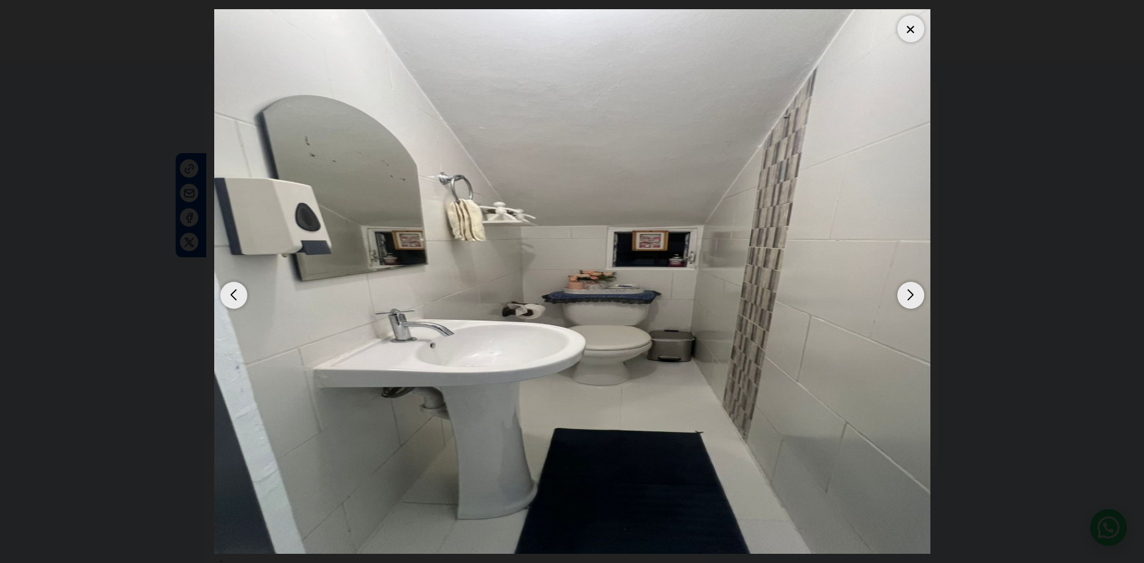
click at [917, 283] on div "Next slide" at bounding box center [911, 295] width 27 height 27
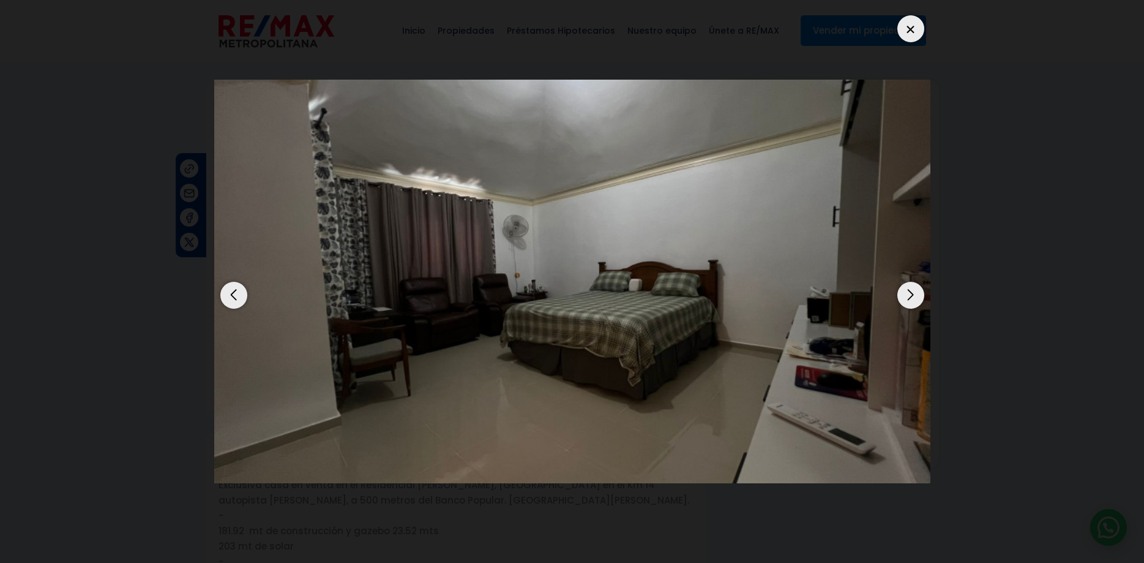
click at [917, 283] on div "Next slide" at bounding box center [911, 295] width 27 height 27
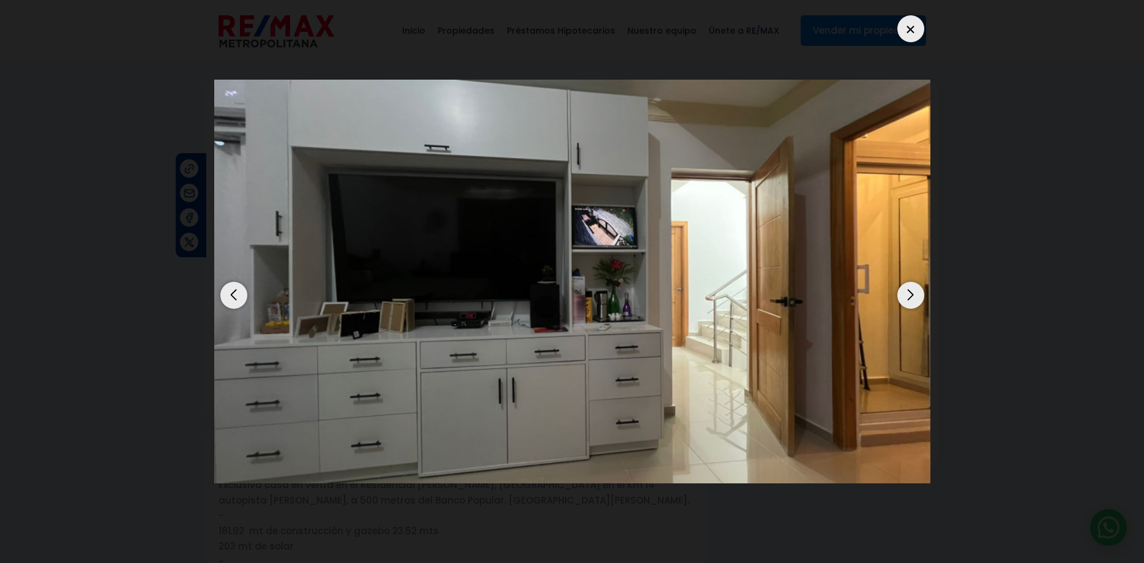
click at [912, 282] on div "Next slide" at bounding box center [911, 295] width 27 height 27
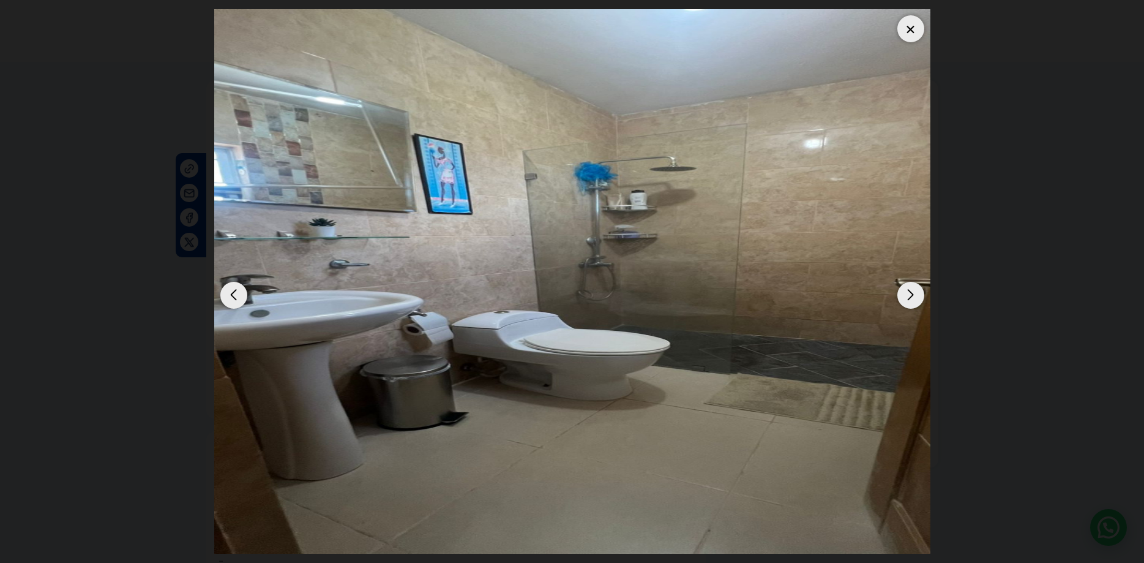
click at [912, 282] on div "Next slide" at bounding box center [911, 295] width 27 height 27
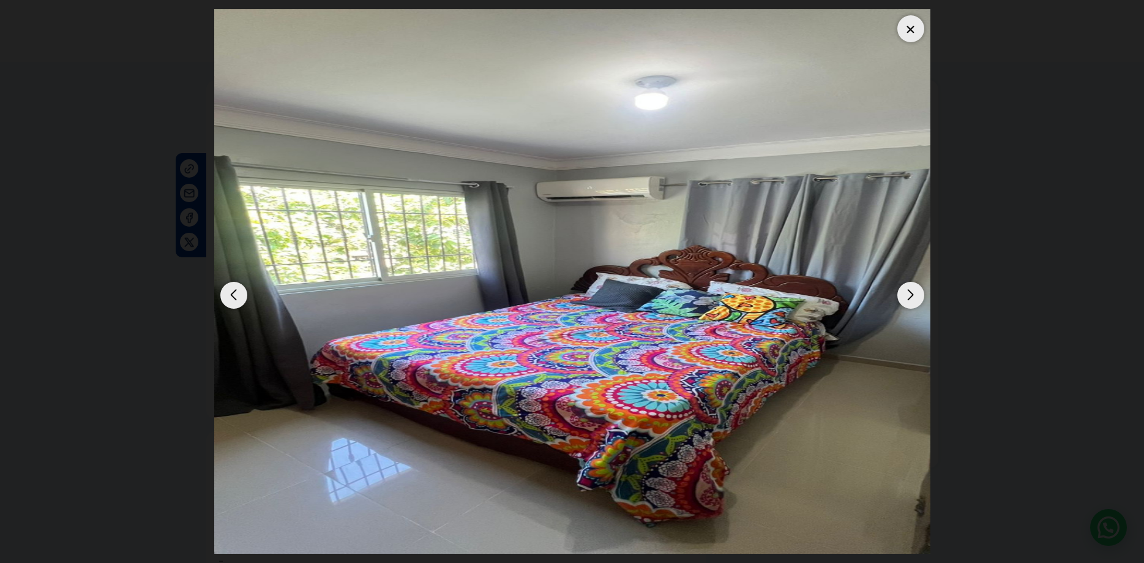
click at [912, 282] on div "Next slide" at bounding box center [911, 295] width 27 height 27
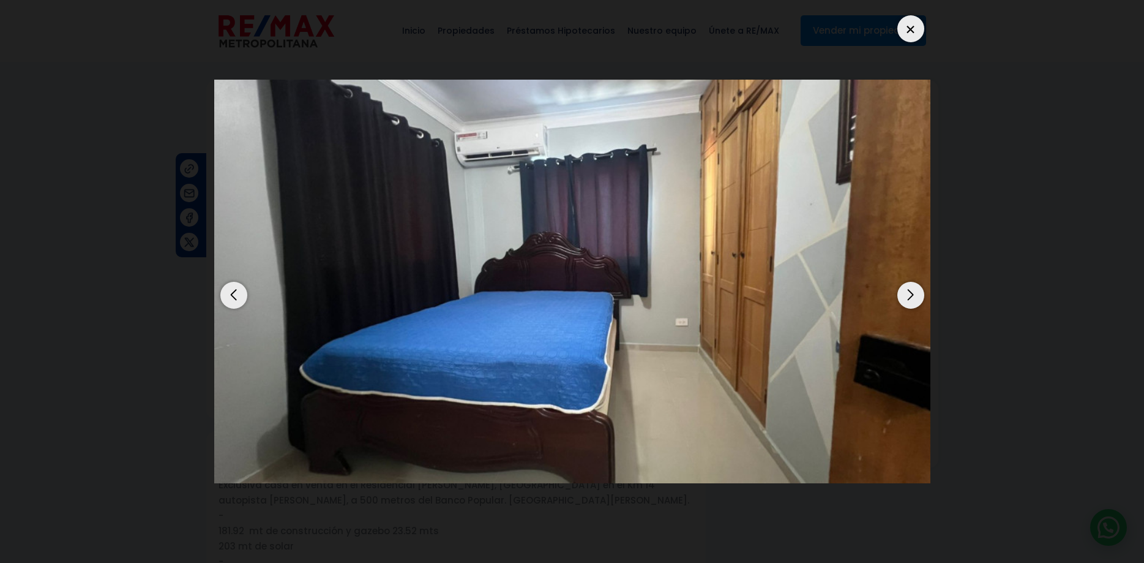
click at [912, 282] on div "Next slide" at bounding box center [911, 295] width 27 height 27
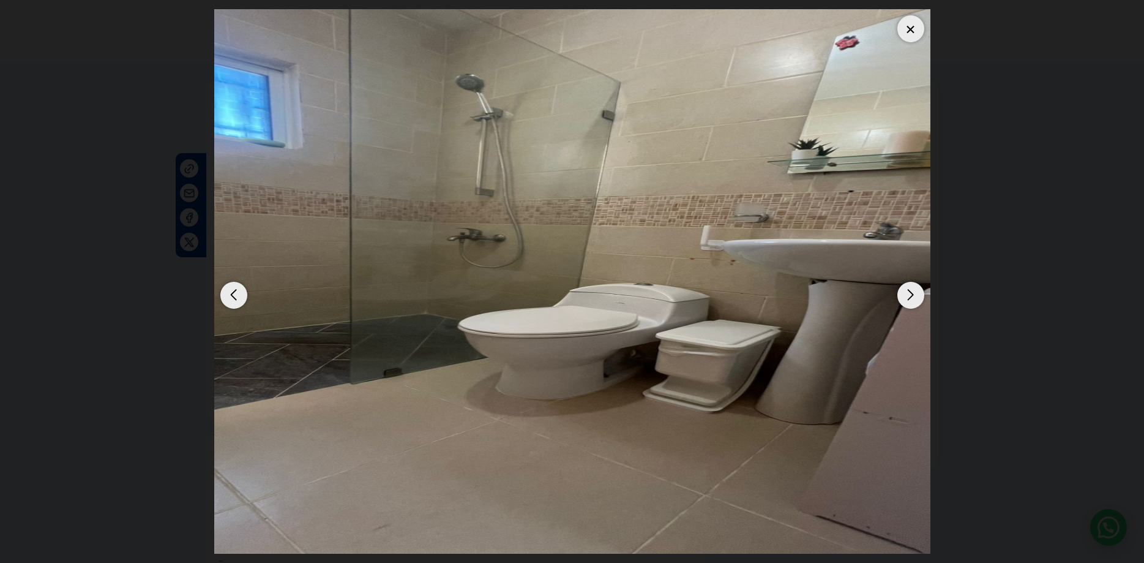
click at [912, 282] on div "Next slide" at bounding box center [911, 295] width 27 height 27
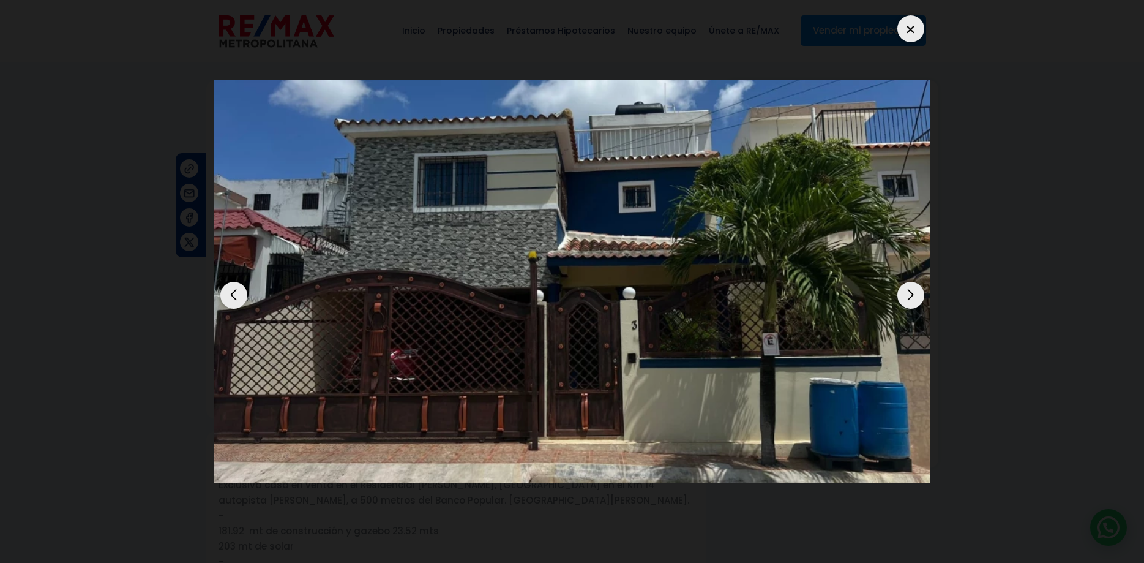
click at [912, 282] on div "Next slide" at bounding box center [911, 295] width 27 height 27
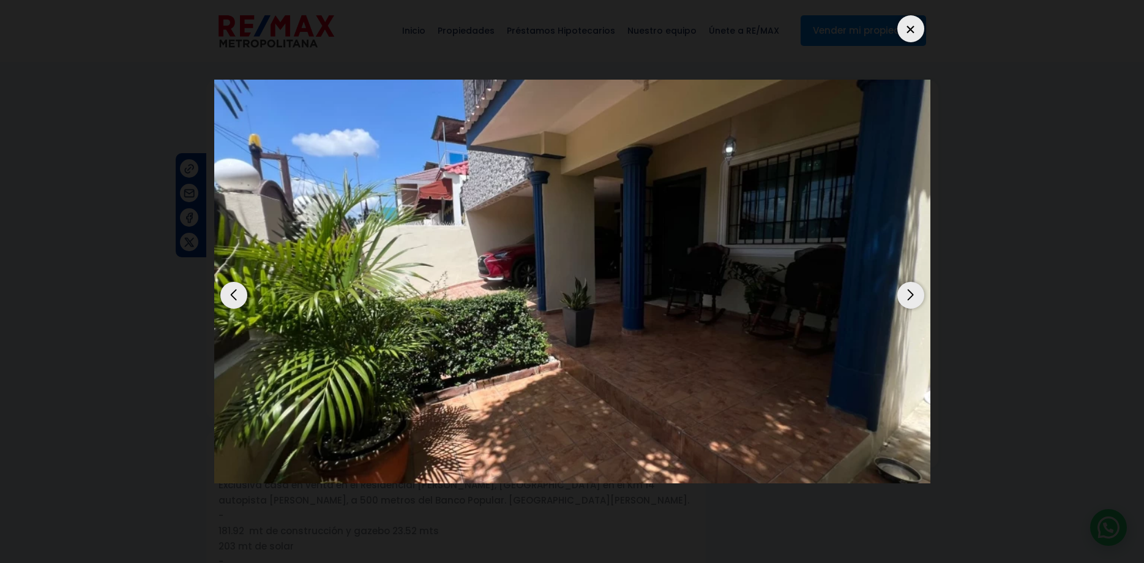
click at [912, 282] on div "Next slide" at bounding box center [911, 295] width 27 height 27
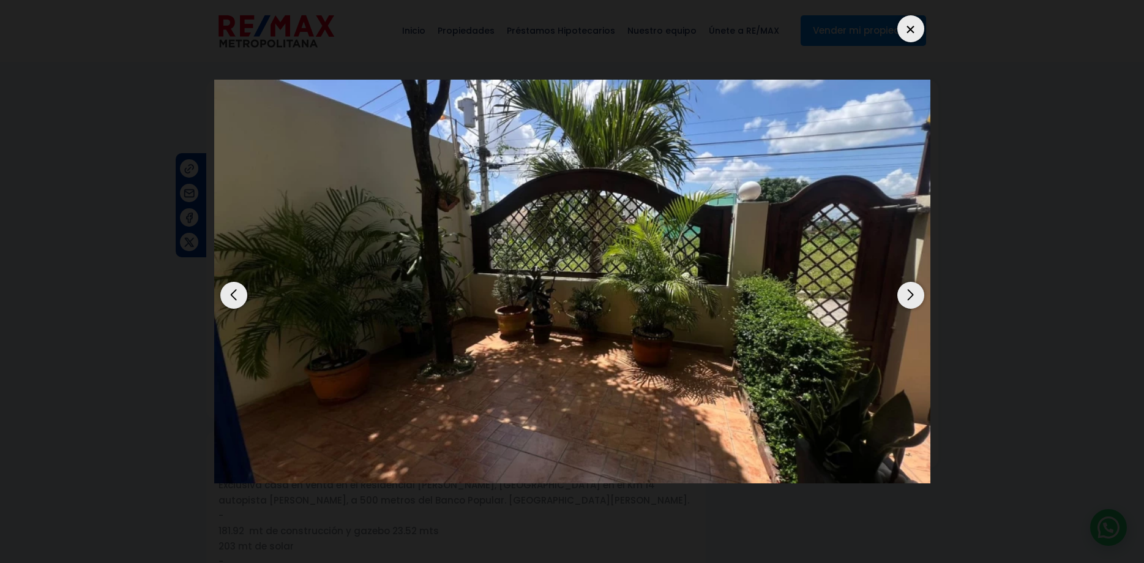
click at [912, 282] on div "Next slide" at bounding box center [911, 295] width 27 height 27
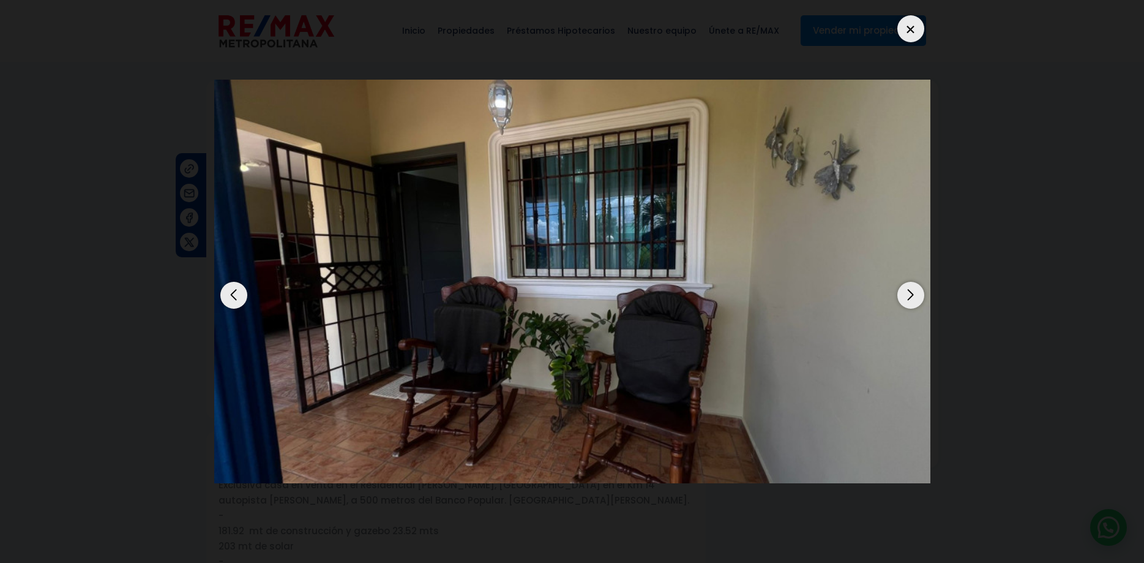
click at [912, 282] on div "Next slide" at bounding box center [911, 295] width 27 height 27
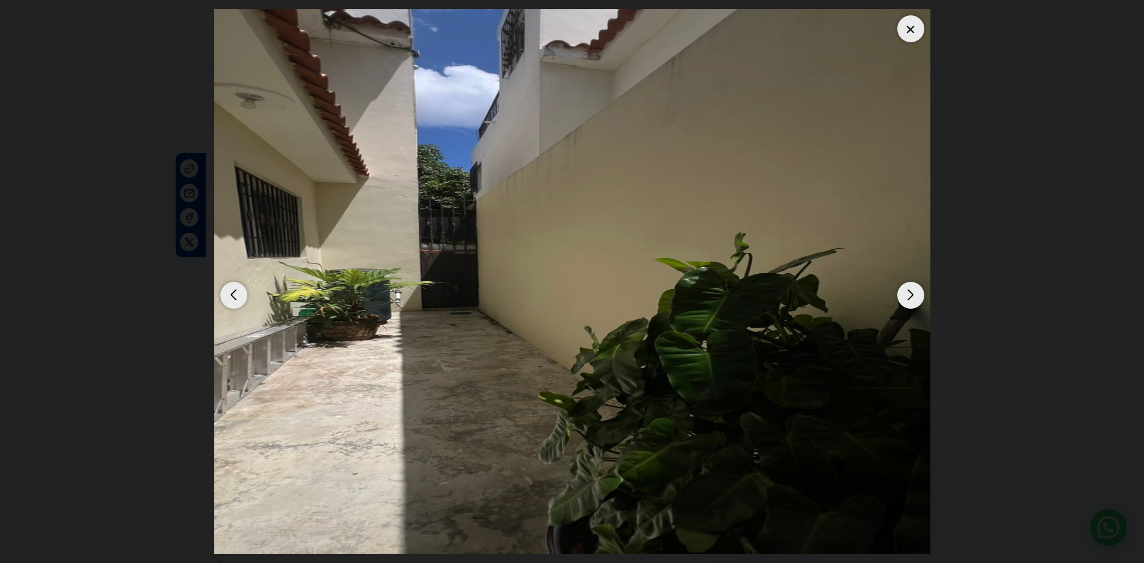
click at [912, 282] on div "Next slide" at bounding box center [911, 295] width 27 height 27
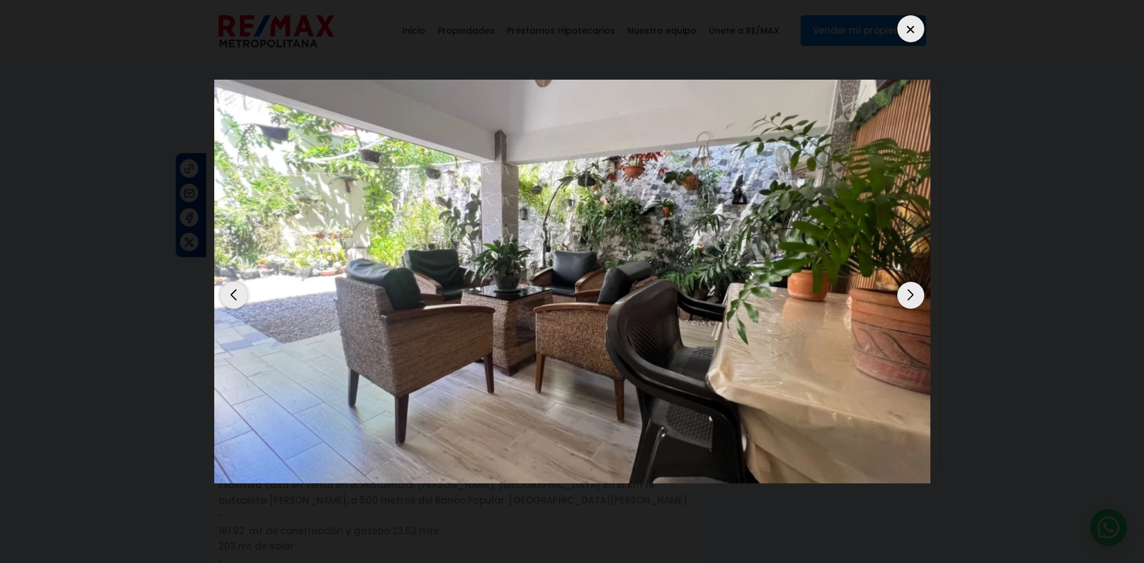
click at [914, 282] on div "Next slide" at bounding box center [911, 295] width 27 height 27
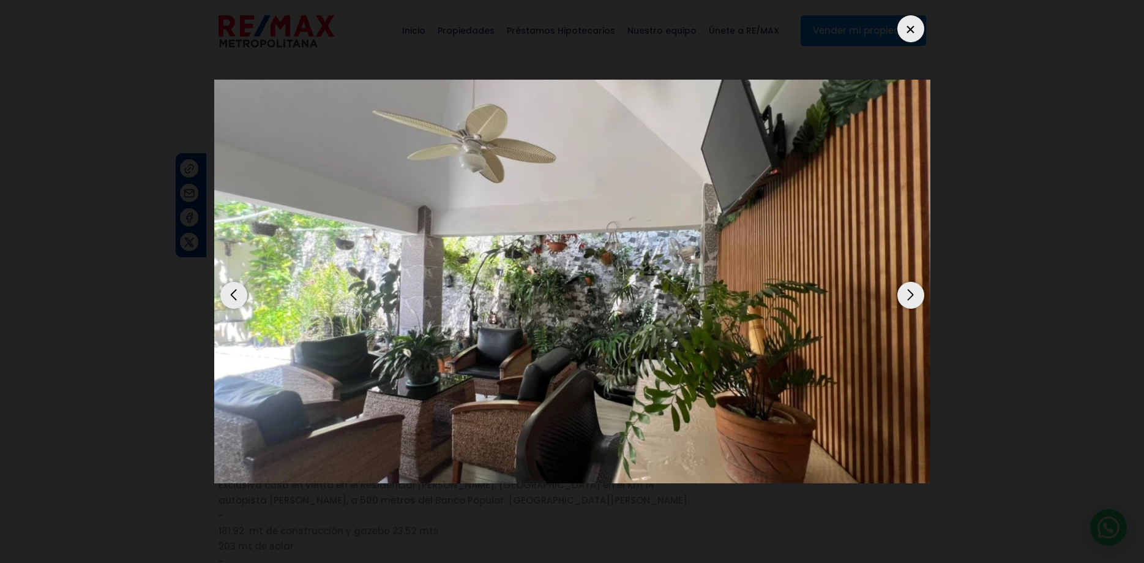
click at [915, 282] on div "Next slide" at bounding box center [911, 295] width 27 height 27
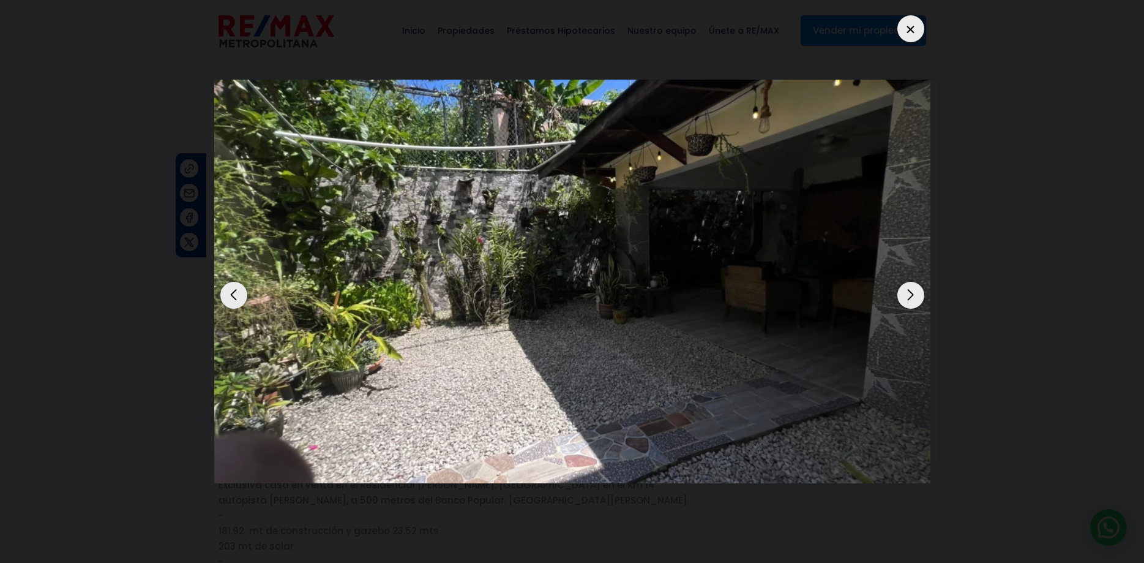
click at [916, 282] on div "Next slide" at bounding box center [911, 295] width 27 height 27
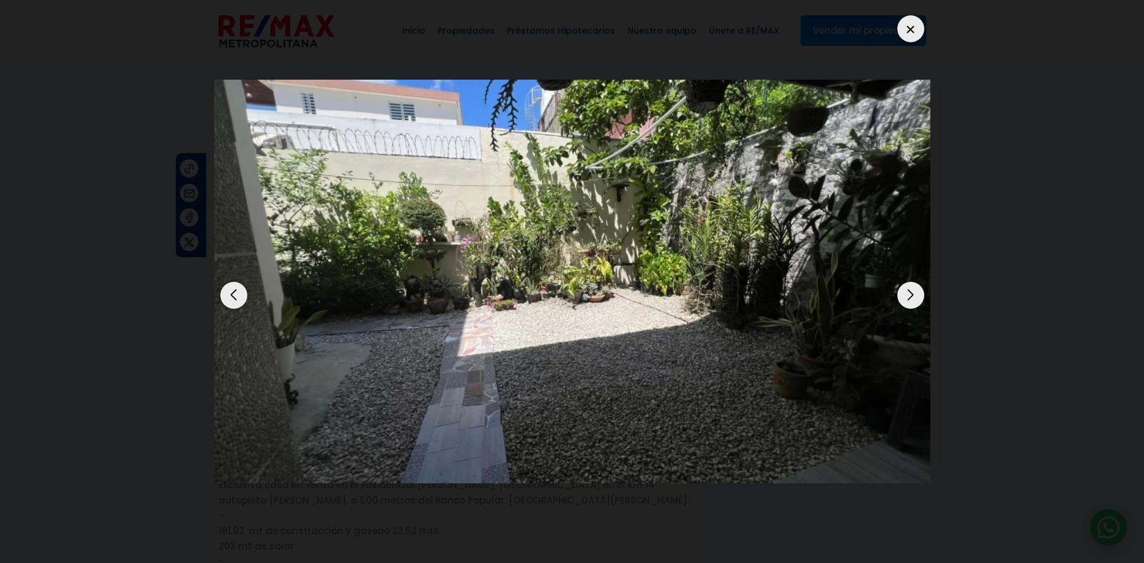
click at [913, 285] on div "Next slide" at bounding box center [911, 295] width 27 height 27
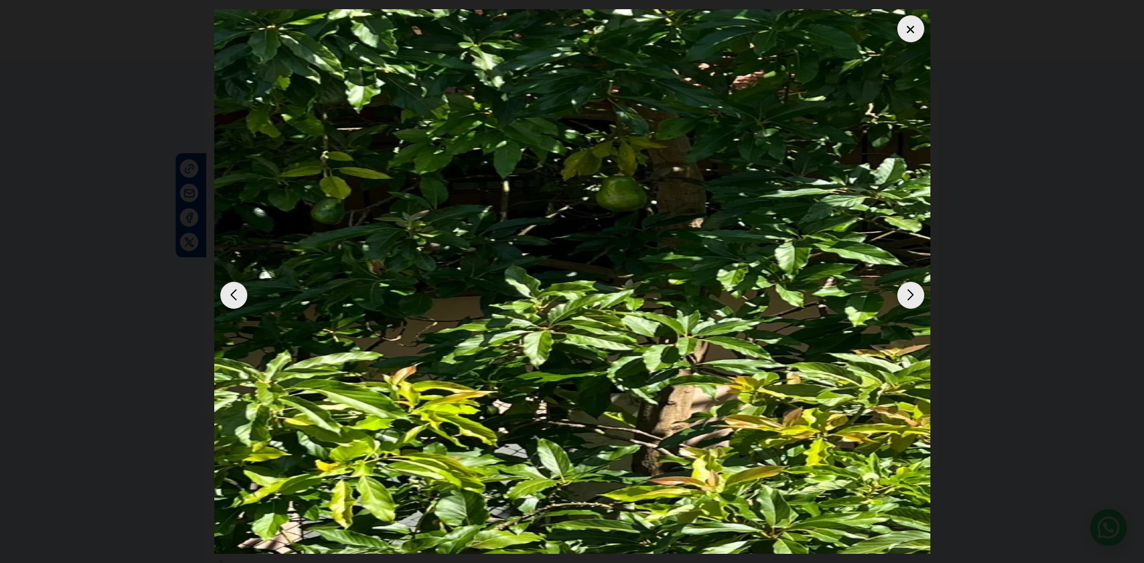
click at [913, 285] on div "Next slide" at bounding box center [911, 295] width 27 height 27
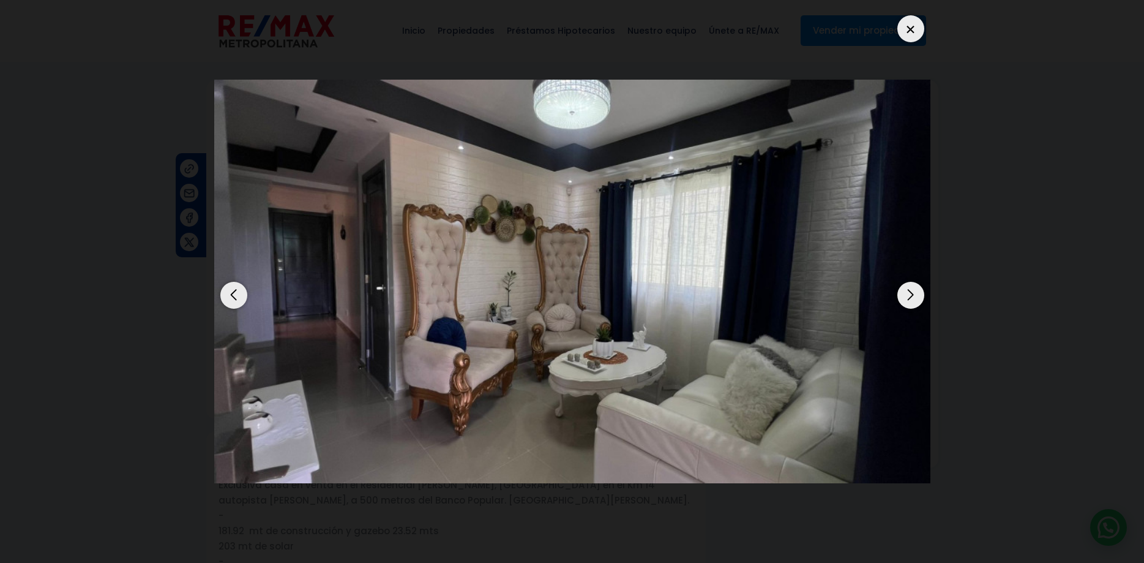
click at [913, 285] on div "Next slide" at bounding box center [911, 295] width 27 height 27
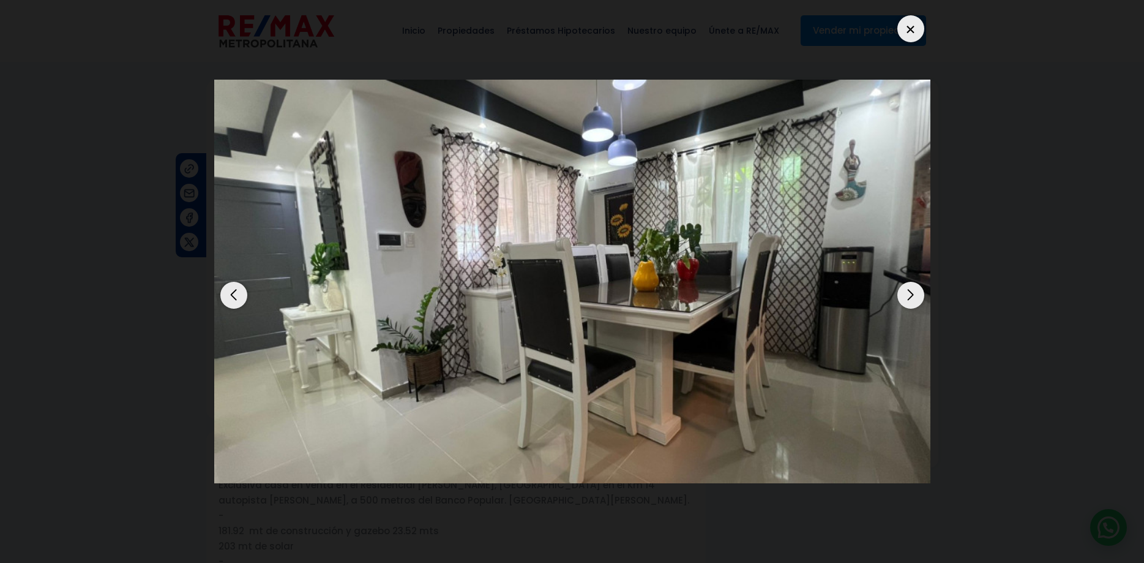
click at [913, 285] on div "Next slide" at bounding box center [911, 295] width 27 height 27
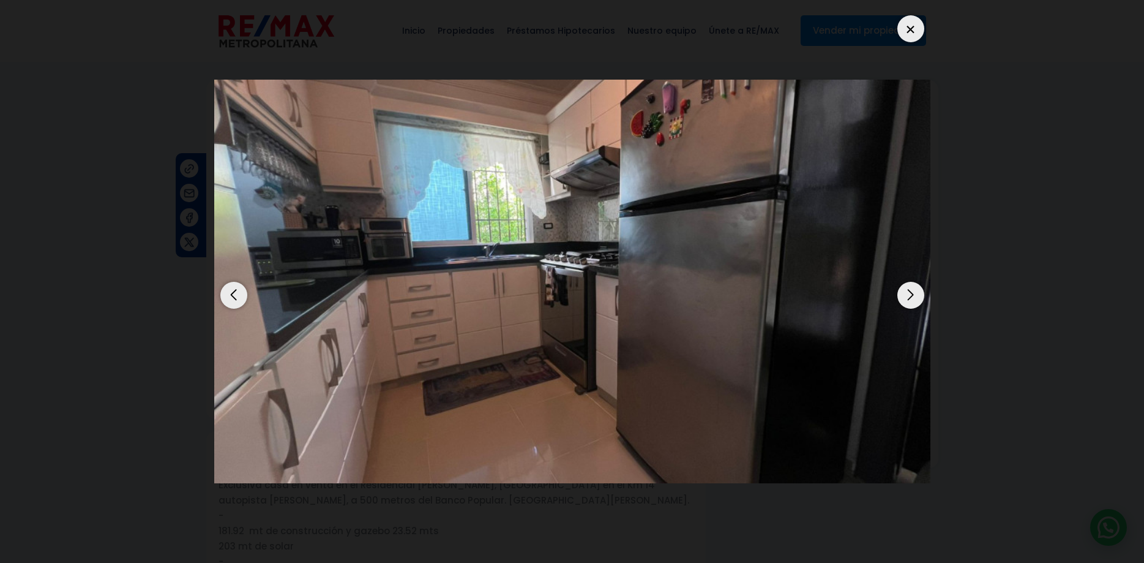
click at [913, 285] on div "Next slide" at bounding box center [911, 295] width 27 height 27
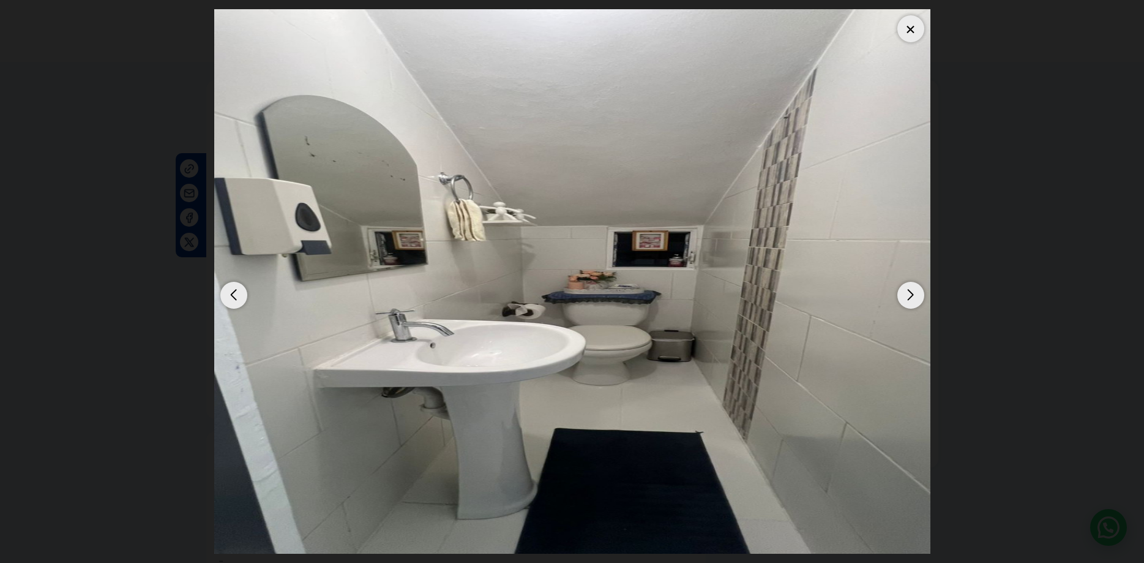
click at [913, 285] on div "Next slide" at bounding box center [911, 295] width 27 height 27
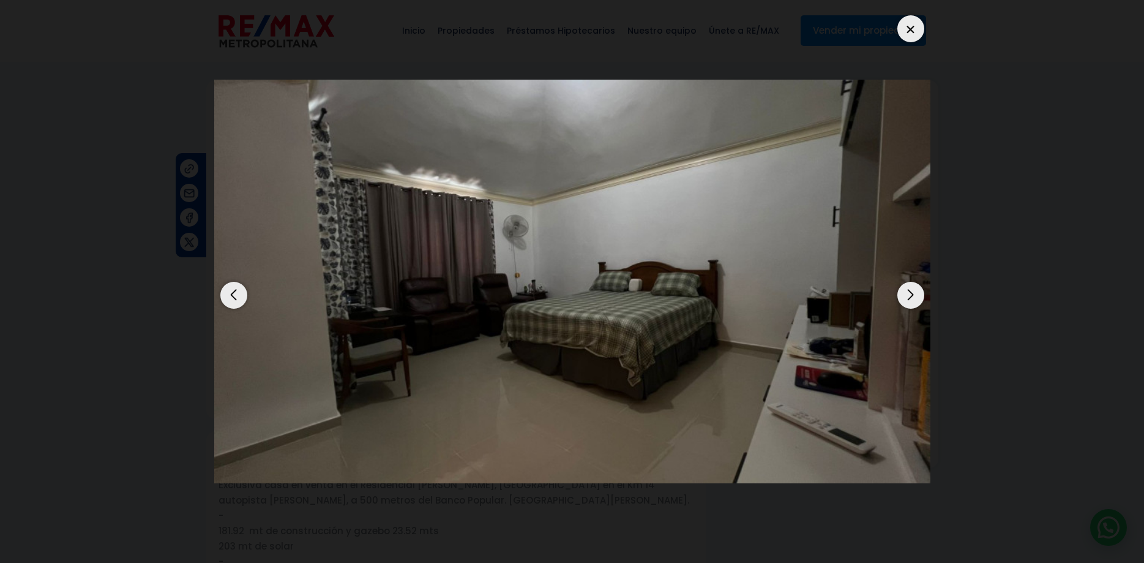
click at [913, 285] on div "Next slide" at bounding box center [911, 295] width 27 height 27
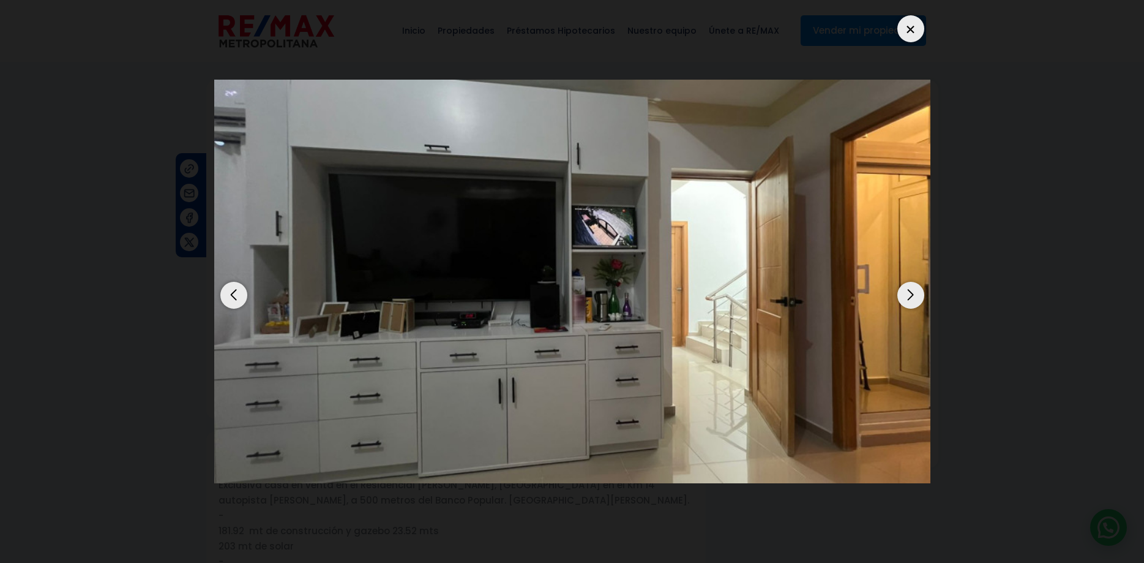
click at [913, 285] on div "Next slide" at bounding box center [911, 295] width 27 height 27
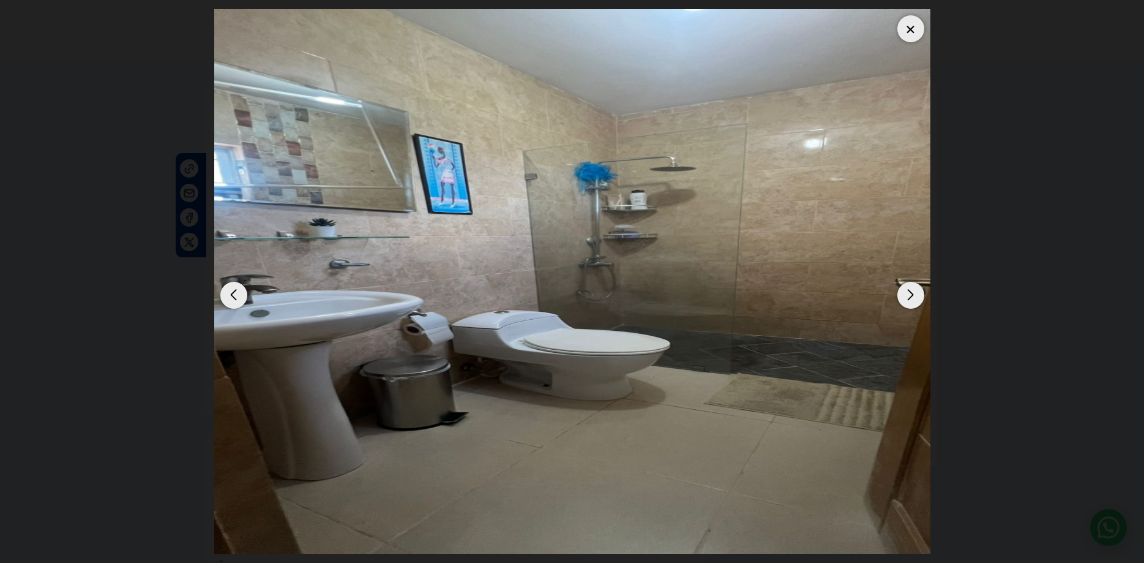
click at [913, 285] on div "Next slide" at bounding box center [911, 295] width 27 height 27
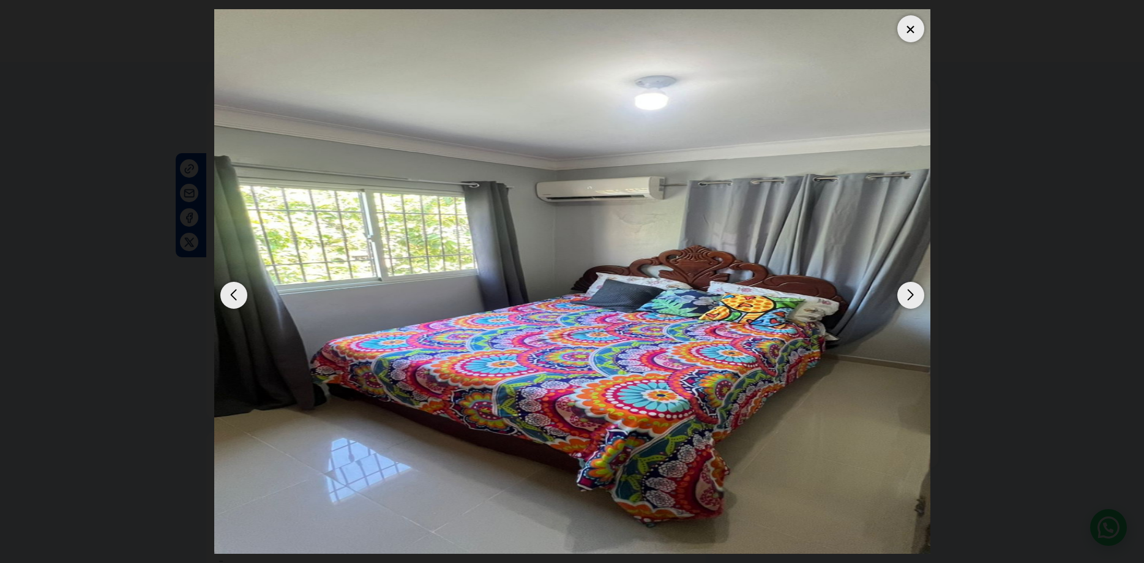
click at [913, 285] on div "Next slide" at bounding box center [911, 295] width 27 height 27
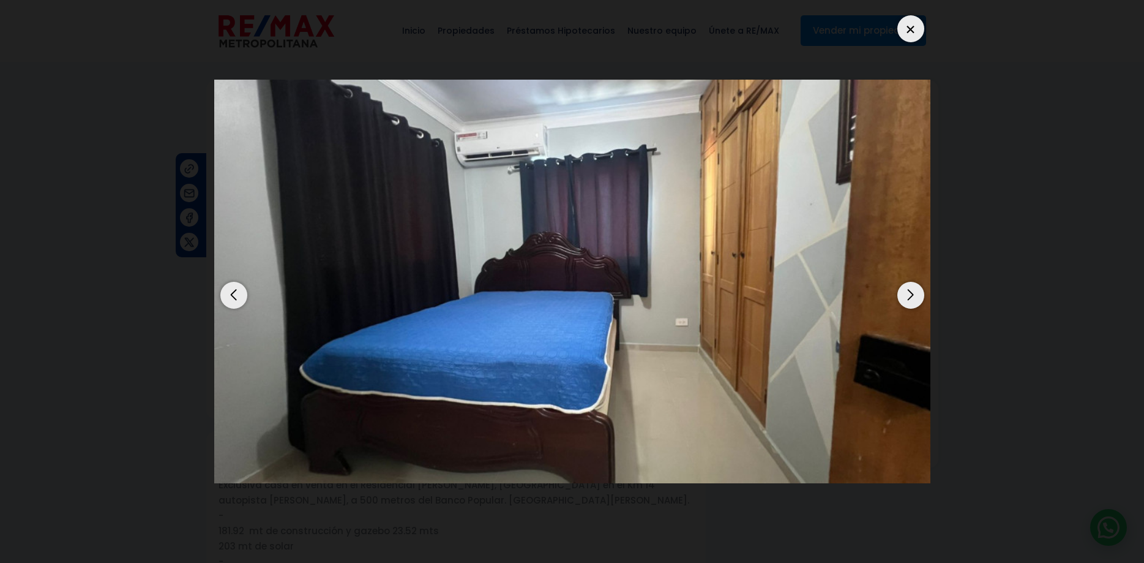
click at [913, 285] on div "Next slide" at bounding box center [911, 295] width 27 height 27
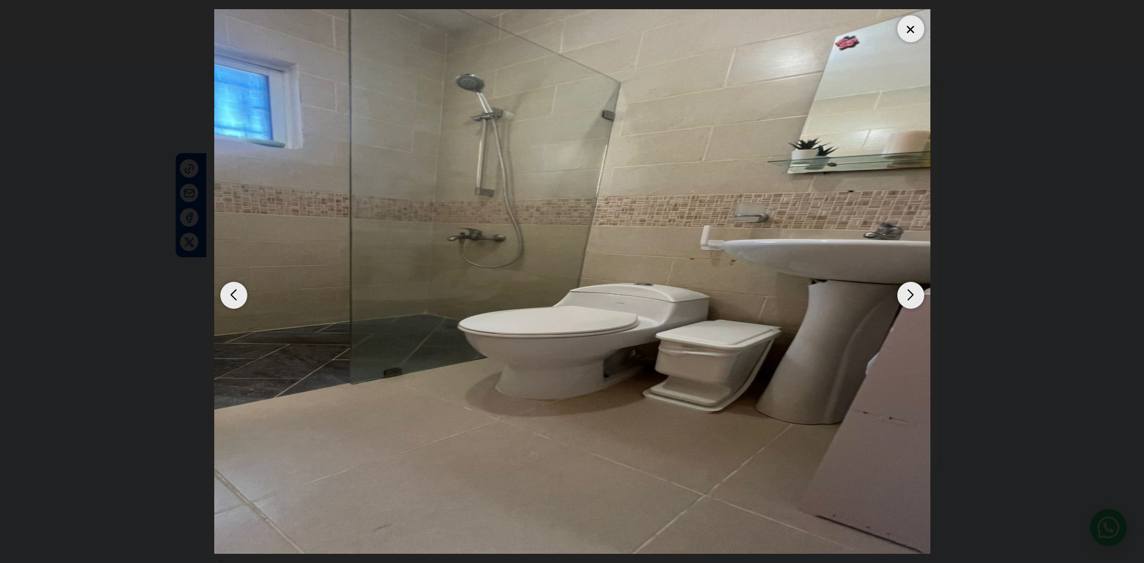
click at [913, 285] on div "Next slide" at bounding box center [911, 295] width 27 height 27
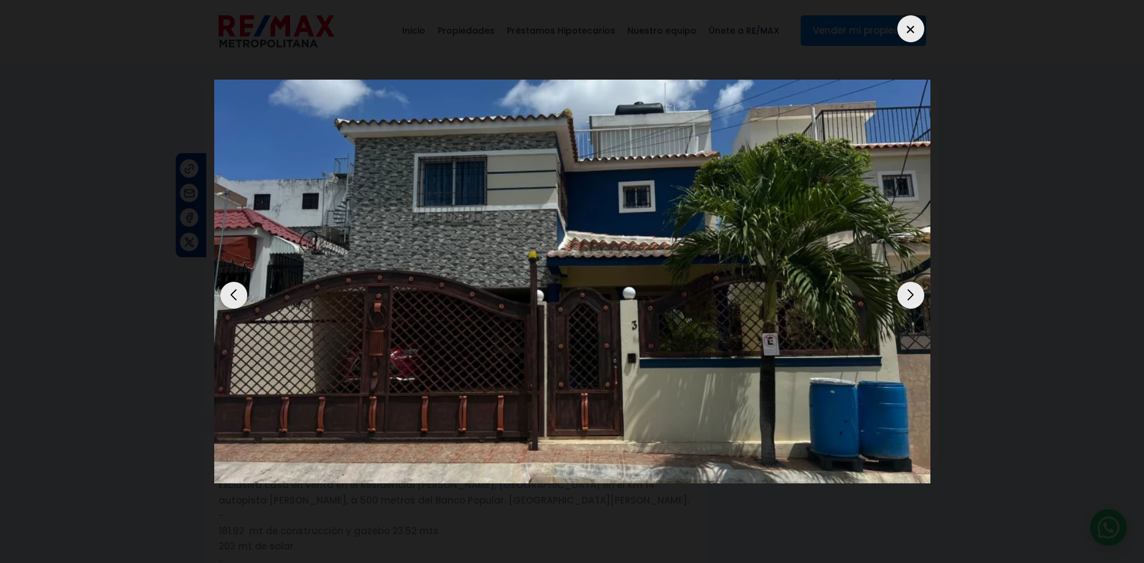
click at [918, 282] on div "Next slide" at bounding box center [911, 295] width 27 height 27
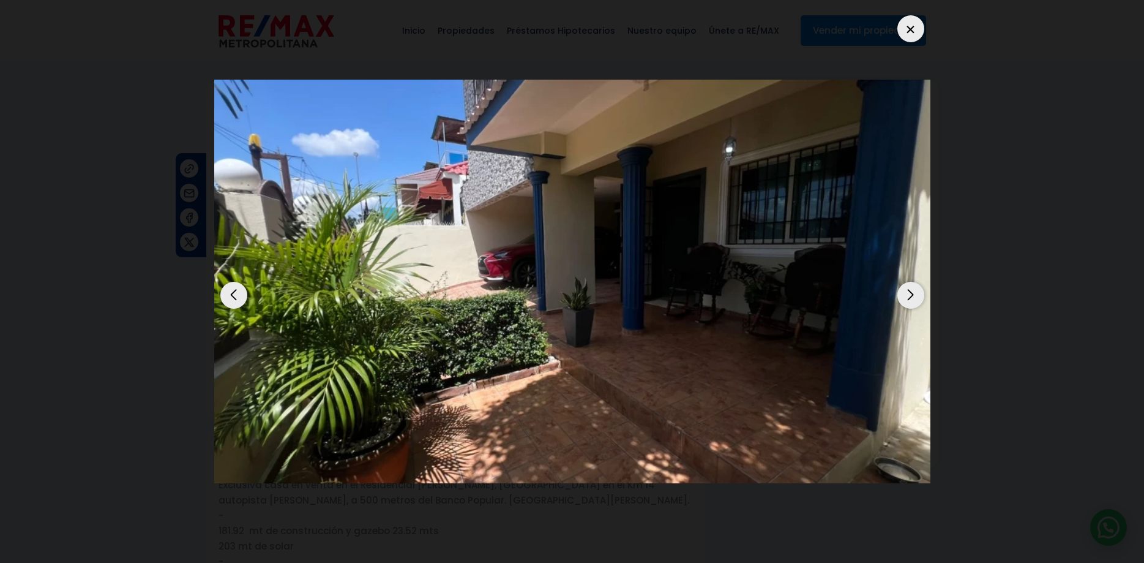
click at [918, 282] on div "Next slide" at bounding box center [911, 295] width 27 height 27
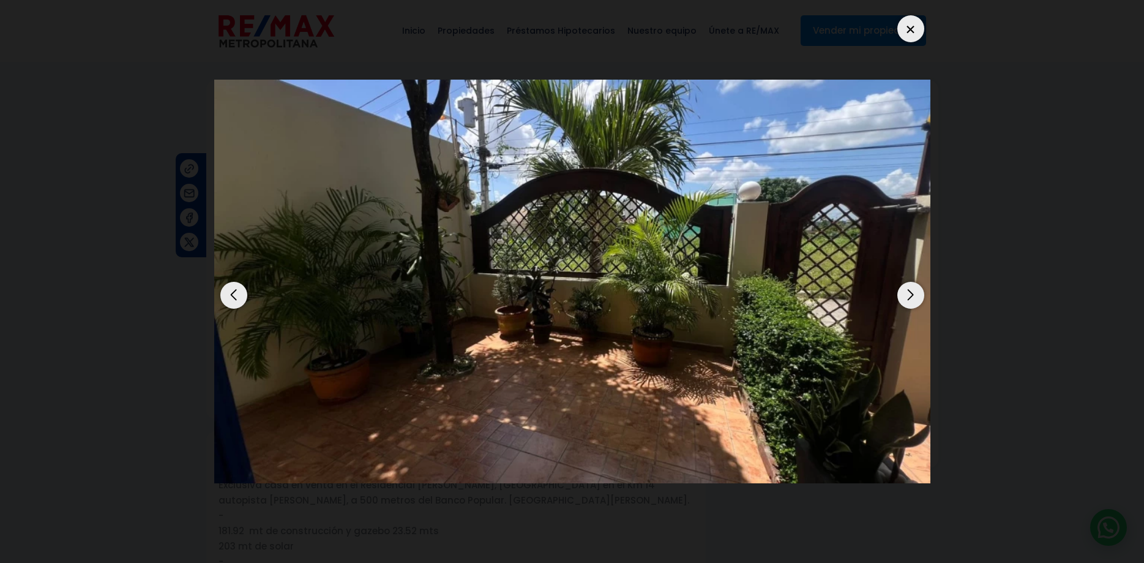
click at [918, 282] on div "Next slide" at bounding box center [911, 295] width 27 height 27
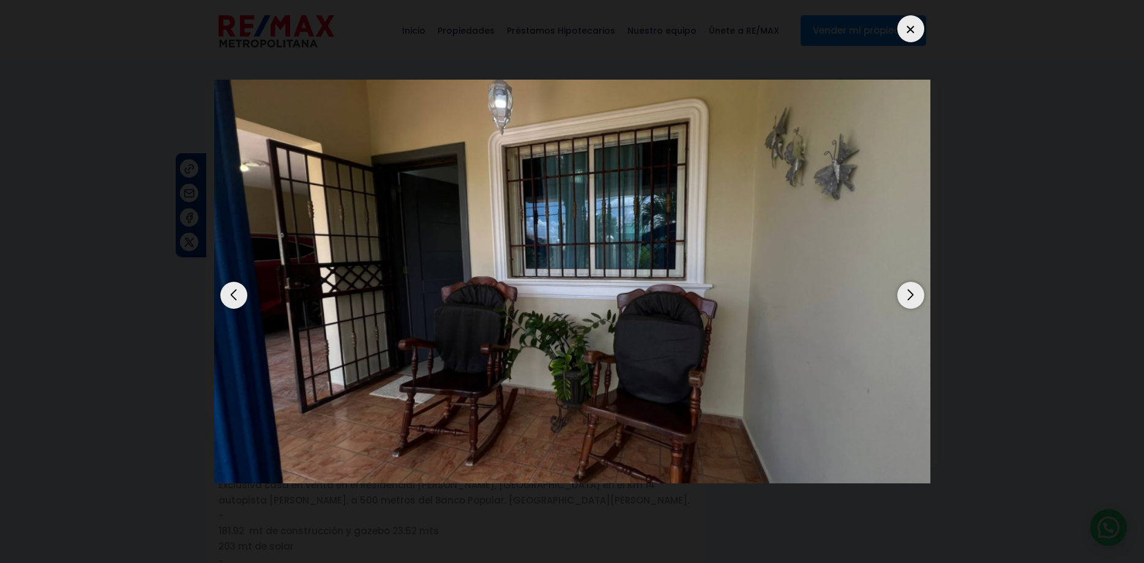
click at [918, 282] on div "Next slide" at bounding box center [911, 295] width 27 height 27
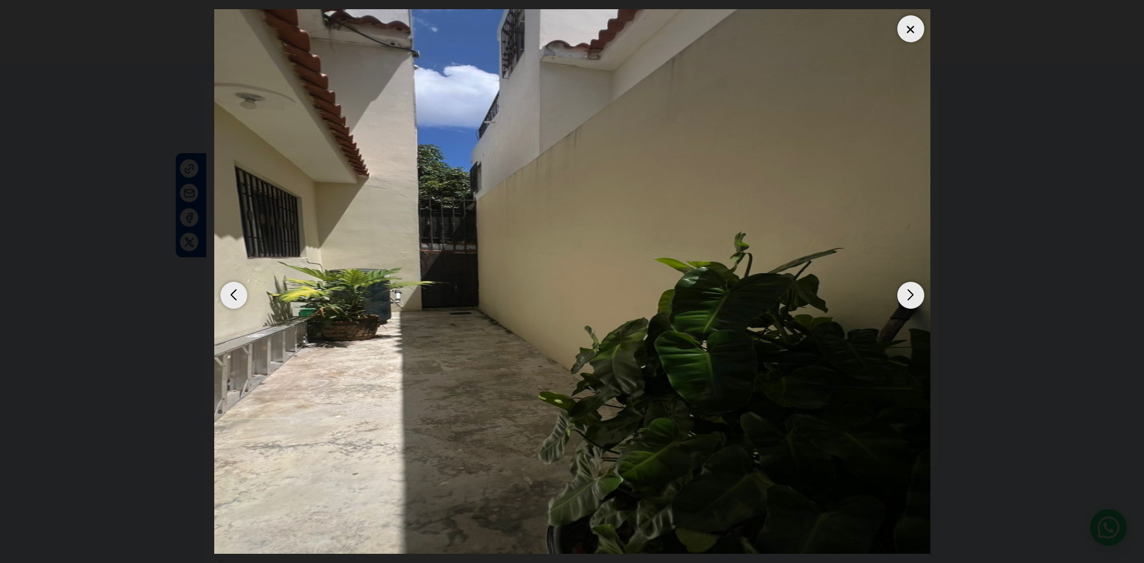
click at [918, 282] on div "Next slide" at bounding box center [911, 295] width 27 height 27
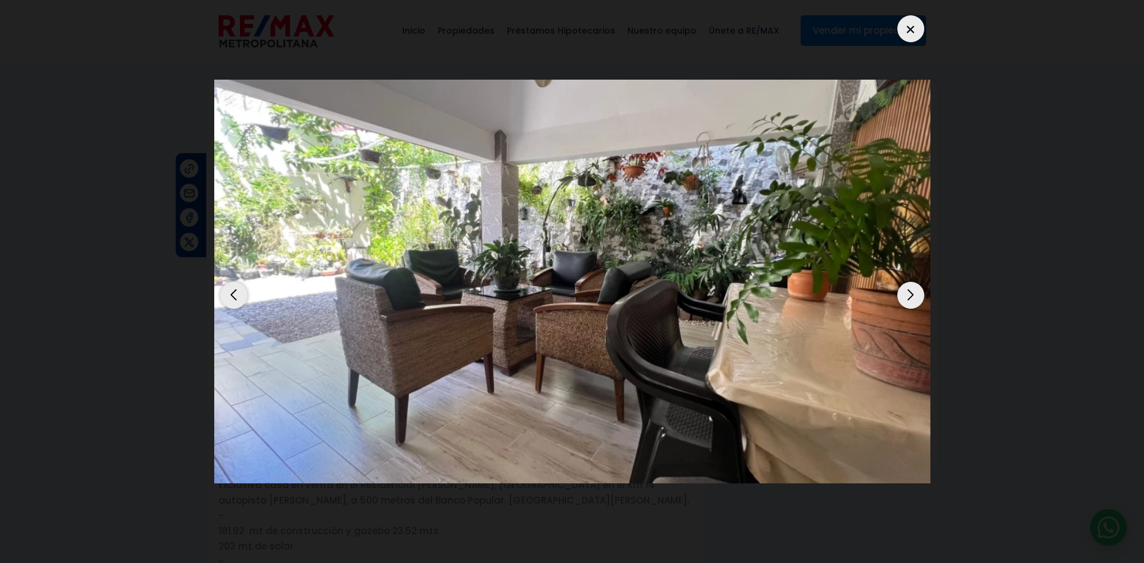
click at [907, 282] on div "Next slide" at bounding box center [911, 295] width 27 height 27
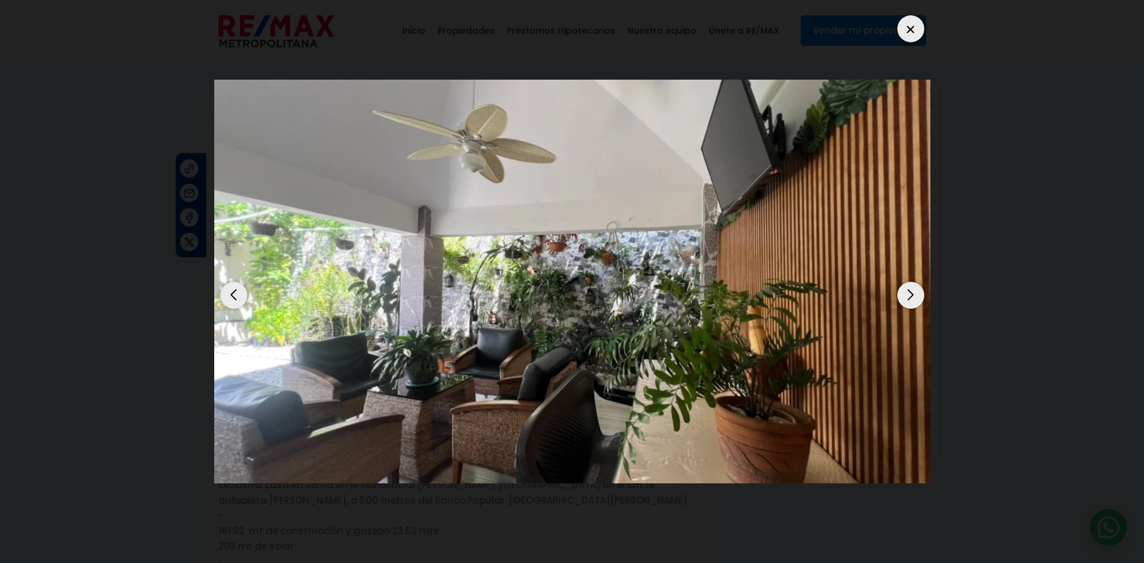
click at [907, 282] on div "Next slide" at bounding box center [911, 295] width 27 height 27
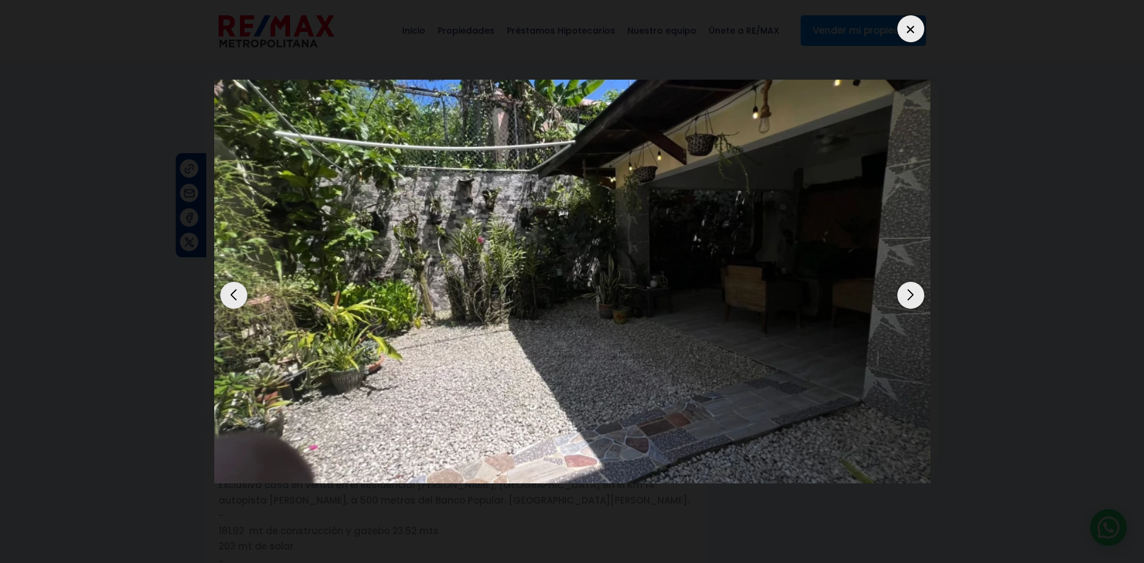
click at [916, 285] on div "Next slide" at bounding box center [911, 295] width 27 height 27
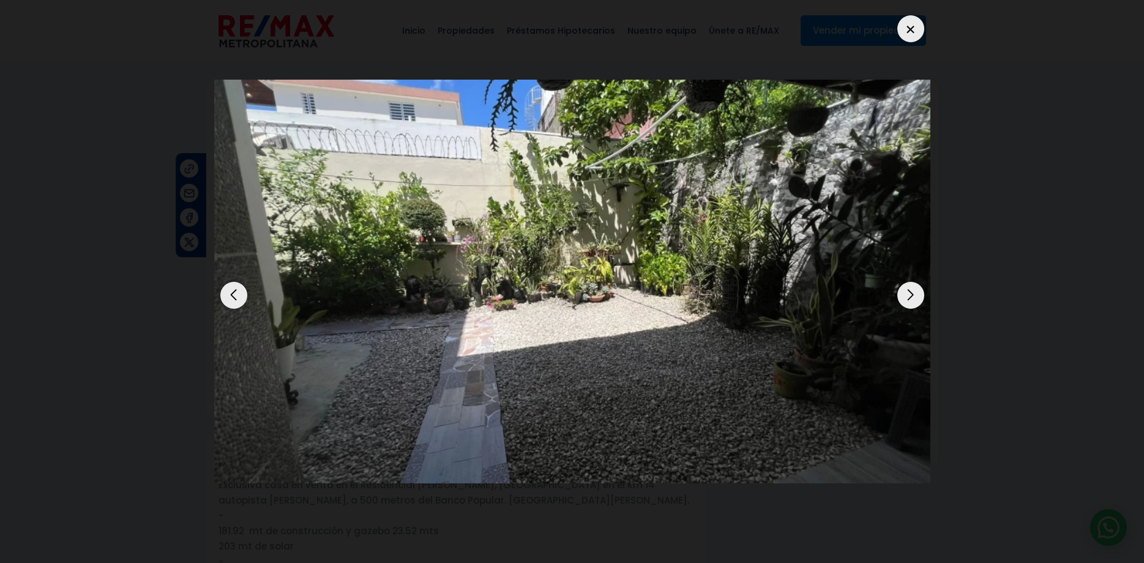
click at [916, 15] on div at bounding box center [911, 28] width 27 height 27
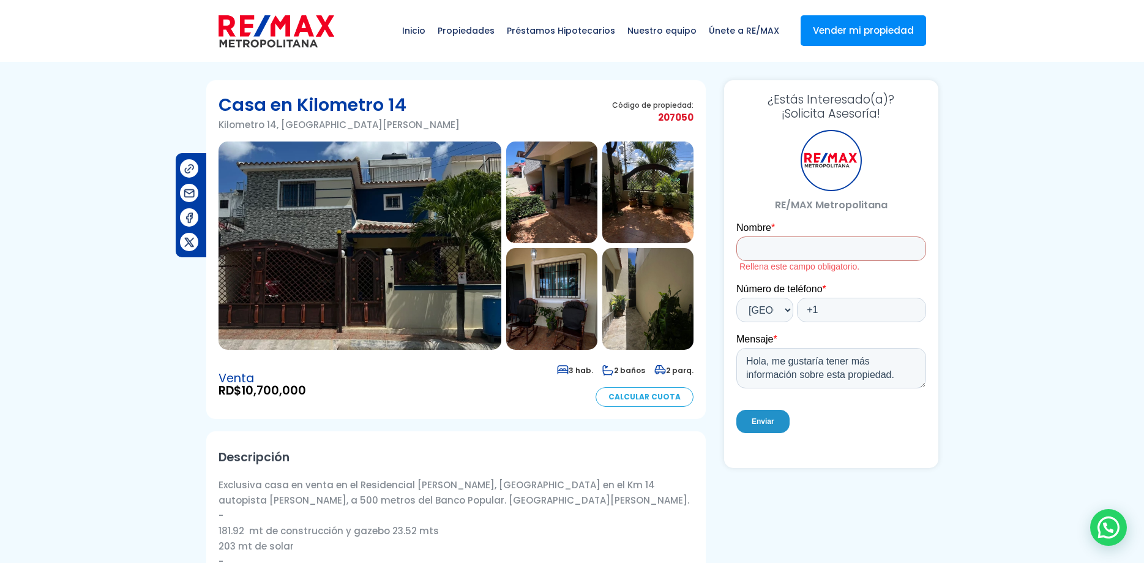
click at [674, 119] on span "207050" at bounding box center [652, 117] width 81 height 15
